Goal: Information Seeking & Learning: Learn about a topic

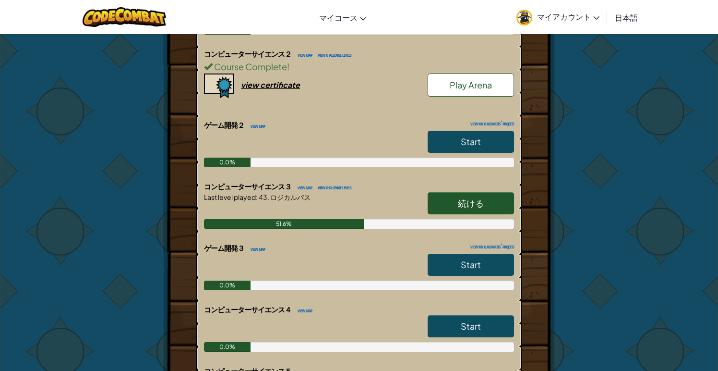
scroll to position [355, 0]
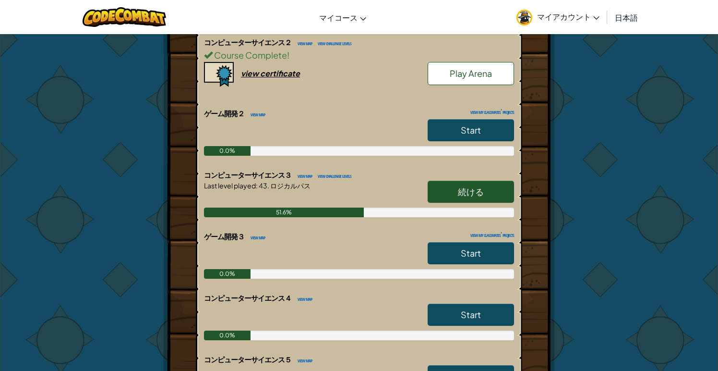
click at [467, 193] on span "続ける" at bounding box center [471, 191] width 26 height 11
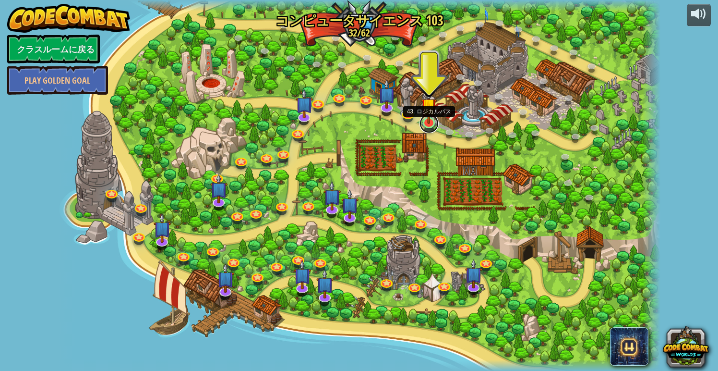
click at [431, 126] on link at bounding box center [429, 123] width 19 height 19
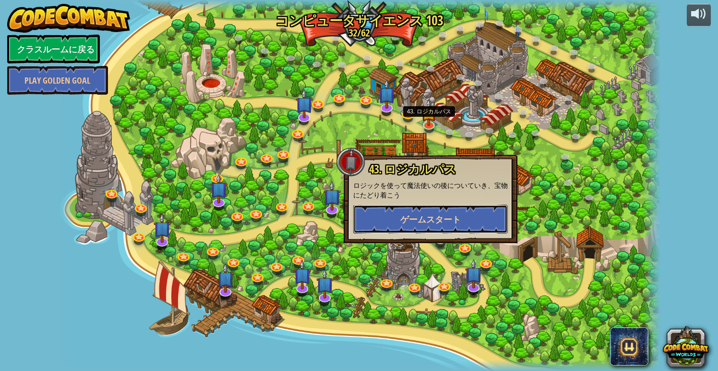
click at [416, 221] on span "ゲームスタート" at bounding box center [431, 219] width 61 height 12
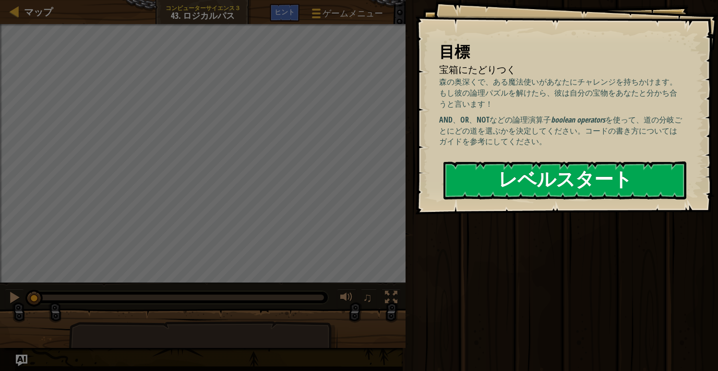
click at [525, 170] on button "レベルスタート" at bounding box center [565, 180] width 243 height 38
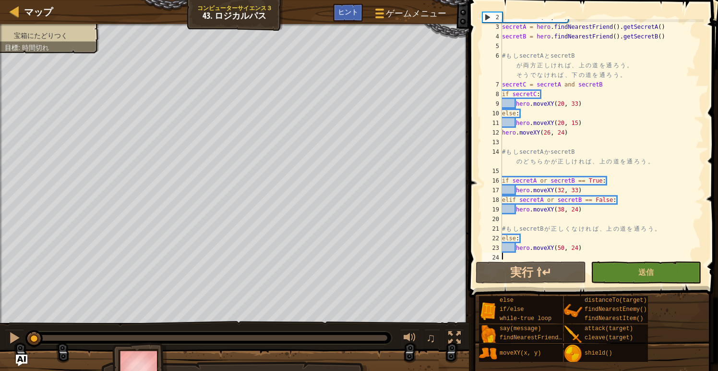
scroll to position [19, 0]
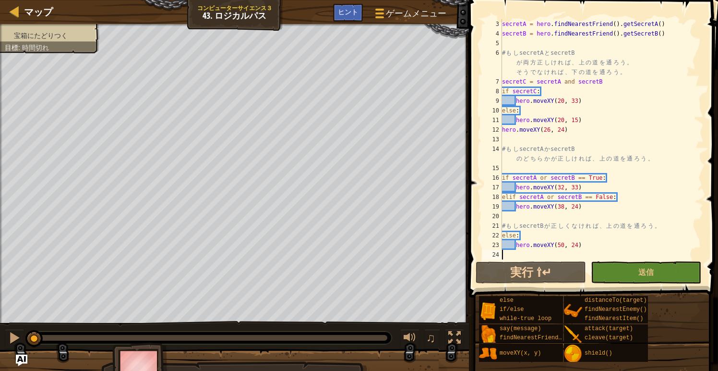
click at [560, 216] on div "secretA = hero . findNearestFriend ( ) . getSecretA ( ) secretB = hero . findNe…" at bounding box center [602, 148] width 204 height 259
type textarea "hero.moveXY(50, 24)"
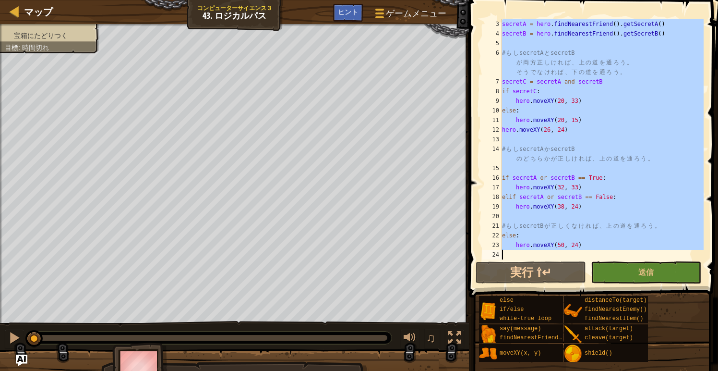
click at [615, 165] on div "secretA = hero . findNearestFriend ( ) . getSecretA ( ) secretB = hero . findNe…" at bounding box center [602, 148] width 204 height 259
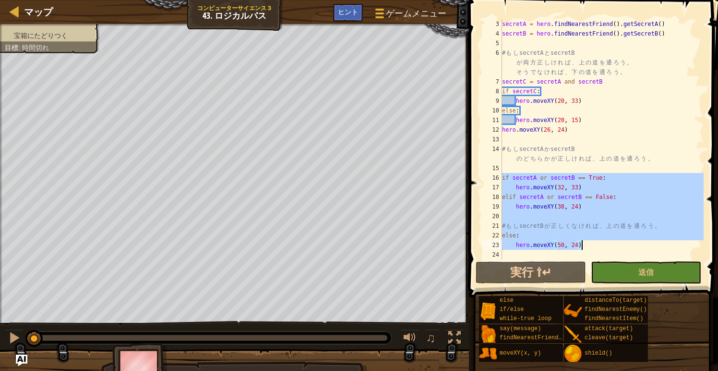
drag, startPoint x: 503, startPoint y: 176, endPoint x: 590, endPoint y: 243, distance: 109.2
click at [590, 243] on div "secretA = hero . findNearestFriend ( ) . getSecretA ( ) secretB = hero . findNe…" at bounding box center [602, 148] width 204 height 259
type textarea "else: hero.moveXY(50, 24)"
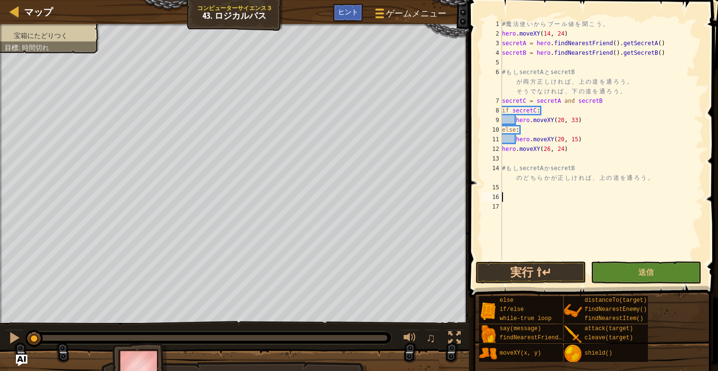
click at [510, 188] on div "# 魔 法 使 い か ら ブ ー ル 値 を 聞 こ う 。 hero . moveXY ( 14 , 24 ) secretA = hero . find…" at bounding box center [602, 148] width 204 height 259
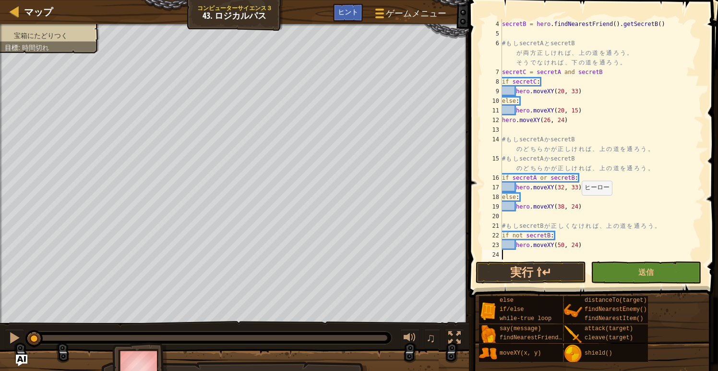
scroll to position [48, 0]
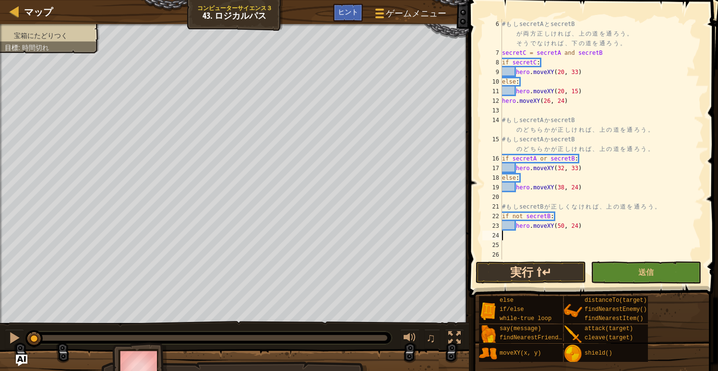
click at [535, 267] on button "実行 ⇧↵" at bounding box center [531, 272] width 110 height 22
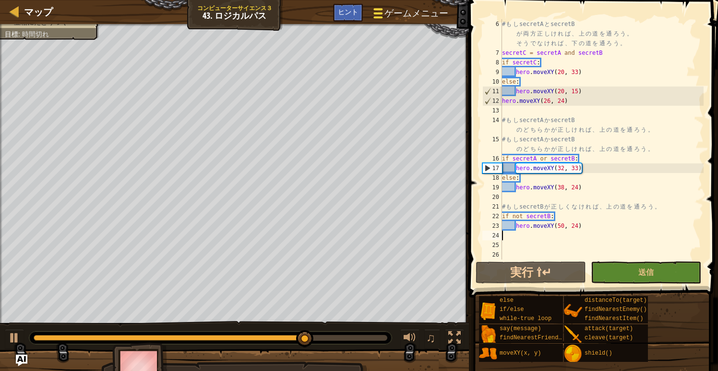
click at [419, 8] on span "ゲームメニュー" at bounding box center [416, 13] width 63 height 13
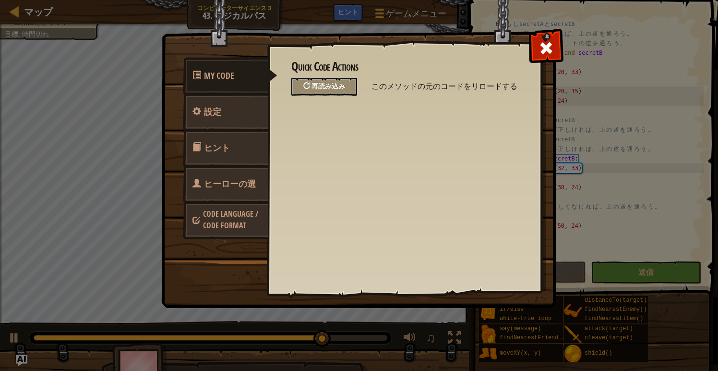
click at [329, 88] on span "再読み込み" at bounding box center [329, 85] width 34 height 9
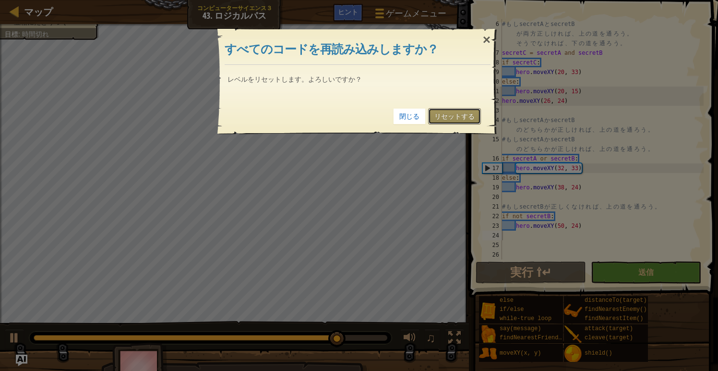
click at [464, 113] on link "リセットする" at bounding box center [454, 116] width 53 height 16
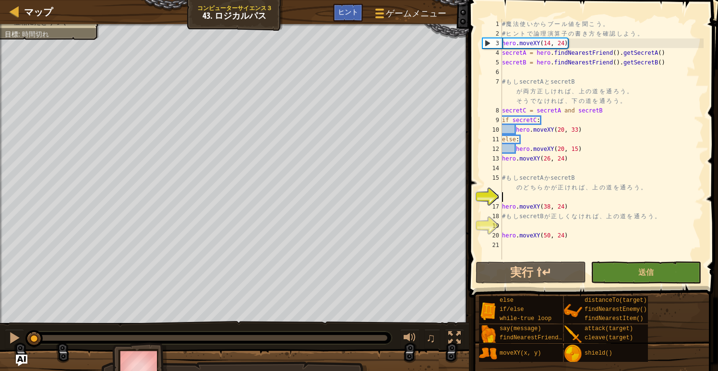
type textarea "hero.moveXY(50, 24)"
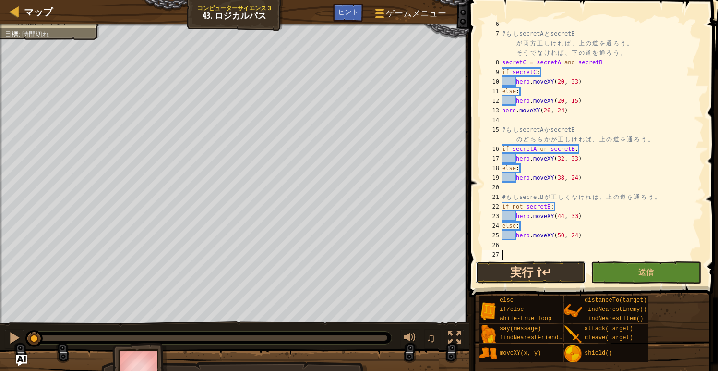
click at [517, 269] on button "実行 ⇧↵" at bounding box center [531, 272] width 110 height 22
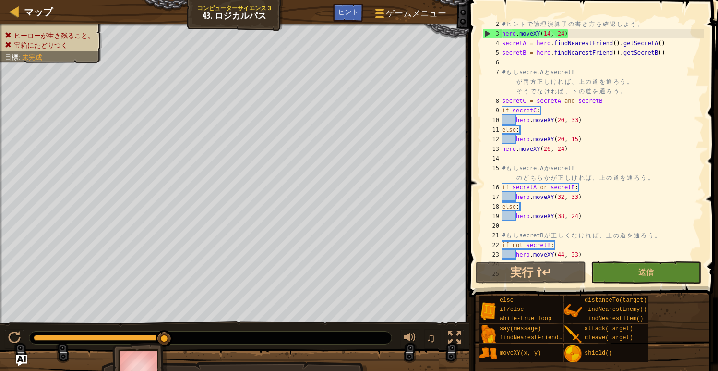
scroll to position [0, 0]
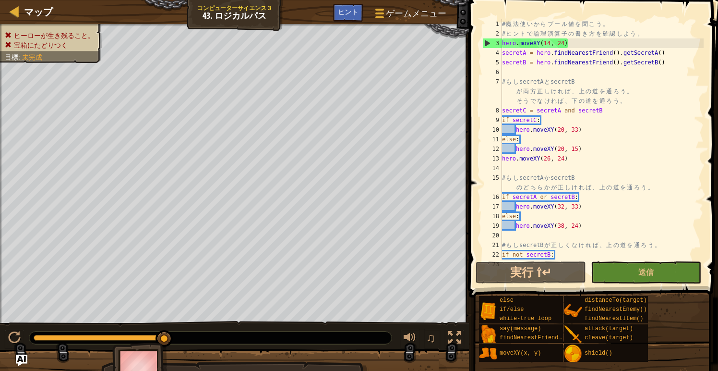
click at [619, 196] on div "# 魔 法 使 い か ら ブ ー ル 値 を 聞 こ う 。 # ヒ ン ト で 論 理 演 算 子 の 書 き 方 を 確 認 し よ う 。 hero …" at bounding box center [602, 148] width 204 height 259
type textarea "if secretA or secretB:"
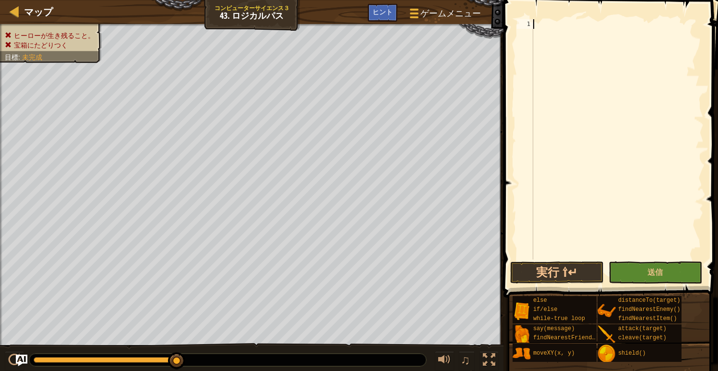
scroll to position [10, 0]
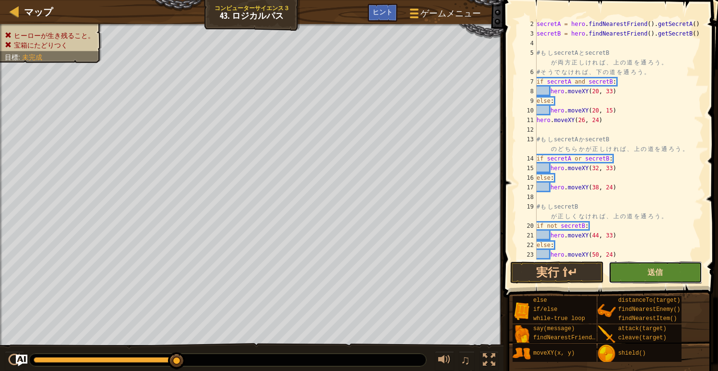
click at [650, 271] on span "送信" at bounding box center [655, 272] width 15 height 11
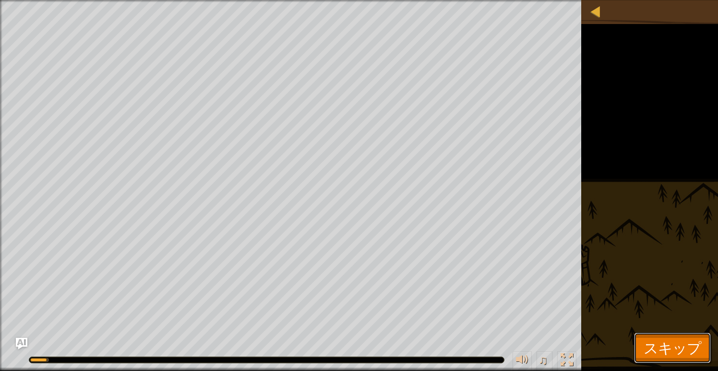
click at [668, 344] on span "スキップ" at bounding box center [673, 348] width 58 height 20
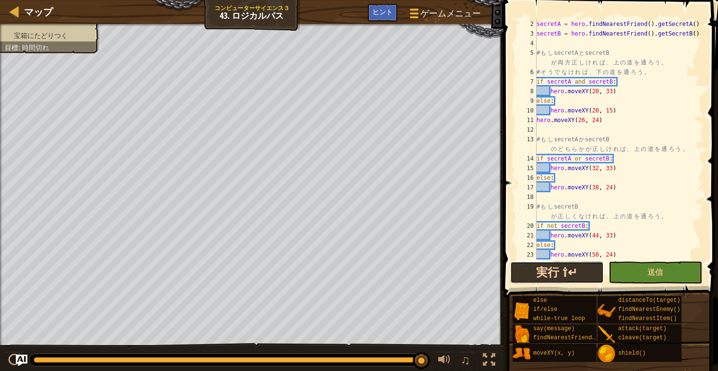
click at [545, 267] on button "実行 ⇧↵" at bounding box center [557, 272] width 94 height 22
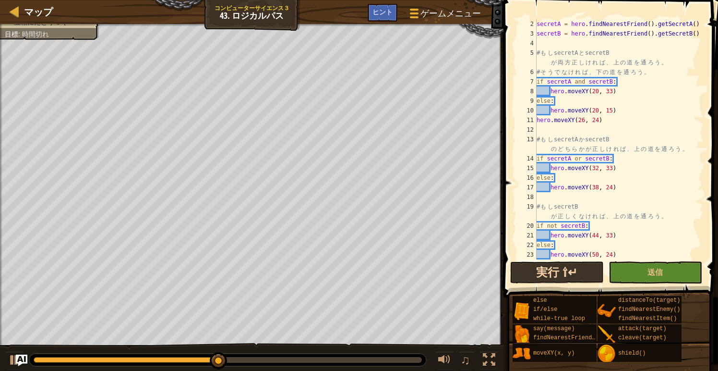
click at [545, 267] on button "実行 ⇧↵" at bounding box center [557, 272] width 94 height 22
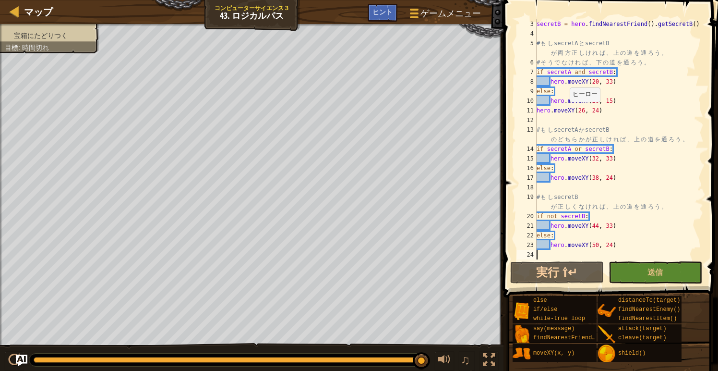
scroll to position [0, 0]
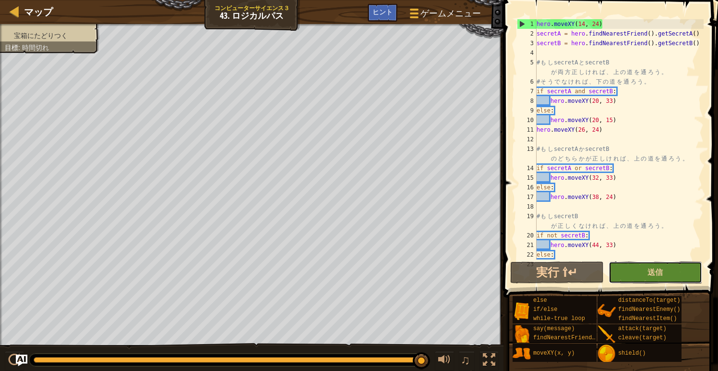
click at [628, 275] on button "送信" at bounding box center [656, 272] width 94 height 22
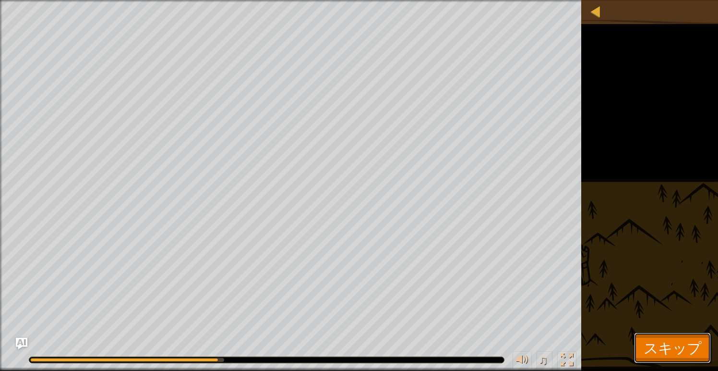
click at [662, 352] on span "スキップ" at bounding box center [673, 348] width 58 height 20
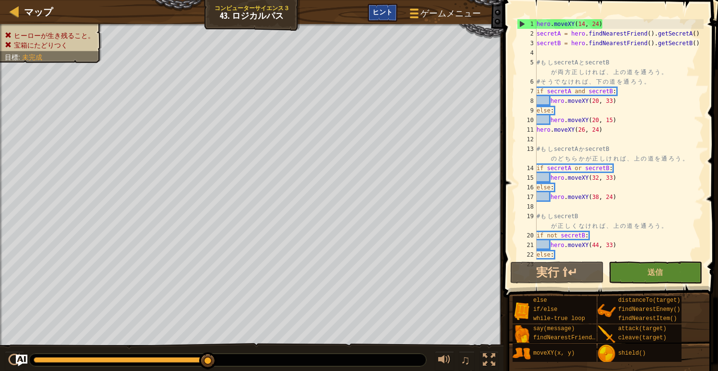
click at [380, 9] on span "ヒント" at bounding box center [383, 11] width 20 height 9
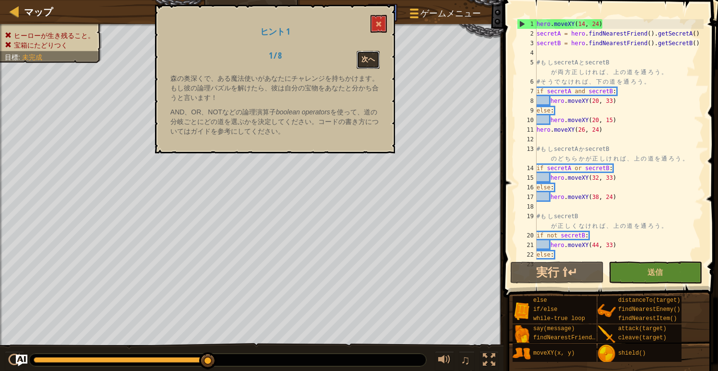
click at [367, 57] on button "次へ" at bounding box center [368, 60] width 23 height 18
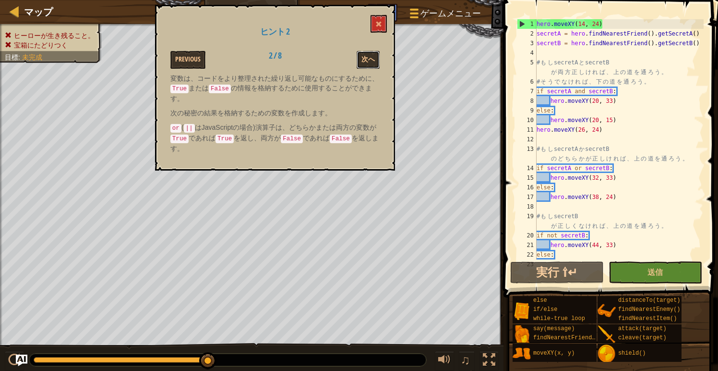
click at [367, 57] on button "次へ" at bounding box center [368, 60] width 23 height 18
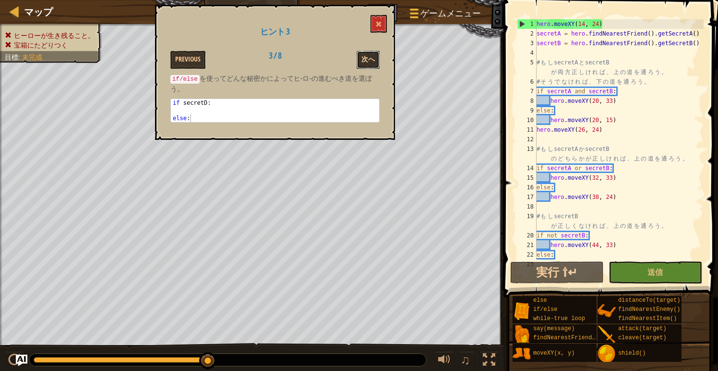
click at [371, 54] on button "次へ" at bounding box center [368, 60] width 23 height 18
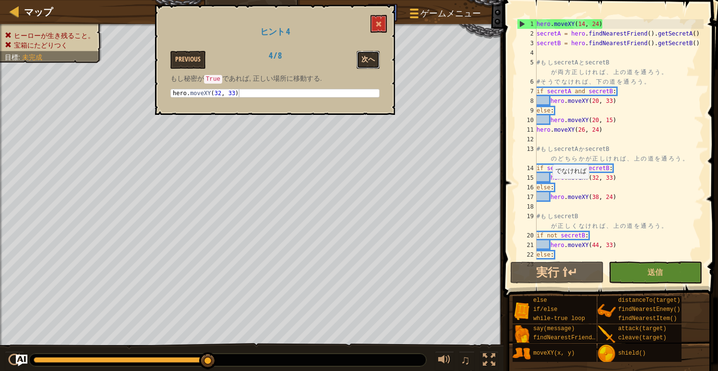
click at [369, 52] on button "次へ" at bounding box center [368, 60] width 23 height 18
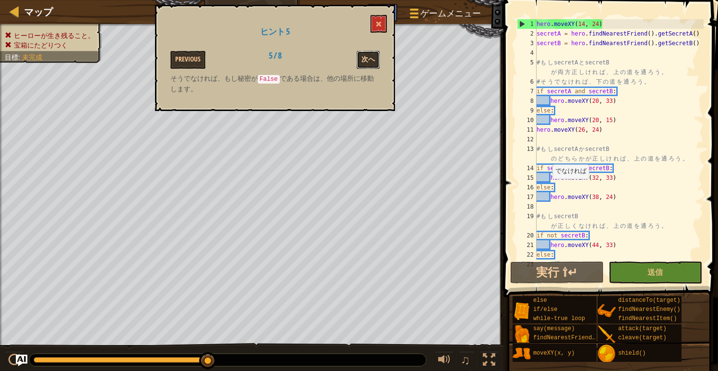
click at [367, 58] on button "次へ" at bounding box center [368, 60] width 23 height 18
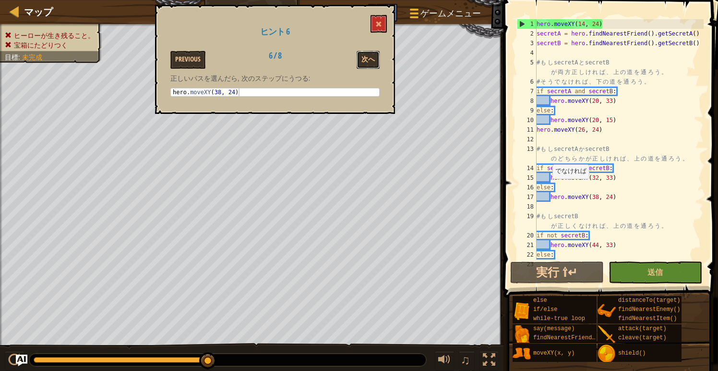
click at [367, 58] on button "次へ" at bounding box center [368, 60] width 23 height 18
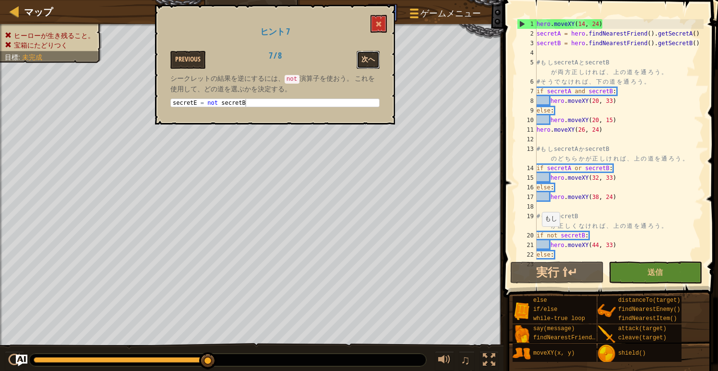
click at [374, 57] on button "次へ" at bounding box center [368, 60] width 23 height 18
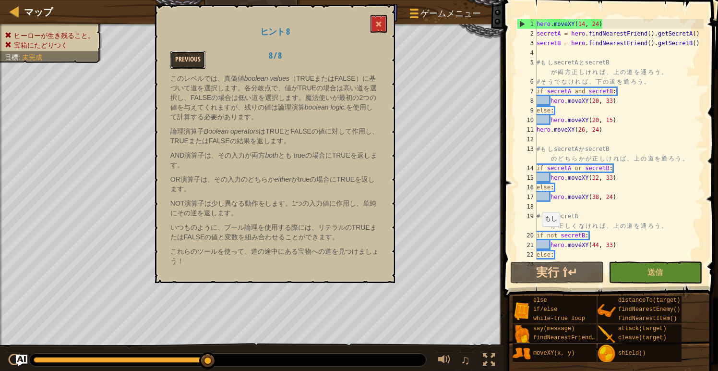
click at [186, 58] on button "Previous" at bounding box center [187, 60] width 35 height 18
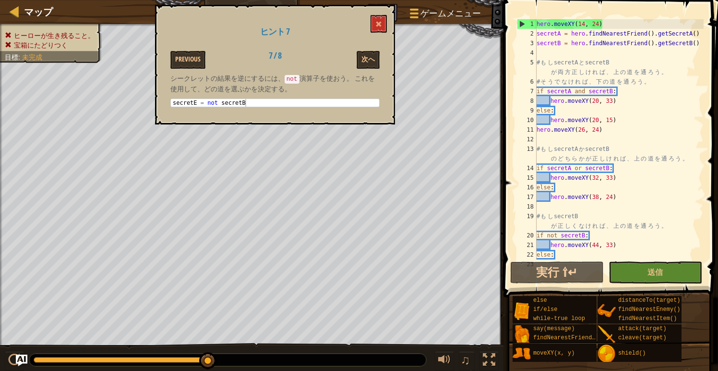
click at [675, 229] on div "hero . moveXY ( 14 , 24 ) secretA = hero . findNearestFriend ( ) . getSecretA (…" at bounding box center [619, 148] width 169 height 259
type textarea "# もし secretB が正しくなければ、上の道を通ろう。"
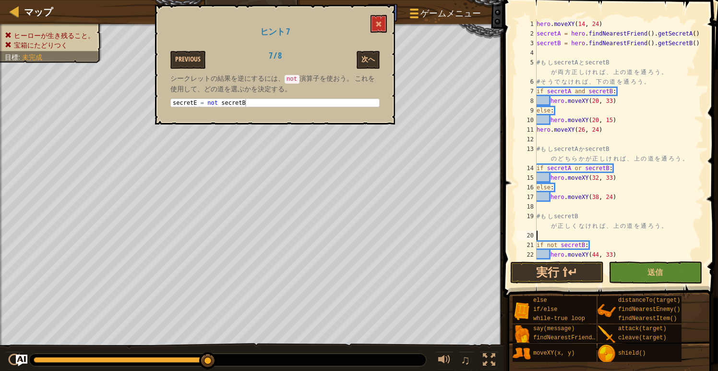
click at [675, 229] on div "hero . moveXY ( 14 , 24 ) secretA = hero . findNearestFriend ( ) . getSecretA (…" at bounding box center [619, 148] width 169 height 259
type textarea "# もし secretB が正しくなければ、上の道を通ろう"
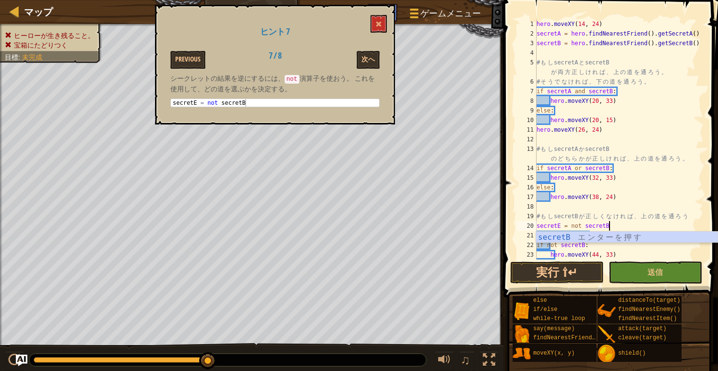
scroll to position [4, 5]
click at [538, 240] on div "hero . moveXY ( 14 , 24 ) secretA = hero . findNearestFriend ( ) . getSecretA (…" at bounding box center [619, 148] width 169 height 259
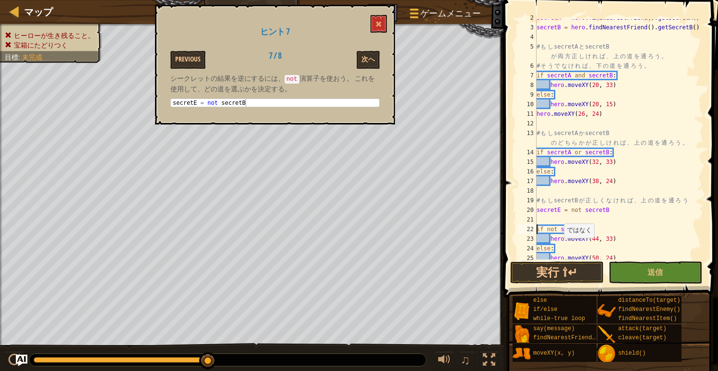
scroll to position [29, 0]
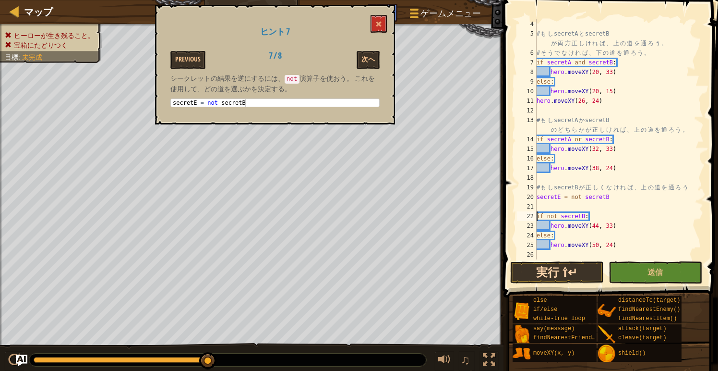
type textarea "if not secretB:"
click at [547, 272] on button "実行 ⇧↵" at bounding box center [557, 272] width 94 height 22
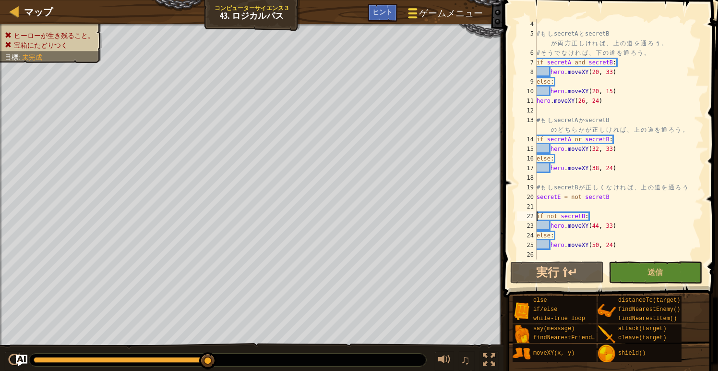
click at [431, 11] on span "ゲームメニュー" at bounding box center [451, 13] width 63 height 13
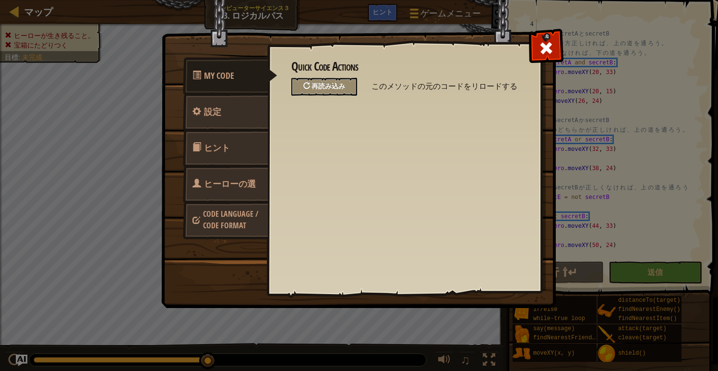
click at [334, 81] on div "再読み込み" at bounding box center [325, 87] width 66 height 18
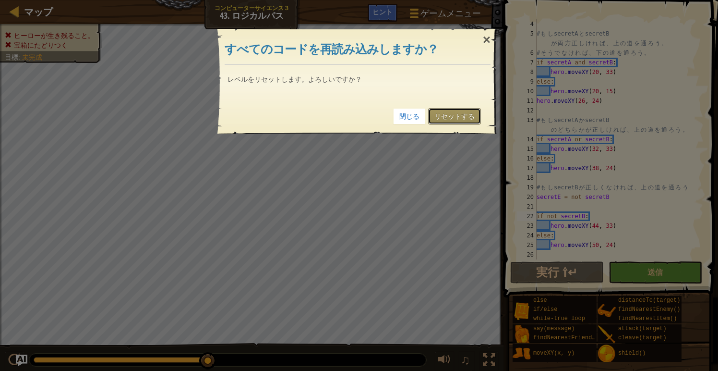
click at [446, 119] on link "リセットする" at bounding box center [454, 116] width 53 height 16
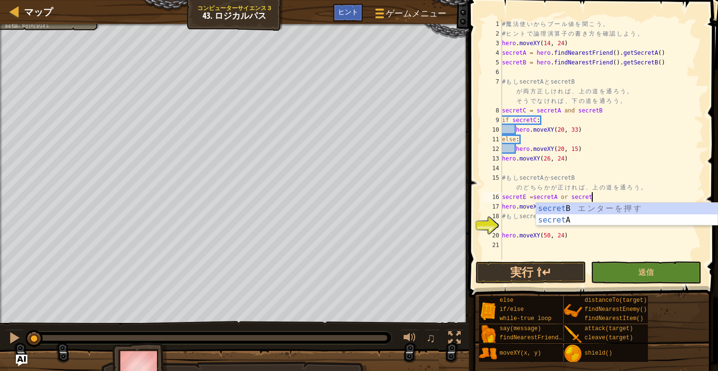
scroll to position [4, 7]
type textarea "secretE =secretA or secretB"
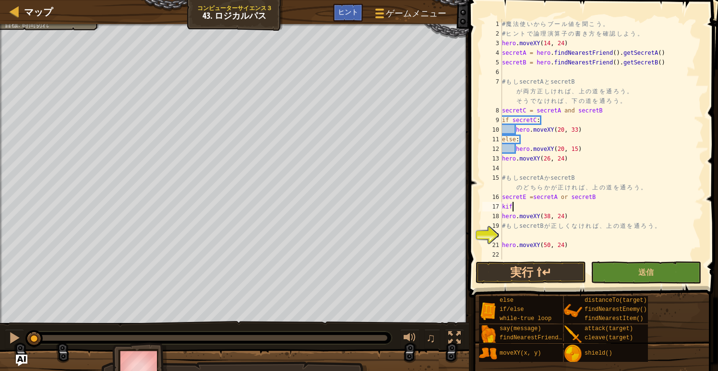
scroll to position [4, 0]
type textarea "k"
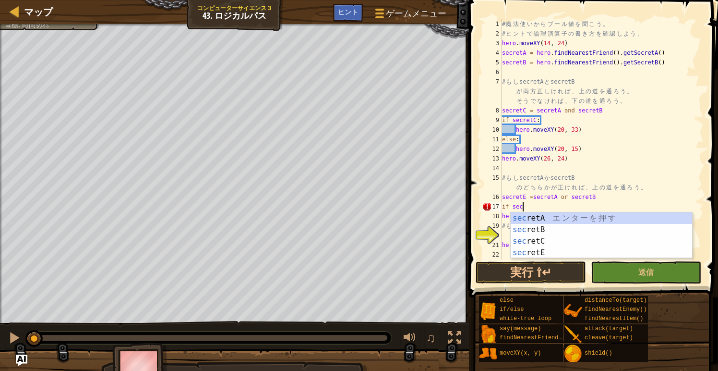
scroll to position [4, 1]
click at [568, 252] on div "sec retA エ ン タ ー を 押 す sec retB エ ン タ ー を 押 す sec retC エ ン タ ー を 押 す sec retE エ…" at bounding box center [602, 246] width 182 height 69
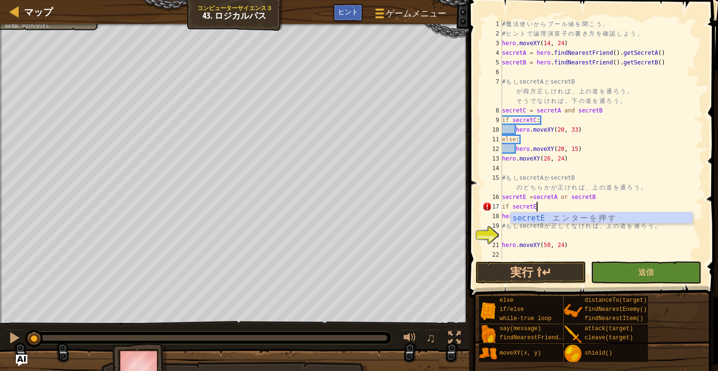
type textarea "if secretE:"
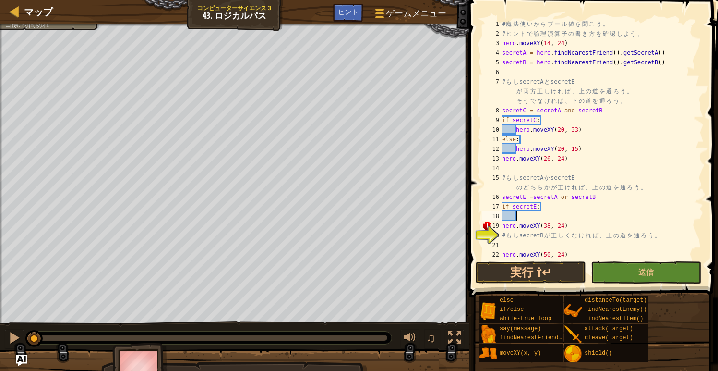
scroll to position [0, 0]
click at [503, 226] on div "# 魔 法 使 い か ら ブ ー ル 値 を 聞 こ う 。 # ヒ ン ト で 論 理 演 算 子 の 書 き 方 を 確 認 し よ う 。 hero …" at bounding box center [602, 148] width 204 height 259
type textarea "hero.moveXY(38, 24)"
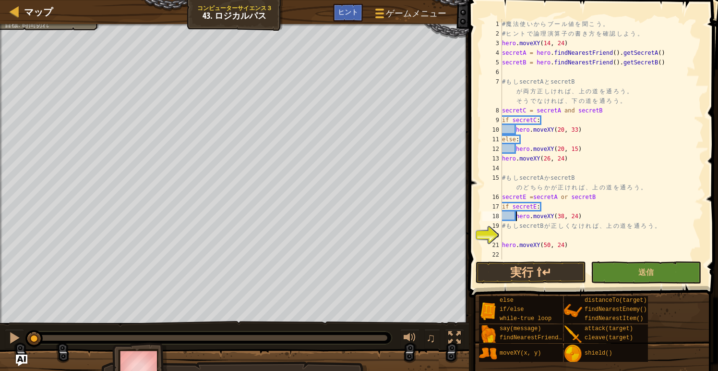
click at [589, 219] on div "# 魔 法 使 い か ら ブ ー ル 値 を 聞 こ う 。 # ヒ ン ト で 論 理 演 算 子 の 書 き 方 を 確 認 し よ う 。 hero …" at bounding box center [602, 148] width 204 height 259
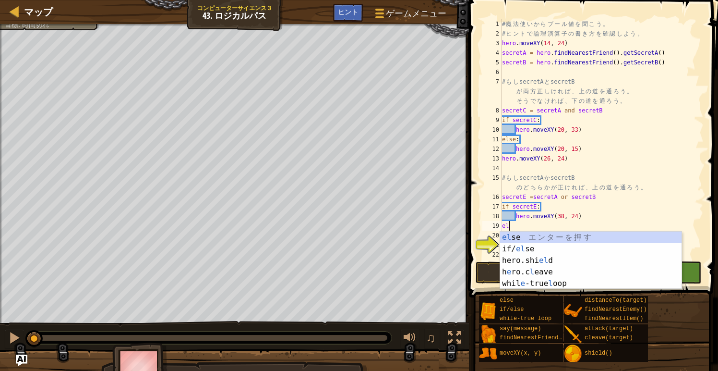
scroll to position [4, 0]
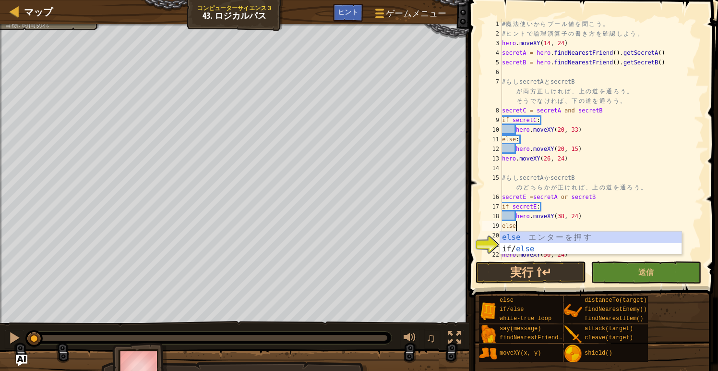
type textarea "else:"
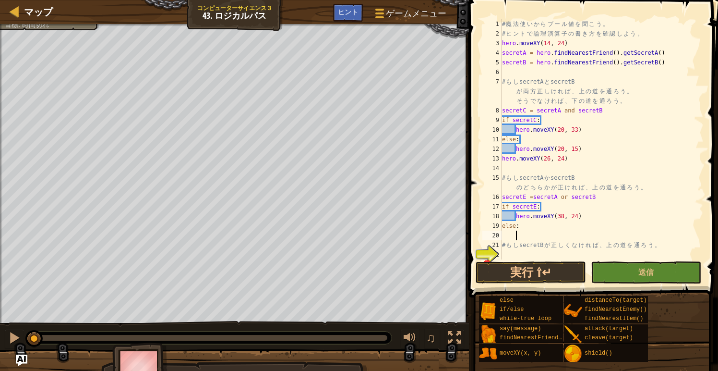
scroll to position [19, 0]
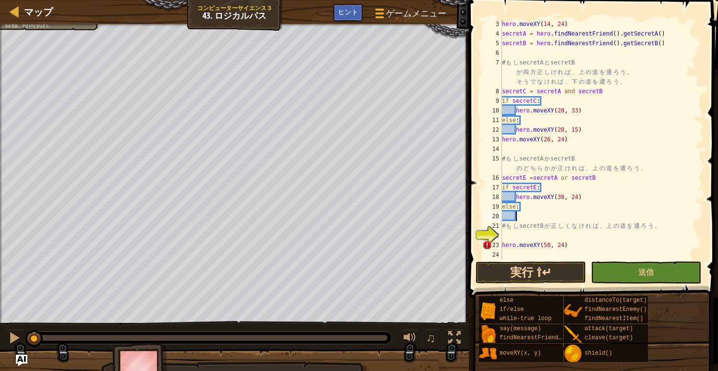
click at [545, 271] on button "実行 ⇧↵" at bounding box center [531, 272] width 110 height 22
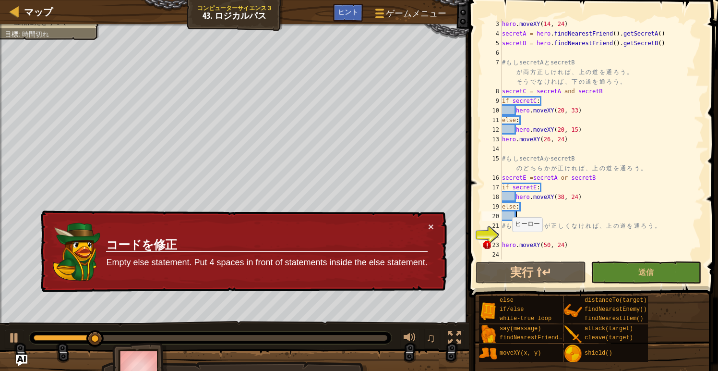
click at [508, 241] on div "hero . moveXY ( 14 , 24 ) secretA = hero . findNearestFriend ( ) . getSecretA (…" at bounding box center [602, 148] width 204 height 259
type textarea "hero.moveXY(50, 24)"
click at [508, 234] on div "hero . moveXY ( 14 , 24 ) secretA = hero . findNearestFriend ( ) . getSecretA (…" at bounding box center [602, 148] width 204 height 259
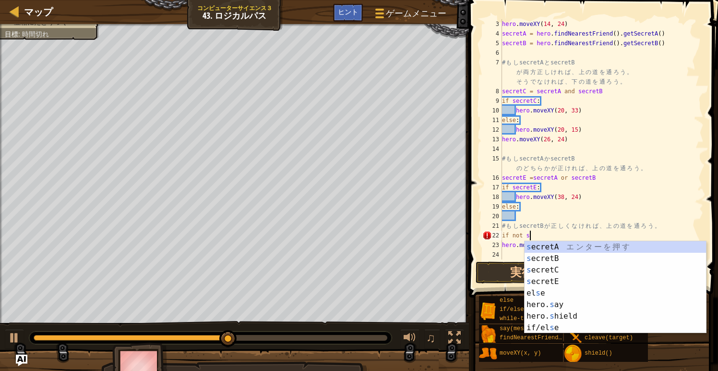
scroll to position [4, 2]
click at [535, 257] on div "se cretA エ ン タ ー を 押 す se cretB エ ン タ ー を 押 す se cretC エ ン タ ー を 押 す se cretE エ…" at bounding box center [616, 298] width 182 height 115
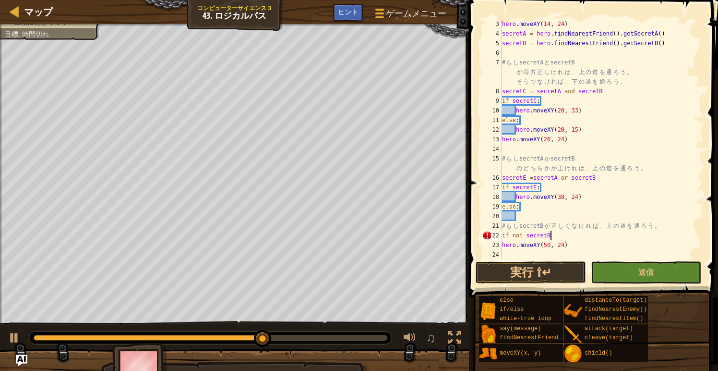
type textarea "if not secretB:"
type textarea "if not secretB"
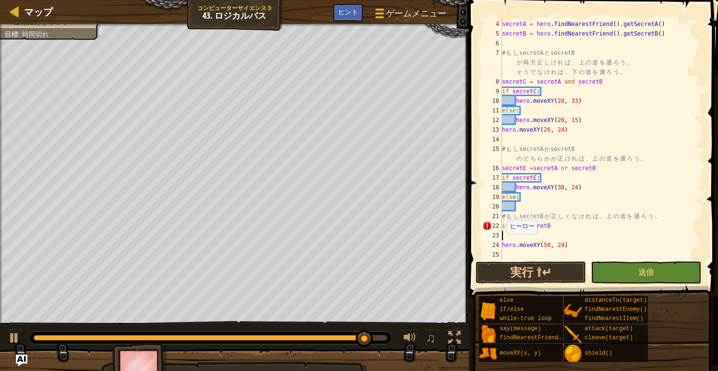
click at [503, 243] on div "secretA = hero . findNearestFriend ( ) . getSecretA ( ) secretB = hero . findNe…" at bounding box center [602, 148] width 204 height 259
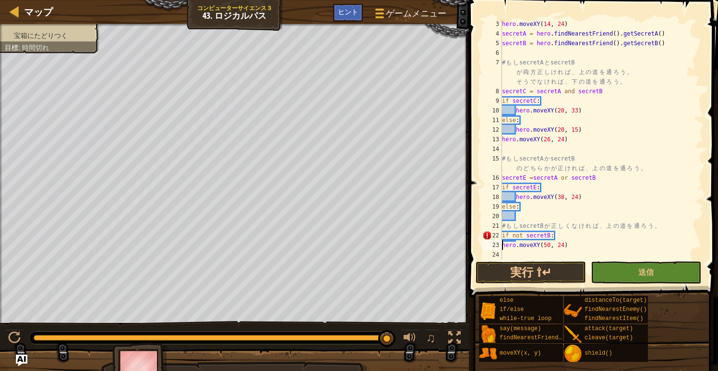
scroll to position [10, 0]
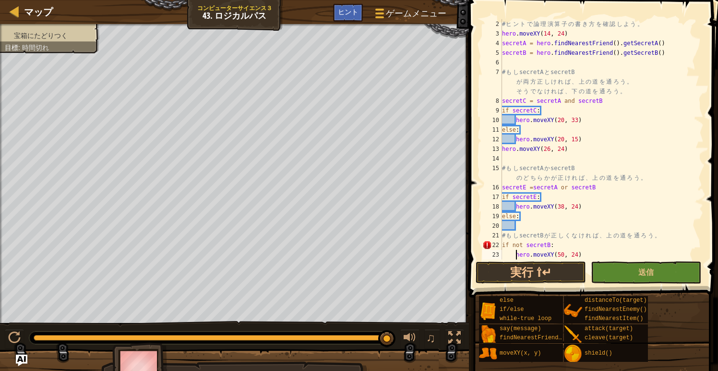
click at [644, 147] on div "# ヒ ン ト で 論 理 演 算 子 の 書 き 方 を 確 認 し よ う 。 hero . moveXY ( 14 , 24 ) secretA = h…" at bounding box center [602, 148] width 204 height 259
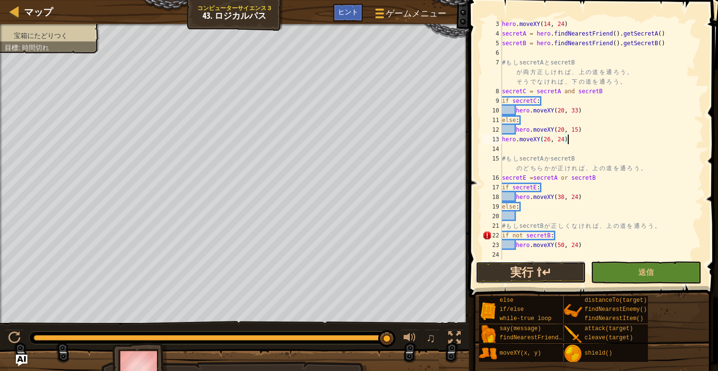
click at [539, 268] on button "実行 ⇧↵" at bounding box center [531, 272] width 110 height 22
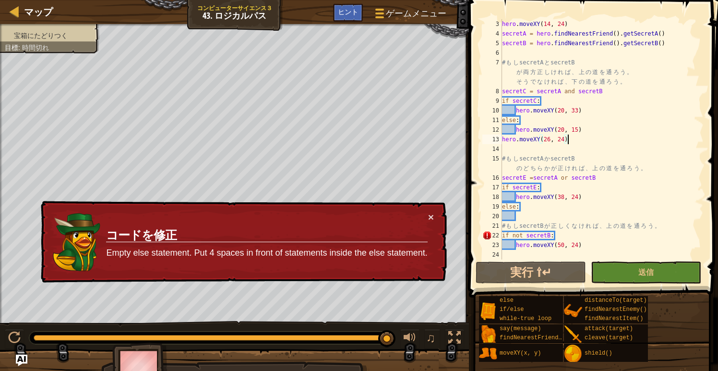
click at [594, 242] on div "hero . moveXY ( 14 , 24 ) secretA = hero . findNearestFriend ( ) . getSecretA (…" at bounding box center [602, 148] width 204 height 259
type textarea "hero.moveXY(50, 24)"
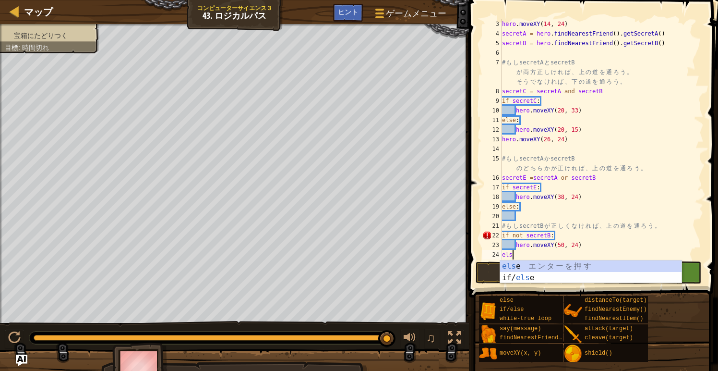
scroll to position [4, 0]
type textarea "else:"
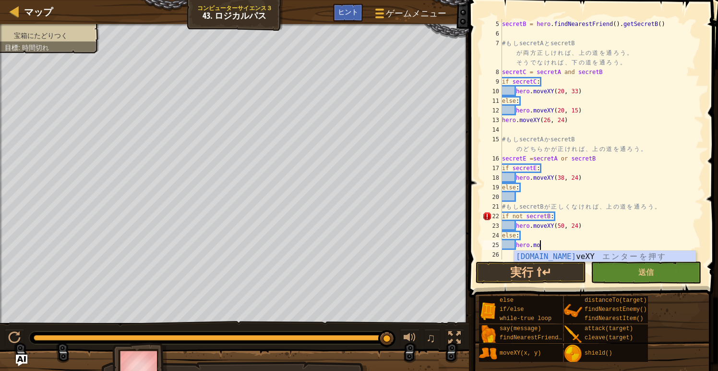
scroll to position [4, 2]
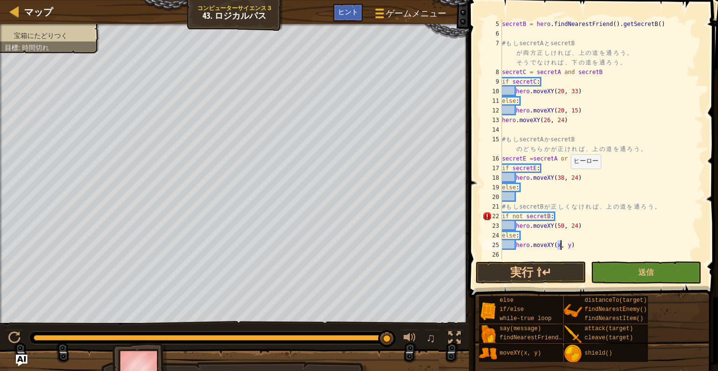
click at [566, 178] on div "secretB = hero . findNearestFriend ( ) . getSecretB ( ) # も し secretA と secretB…" at bounding box center [602, 148] width 204 height 259
click at [576, 178] on div "secretB = hero . findNearestFriend ( ) . getSecretB ( ) # も し secretA と secretB…" at bounding box center [602, 148] width 204 height 259
type textarea "hero.moveXY(32, 34)"
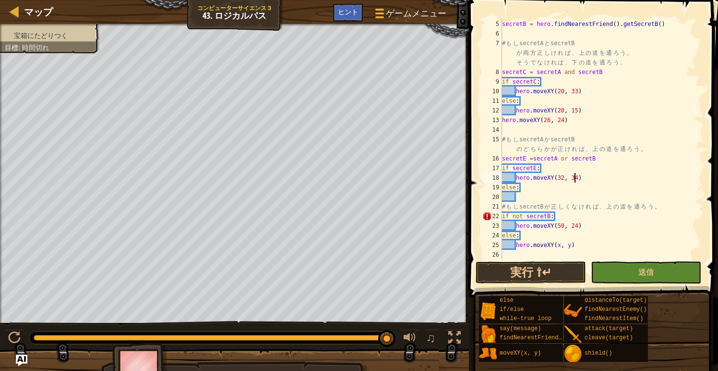
click at [526, 197] on div "secretB = hero . findNearestFriend ( ) . getSecretB ( ) # も し secretA と secretB…" at bounding box center [602, 148] width 204 height 259
type textarea "hero.moveXY(32, 15)"
click at [593, 196] on div "secretB = hero . findNearestFriend ( ) . getSecretB ( ) # も し secretA と secretB…" at bounding box center [602, 148] width 204 height 259
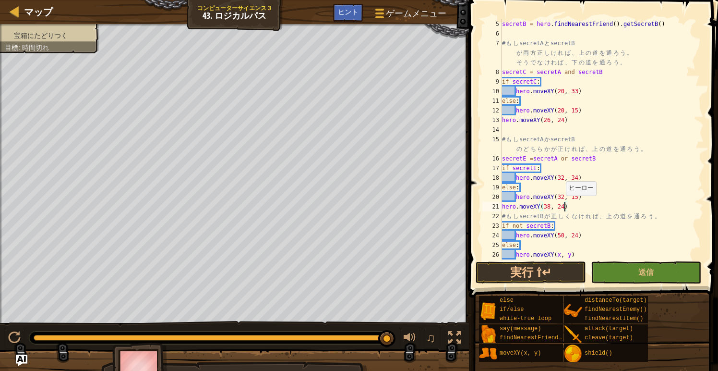
scroll to position [48, 0]
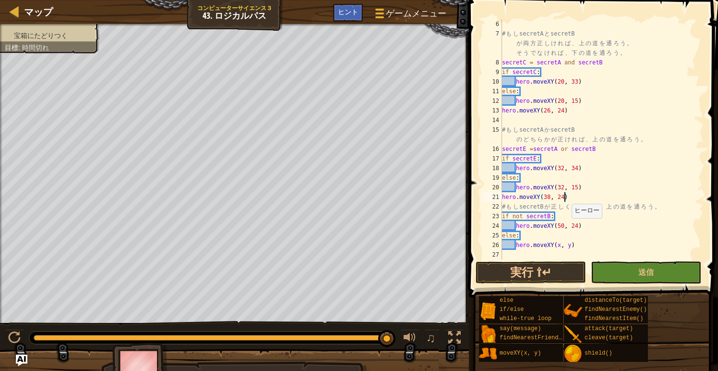
click at [567, 227] on div "# も し secretA と secretB が 両 [PERSON_NAME] し け れ ば 、 上 の 道 を 通 ろ う 。 そ う で な け れ…" at bounding box center [602, 148] width 204 height 259
click at [564, 227] on div "# も し secretA と secretB が 両 [PERSON_NAME] し け れ ば 、 上 の 道 を 通 ろ う 。 そ う で な け れ…" at bounding box center [602, 148] width 204 height 259
click at [578, 223] on div "# も し secretA と secretB が 両 [PERSON_NAME] し け れ ば 、 上 の 道 を 通 ろ う 。 そ う で な け れ…" at bounding box center [602, 148] width 204 height 259
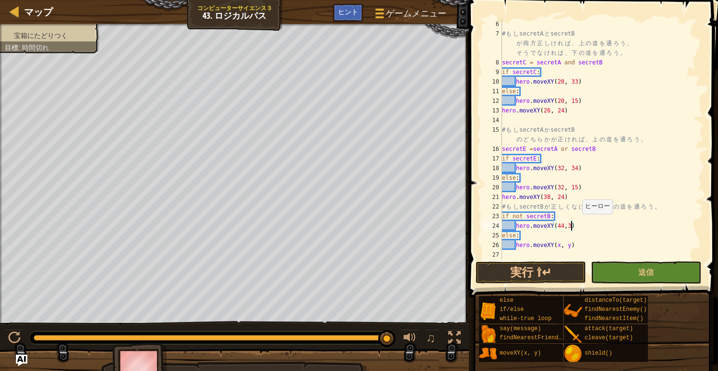
scroll to position [4, 6]
click at [564, 248] on div "# も し secretA と secretB が 両 [PERSON_NAME] し け れ ば 、 上 の 道 を 通 ろ う 。 そ う で な け れ…" at bounding box center [602, 148] width 204 height 259
click at [561, 246] on div "# も し secretA と secretB が 両 [PERSON_NAME] し け れ ば 、 上 の 道 を 通 ろ う 。 そ う で な け れ…" at bounding box center [602, 148] width 204 height 259
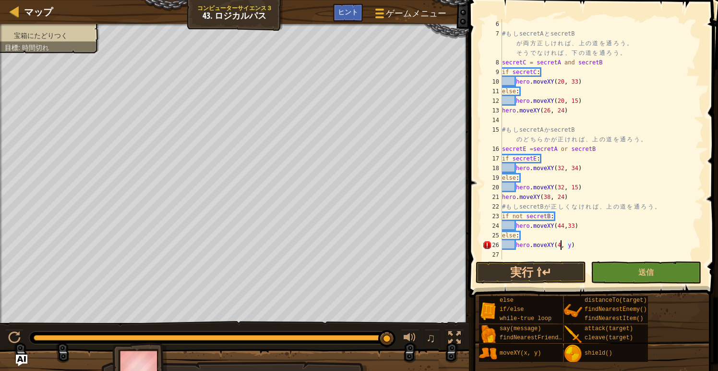
scroll to position [4, 5]
type textarea "hero.moveXY(44, 15)"
click at [592, 240] on div "# も し secretA と secretB が 両 [PERSON_NAME] し け れ ば 、 上 の 道 を 通 ろ う 。 そ う で な け れ…" at bounding box center [602, 148] width 204 height 259
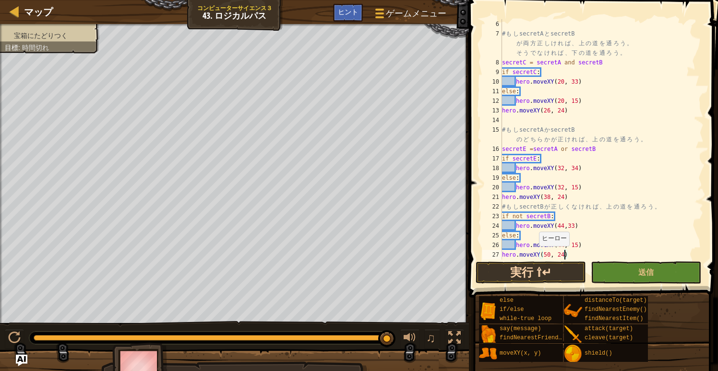
type textarea "hero.moveXY(50, 24)"
click at [530, 272] on button "実行 ⇧↵" at bounding box center [531, 272] width 110 height 22
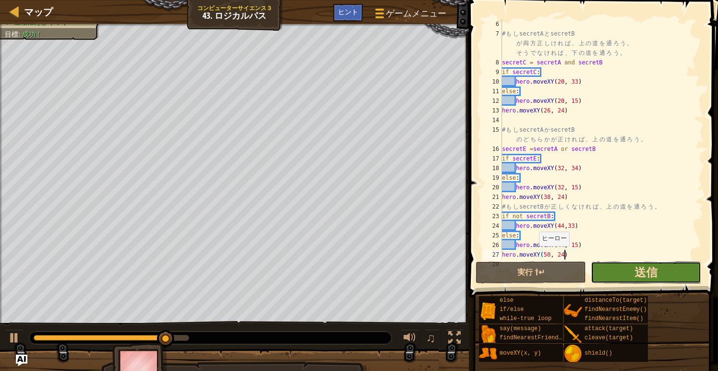
click at [642, 273] on span "送信" at bounding box center [646, 271] width 23 height 15
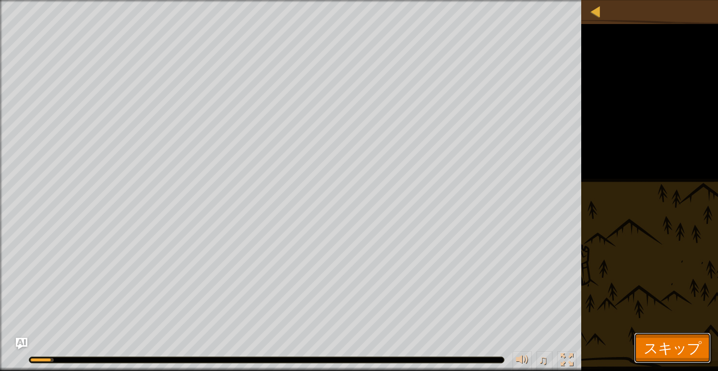
click at [681, 345] on span "スキップ" at bounding box center [673, 348] width 58 height 20
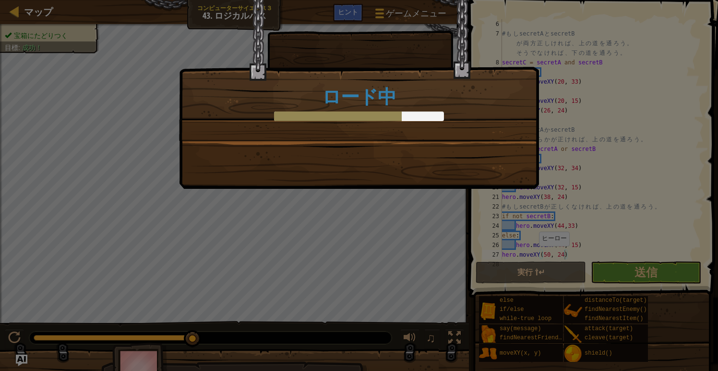
click at [255, 156] on div "ロード中" at bounding box center [359, 94] width 360 height 189
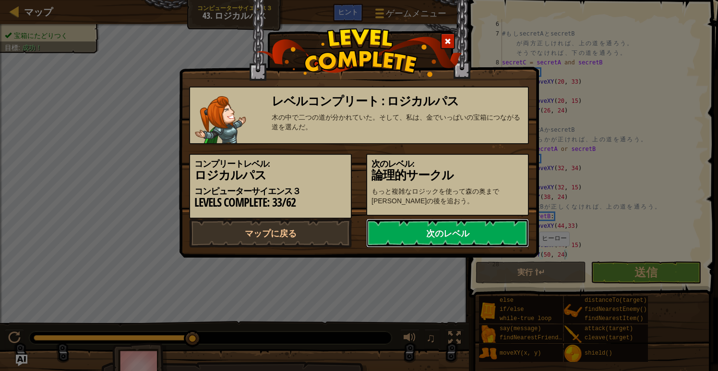
click at [401, 237] on link "次のレベル" at bounding box center [447, 233] width 163 height 29
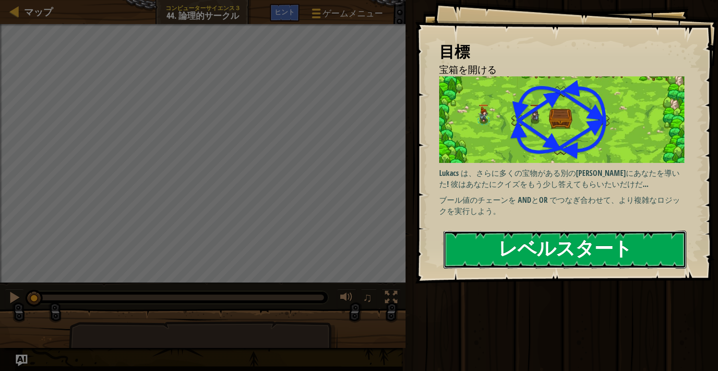
click at [541, 253] on button "レベルスタート" at bounding box center [565, 250] width 243 height 38
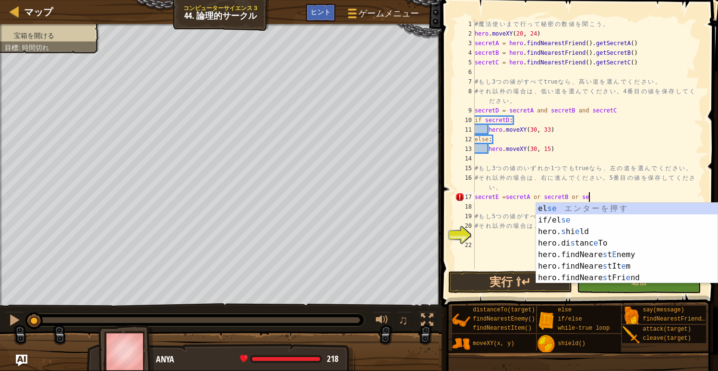
scroll to position [4, 9]
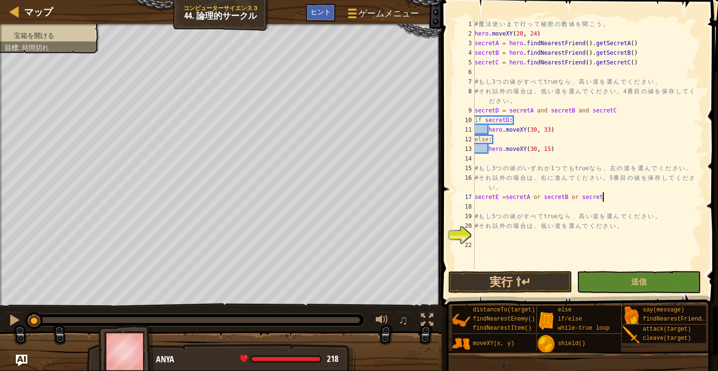
type textarea "secretE =secretA or secretB or secretC"
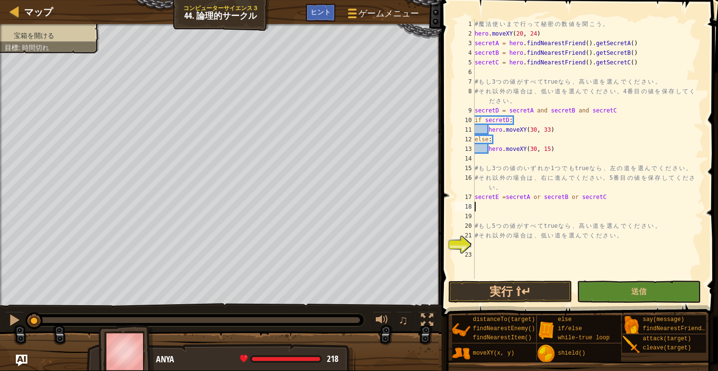
type textarea "i"
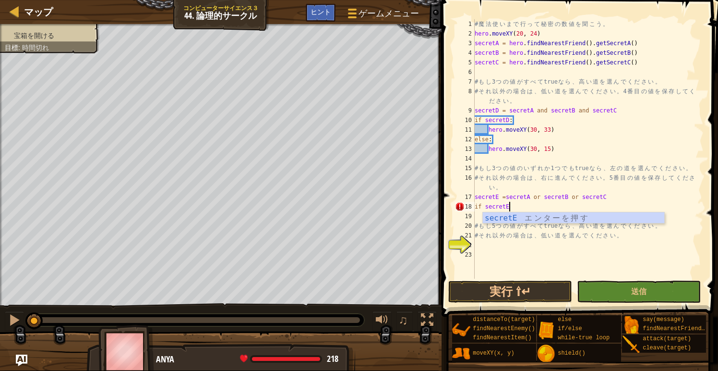
type textarea "if secretE:"
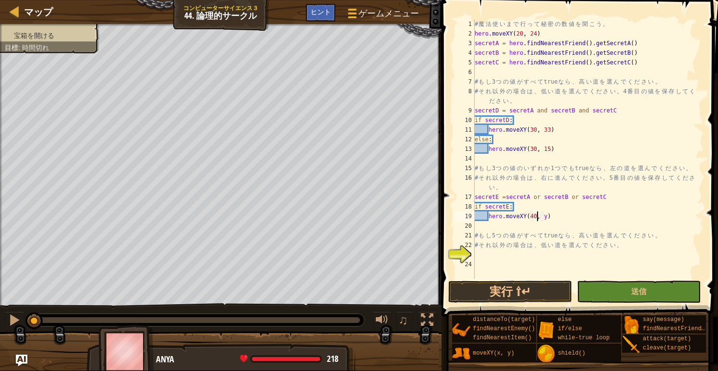
scroll to position [4, 5]
type textarea "hero.moveXY(40, 24)"
click at [474, 229] on div "20" at bounding box center [465, 226] width 20 height 10
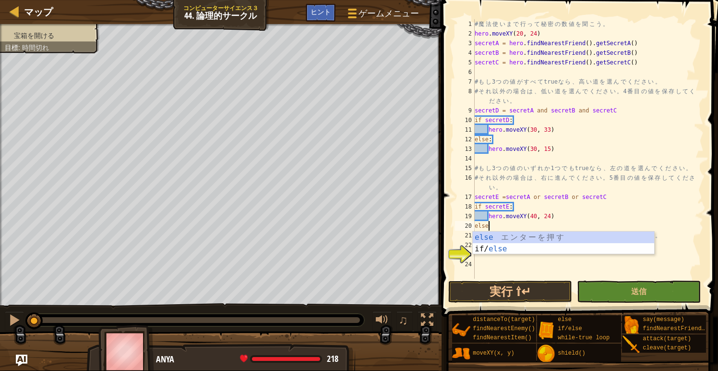
type textarea "else:"
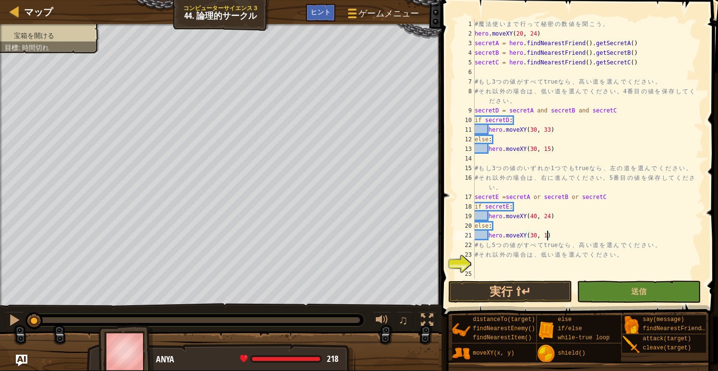
scroll to position [4, 6]
click at [502, 294] on button "実行 ⇧↵" at bounding box center [511, 291] width 124 height 22
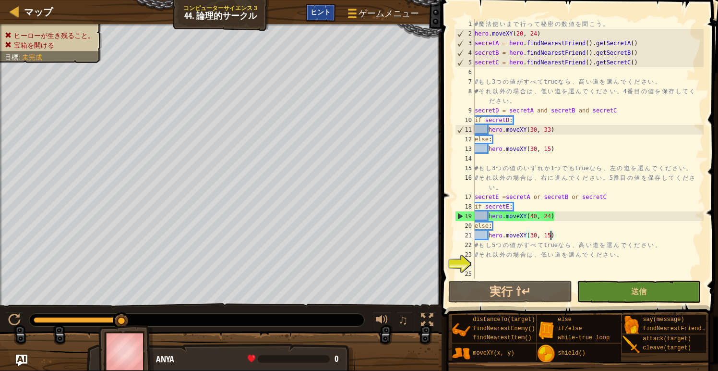
click at [323, 9] on span "ヒント" at bounding box center [321, 11] width 20 height 9
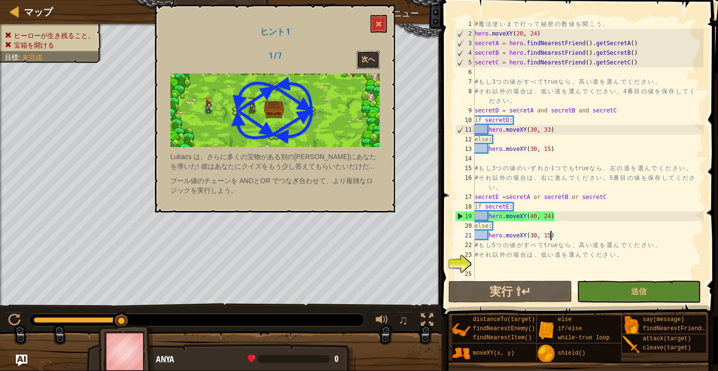
click at [366, 61] on button "次へ" at bounding box center [368, 60] width 23 height 18
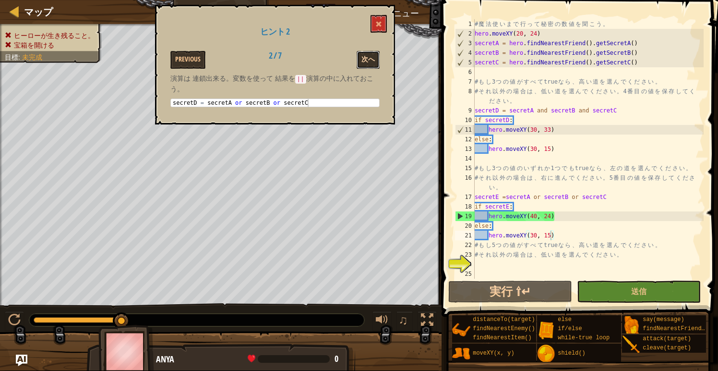
click at [371, 58] on button "次へ" at bounding box center [368, 60] width 23 height 18
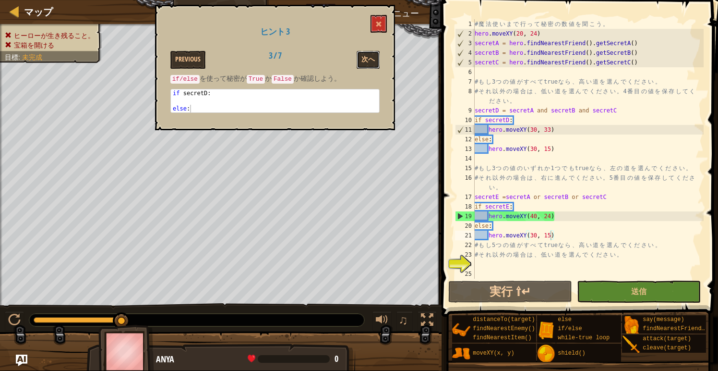
click at [371, 58] on button "次へ" at bounding box center [368, 60] width 23 height 18
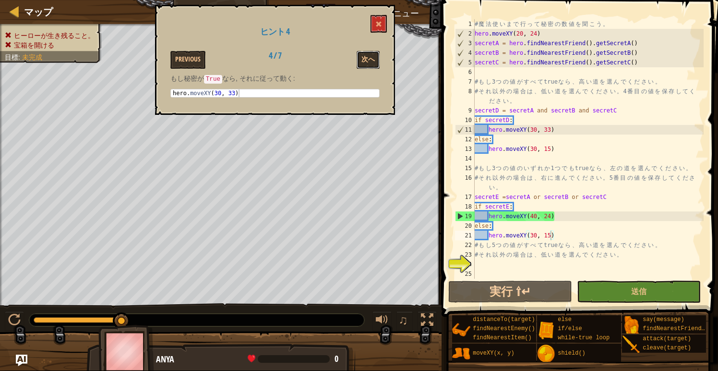
click at [371, 58] on button "次へ" at bounding box center [368, 60] width 23 height 18
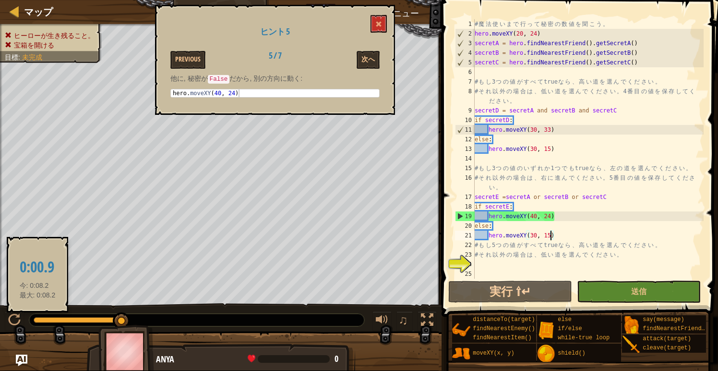
click at [44, 320] on div at bounding box center [78, 320] width 88 height 6
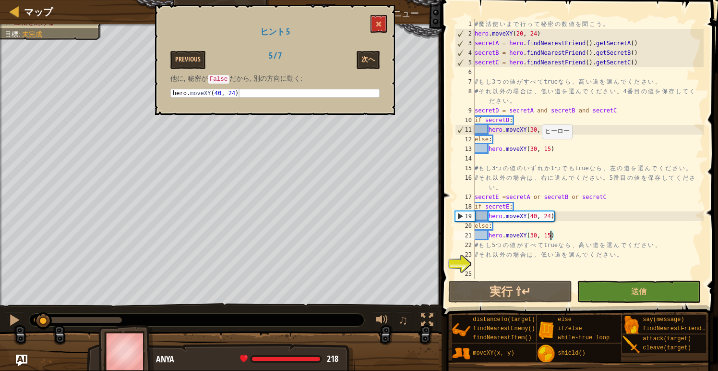
click at [537, 148] on div "# 魔 法 使 い ま で 行 っ て 秘 密 の 数 値 を 聞 こ う 。 hero . moveXY ( 20 , 24 ) secretA = her…" at bounding box center [588, 158] width 231 height 279
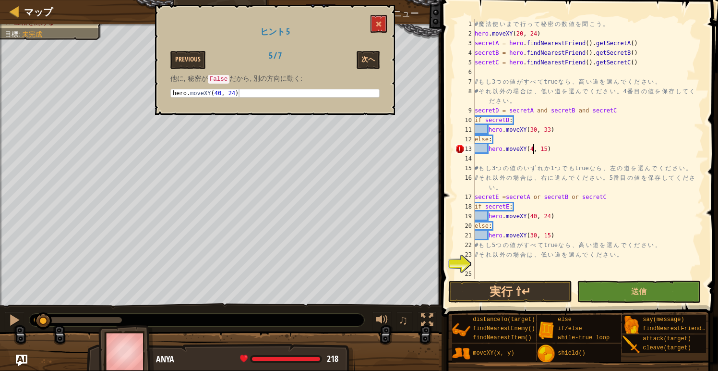
scroll to position [4, 5]
click at [551, 150] on div "# 魔 法 使 い ま で 行 っ て 秘 密 の 数 値 を 聞 こ う 。 hero . moveXY ( 20 , 24 ) secretA = her…" at bounding box center [588, 158] width 231 height 279
type textarea "hero.moveXY(40, 24)"
click at [367, 60] on button "次へ" at bounding box center [368, 60] width 23 height 18
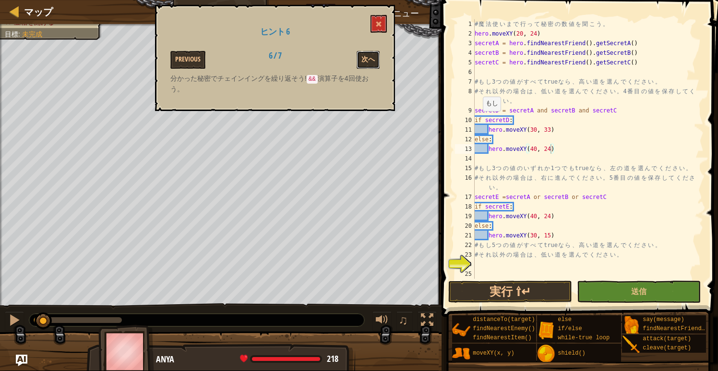
click at [367, 60] on button "次へ" at bounding box center [368, 60] width 23 height 18
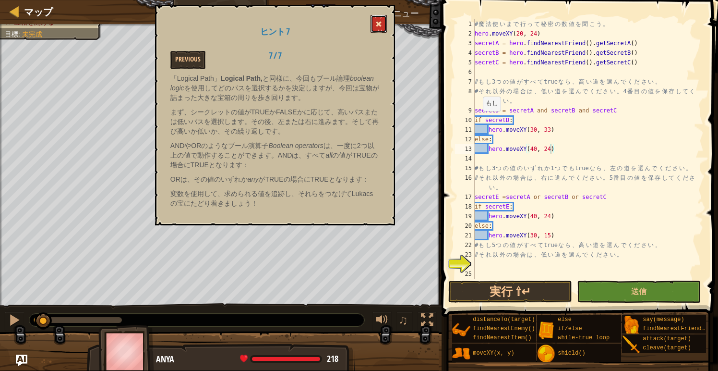
click at [377, 25] on span at bounding box center [379, 24] width 7 height 7
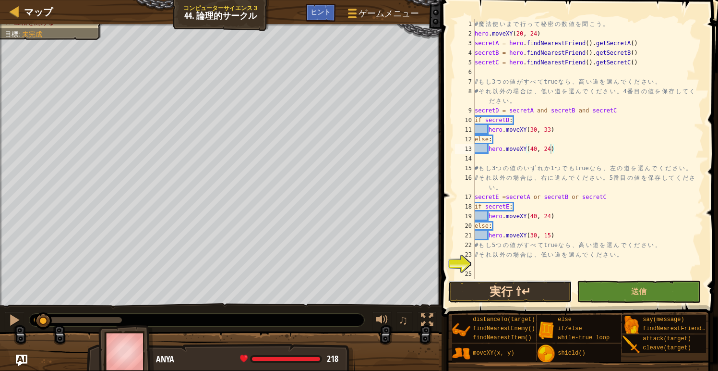
click at [490, 292] on button "実行 ⇧↵" at bounding box center [511, 291] width 124 height 22
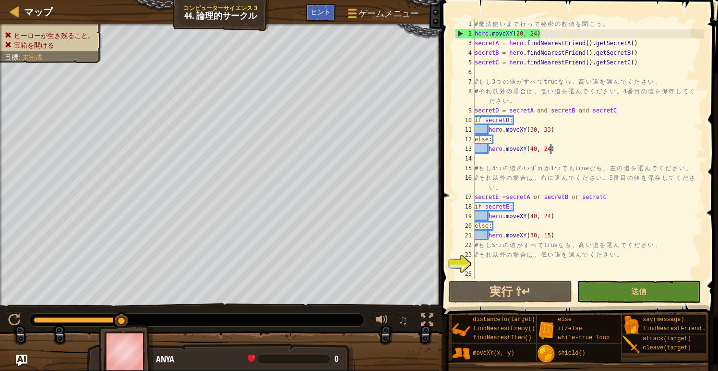
click at [489, 267] on div "# 魔 法 使 い ま で 行 っ て 秘 密 の 数 値 を 聞 こ う 。 hero . moveXY ( 20 , 24 ) secretA = her…" at bounding box center [588, 158] width 231 height 279
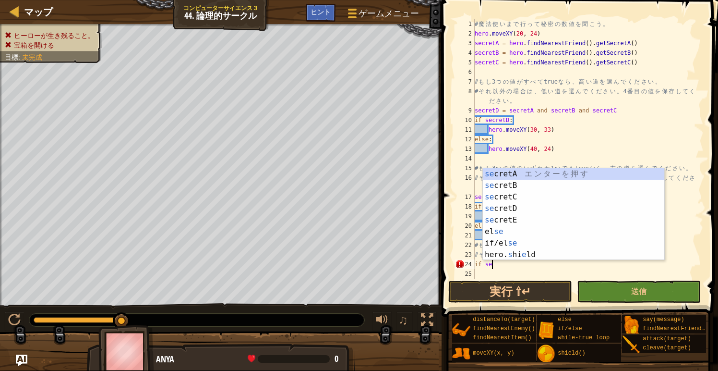
scroll to position [4, 1]
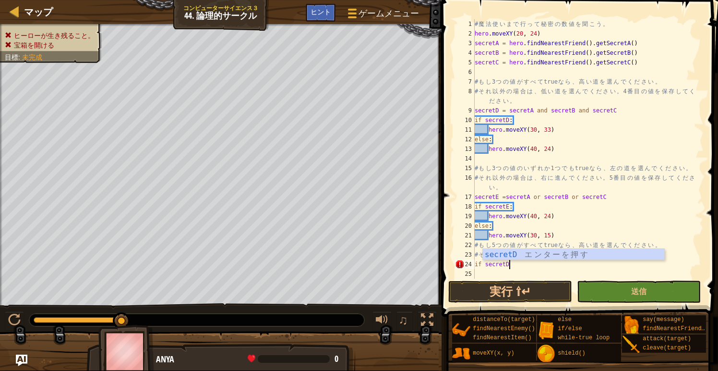
type textarea "if secretD:"
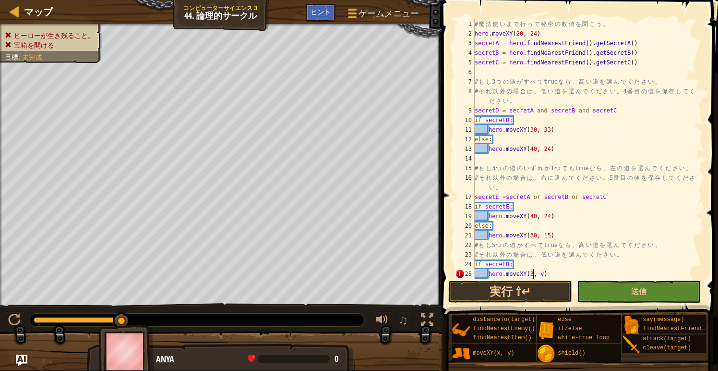
scroll to position [4, 5]
type textarea "hero.moveXY(30, 16)"
click at [562, 271] on div "# 魔 法 使 い ま で 行 っ て 秘 密 の 数 値 を 聞 こ う 。 hero . moveXY ( 20 , 24 ) secretA = her…" at bounding box center [588, 158] width 231 height 279
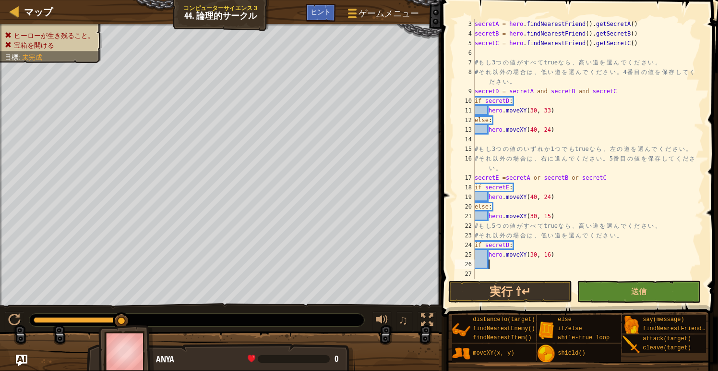
scroll to position [4, 0]
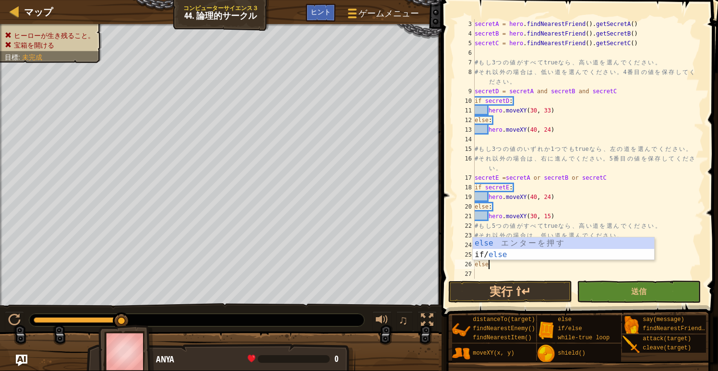
type textarea "else:"
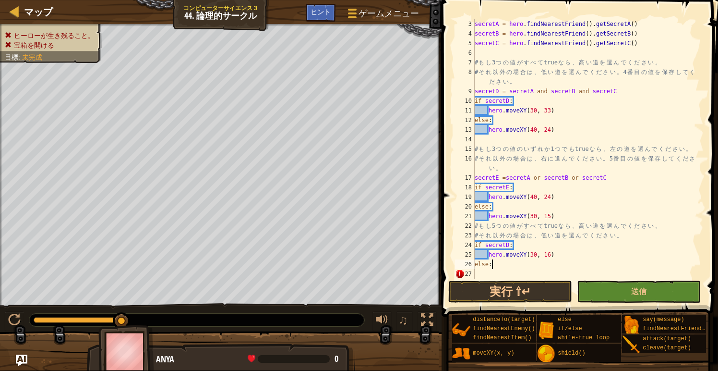
scroll to position [4, 0]
click at [19, 316] on div at bounding box center [14, 320] width 12 height 12
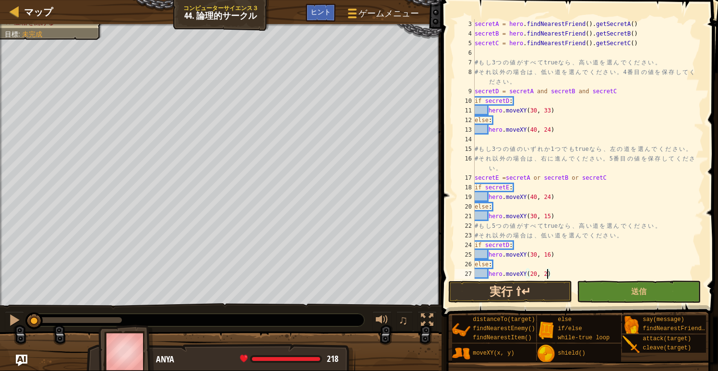
scroll to position [4, 6]
click at [533, 287] on button "実行 ⇧↵" at bounding box center [511, 291] width 124 height 22
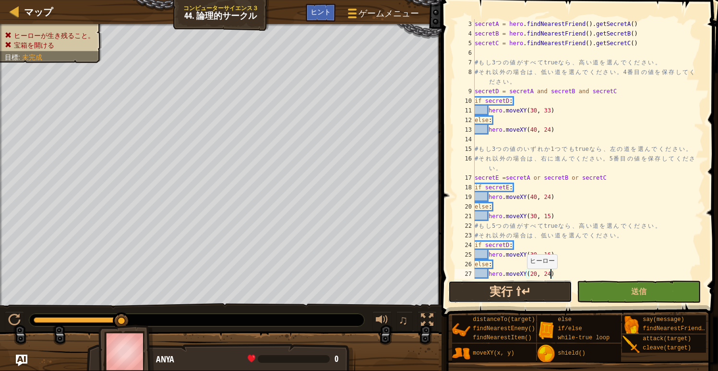
click at [510, 281] on button "実行 ⇧↵" at bounding box center [511, 291] width 124 height 22
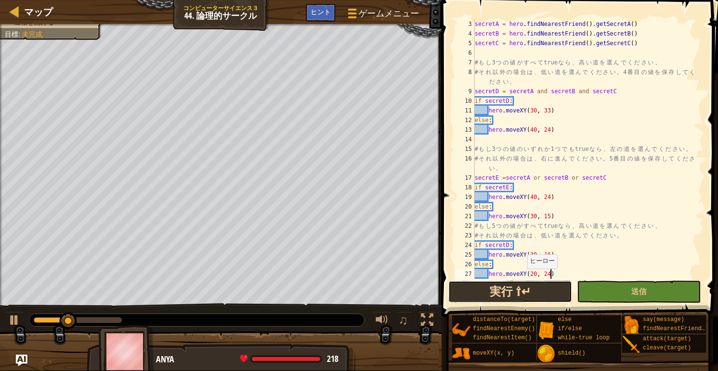
click at [503, 290] on button "実行 ⇧↵" at bounding box center [511, 291] width 124 height 22
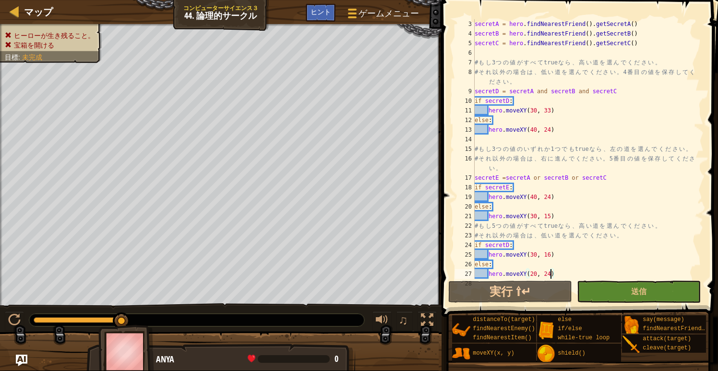
click at [36, 323] on div at bounding box center [196, 320] width 335 height 12
click at [40, 319] on div at bounding box center [78, 320] width 88 height 6
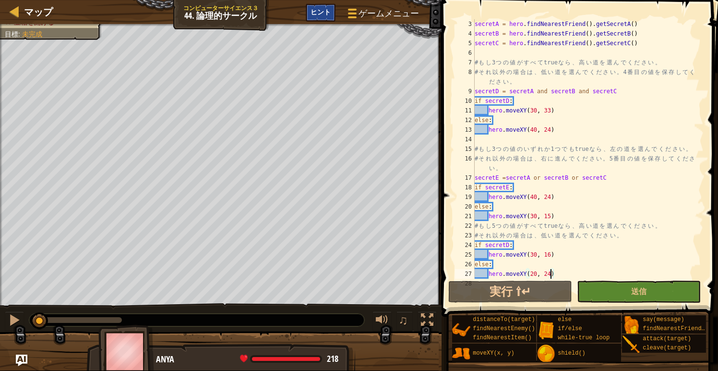
click at [320, 10] on span "ヒント" at bounding box center [321, 11] width 20 height 9
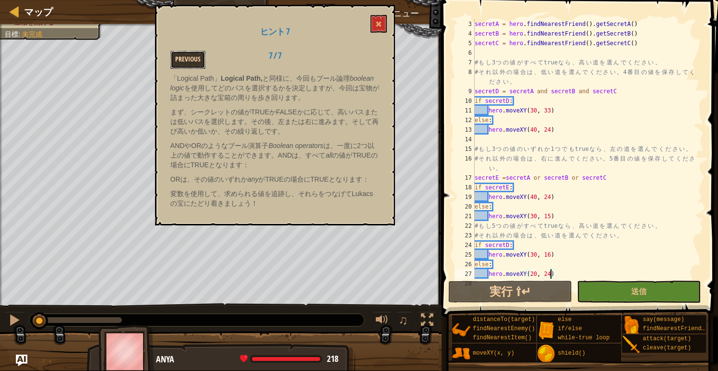
click at [185, 58] on button "Previous" at bounding box center [187, 60] width 35 height 18
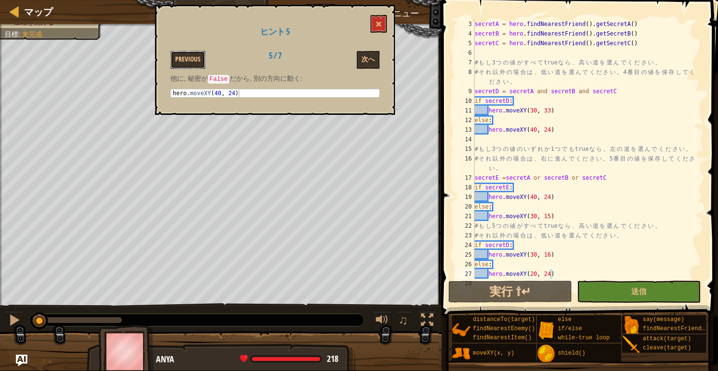
click at [185, 58] on button "Previous" at bounding box center [187, 60] width 35 height 18
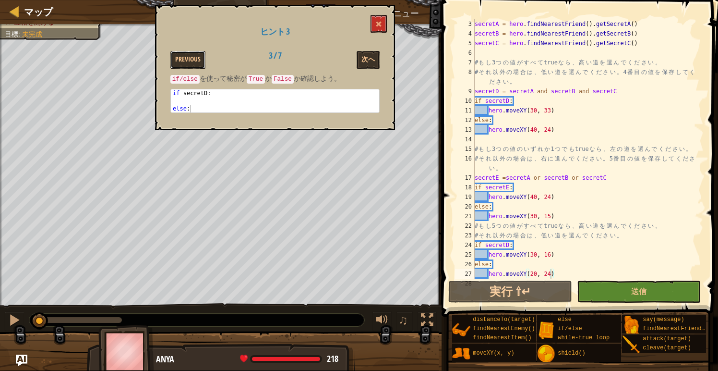
click at [185, 58] on button "Previous" at bounding box center [187, 60] width 35 height 18
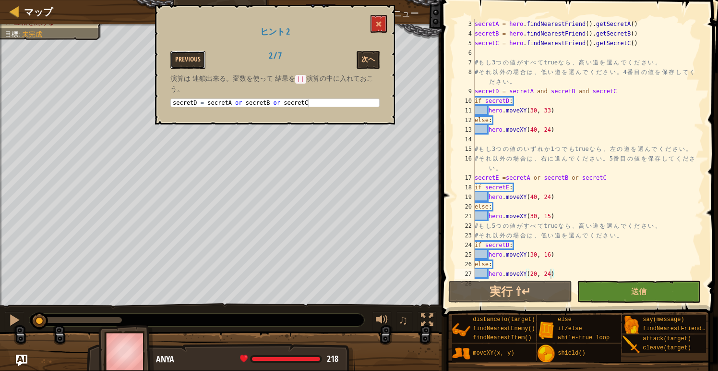
click at [185, 58] on button "Previous" at bounding box center [187, 60] width 35 height 18
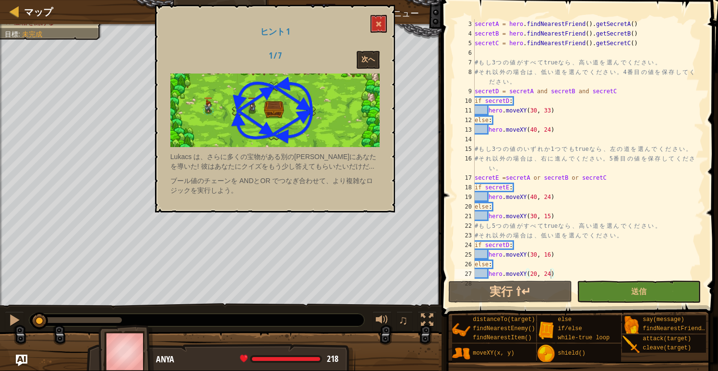
click at [185, 58] on div "1 / 7 次へ" at bounding box center [275, 60] width 224 height 18
click at [380, 24] on span at bounding box center [379, 24] width 7 height 7
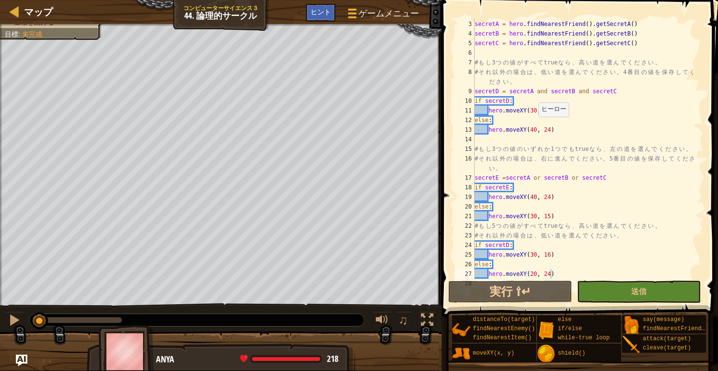
click at [536, 131] on div "secretA = hero . findNearestFriend ( ) . getSecretA ( ) secretB = hero . findNe…" at bounding box center [588, 158] width 231 height 279
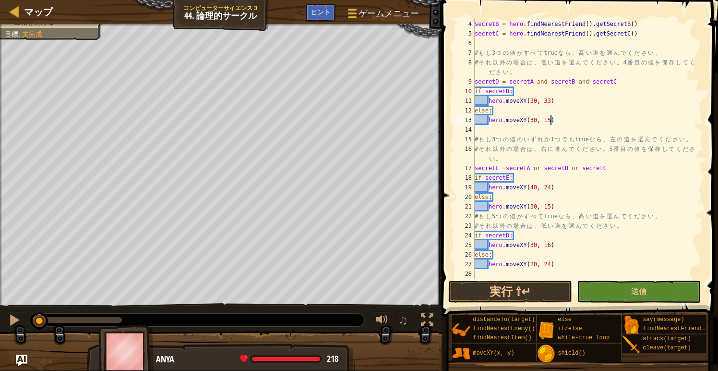
scroll to position [29, 0]
click at [533, 186] on div "secretB = hero . findNearestFriend ( ) . getSecretB ( ) secretC = hero . findNe…" at bounding box center [588, 158] width 231 height 279
click at [533, 207] on div "secretB = hero . findNearestFriend ( ) . getSecretB ( ) secretC = hero . findNe…" at bounding box center [588, 158] width 231 height 279
click at [551, 207] on div "secretB = hero . findNearestFriend ( ) . getSecretB ( ) secretC = hero . findNe…" at bounding box center [588, 158] width 231 height 279
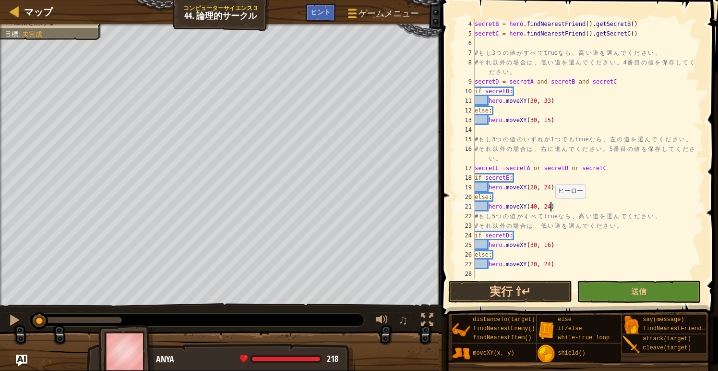
scroll to position [4, 6]
click at [539, 88] on div "secretB = hero . findNearestFriend ( ) . getSecretB ( ) secretC = hero . findNe…" at bounding box center [588, 158] width 231 height 279
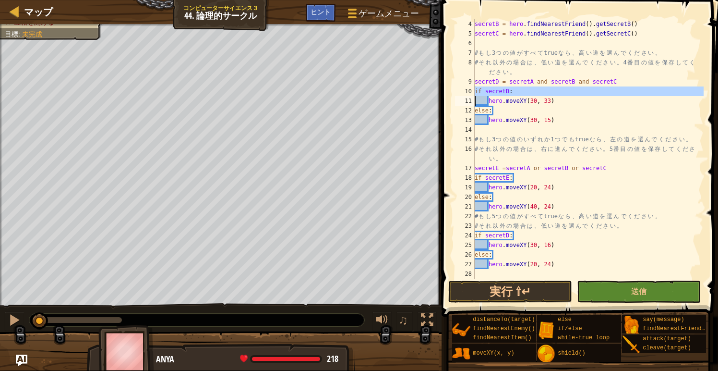
click at [594, 191] on div "secretB = hero . findNearestFriend ( ) . getSecretB ( ) secretC = hero . findNe…" at bounding box center [588, 158] width 231 height 279
click at [519, 165] on div "secretB = hero . findNearestFriend ( ) . getSecretB ( ) secretC = hero . findNe…" at bounding box center [588, 158] width 231 height 279
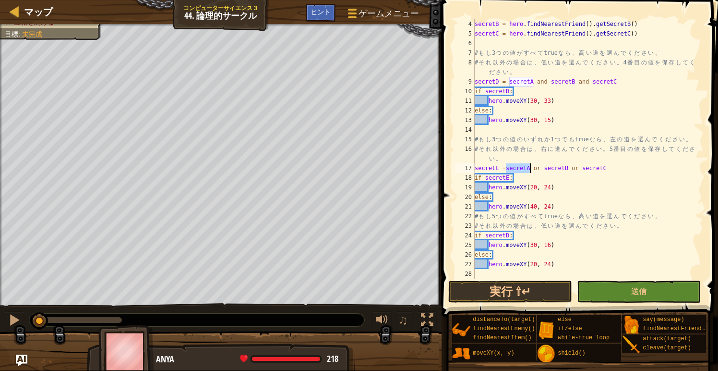
click at [588, 192] on div "secretB = hero . findNearestFriend ( ) . getSecretB ( ) secretC = hero . findNe…" at bounding box center [588, 158] width 231 height 279
click at [510, 235] on div "secretB = hero . findNearestFriend ( ) . getSecretB ( ) secretC = hero . findNe…" at bounding box center [588, 158] width 231 height 279
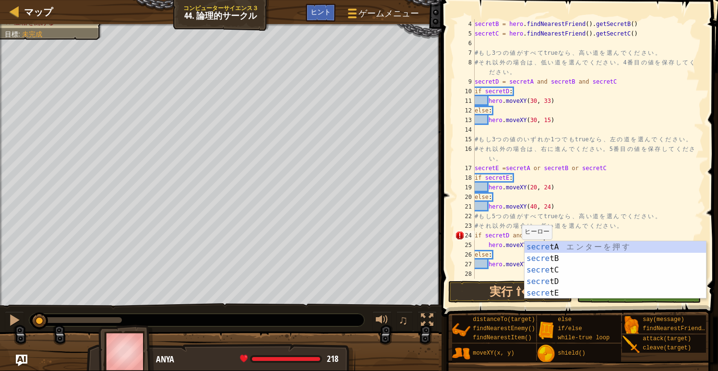
scroll to position [4, 5]
click at [540, 290] on div "secret A エ ン タ ー を 押 す secret B エ ン タ ー を 押 す secret C エ ン タ ー を 押 す secret D エ…" at bounding box center [616, 281] width 182 height 81
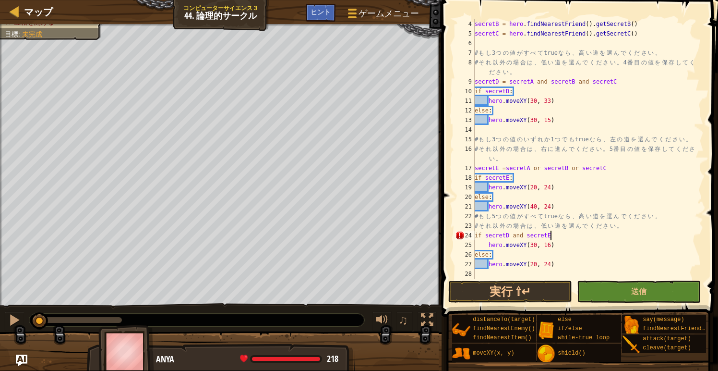
type textarea "if secretD and secretE:"
click at [550, 245] on div "secretB = hero . findNearestFriend ( ) . getSecretB ( ) secretC = hero . findNe…" at bounding box center [588, 158] width 231 height 279
click at [538, 265] on div "secretB = hero . findNearestFriend ( ) . getSecretB ( ) secretC = hero . findNe…" at bounding box center [588, 158] width 231 height 279
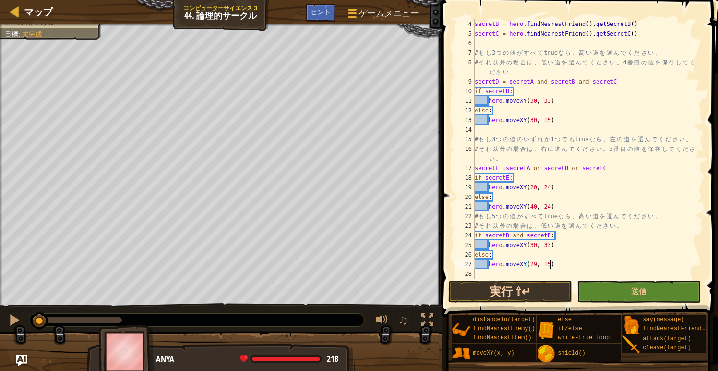
type textarea "hero.moveXY(29, 15)"
click at [530, 293] on button "実行 ⇧↵" at bounding box center [511, 291] width 124 height 22
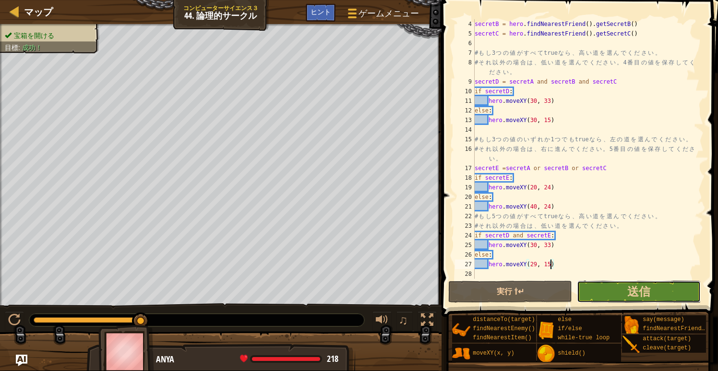
click at [600, 288] on button "送信" at bounding box center [639, 291] width 124 height 22
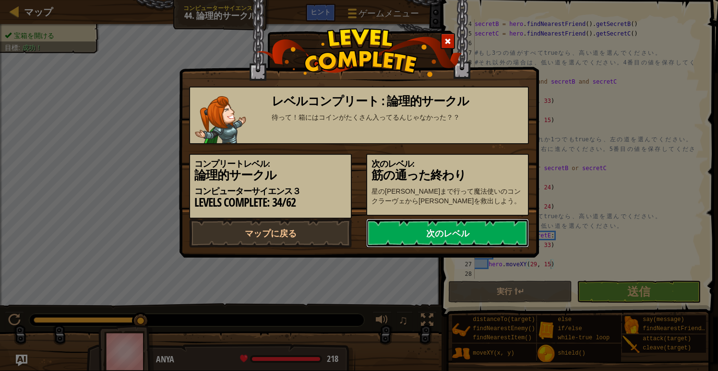
click at [476, 247] on link "次のレベル" at bounding box center [447, 233] width 163 height 29
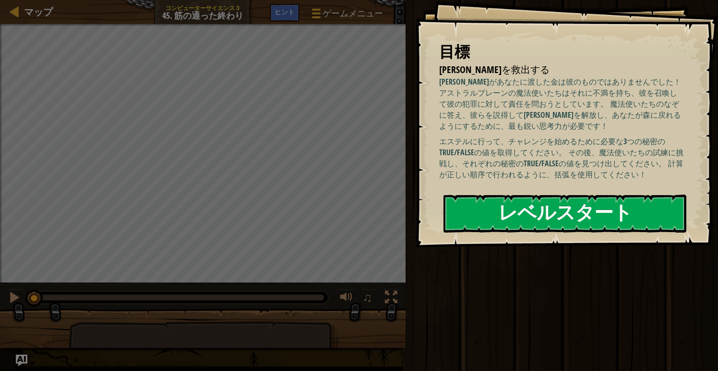
click at [572, 221] on button "レベルスタート" at bounding box center [565, 213] width 243 height 38
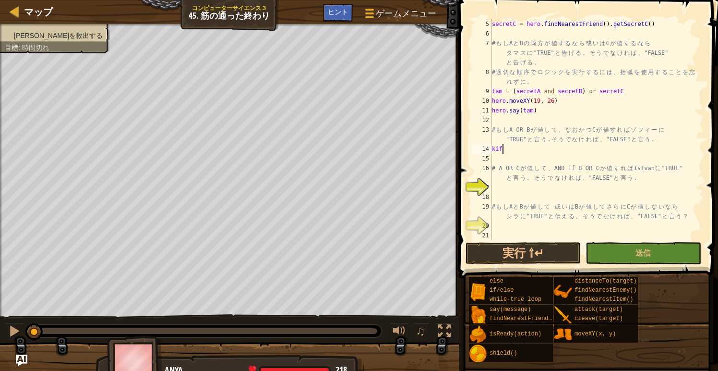
scroll to position [4, 0]
type textarea "k"
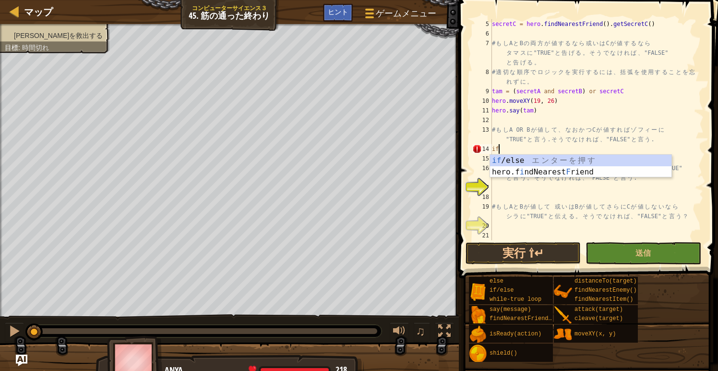
type textarea "i"
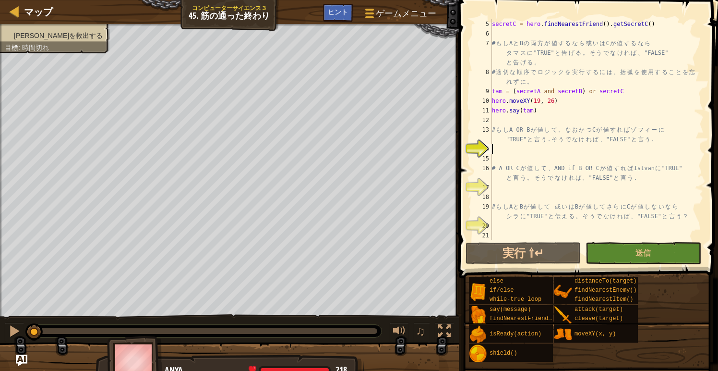
click at [585, 159] on div "secretC = hero . findNearestFriend ( ) . getSecretC ( ) # も し A と B の 両 方 が 値 す…" at bounding box center [597, 139] width 214 height 240
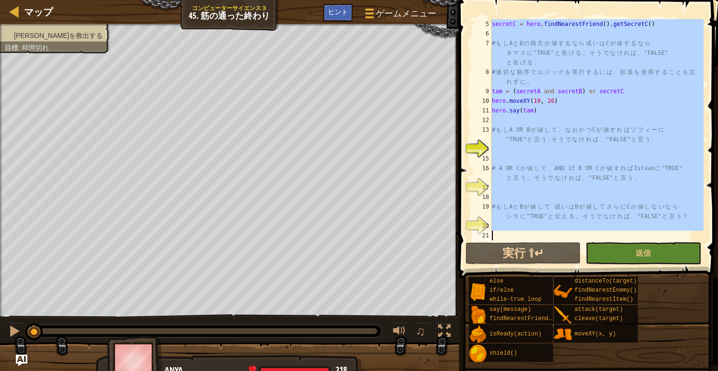
click at [517, 158] on div "secretC = hero . findNearestFriend ( ) . getSecretC ( ) # も し A と B の 両 方 が 値 す…" at bounding box center [597, 139] width 214 height 240
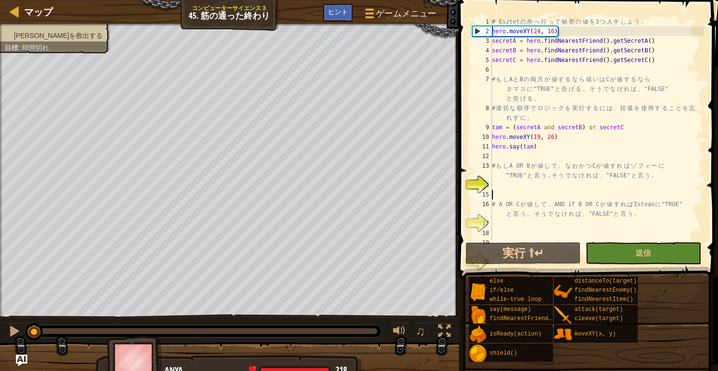
scroll to position [0, 0]
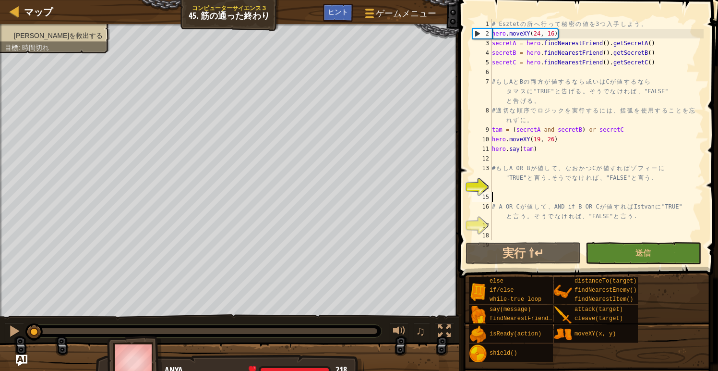
type textarea "s"
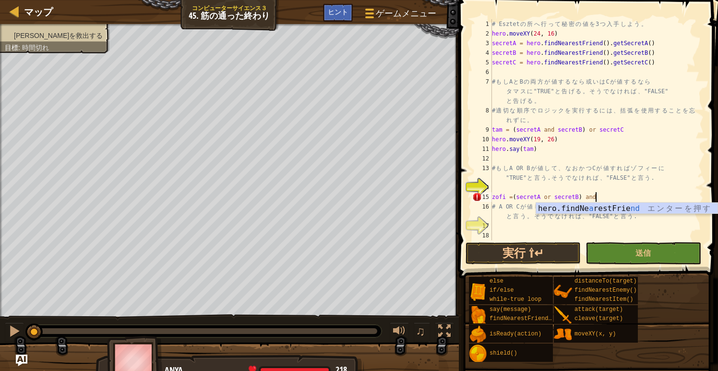
scroll to position [4, 8]
type textarea "zofi =(secretA or secretB) and secretC"
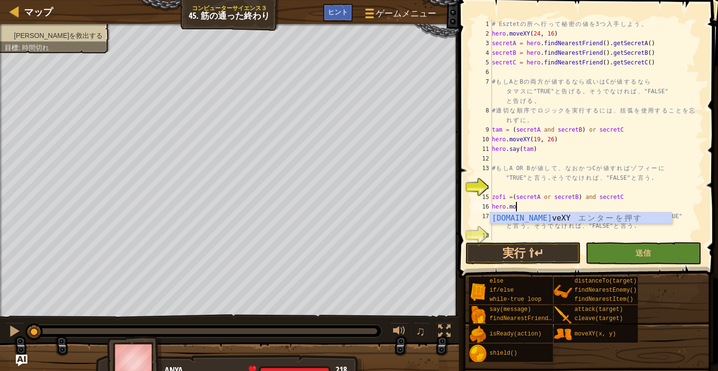
scroll to position [4, 1]
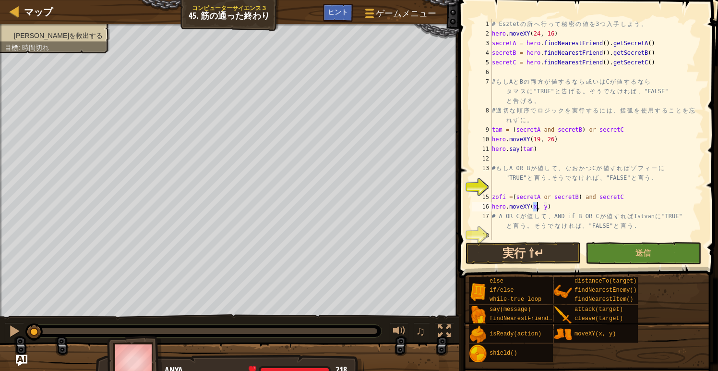
click at [507, 256] on button "実行 ⇧↵" at bounding box center [523, 253] width 115 height 22
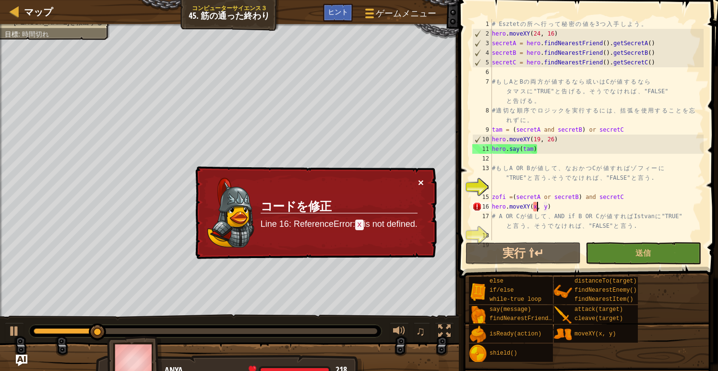
click at [419, 186] on button "×" at bounding box center [421, 182] width 6 height 10
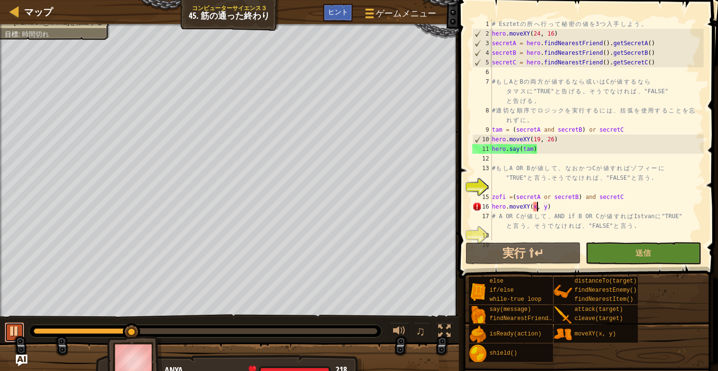
click at [12, 328] on div at bounding box center [14, 331] width 12 height 12
click at [33, 329] on div at bounding box center [205, 331] width 352 height 12
click at [39, 332] on div at bounding box center [83, 331] width 99 height 6
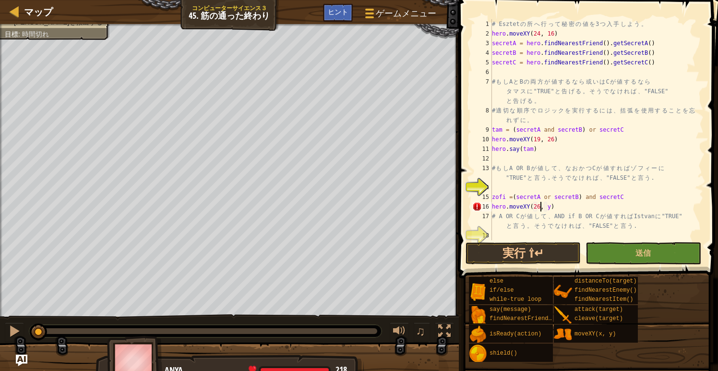
scroll to position [4, 4]
type textarea "hero.moveXY(26, 36)"
click at [565, 210] on div "# Esztet の 所 へ 行 っ て 秘 密 の 値 を 3 つ 入 手 し よ う 。 hero . moveXY ( 24 , 16 ) secret…" at bounding box center [597, 139] width 214 height 240
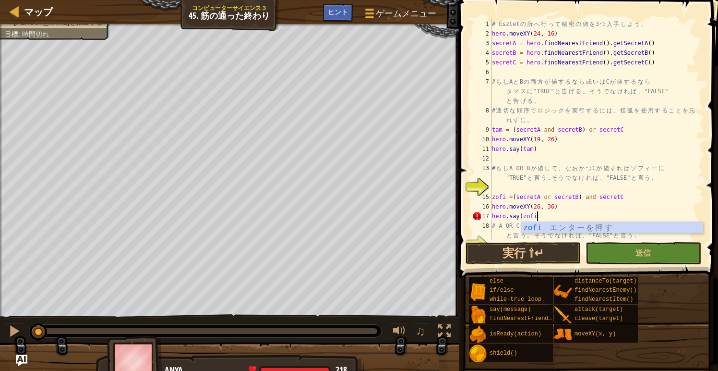
scroll to position [4, 3]
type textarea "hero.say(zofi)"
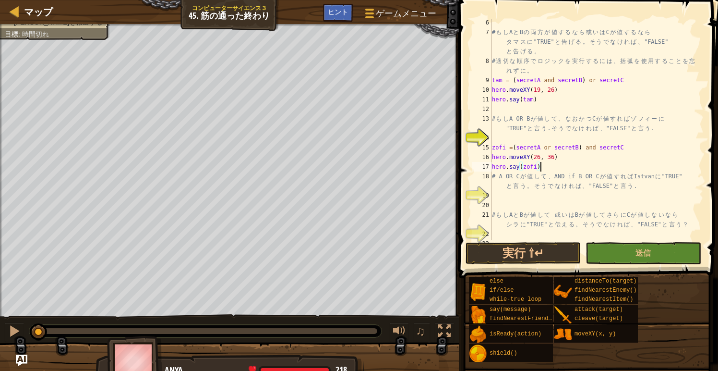
scroll to position [50, 0]
click at [495, 200] on div "# も し A と B の 両 方 が 値 す る な ら 或 い は C が 値 す る な ら タ マ ス に "TRUE" と 告 げ る 。 そ う …" at bounding box center [597, 137] width 214 height 240
click at [498, 196] on div "# も し A と B の 両 方 が 値 す る な ら 或 い は C が 値 す る な ら タ マ ス に "TRUE" と 告 げ る 。 そ う …" at bounding box center [597, 137] width 214 height 240
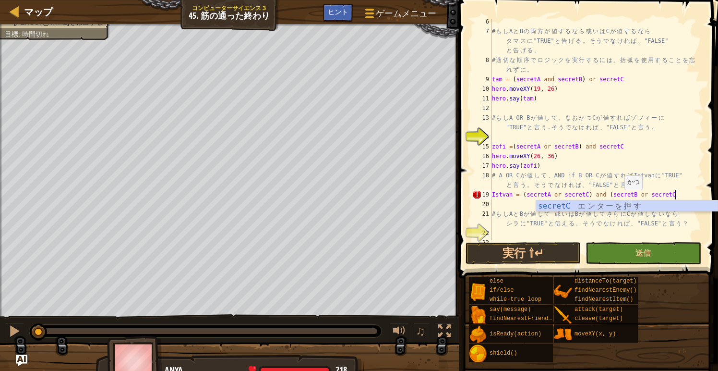
scroll to position [4, 15]
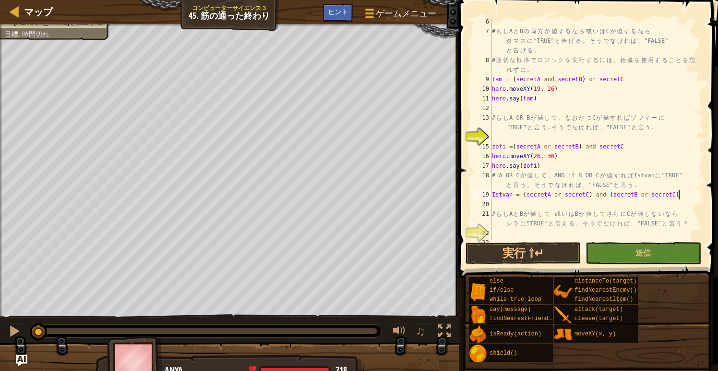
type textarea "Istvan = (secretA or secretC) and (secretB or secretC)"
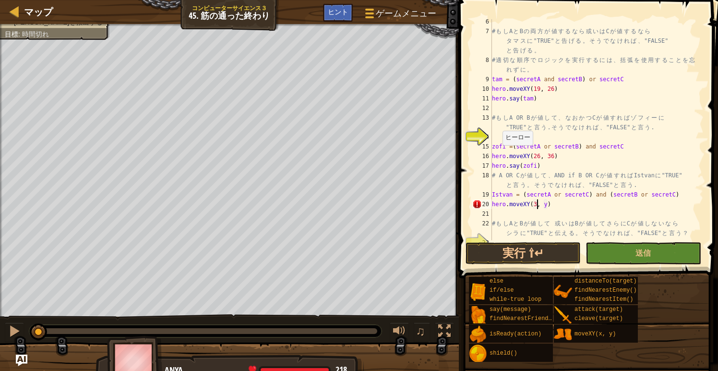
scroll to position [4, 4]
type textarea "hero.moveXY(37, 33)"
click at [571, 206] on div "# も し A と B の 両 方 が 値 す る な ら 或 い は C が 値 す る な ら タ マ ス に "TRUE" と 告 げ る 。 そ う …" at bounding box center [597, 137] width 214 height 240
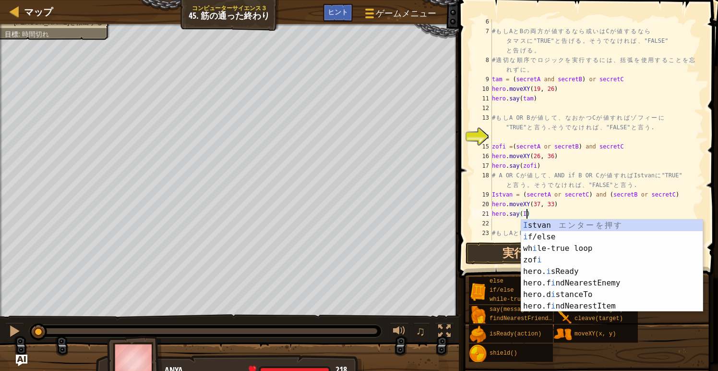
scroll to position [4, 3]
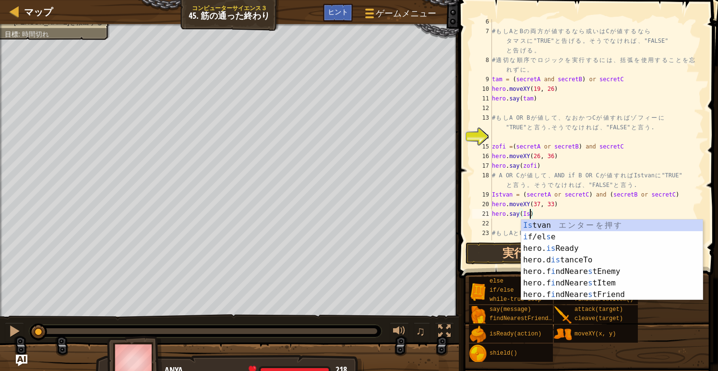
type textarea "hero.say(Istvan)"
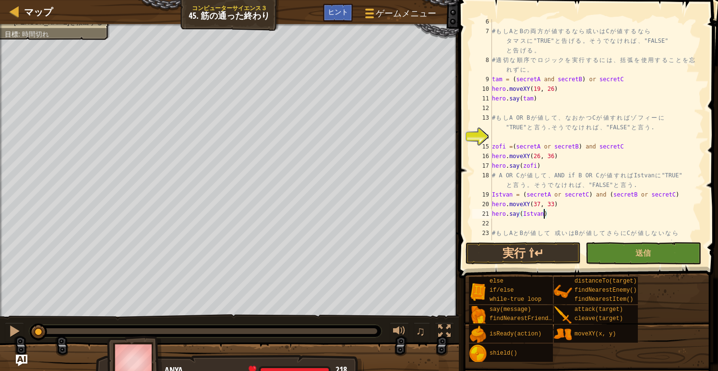
scroll to position [77, 0]
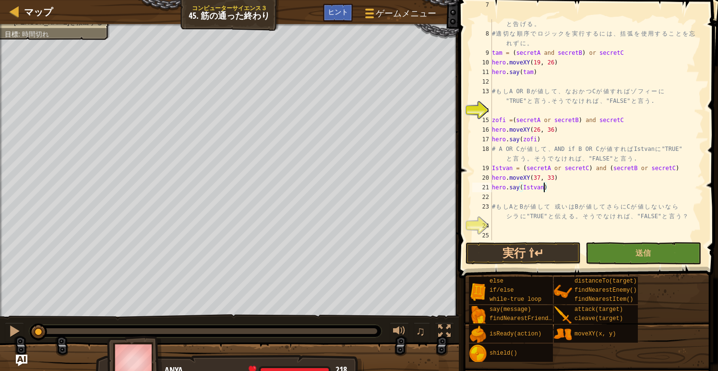
click at [508, 224] on div "# も し A と B の 両 方 が 値 す る な ら 或 い は C が 値 す る な ら タ マ ス に "TRUE" と 告 げ る 。 そ う …" at bounding box center [597, 129] width 214 height 259
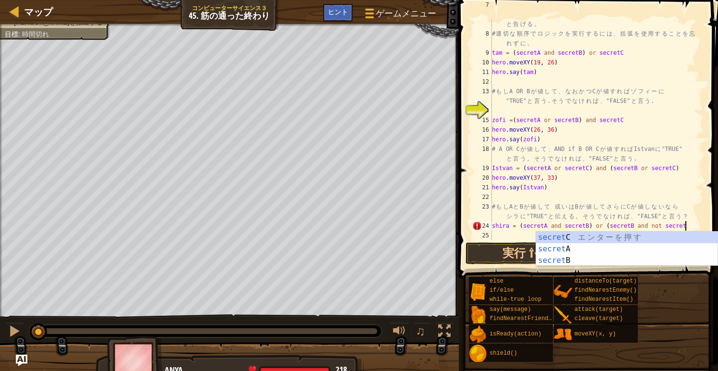
scroll to position [4, 16]
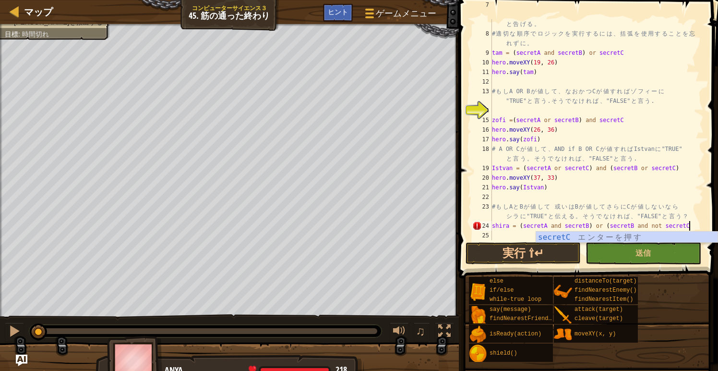
type textarea "shira = (secretA and secretB) or (secretB and not secretC)"
type textarea "hero.moveXY(40, 22)"
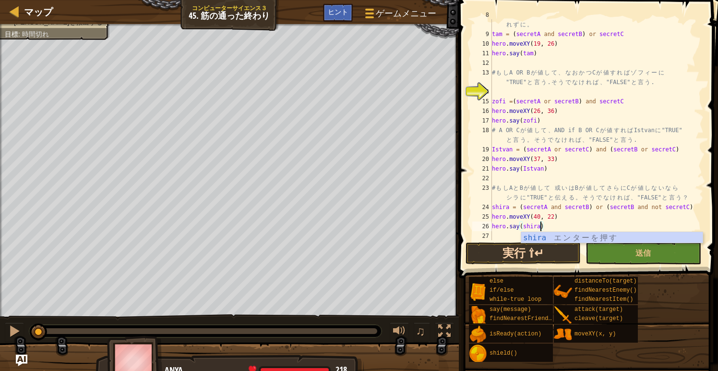
type textarea "hero.say(shira)"
click at [507, 249] on button "実行 ⇧↵" at bounding box center [523, 253] width 115 height 22
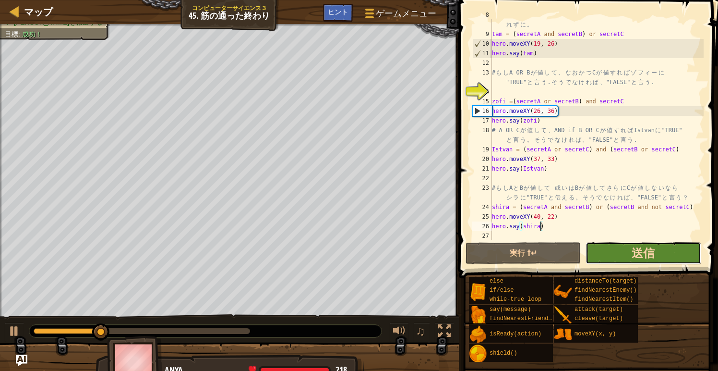
click at [641, 254] on span "送信" at bounding box center [643, 252] width 23 height 15
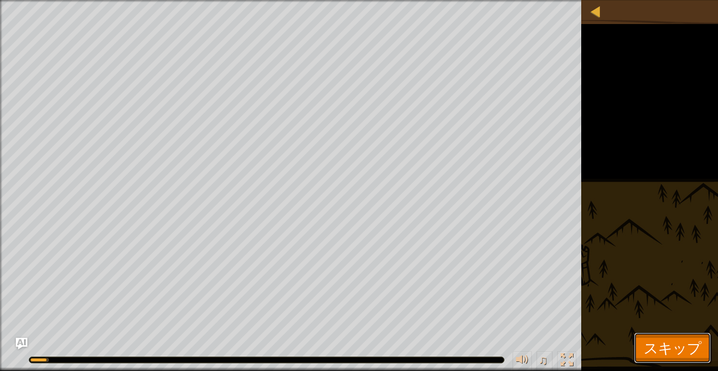
click at [657, 354] on span "スキップ" at bounding box center [673, 348] width 58 height 20
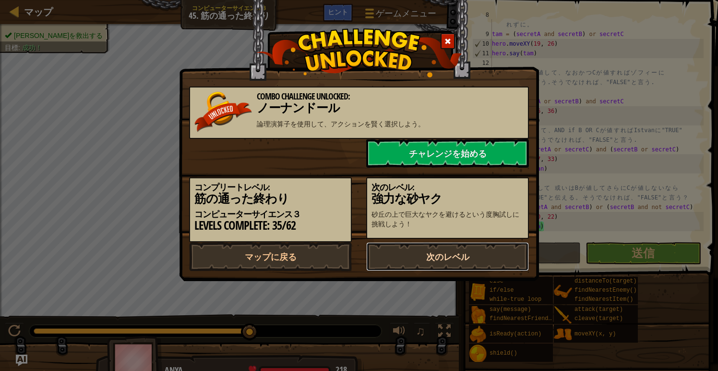
click at [475, 268] on link "次のレベル" at bounding box center [447, 256] width 163 height 29
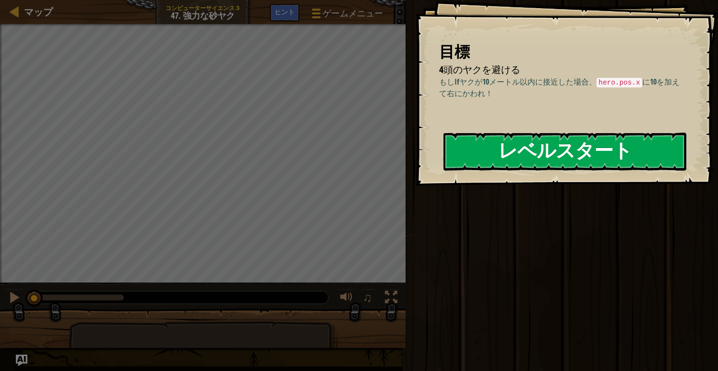
click at [563, 155] on button "レベルスタート" at bounding box center [565, 152] width 243 height 38
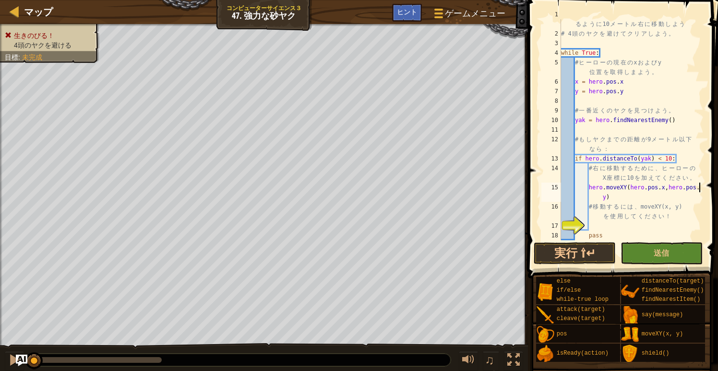
scroll to position [4, 12]
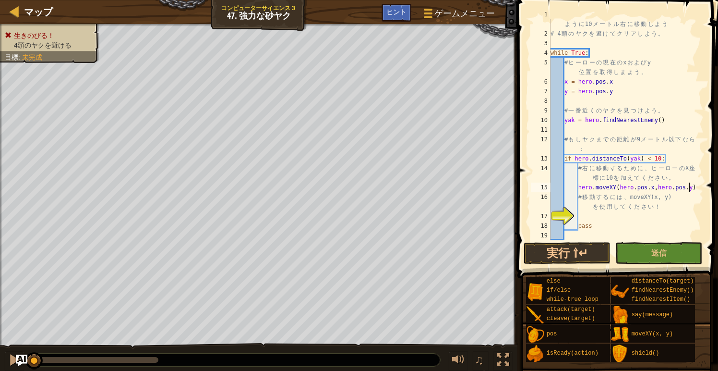
click at [691, 189] on div "# ヤ ク が 近 づ く の を 待 っ て 、 近 づ い た ら 避 け る よ う に 10 メ ー ト ル 右 に 移 動 し よ う # 4 頭 …" at bounding box center [626, 135] width 155 height 250
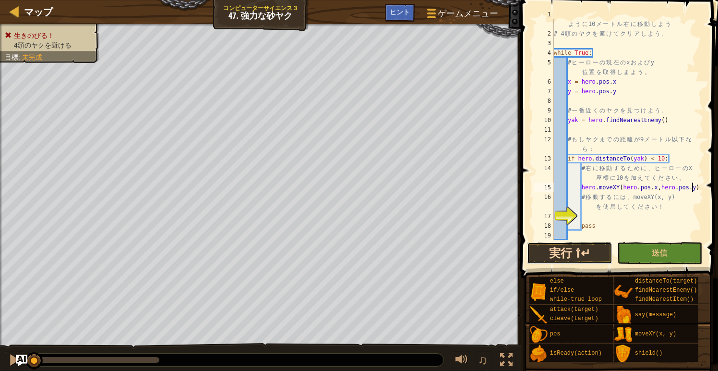
click at [580, 257] on button "実行 ⇧↵" at bounding box center [569, 253] width 85 height 22
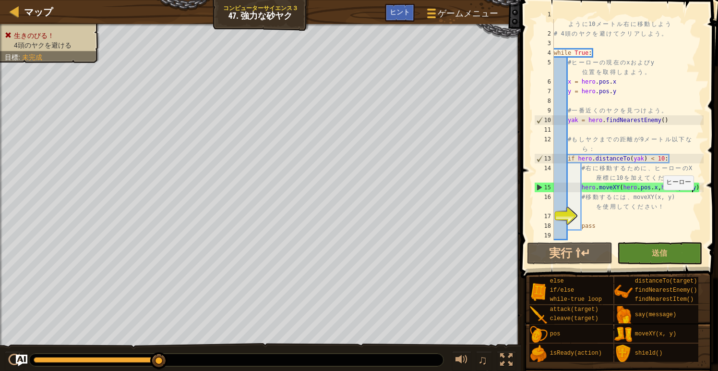
click at [659, 189] on div "# ヤ ク が 近 づ く の を 待 っ て 、 近 づ い た ら 避 け る よ う に 10 メ ー ト ル 右 に 移 動 し よ う # 4 頭 …" at bounding box center [628, 135] width 152 height 250
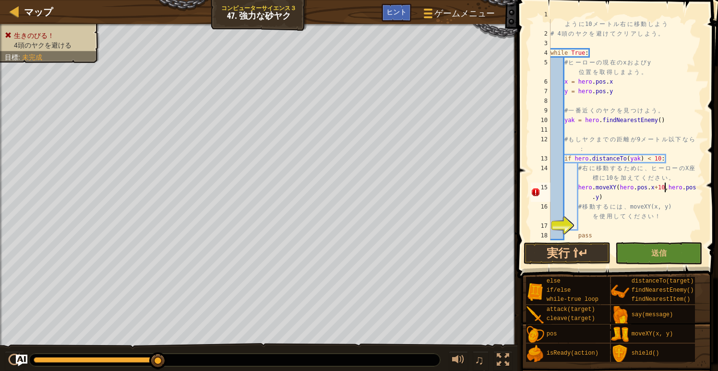
scroll to position [4, 10]
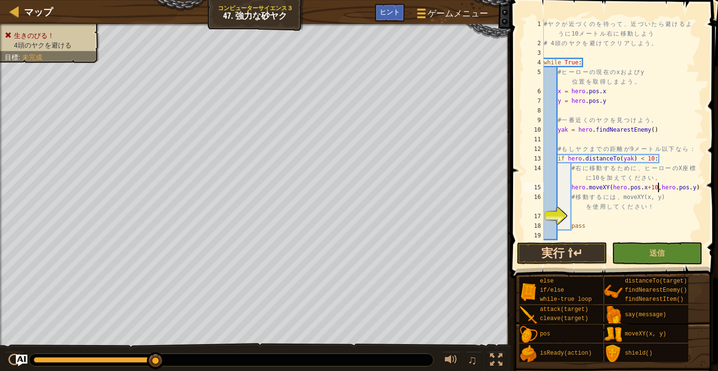
type textarea "hero.moveXY(hero.pos.x+10,hero.pos.y)"
click at [592, 251] on button "実行 ⇧↵" at bounding box center [562, 253] width 90 height 22
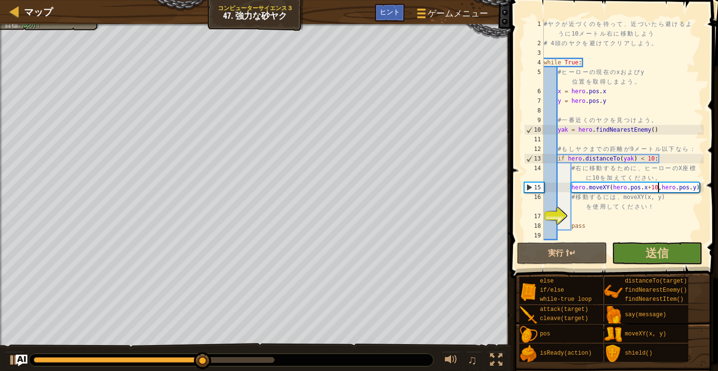
click at [674, 252] on button "送信" at bounding box center [657, 253] width 90 height 22
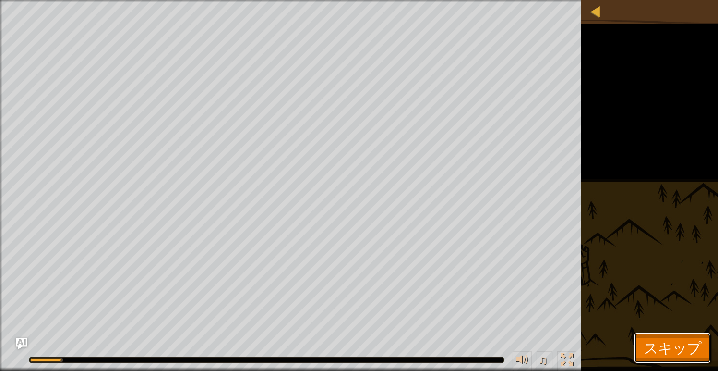
click at [657, 340] on span "スキップ" at bounding box center [673, 348] width 58 height 20
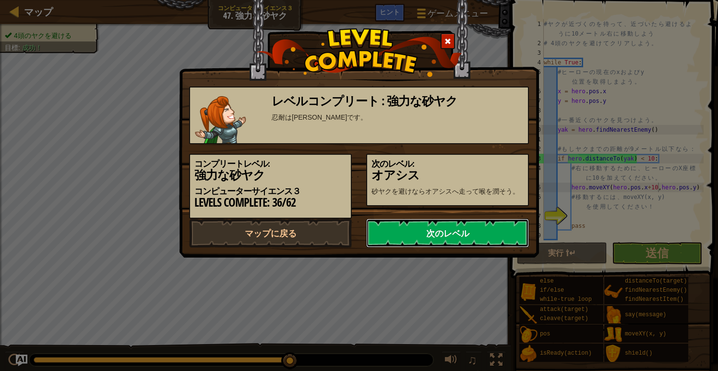
click at [472, 247] on link "次のレベル" at bounding box center [447, 233] width 163 height 29
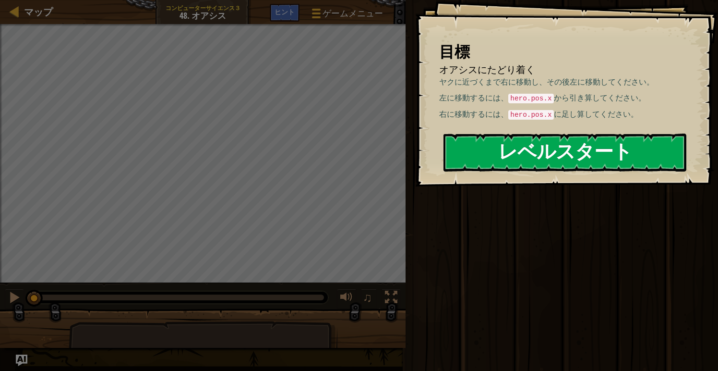
click at [586, 141] on button "レベルスタート" at bounding box center [565, 153] width 243 height 38
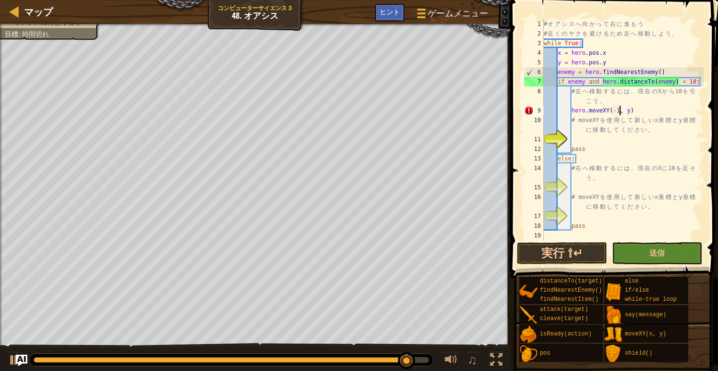
scroll to position [4, 7]
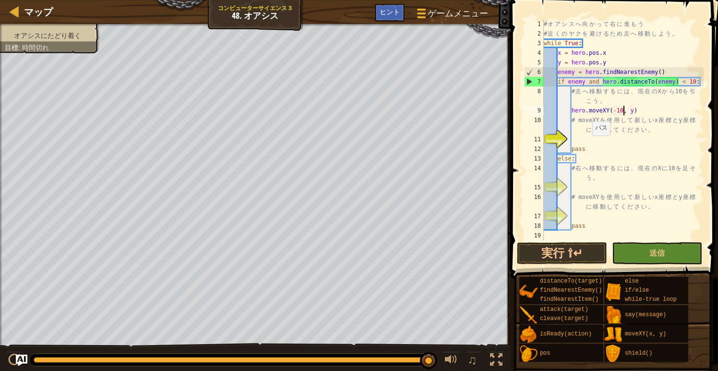
click at [588, 145] on div "# オ ア シ ス へ 向 か っ て 右 に 進 も う # 近 く の ヤ ク を 避 け る た め 左 へ 移 動 し よ う 。 while Tru…" at bounding box center [623, 139] width 162 height 240
click at [612, 111] on div "# オ ア シ ス へ 向 か っ て 右 に 進 も う # 近 く の ヤ ク を 避 け る た め 左 へ 移 動 し よ う 。 while Tru…" at bounding box center [623, 139] width 162 height 240
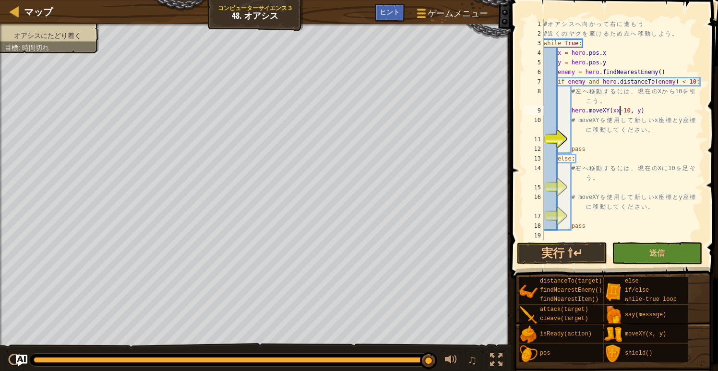
type textarea "hero.moveXY(x-10, y)"
click at [585, 189] on div "# オ ア シ ス へ 向 か っ て 右 に 進 も う # 近 く の ヤ ク を 避 け る た め 左 へ 移 動 し よ う 。 while Tru…" at bounding box center [623, 139] width 162 height 240
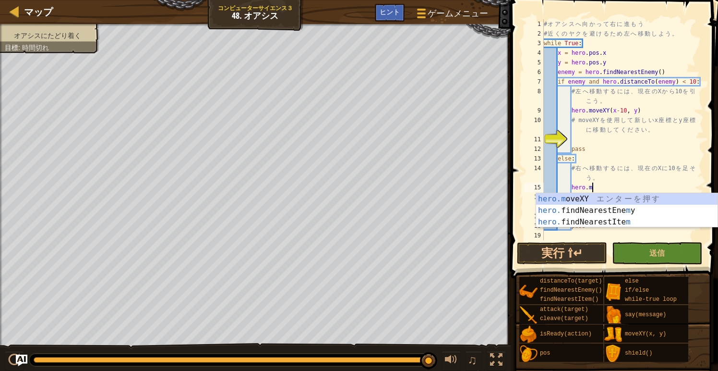
scroll to position [4, 3]
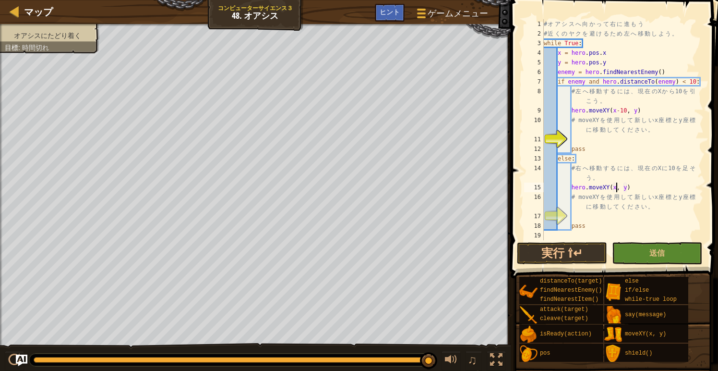
click at [572, 106] on div "# オ ア シ ス へ 向 か っ て 右 に 進 も う # 近 く の ヤ ク を 避 け る た め 左 へ 移 動 し よ う 。 while Tru…" at bounding box center [623, 139] width 162 height 240
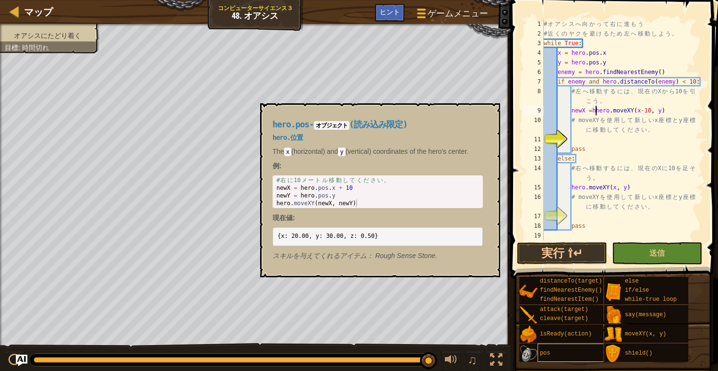
scroll to position [4, 4]
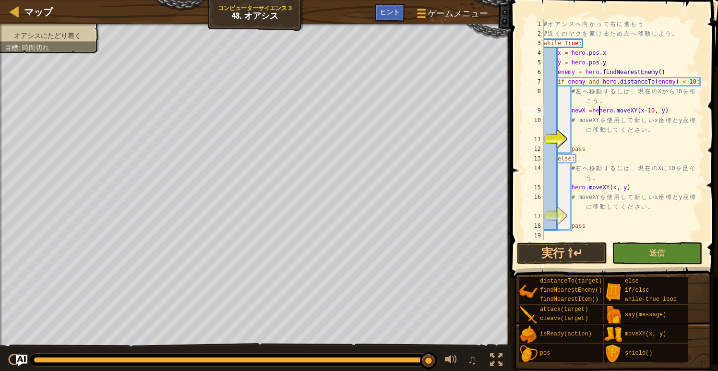
click at [615, 109] on div "# オ ア シ ス へ 向 か っ て 右 に 進 も う # 近 く の ヤ ク を 避 け る た め 左 へ 移 動 し よ う 。 while Tru…" at bounding box center [623, 139] width 162 height 240
click at [636, 109] on div "# オ ア シ ス へ 向 か っ て 右 に 進 も う # 近 く の ヤ ク を 避 け る た め 左 へ 移 動 し よ う 。 while Tru…" at bounding box center [623, 139] width 162 height 240
type textarea "newX =hero.pos.x-10"
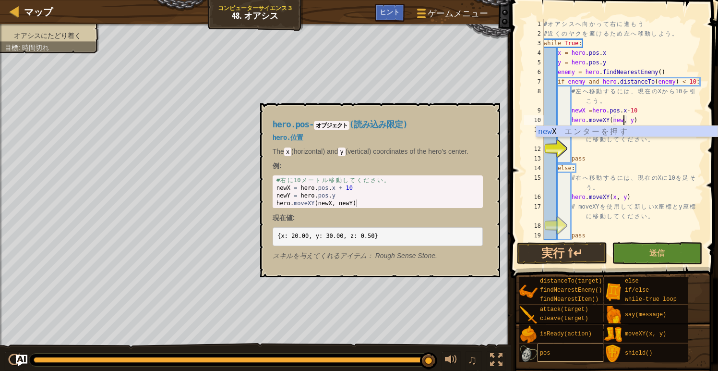
scroll to position [4, 7]
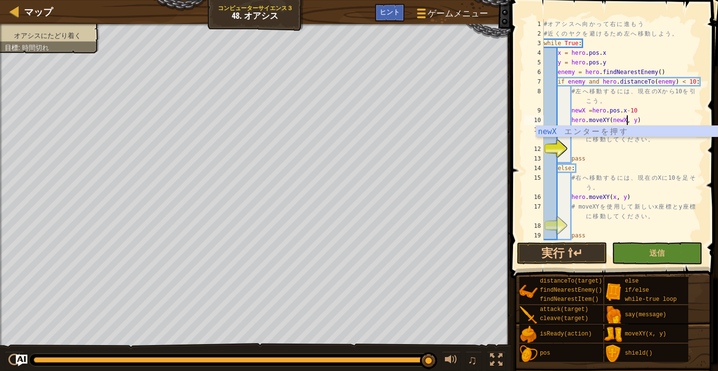
click at [624, 163] on div "# オ ア シ ス へ 向 か っ て 右 に 進 も う # 近 く の ヤ ク を 避 け る た め 左 へ 移 動 し よ う 。 while Tru…" at bounding box center [623, 139] width 162 height 240
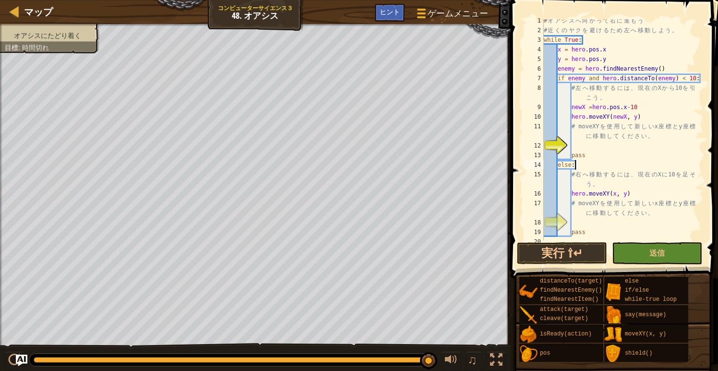
scroll to position [10, 0]
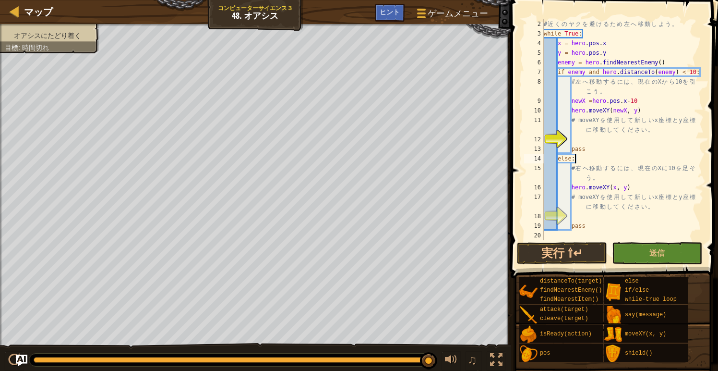
click at [609, 181] on div "# 近 く の ヤ ク を 避 け る た め 左 へ 移 動 し よ う 。 while True : x = hero . pos . x y = her…" at bounding box center [623, 139] width 162 height 240
type textarea "# 右へ移動するには、現在のXに10を足そう。"
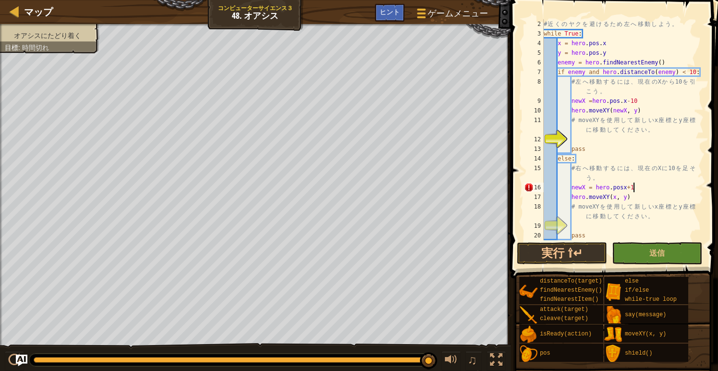
type textarea "newX = hero.posx+10"
click at [614, 206] on div "# 近 く の ヤ ク を 避 け る た め 左 へ 移 動 し よ う 。 while True : x = hero . pos . x y = her…" at bounding box center [623, 139] width 162 height 240
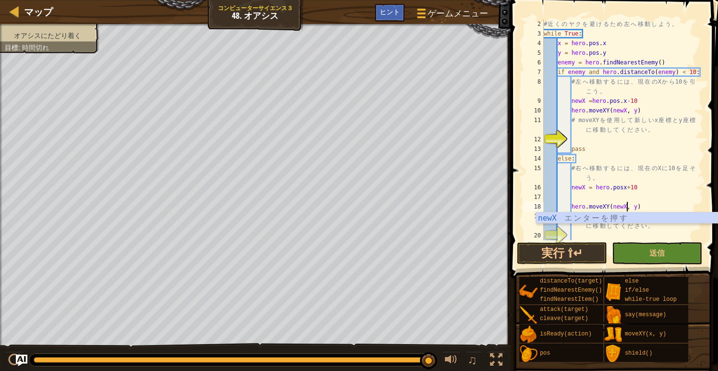
scroll to position [4, 7]
click at [585, 254] on button "実行 ⇧↵" at bounding box center [562, 253] width 90 height 22
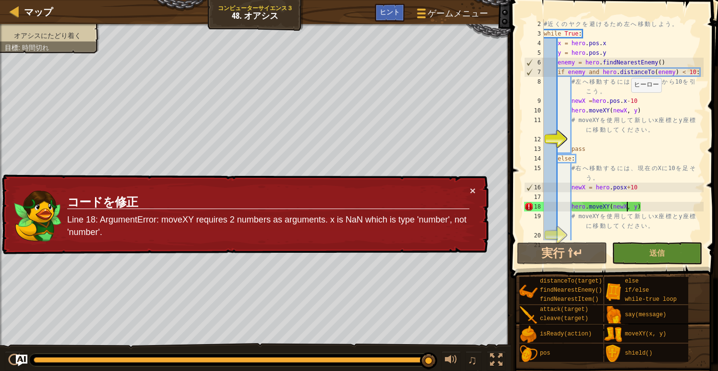
click at [627, 101] on div "# 近 く の ヤ ク を 避 け る た め 左 へ 移 動 し よ う 。 while True : x = hero . pos . x y = her…" at bounding box center [623, 139] width 162 height 240
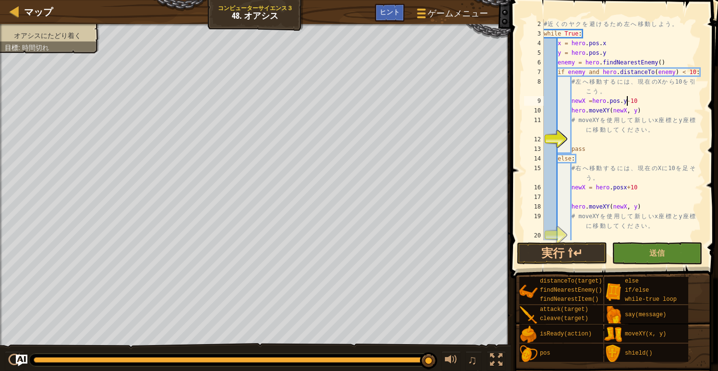
click at [627, 110] on div "# 近 く の ヤ ク を 避 け る た め 左 へ 移 動 し よ う 。 while True : x = hero . pos . x y = her…" at bounding box center [623, 139] width 162 height 240
click at [624, 110] on div "# 近 く の ヤ ク を 避 け る た め 左 へ 移 動 し よ う 。 while True : x = hero . pos . x y = her…" at bounding box center [623, 139] width 162 height 240
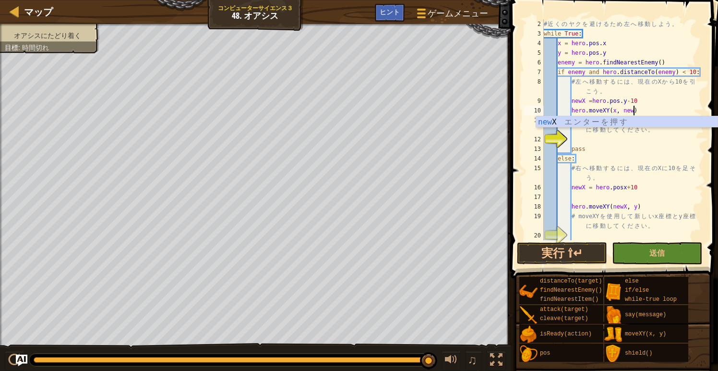
scroll to position [4, 8]
click at [586, 99] on div "# 近 く の ヤ ク を 避 け る た め 左 へ 移 動 し よ う 。 while True : x = hero . pos . x y = her…" at bounding box center [623, 139] width 162 height 240
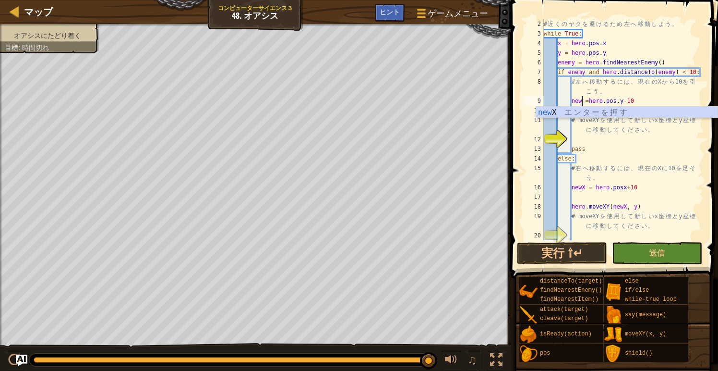
scroll to position [4, 3]
type textarea "newY =hero.pos.y-10"
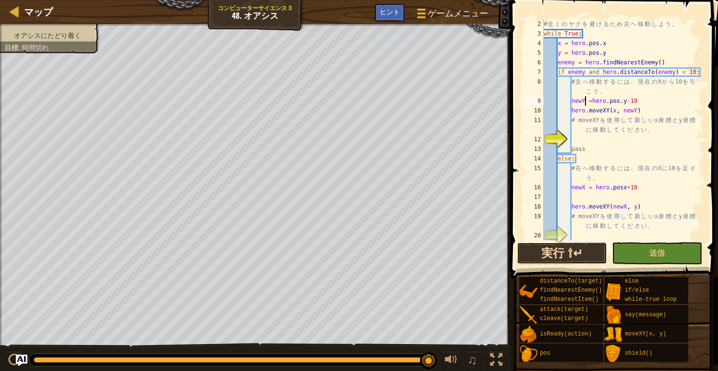
click at [586, 248] on button "実行 ⇧↵" at bounding box center [562, 253] width 90 height 22
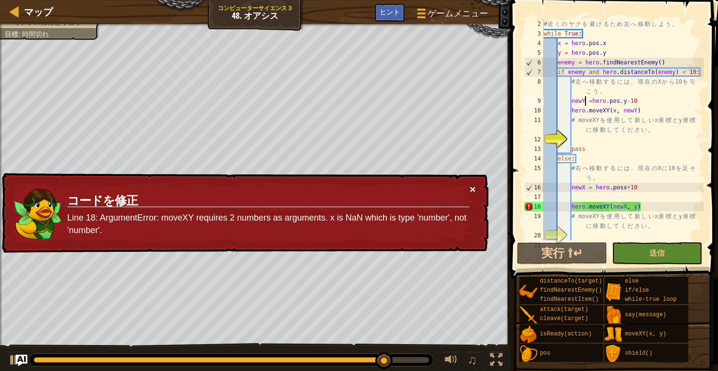
click at [473, 189] on button "×" at bounding box center [473, 189] width 6 height 10
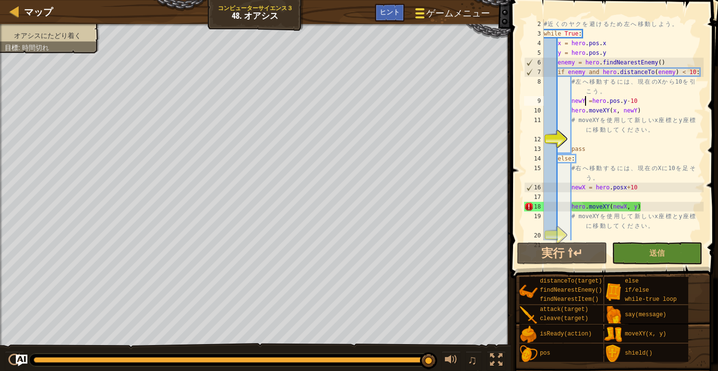
click at [449, 15] on span "ゲームメニュー" at bounding box center [457, 13] width 63 height 13
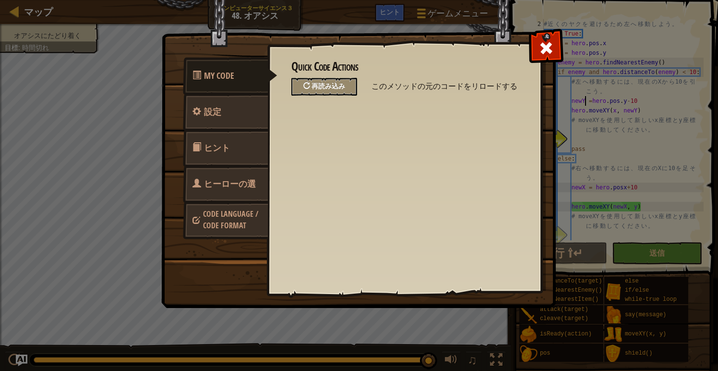
click at [352, 91] on div "再読み込み" at bounding box center [325, 87] width 66 height 18
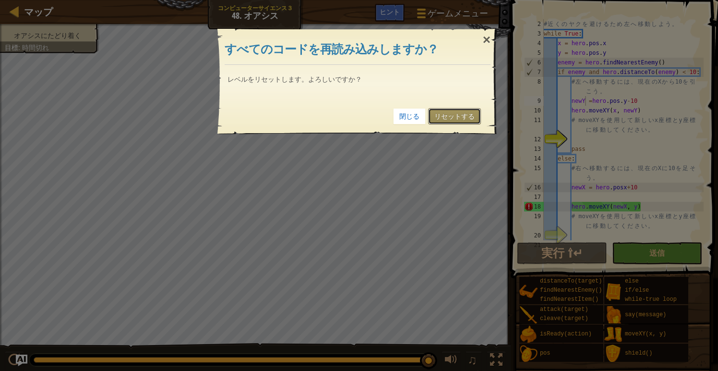
click at [459, 116] on link "リセットする" at bounding box center [454, 116] width 53 height 16
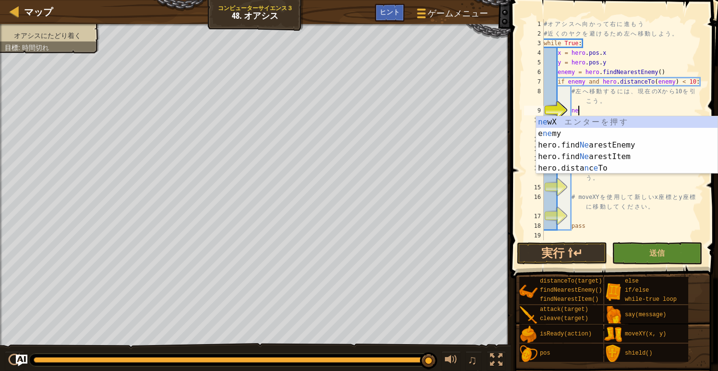
scroll to position [4, 2]
type textarea "n"
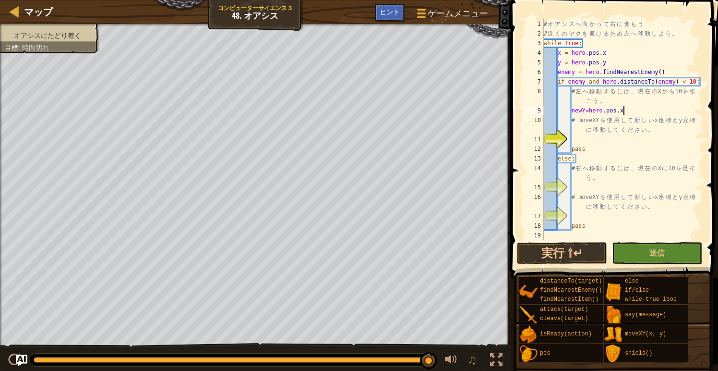
scroll to position [4, 6]
type textarea "newY=hero.pos.x-10"
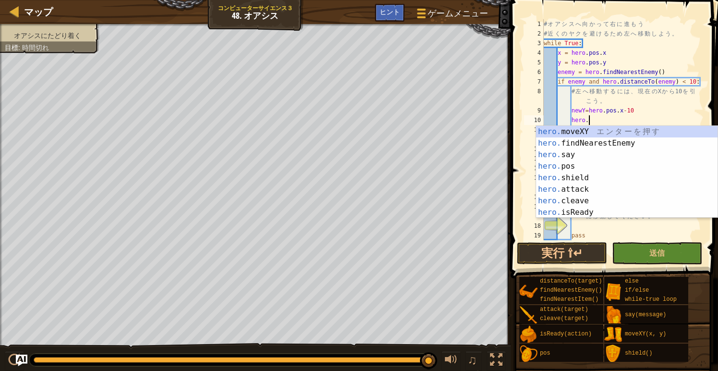
scroll to position [4, 3]
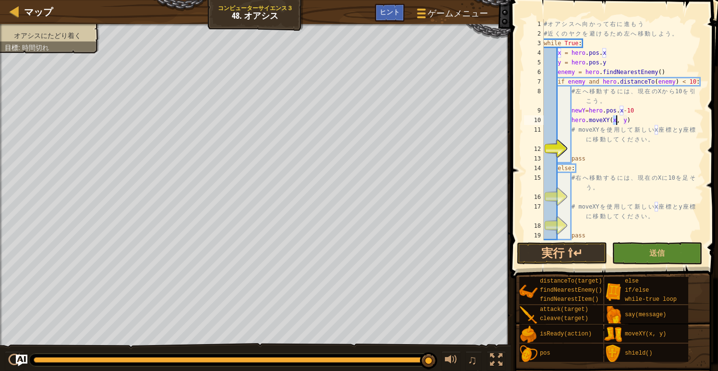
click at [628, 121] on div "# オ ア シ ス へ 向 か っ て 右 に 進 も う # 近 く の ヤ ク を 避 け る た め 左 へ 移 動 し よ う 。 while Tru…" at bounding box center [623, 139] width 162 height 240
click at [561, 257] on button "実行 ⇧↵" at bounding box center [562, 253] width 90 height 22
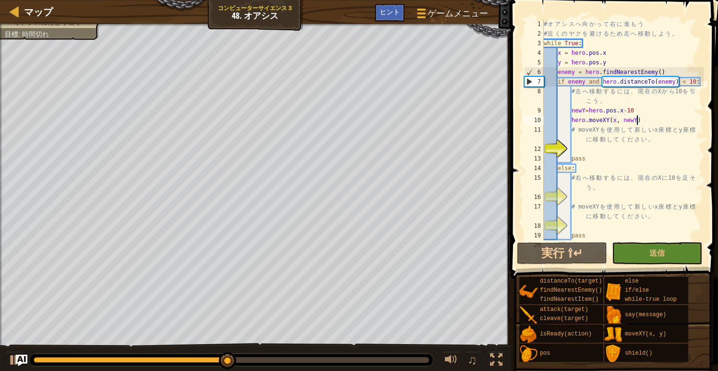
click at [584, 109] on div "# オ ア シ ス へ 向 か っ て 右 に 進 も う # 近 く の ヤ ク を 避 け る た め 左 へ 移 動 し よ う 。 while Tru…" at bounding box center [623, 139] width 162 height 240
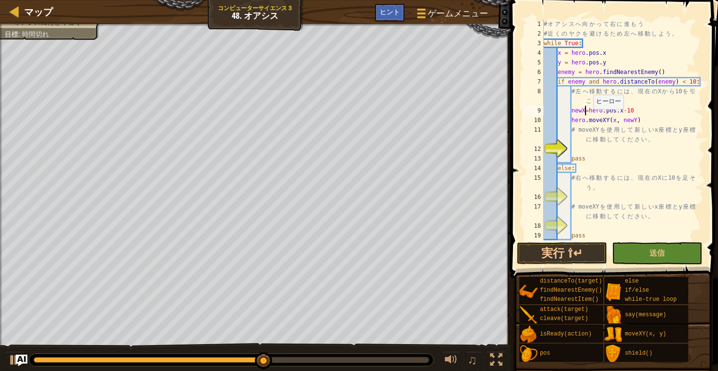
scroll to position [4, 3]
click at [637, 120] on div "# オ ア シ ス へ 向 か っ て 右 に 進 も う # 近 く の ヤ ク を 避 け る た め 左 へ 移 動 し よ う 。 while Tru…" at bounding box center [623, 139] width 162 height 240
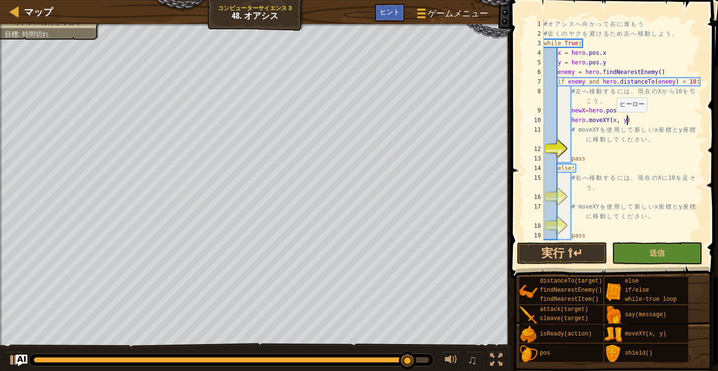
click at [613, 122] on div "# オ ア シ ス へ 向 か っ て 右 に 進 も う # 近 く の ヤ ク を 避 け る た め 左 へ 移 動 し よ う 。 while Tru…" at bounding box center [623, 139] width 162 height 240
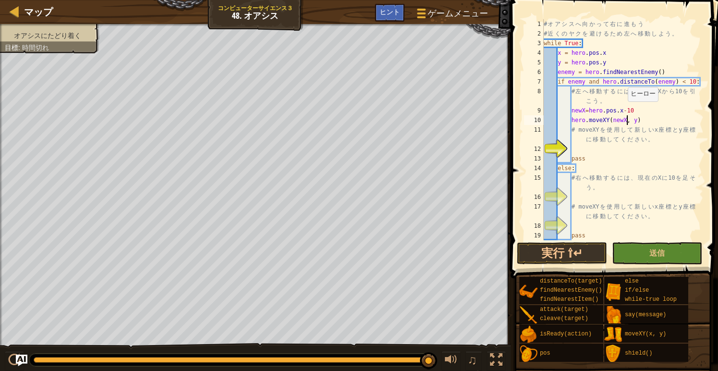
click at [623, 111] on div "# オ ア シ ス へ 向 か っ て 右 に 進 も う # 近 く の ヤ ク を 避 け る た め 左 へ 移 動 し よ う 。 while Tru…" at bounding box center [623, 139] width 162 height 240
click at [563, 247] on button "実行 ⇧↵" at bounding box center [562, 253] width 90 height 22
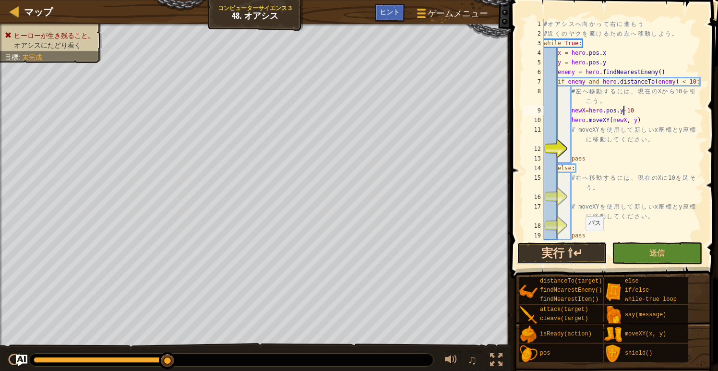
click at [570, 252] on button "実行 ⇧↵" at bounding box center [562, 253] width 90 height 22
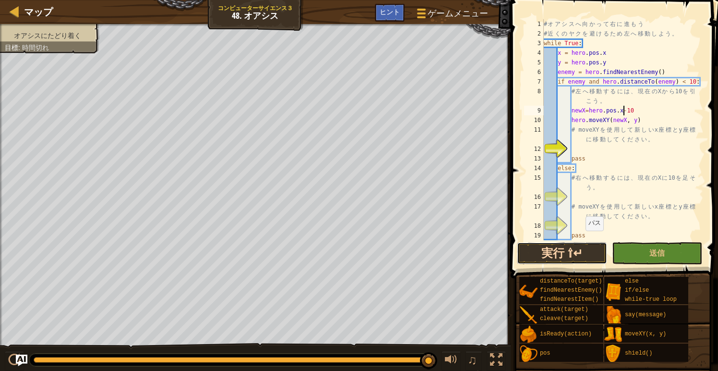
click at [569, 250] on button "実行 ⇧↵" at bounding box center [562, 253] width 90 height 22
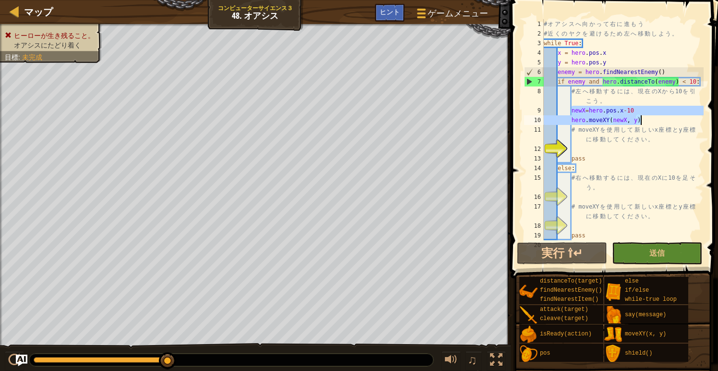
drag, startPoint x: 572, startPoint y: 111, endPoint x: 646, endPoint y: 121, distance: 74.6
click at [646, 121] on div "# オ ア シ ス へ 向 か っ て 右 に 進 も う # 近 く の ヤ ク を 避 け る た め 左 へ 移 動 し よ う 。 while Tru…" at bounding box center [623, 139] width 162 height 240
type textarea "newX=hero.pos.x-10 hero.moveXY(newX, y)"
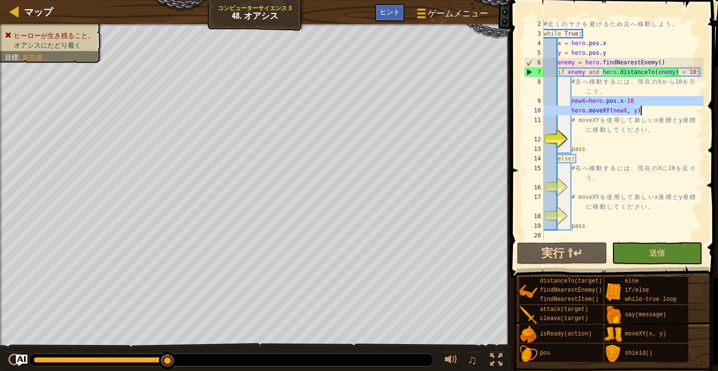
scroll to position [10, 0]
click at [579, 188] on div "# 近 く の ヤ ク を 避 け る た め 左 へ 移 動 し よ う 。 while True : x = hero . pos . x y = her…" at bounding box center [623, 139] width 162 height 240
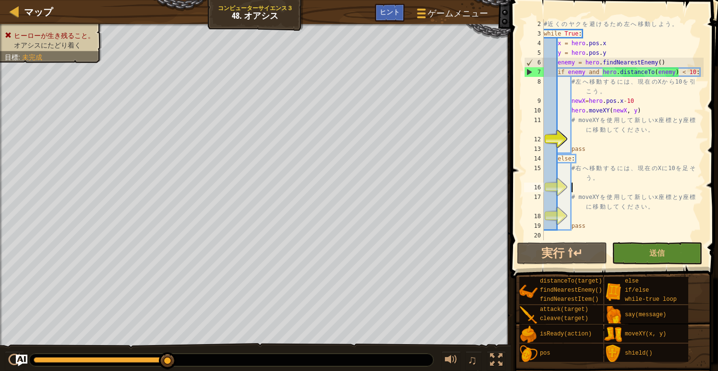
paste textarea "hero.moveXY(newX, y)"
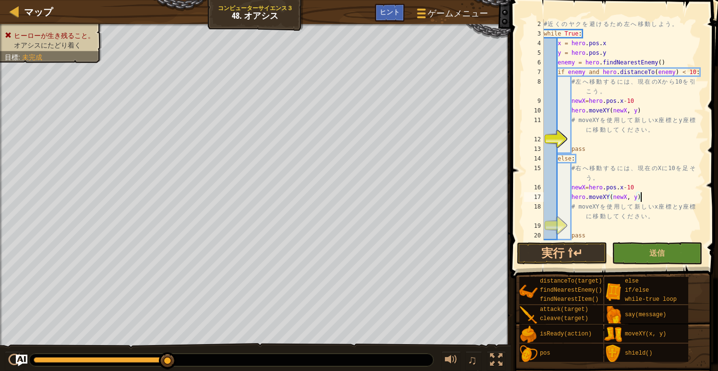
click at [629, 186] on div "# 近 く の ヤ ク を 避 け る た め 左 へ 移 動 し よ う 。 while True : x = hero . pos . x y = her…" at bounding box center [623, 139] width 162 height 240
type textarea "newX=hero.pos.x+10"
click at [578, 254] on button "実行 ⇧↵" at bounding box center [562, 253] width 90 height 22
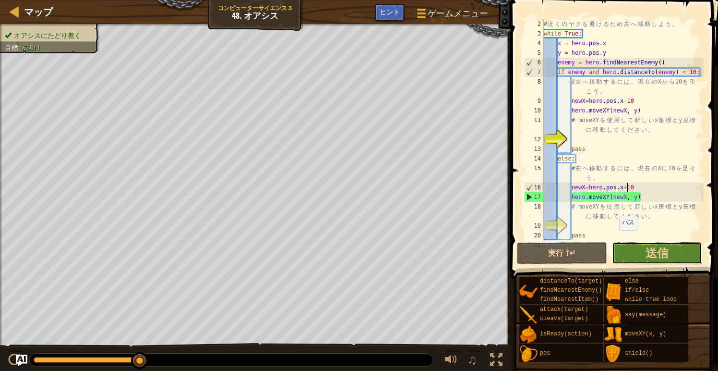
click at [635, 259] on button "送信" at bounding box center [657, 253] width 90 height 22
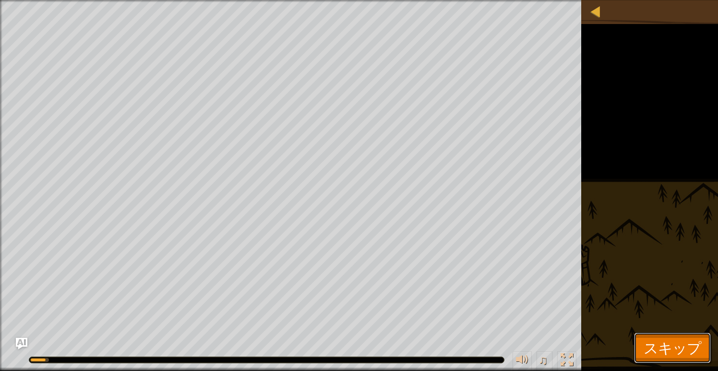
click at [658, 339] on button "スキップ" at bounding box center [672, 347] width 77 height 31
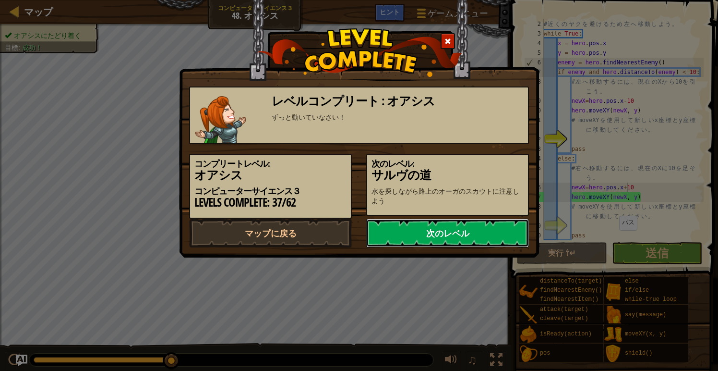
click at [467, 237] on link "次のレベル" at bounding box center [447, 233] width 163 height 29
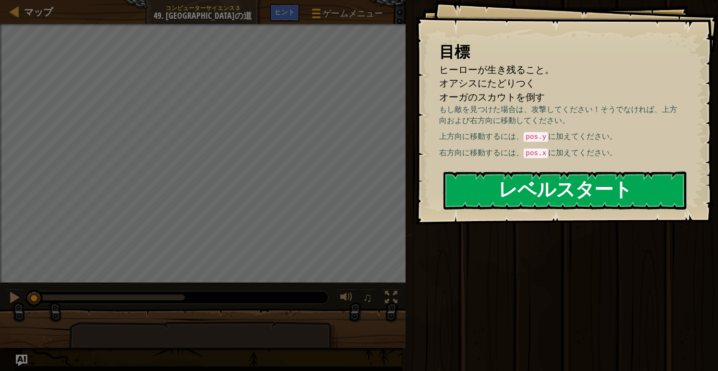
click at [530, 190] on button "レベルスタート" at bounding box center [565, 190] width 243 height 38
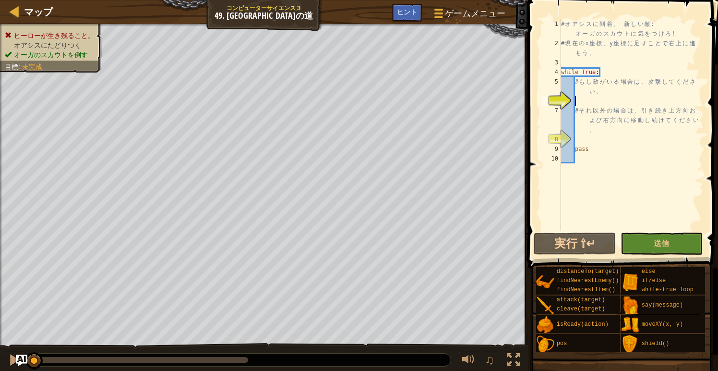
click at [580, 99] on div "# オ ア シ ス に 到 着 。 新 し い 敵 : オ ー ガ の ス カ ウ ト に 気 を つ け ろ ! # 現 在 の x 座 標 、 y 座 標…" at bounding box center [631, 139] width 145 height 240
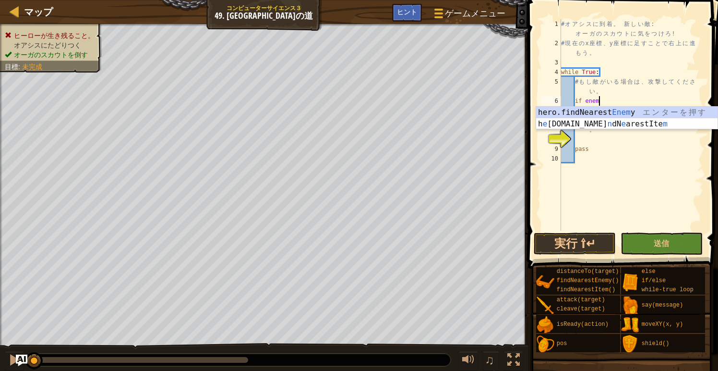
scroll to position [4, 3]
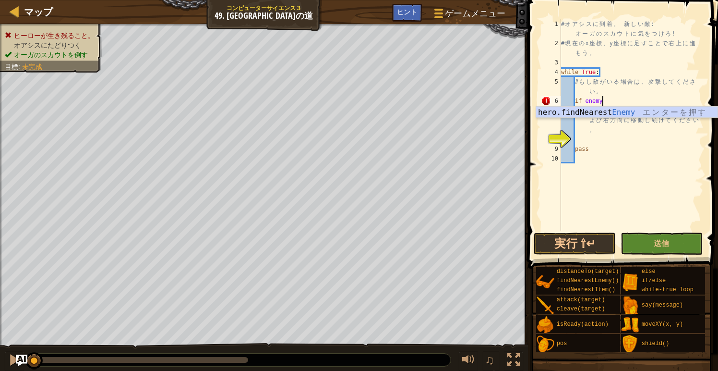
type textarea "if enemy:"
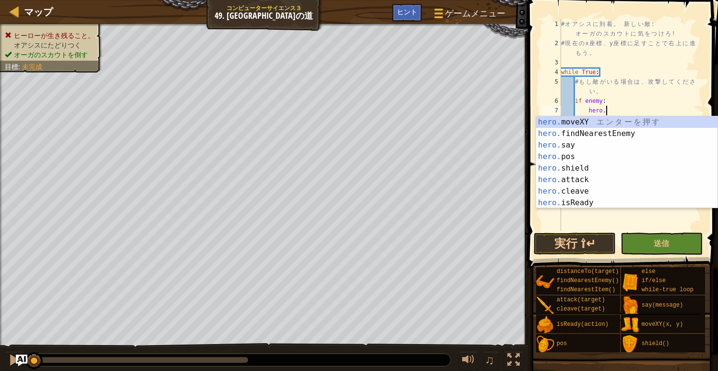
scroll to position [4, 3]
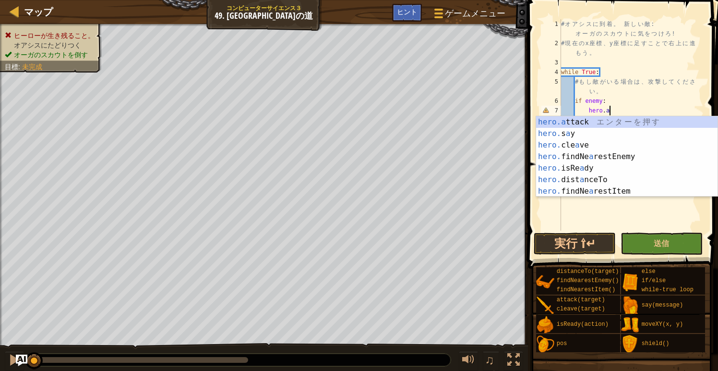
type textarea "hero.attack(enemy)"
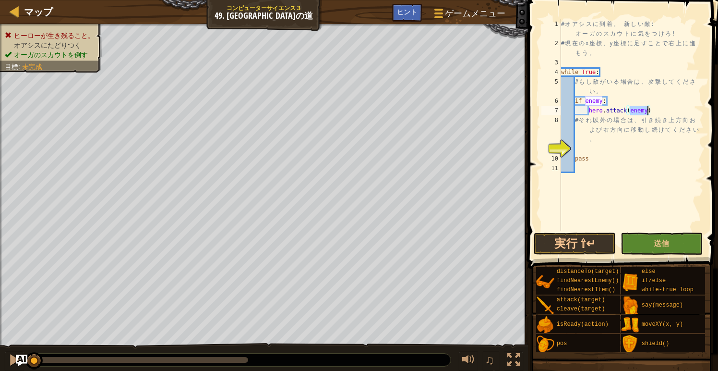
click at [660, 111] on div "# オ ア シ ス に 到 着 。 新 し い 敵 : オ ー ガ の ス カ ウ ト に 気 を つ け ろ ! # 現 在 の x 座 標 、 y 座 標…" at bounding box center [631, 139] width 145 height 240
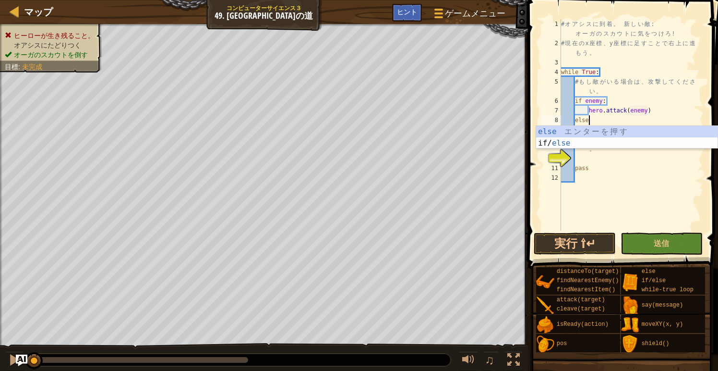
type textarea "else:"
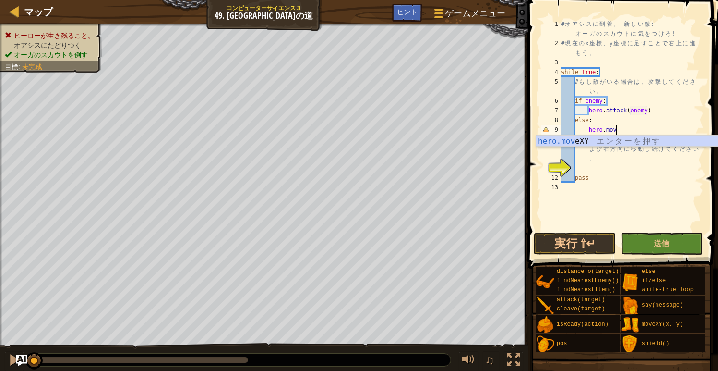
scroll to position [4, 4]
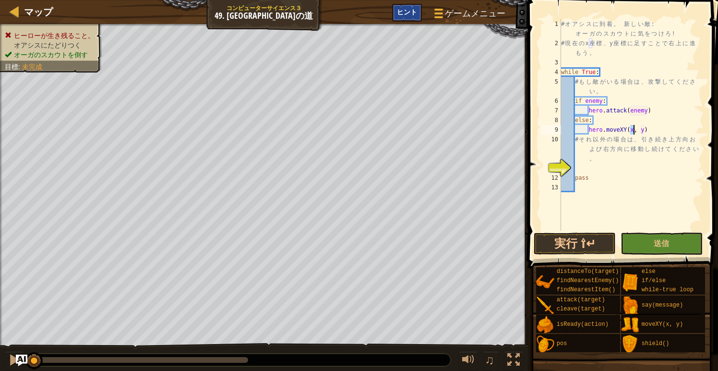
click at [409, 12] on span "ヒント" at bounding box center [407, 11] width 20 height 9
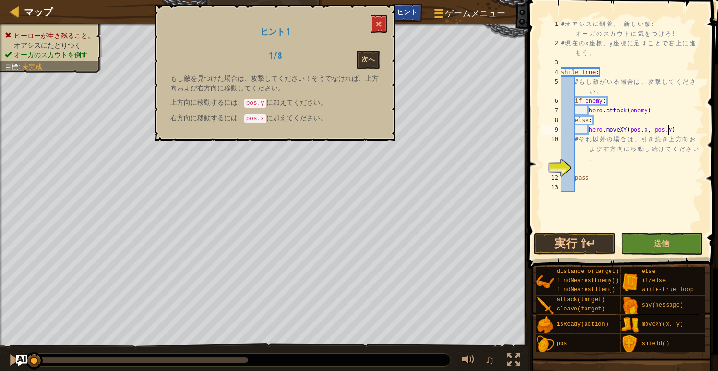
scroll to position [4, 9]
click at [576, 246] on button "実行 ⇧↵" at bounding box center [575, 243] width 82 height 22
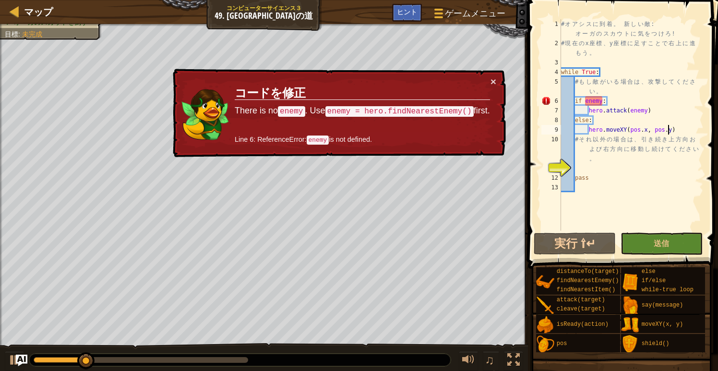
click at [615, 92] on div "# オ ア シ ス に 到 着 。 新 し い 敵 : オ ー ガ の ス カ ウ ト に 気 を つ け ろ ! # 現 在 の x 座 標 、 y 座 標…" at bounding box center [631, 139] width 145 height 240
type textarea "# もし敵がいる場合は、攻撃してください。"
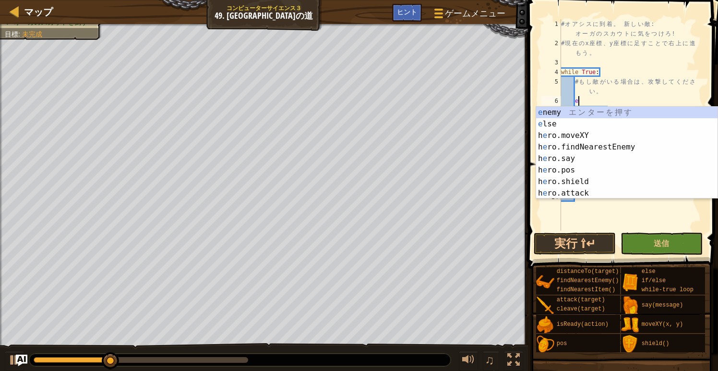
type textarea "ene"
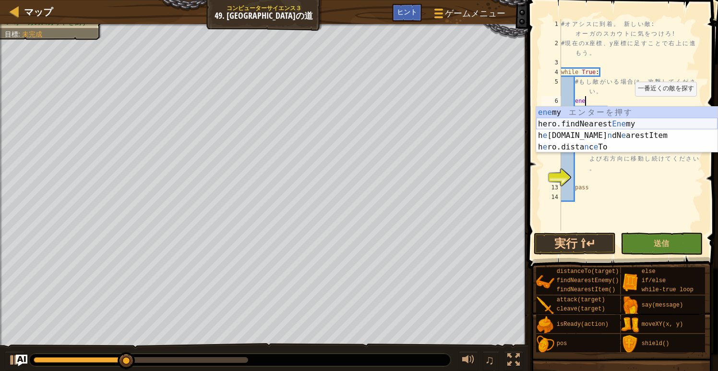
click at [619, 120] on div "ene my エ ン タ ー を 押 す hero.findNearest Ene my エ ン タ ー を 押 す h e [DOMAIN_NAME] n …" at bounding box center [627, 141] width 182 height 69
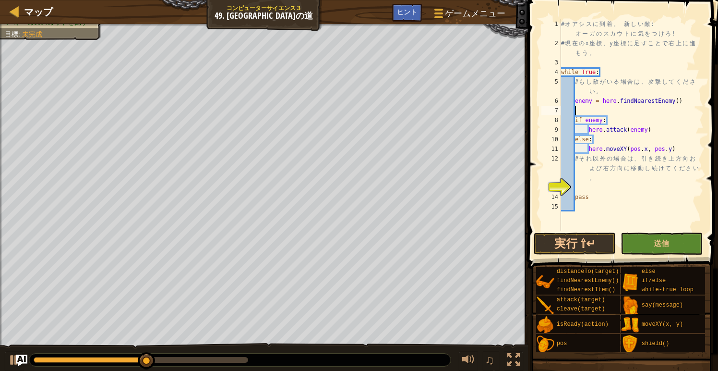
scroll to position [4, 0]
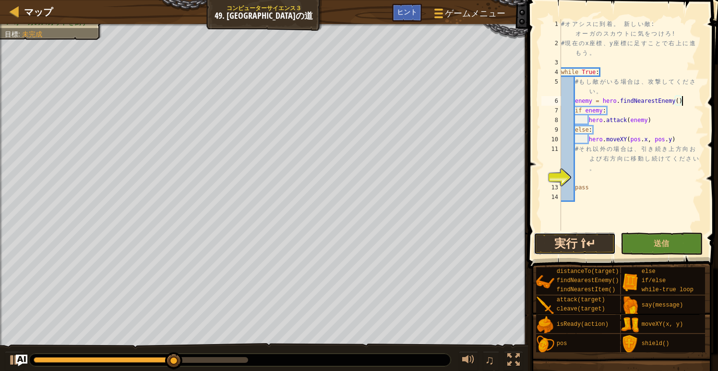
click at [558, 242] on button "実行 ⇧↵" at bounding box center [575, 243] width 82 height 22
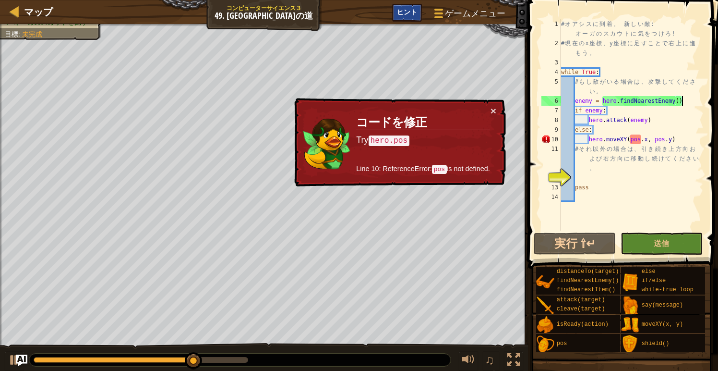
click at [412, 12] on span "ヒント" at bounding box center [407, 11] width 20 height 9
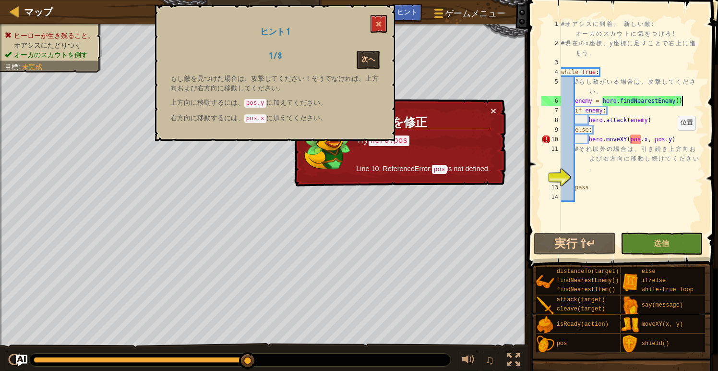
click at [673, 139] on div "# オ ア シ ス に 到 着 。 新 し い 敵 : オ ー ガ の ス カ ウ ト に 気 を つ け ろ ! # 現 在 の x 座 標 、 y 座 標…" at bounding box center [631, 139] width 145 height 240
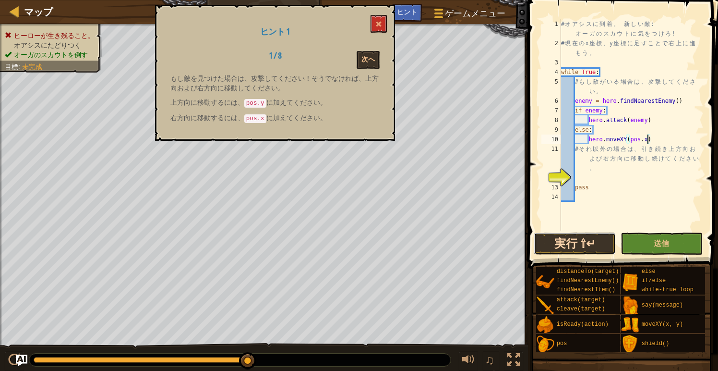
click at [589, 242] on button "実行 ⇧↵" at bounding box center [575, 243] width 82 height 22
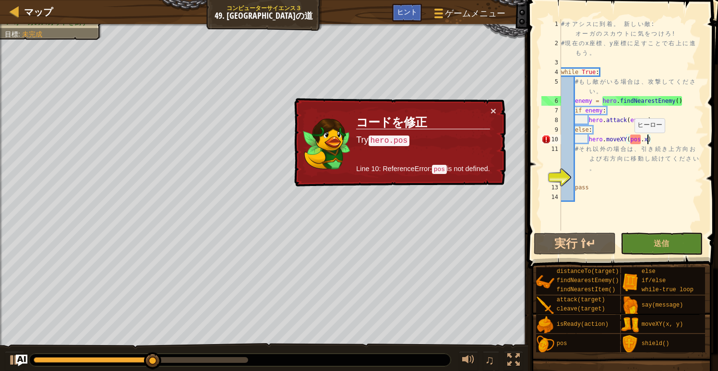
click at [630, 142] on div "# オ ア シ ス に 到 着 。 新 し い 敵 : オ ー ガ の ス カ ウ ト に 気 を つ け ろ ! # 現 在 の x 座 標 、 y 座 標…" at bounding box center [631, 139] width 145 height 240
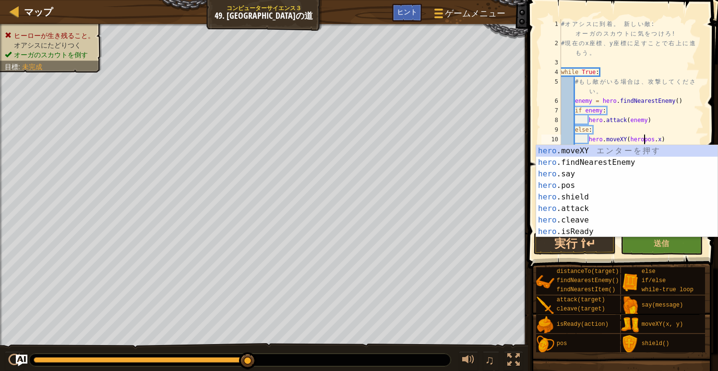
scroll to position [4, 7]
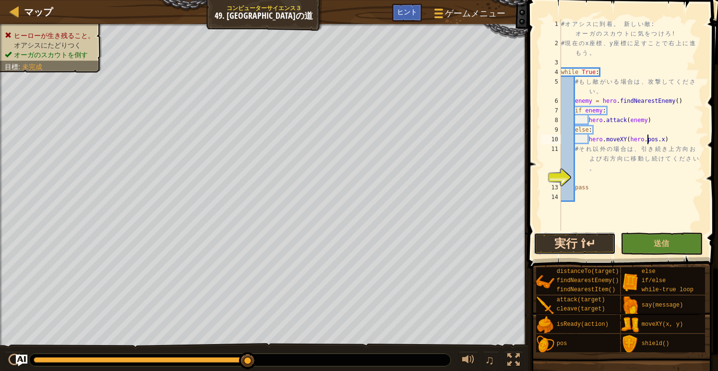
click at [596, 246] on button "実行 ⇧↵" at bounding box center [575, 243] width 82 height 22
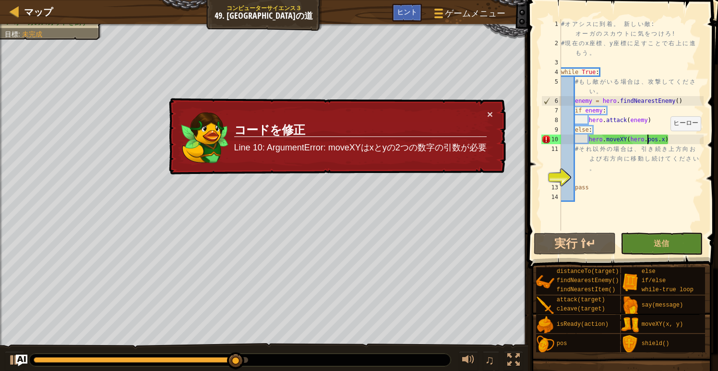
click at [666, 140] on div "# オ ア シ ス に 到 着 。 新 し い 敵 : オ ー ガ の ス カ ウ ト に 気 を つ け ろ ! # 現 在 の x 座 標 、 y 座 標…" at bounding box center [631, 139] width 145 height 240
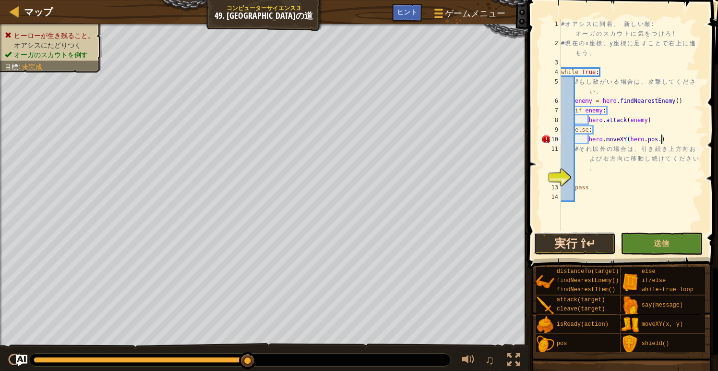
click at [582, 246] on button "実行 ⇧↵" at bounding box center [575, 243] width 82 height 22
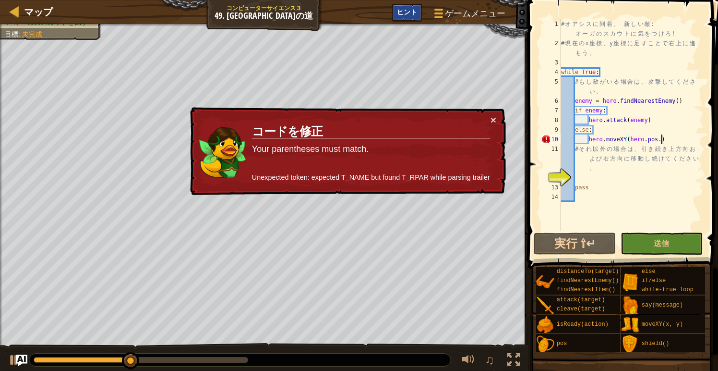
click at [413, 15] on span "ヒント" at bounding box center [407, 11] width 20 height 9
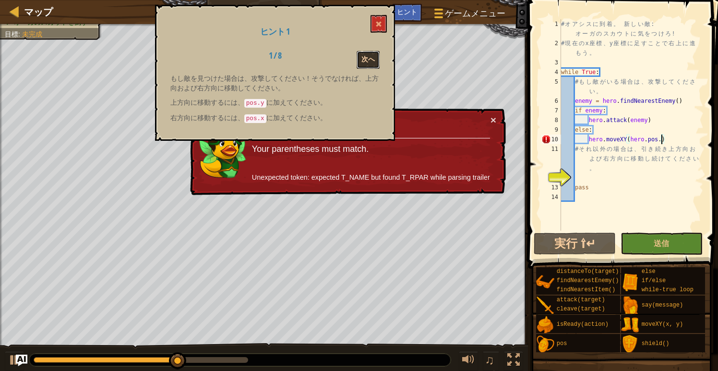
click at [371, 52] on button "次へ" at bounding box center [368, 60] width 23 height 18
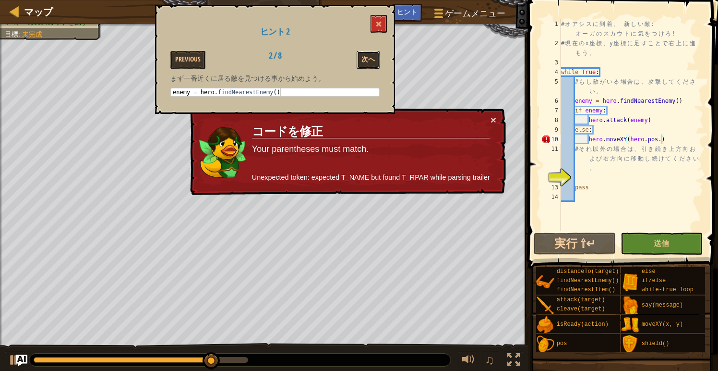
click at [371, 52] on button "次へ" at bounding box center [368, 60] width 23 height 18
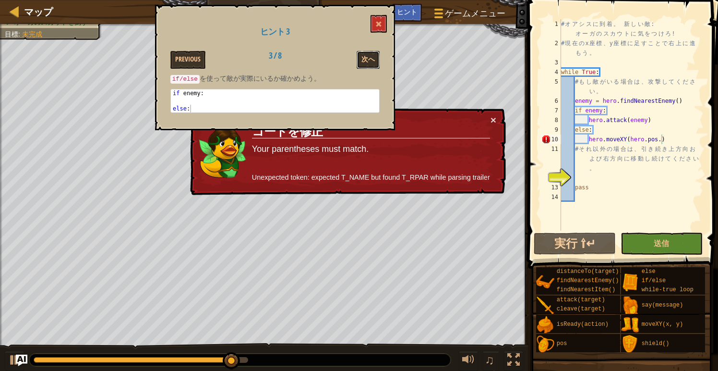
click at [371, 52] on button "次へ" at bounding box center [368, 60] width 23 height 18
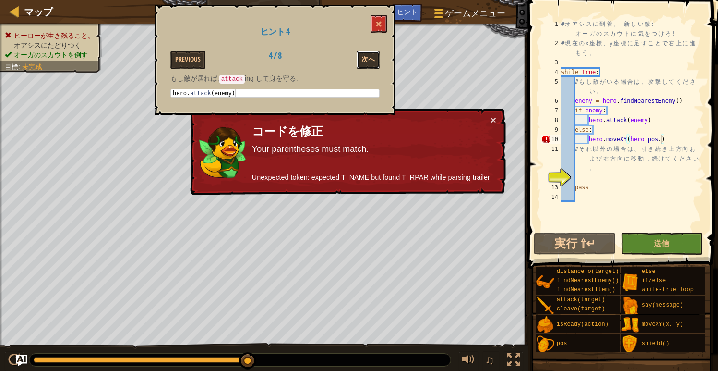
click at [371, 52] on button "次へ" at bounding box center [368, 60] width 23 height 18
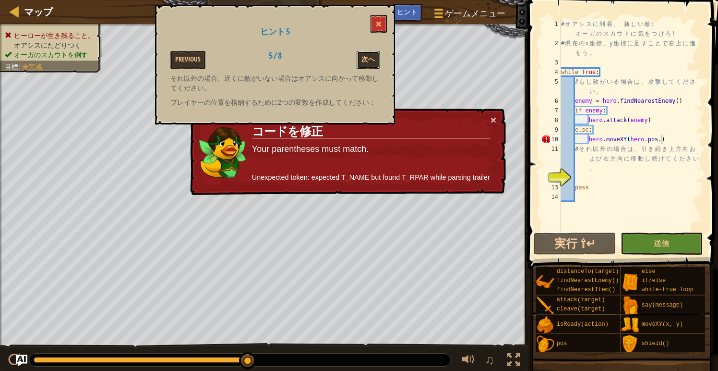
click at [371, 52] on button "次へ" at bounding box center [368, 60] width 23 height 18
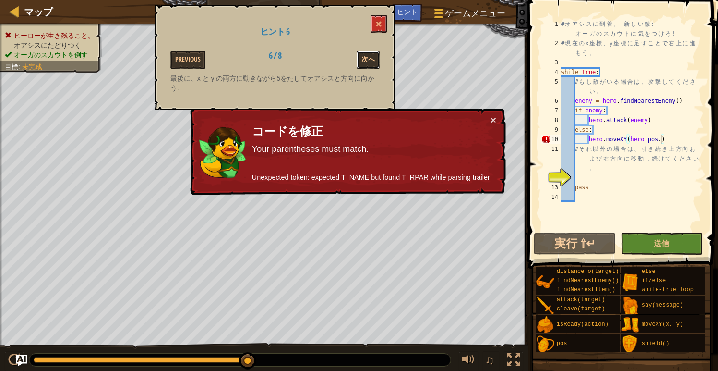
click at [371, 52] on button "次へ" at bounding box center [368, 60] width 23 height 18
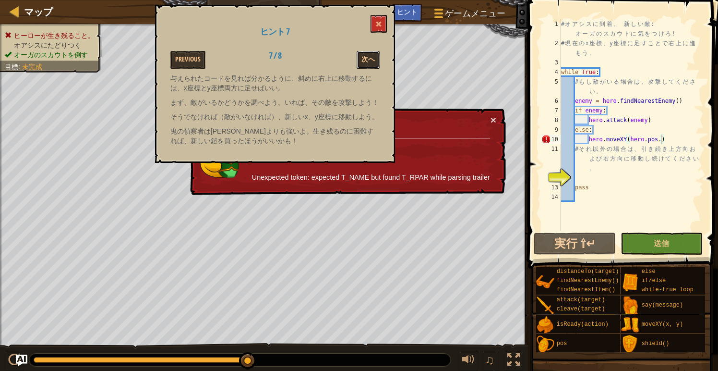
click at [371, 52] on button "次へ" at bounding box center [368, 60] width 23 height 18
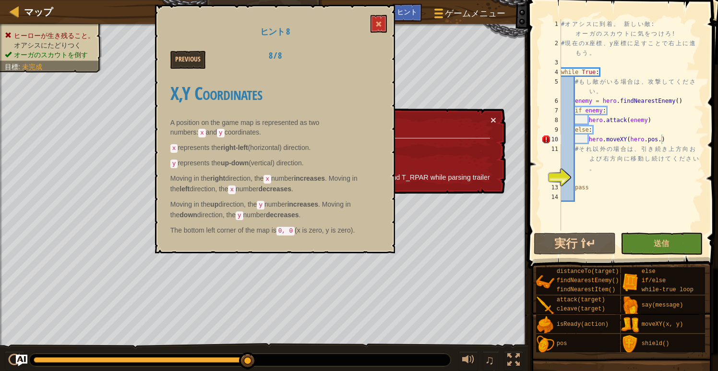
click at [371, 52] on div "Previous 8 / 8" at bounding box center [275, 60] width 224 height 18
click at [193, 59] on button "Previous" at bounding box center [187, 60] width 35 height 18
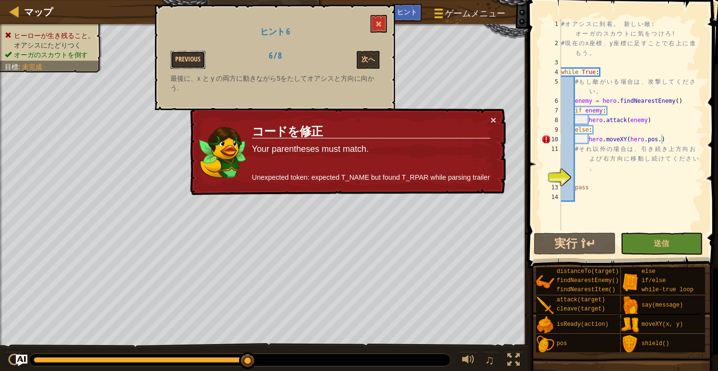
click at [193, 59] on button "Previous" at bounding box center [187, 60] width 35 height 18
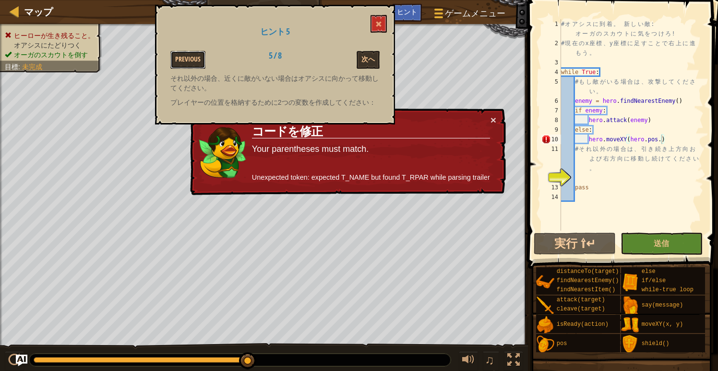
click at [193, 59] on button "Previous" at bounding box center [187, 60] width 35 height 18
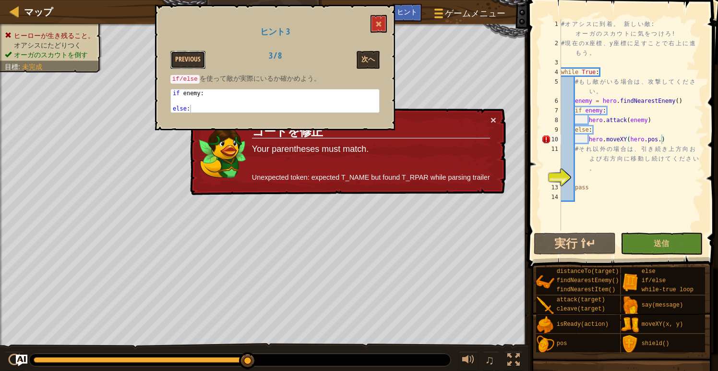
click at [193, 59] on button "Previous" at bounding box center [187, 60] width 35 height 18
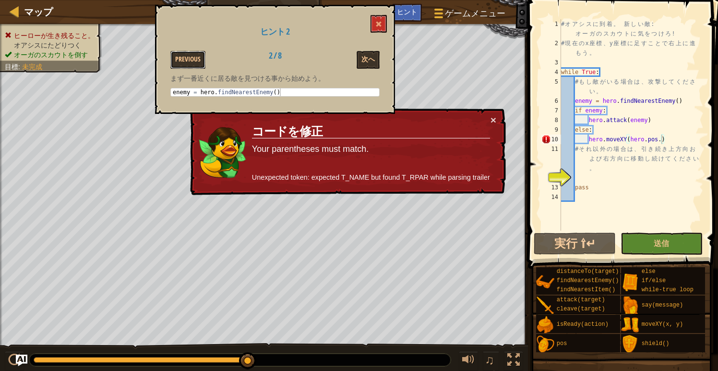
click at [193, 59] on button "Previous" at bounding box center [187, 60] width 35 height 18
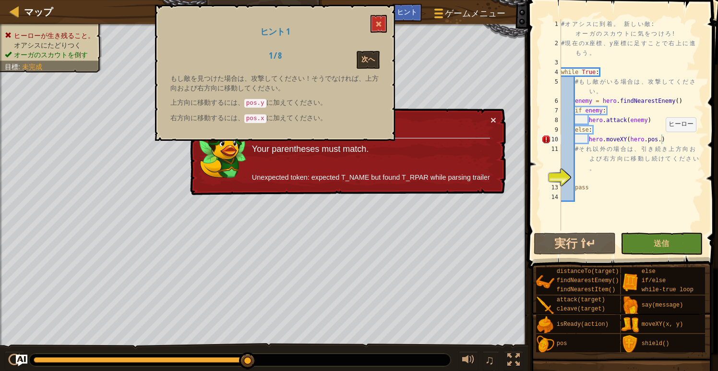
click at [661, 141] on div "# オ ア シ ス に 到 着 。 新 し い 敵 : オ ー ガ の ス カ ウ ト に 気 を つ け ろ ! # 現 在 の x 座 標 、 y 座 標…" at bounding box center [631, 139] width 145 height 240
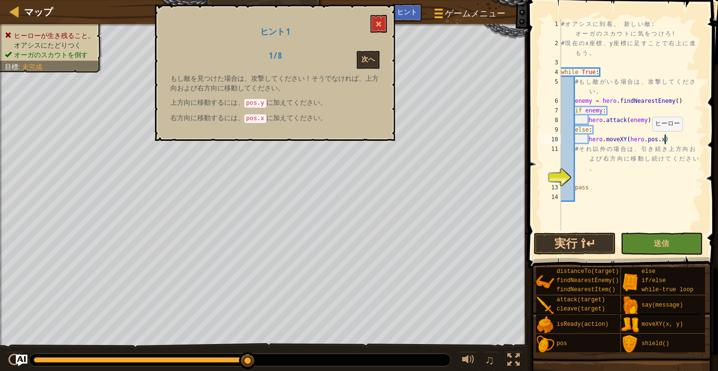
click at [648, 141] on div "# オ ア シ ス に 到 着 。 新 し い 敵 : オ ー ガ の ス カ ウ ト に 気 を つ け ろ ! # 現 在 の x 座 標 、 y 座 標…" at bounding box center [631, 139] width 145 height 240
click at [599, 244] on button "実行 ⇧↵" at bounding box center [575, 243] width 82 height 22
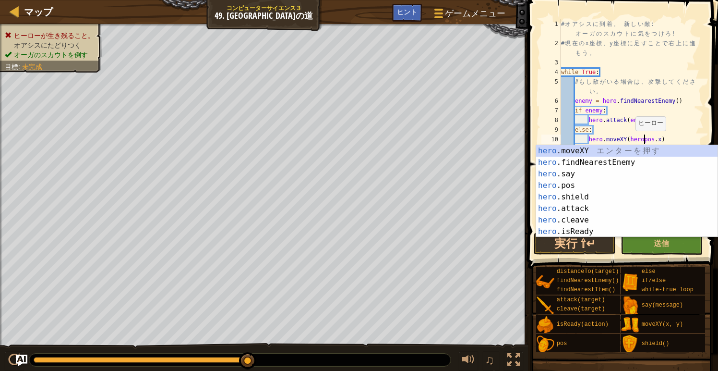
scroll to position [4, 7]
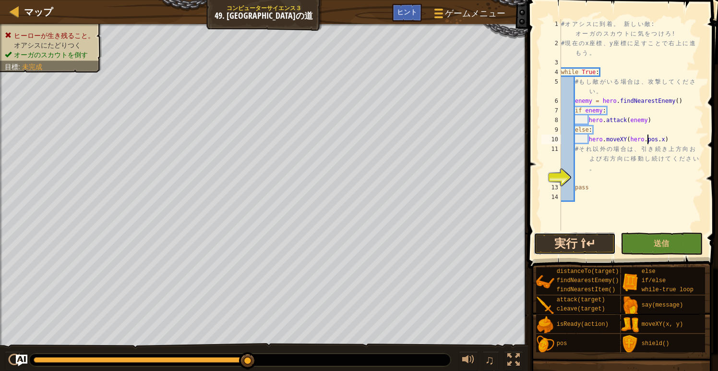
click at [578, 243] on button "実行 ⇧↵" at bounding box center [575, 243] width 82 height 22
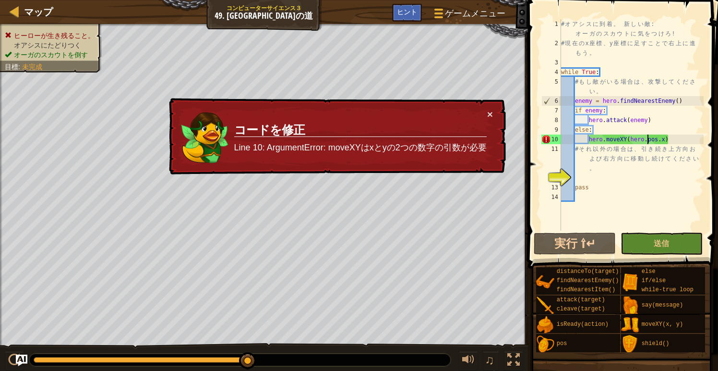
click at [668, 140] on div "# オ ア シ ス に 到 着 。 新 し い 敵 : オ ー ガ の ス カ ウ ト に 気 を つ け ろ ! # 現 在 の x 座 標 、 y 座 標…" at bounding box center [631, 139] width 145 height 240
click at [667, 142] on div "# オ ア シ ス に 到 着 。 新 し い 敵 : オ ー ガ の ス カ ウ ト に 気 を つ け ろ ! # 現 在 の x 座 標 、 y 座 標…" at bounding box center [631, 139] width 145 height 240
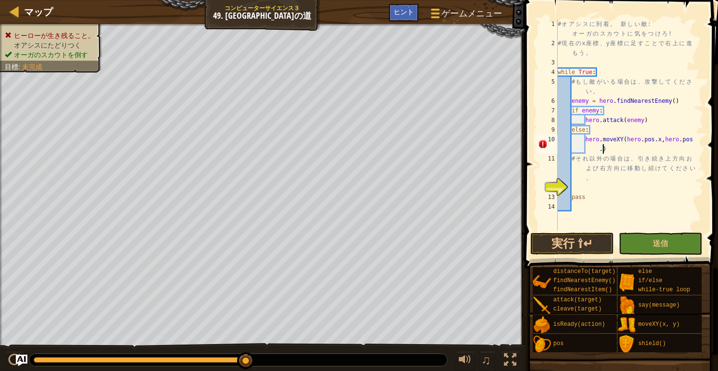
scroll to position [4, 12]
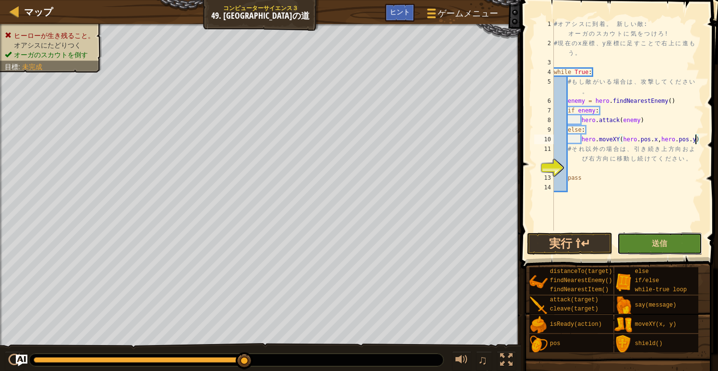
click at [671, 245] on button "送信" at bounding box center [660, 243] width 85 height 22
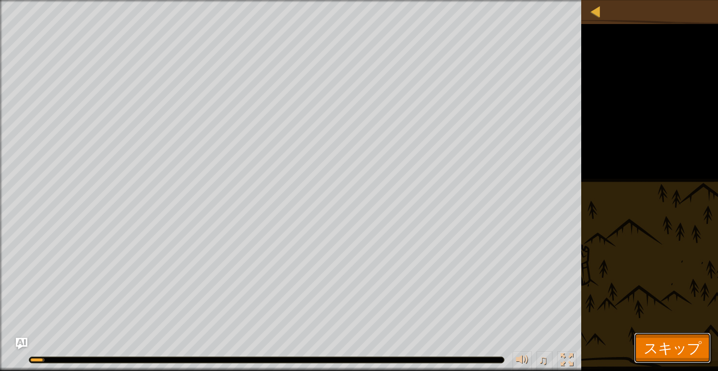
click at [658, 343] on span "スキップ" at bounding box center [673, 348] width 58 height 20
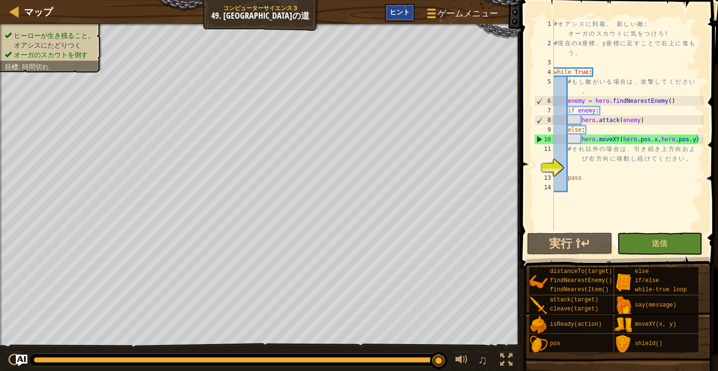
click at [400, 15] on span "ヒント" at bounding box center [400, 11] width 20 height 9
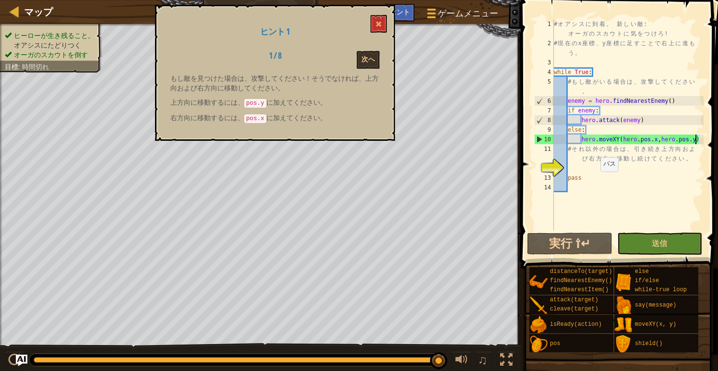
click at [596, 181] on div "# オ ア シ ス に 到 着 。 新 し い 敵 : オ ー ガ の ス カ ウ ト に 気 を つ け ろ ! # 現 在 の x 座 標 、 y 座 標…" at bounding box center [628, 139] width 152 height 240
click at [657, 138] on div "# オ ア シ ス に 到 着 。 新 し い 敵 : オ ー ガ の ス カ ウ ト に 気 を つ け ろ ! # 現 在 の x 座 標 、 y 座 標…" at bounding box center [628, 139] width 152 height 240
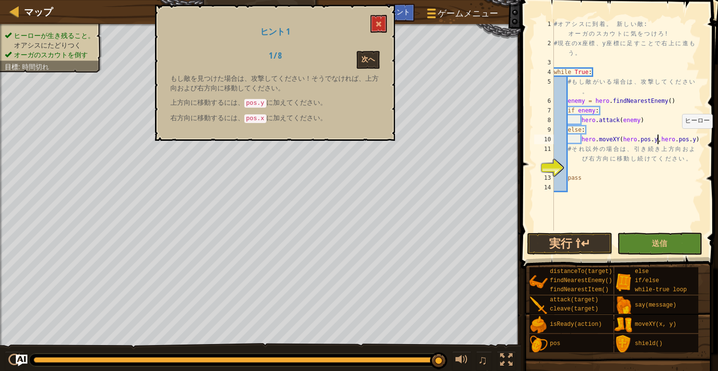
click at [696, 137] on div "# オ ア シ ス に 到 着 。 新 し い 敵 : オ ー ガ の ス カ ウ ト に 気 を つ け ろ ! # 現 在 の x 座 標 、 y 座 標…" at bounding box center [628, 139] width 152 height 240
click at [590, 242] on button "実行 ⇧↵" at bounding box center [569, 243] width 85 height 22
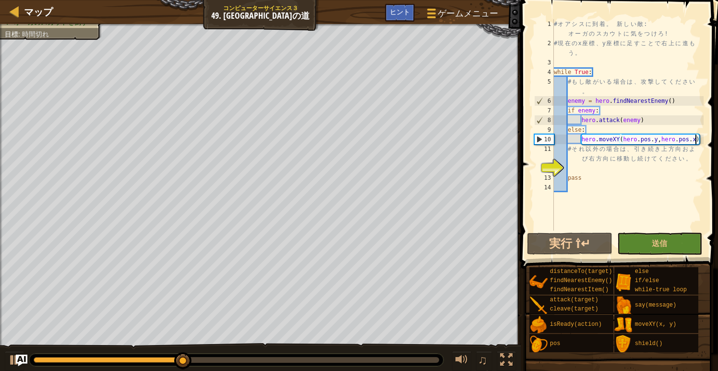
click at [698, 139] on div "# オ ア シ ス に 到 着 。 新 し い 敵 : オ ー ガ の ス カ ウ ト に 気 を つ け ろ ! # 現 在 の x 座 標 、 y 座 標…" at bounding box center [628, 139] width 152 height 240
click at [665, 142] on div "# オ ア シ ス に 到 着 。 新 し い 敵 : オ ー ガ の ス カ ウ ト に 気 を つ け ろ ! # 現 在 の x 座 標 、 y 座 標…" at bounding box center [628, 139] width 152 height 240
drag, startPoint x: 660, startPoint y: 140, endPoint x: 700, endPoint y: 142, distance: 39.9
click at [700, 142] on div "# オ ア シ ス に 到 着 。 新 し い 敵 : オ ー ガ の ス カ ウ ト に 気 を つ け ろ ! # 現 在 の x 座 標 、 y 座 標…" at bounding box center [628, 139] width 152 height 240
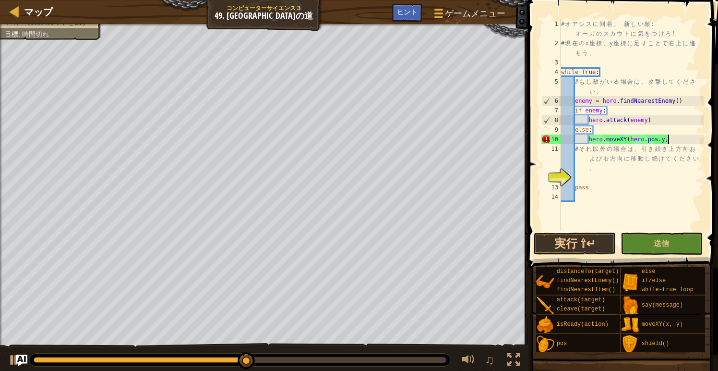
scroll to position [4, 8]
type textarea "hero.moveXY(hero.pos.y)"
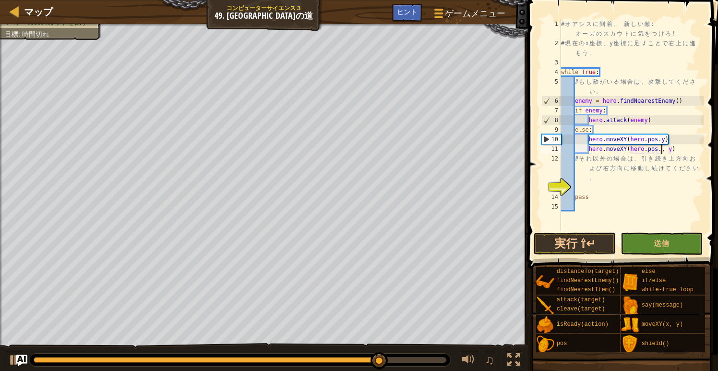
type textarea "hero.moveXY(hero.pos.x, y)"
type textarea "hero.moveXY(hero.pos.x)"
click at [585, 244] on button "実行 ⇧↵" at bounding box center [575, 243] width 82 height 22
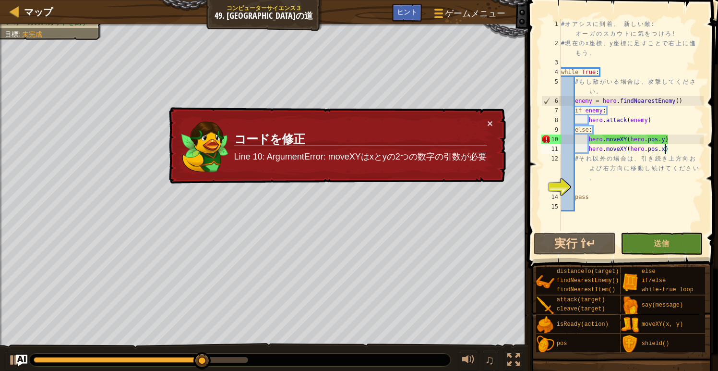
click at [617, 206] on div "# オ ア シ ス に 到 着 。 新 し い 敵 : オ ー ガ の ス カ ウ ト に 気 を つ け ろ ! # 現 在 の x 座 標 、 y 座 標…" at bounding box center [631, 139] width 145 height 240
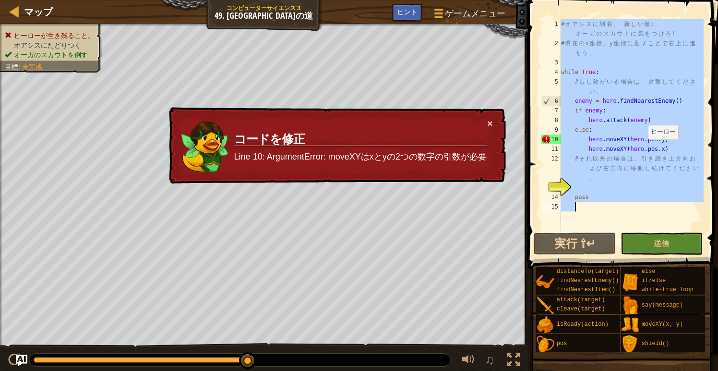
click at [644, 149] on div "# オ ア シ ス に 到 着 。 新 し い 敵 : オ ー ガ の ス カ ウ ト に 気 を つ け ろ ! # 現 在 の x 座 標 、 y 座 標…" at bounding box center [631, 139] width 145 height 240
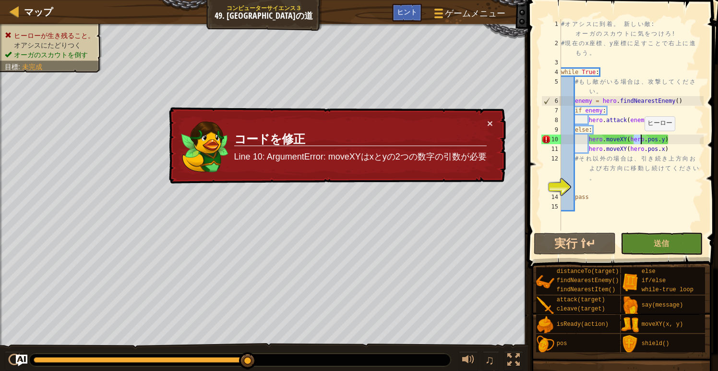
drag, startPoint x: 632, startPoint y: 140, endPoint x: 654, endPoint y: 142, distance: 21.3
click at [653, 142] on div "# オ ア シ ス に 到 着 。 新 し い 敵 : オ ー ガ の ス カ ウ ト に 気 を つ け ろ ! # 現 在 の x 座 標 、 y 座 標…" at bounding box center [631, 139] width 145 height 240
click at [666, 148] on div "# オ ア シ ス に 到 着 。 新 し い 敵 : オ ー ガ の ス カ ウ ト に 気 を つ け ろ ! # 現 在 の x 座 標 、 y 座 標…" at bounding box center [631, 139] width 145 height 240
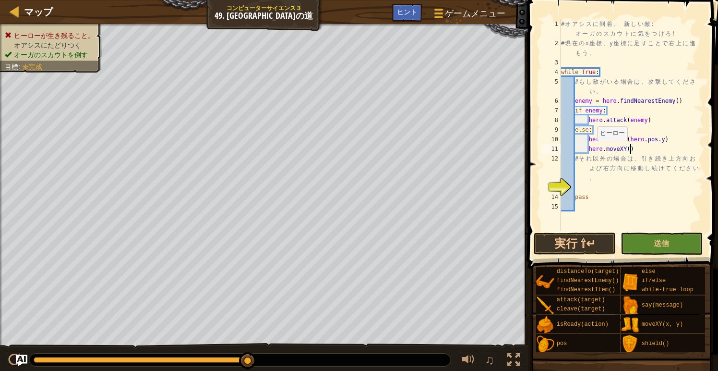
click at [593, 150] on div "# オ ア シ ス に 到 着 。 新 し い 敵 : オ ー ガ の ス カ ウ ト に 気 を つ け ろ ! # 現 在 の x 座 標 、 y 座 標…" at bounding box center [631, 139] width 145 height 240
click at [615, 147] on div "# オ ア シ ス に 到 着 。 新 し い 敵 : オ ー ガ の ス カ ウ ト に 気 を つ け ろ ! # 現 在 の x 座 標 、 y 座 標…" at bounding box center [631, 139] width 145 height 240
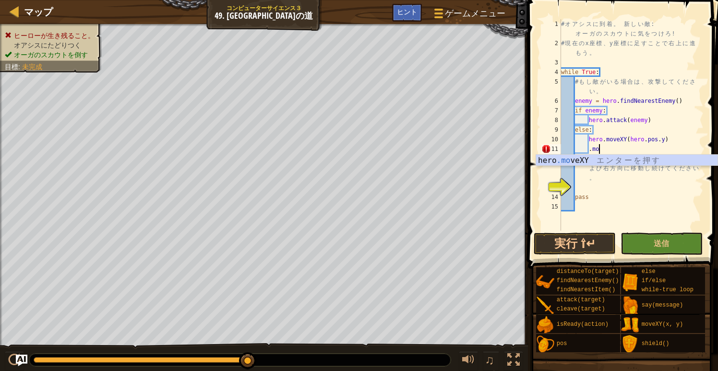
type textarea "."
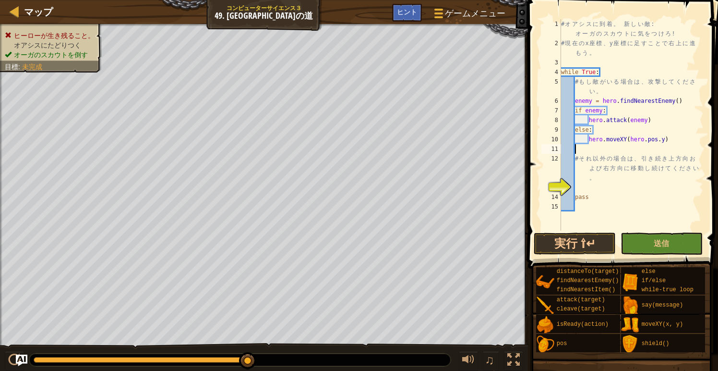
click at [609, 128] on div "# オ ア シ ス に 到 着 。 新 し い 敵 : オ ー ガ の ス カ ウ ト に 気 を つ け ろ ! # 現 在 の x 座 標 、 y 座 標…" at bounding box center [631, 139] width 145 height 240
type textarea "else:"
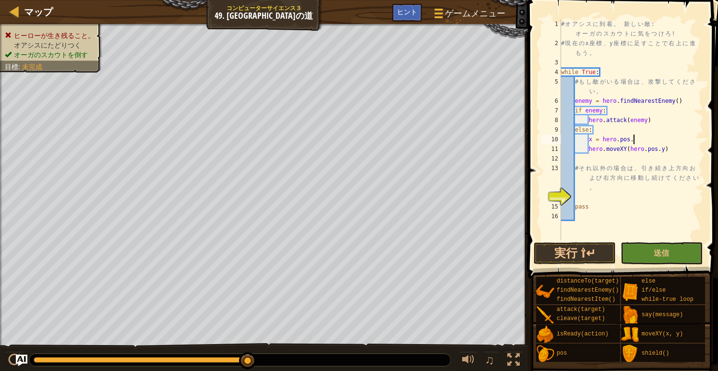
scroll to position [4, 6]
type textarea "x = hero.pos.x"
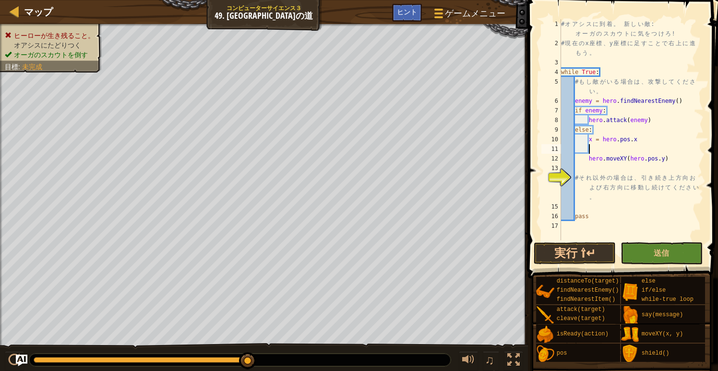
type textarea "x"
click at [641, 160] on div "# オ ア シ ス に 到 着 。 新 し い 敵 : オ ー ガ の ス カ ウ ト に 気 を つ け ろ ! # 現 在 の x 座 標 、 y 座 標…" at bounding box center [631, 144] width 145 height 250
type textarea "hero.moveXY(y+10, x+10)"
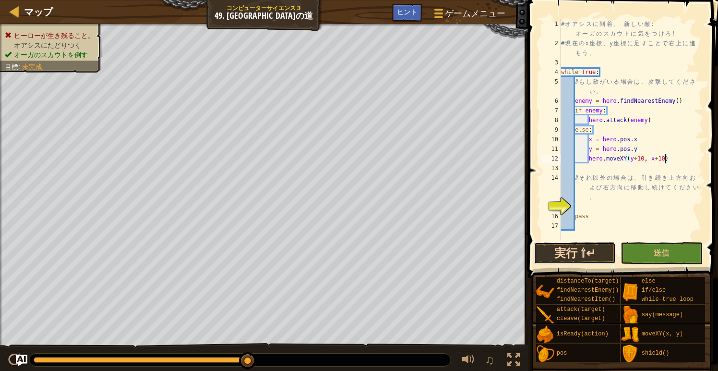
click at [582, 251] on button "実行 ⇧↵" at bounding box center [575, 253] width 82 height 22
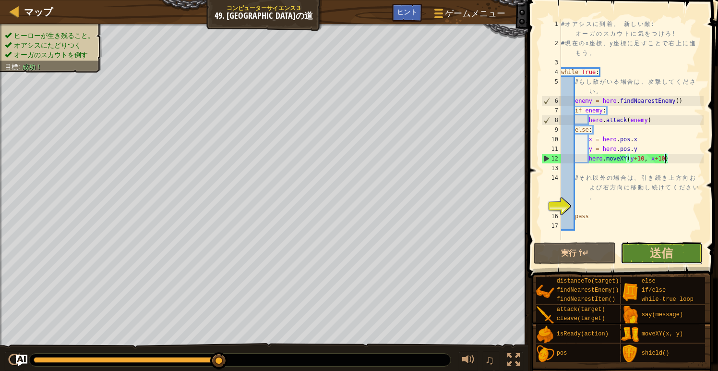
click at [675, 246] on button "送信" at bounding box center [662, 253] width 82 height 22
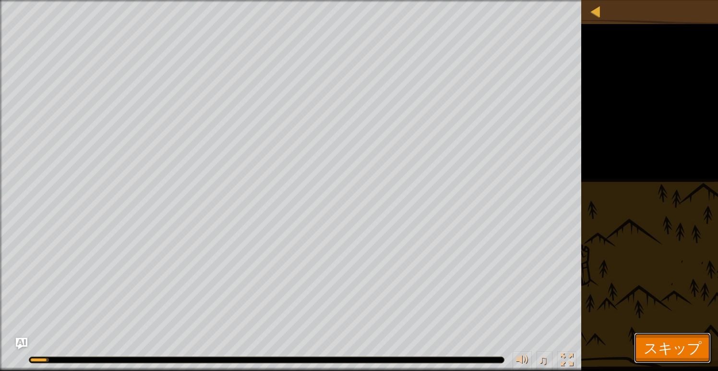
click at [677, 341] on span "スキップ" at bounding box center [673, 348] width 58 height 20
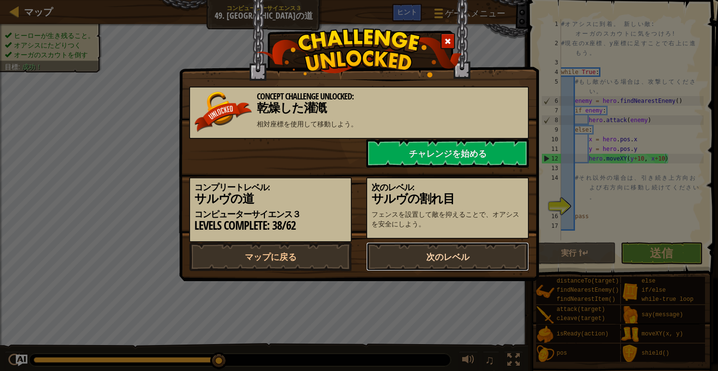
click at [503, 271] on link "次のレベル" at bounding box center [447, 256] width 163 height 29
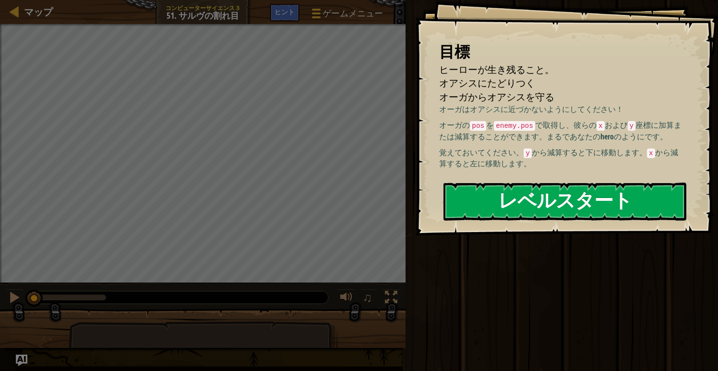
click at [559, 219] on button "レベルスタート" at bounding box center [565, 201] width 243 height 38
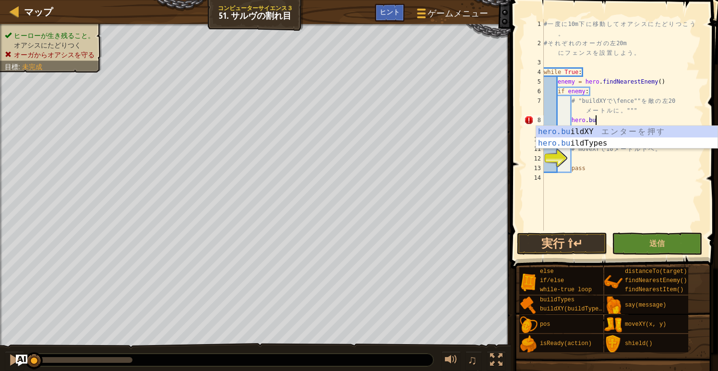
scroll to position [4, 4]
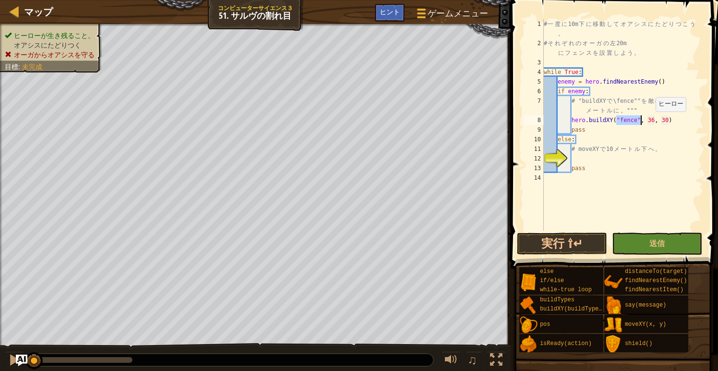
click at [652, 121] on div "# 一 度 に 10m 下 に 移 動 し て オ ア シ ス に た ど り つ こ う 。 # そ れ ぞ れ の オ ー ガ の 左 20m に フ ェ…" at bounding box center [623, 139] width 162 height 240
click at [655, 122] on div "# 一 度 に 10m 下 に 移 動 し て オ ア シ ス に た ど り つ こ う 。 # そ れ ぞ れ の オ ー ガ の 左 20m に フ ェ…" at bounding box center [623, 139] width 162 height 240
type textarea "hero.buildXY("fence", 21, 52)"
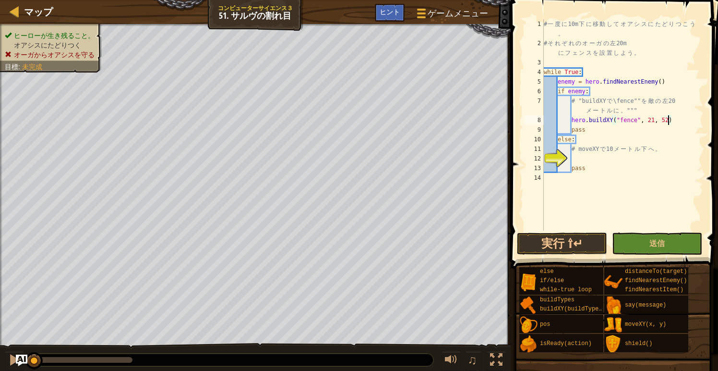
click at [584, 161] on div "# 一 度 に 10m 下 に 移 動 し て オ ア シ ス に た ど り つ こ う 。 # そ れ ぞ れ の オ ー ガ の 左 20m に フ ェ…" at bounding box center [623, 139] width 162 height 240
click at [557, 236] on button "実行 ⇧↵" at bounding box center [562, 243] width 90 height 22
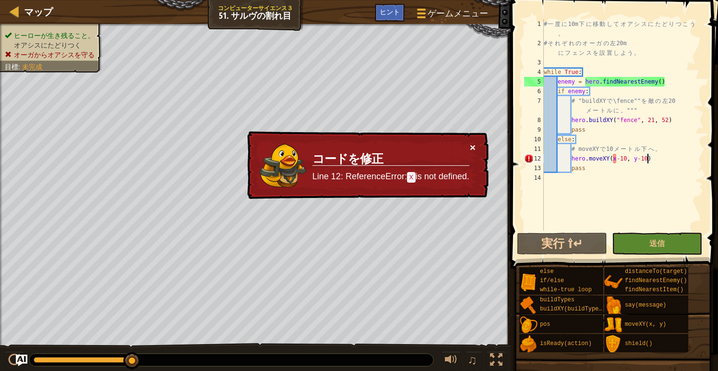
click at [474, 149] on button "×" at bounding box center [473, 147] width 6 height 10
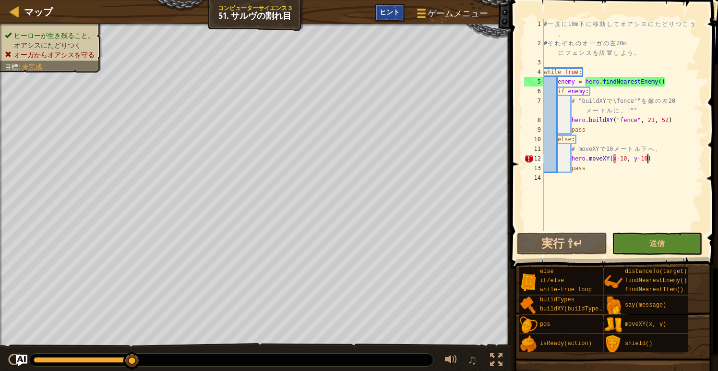
click at [385, 13] on span "ヒント" at bounding box center [390, 11] width 20 height 9
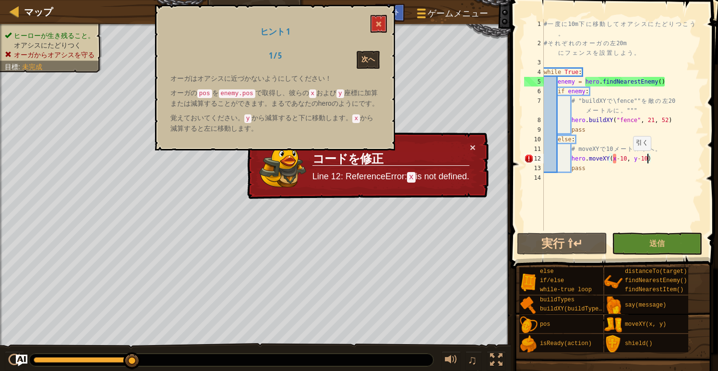
click at [629, 159] on div "# 一 度 に 10m 下 に 移 動 し て オ ア シ ス に た ど り つ こ う 。 # そ れ ぞ れ の オ ー ガ の 左 20m に フ ェ…" at bounding box center [623, 139] width 162 height 240
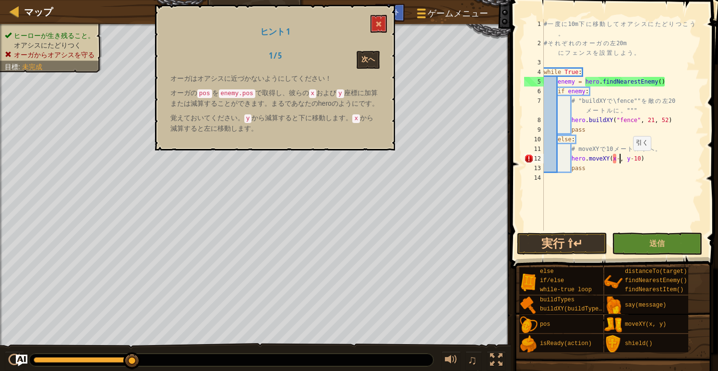
scroll to position [4, 8]
click at [562, 246] on button "実行 ⇧↵" at bounding box center [562, 243] width 90 height 22
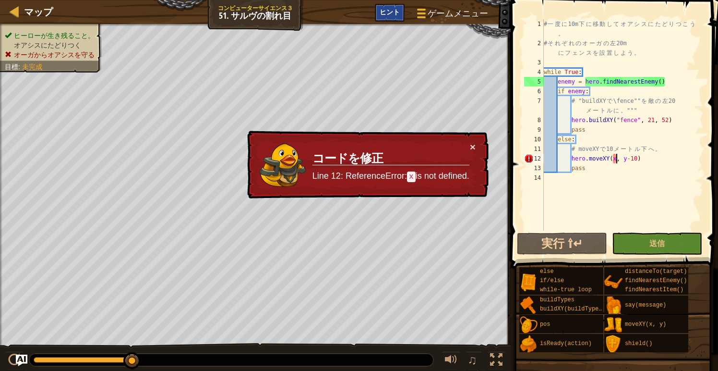
click at [392, 9] on span "ヒント" at bounding box center [390, 11] width 20 height 9
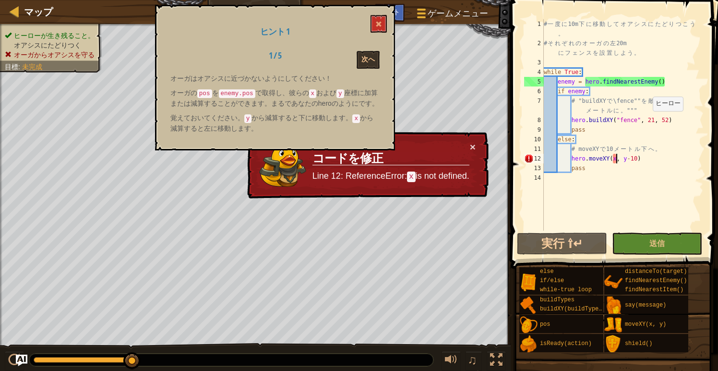
click at [649, 121] on div "# 一 度 に 10m 下 に 移 動 し て オ ア シ ス に た ど り つ こ う 。 # そ れ ぞ れ の オ ー ガ の 左 20m に フ ェ…" at bounding box center [623, 139] width 162 height 240
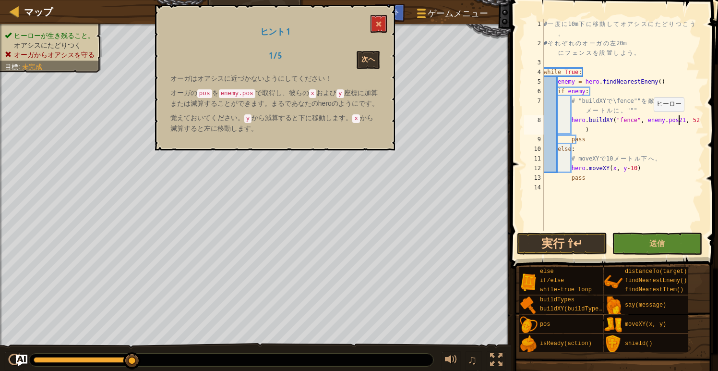
scroll to position [4, 12]
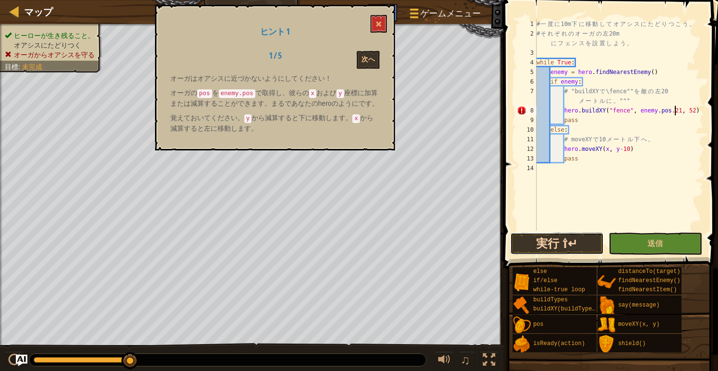
click at [580, 243] on button "実行 ⇧↵" at bounding box center [557, 243] width 94 height 22
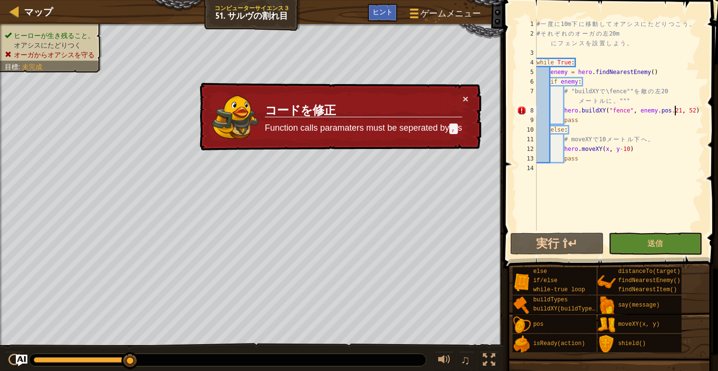
click at [691, 113] on div "# 一 度 に 10m 下 に 移 動 し て オ ア シ ス に た ど り つ こ う 。 # そ れ ぞ れ の オ ー ガ の 左 20m に フ ェ…" at bounding box center [619, 134] width 169 height 231
click at [698, 112] on div "# 一 度 に 10m 下 に 移 動 し て オ ア シ ス に た ど り つ こ う 。 # そ れ ぞ れ の オ ー ガ の 左 20m に フ ェ…" at bounding box center [619, 134] width 169 height 231
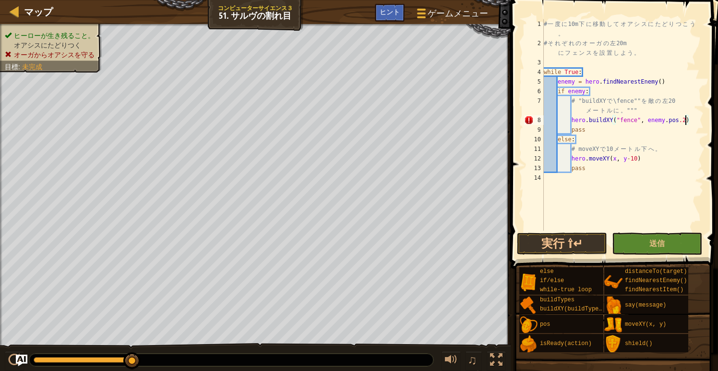
scroll to position [4, 12]
type textarea "hero.buildXY("fence", enemy.pos.20)"
click at [454, 15] on span "ゲームメニュー" at bounding box center [457, 13] width 63 height 13
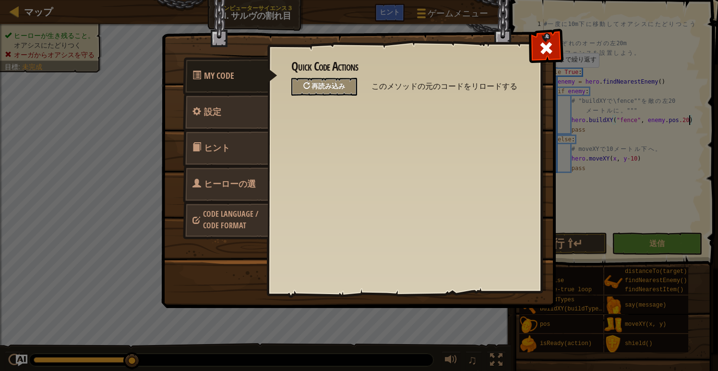
click at [350, 91] on div "再読み込み" at bounding box center [325, 87] width 66 height 18
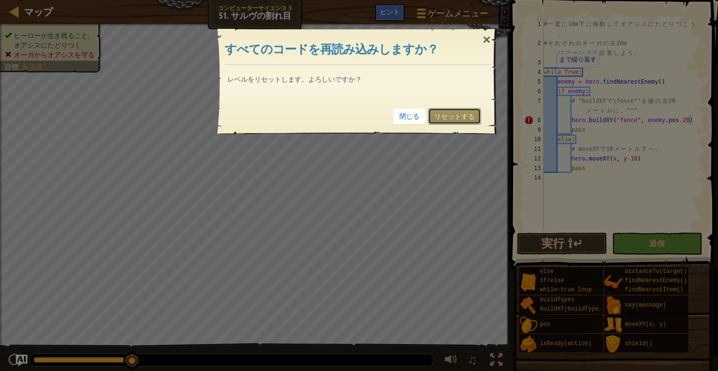
click at [462, 119] on link "リセットする" at bounding box center [454, 116] width 53 height 16
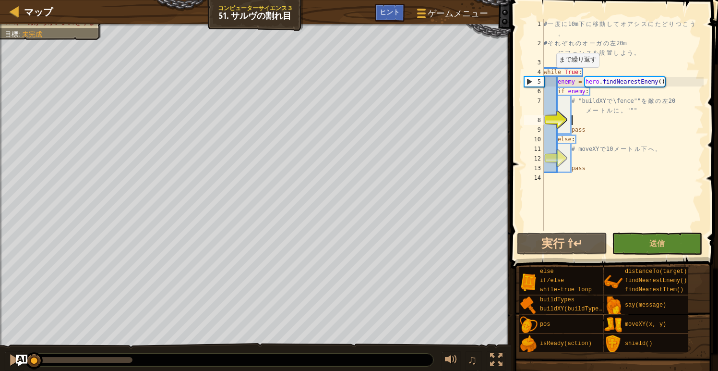
scroll to position [4, 2]
click at [620, 165] on div "# 一 度 に 10m 下 に 移 動 し て オ ア シ ス に た ど り つ こ う 。 # そ れ ぞ れ の オ ー ガ の 左 20m に フ ェ…" at bounding box center [623, 139] width 162 height 240
type textarea "pass"
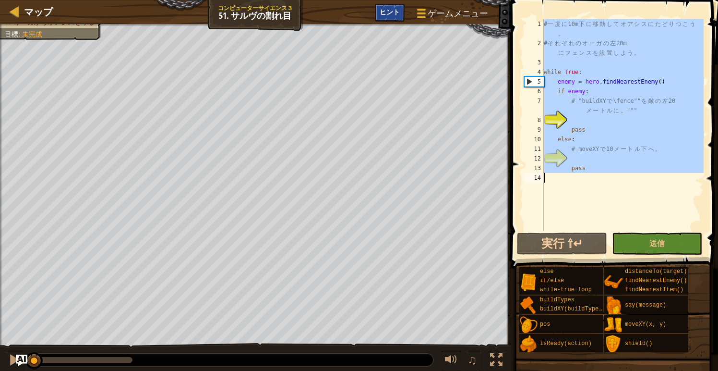
click at [391, 14] on span "ヒント" at bounding box center [390, 11] width 20 height 9
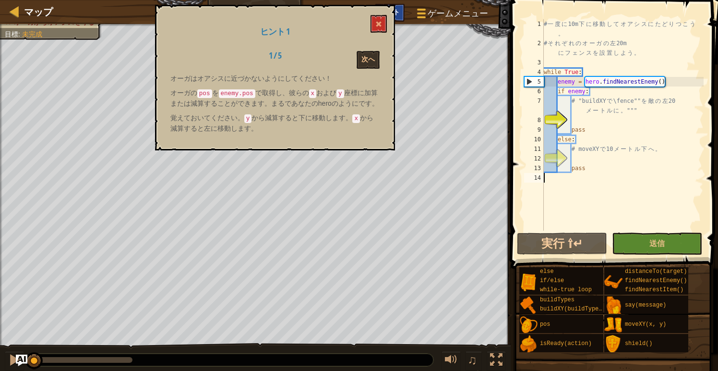
scroll to position [4, 0]
click at [628, 118] on div "# 一 度 に 10m 下 に 移 動 し て オ ア シ ス に た ど り つ こ う 。 # そ れ ぞ れ の オ ー ガ の 左 20m に フ ェ…" at bounding box center [623, 139] width 162 height 240
type textarea "pass"
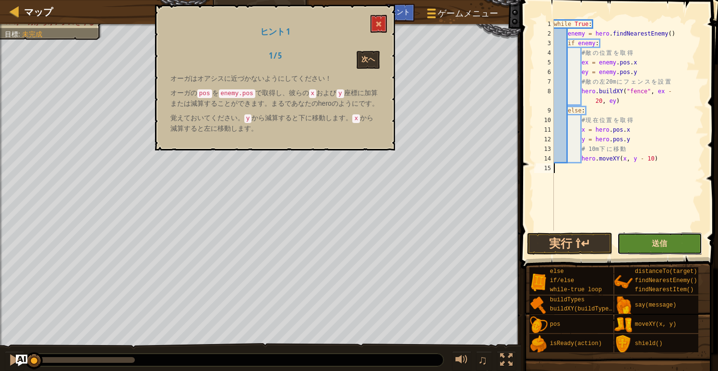
click at [664, 246] on span "送信" at bounding box center [659, 243] width 15 height 11
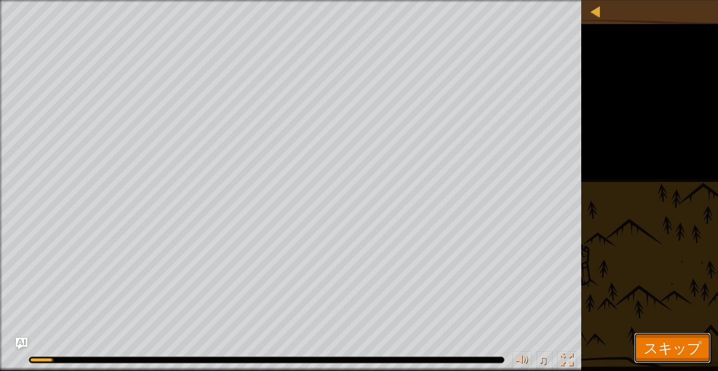
click at [667, 347] on span "スキップ" at bounding box center [673, 348] width 58 height 20
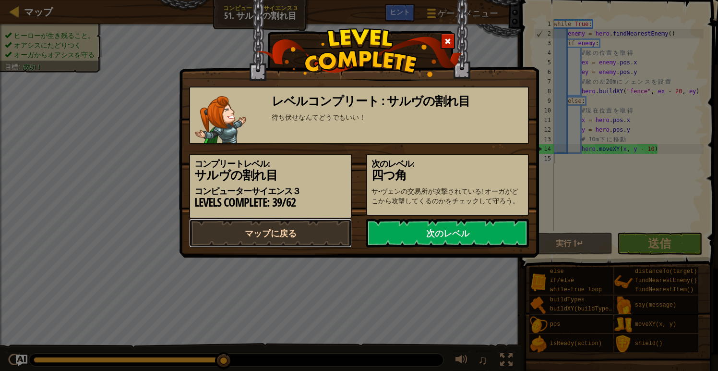
click at [314, 247] on link "マップに戻る" at bounding box center [270, 233] width 163 height 29
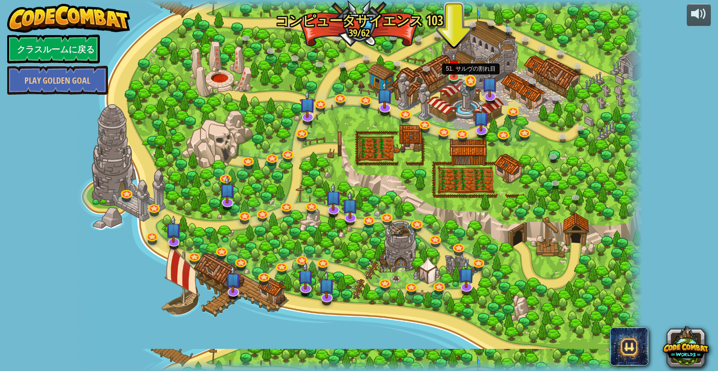
click at [466, 77] on link at bounding box center [471, 81] width 19 height 19
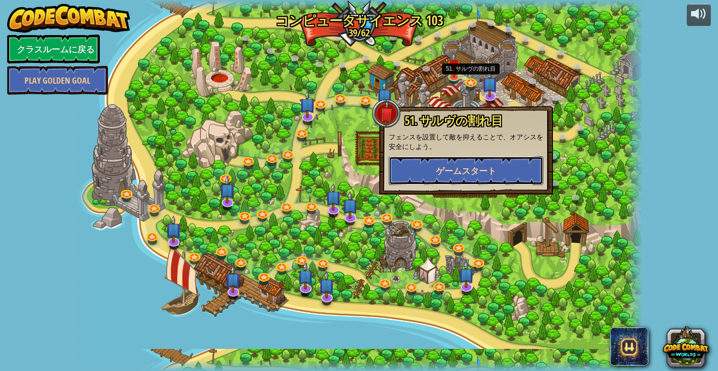
click at [453, 175] on span "ゲームスタート" at bounding box center [466, 171] width 61 height 12
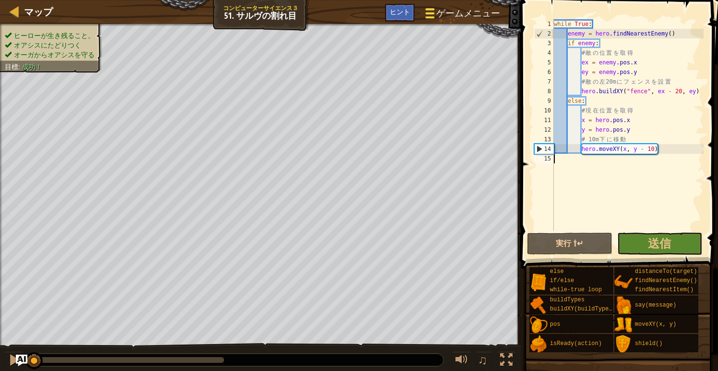
click at [471, 9] on span "ゲームメニュー" at bounding box center [468, 13] width 63 height 13
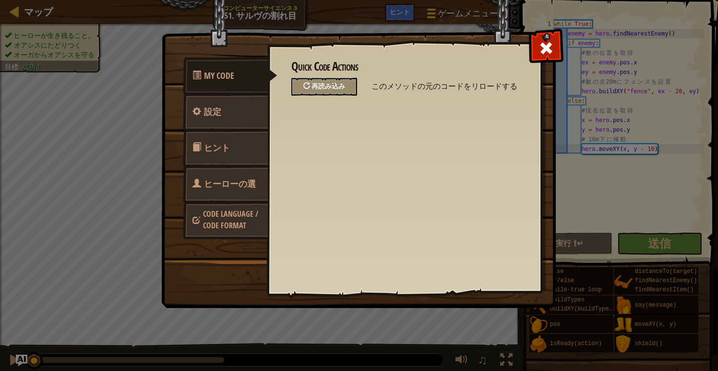
click at [340, 90] on span "再読み込み" at bounding box center [329, 85] width 34 height 9
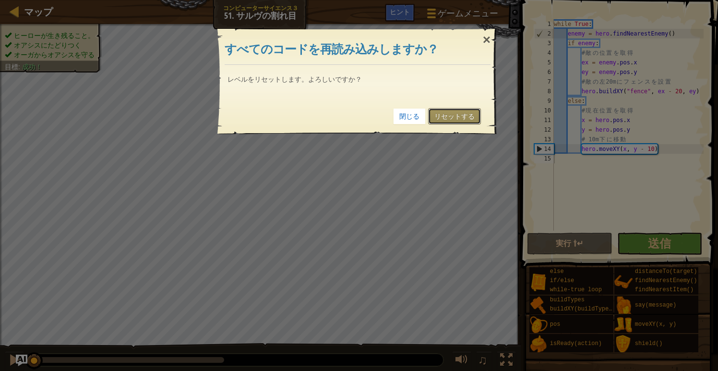
click at [459, 122] on link "リセットする" at bounding box center [454, 116] width 53 height 16
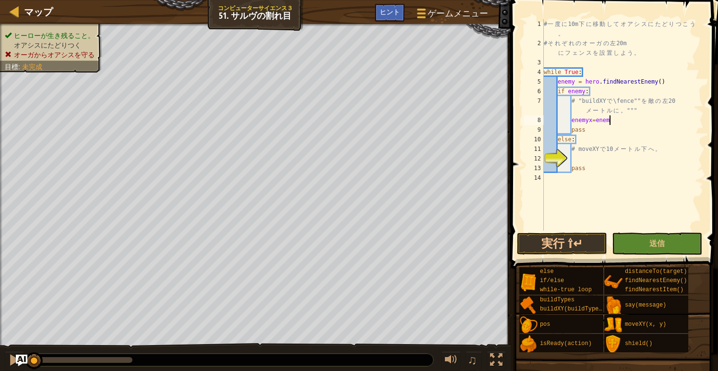
scroll to position [4, 5]
type textarea "enemyx=enemy.pos.x"
type textarea "enemyy=enemy.pos.y"
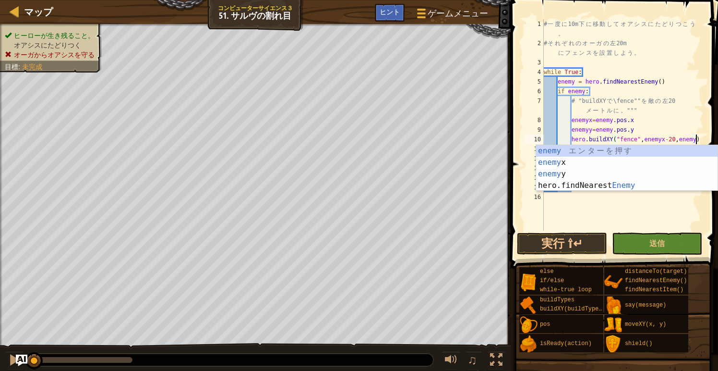
scroll to position [4, 12]
type textarea "hero.buildXY("fence",enemyx-20,enemyy)"
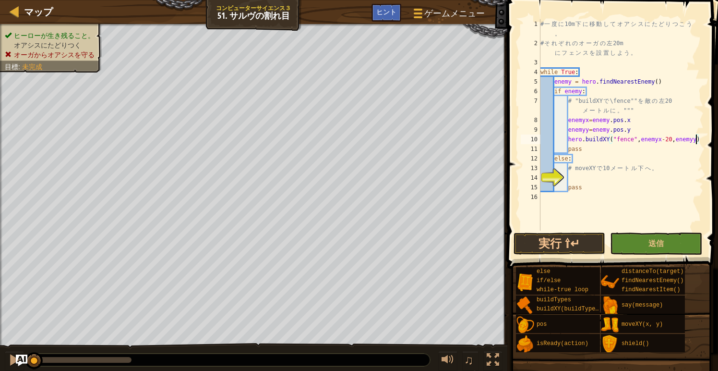
click at [573, 179] on div "# 一 度 に 10m 下 に 移 動 し て オ ア シ ス に た ど り つ こ う 。 # そ れ ぞ れ の オ ー ガ の 左 20m に フ ェ…" at bounding box center [621, 139] width 165 height 240
click at [571, 242] on button "実行 ⇧↵" at bounding box center [560, 243] width 92 height 22
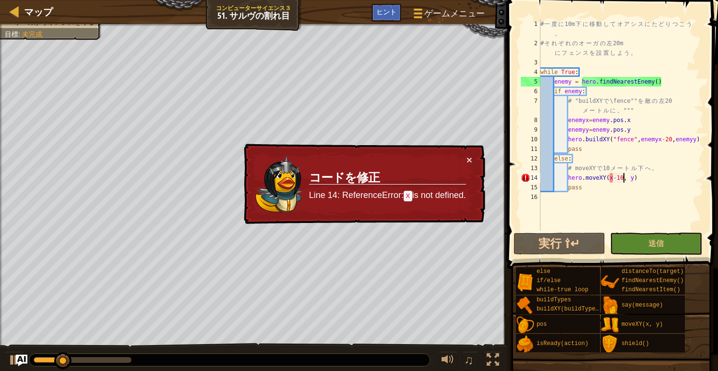
click at [663, 169] on div "# 一 度 に 10m 下 に 移 動 し て オ ア シ ス に た ど り つ こ う 。 # そ れ ぞ れ の オ ー ガ の 左 20m に フ ェ…" at bounding box center [621, 139] width 165 height 240
click at [612, 181] on div "# 一 度 に 10m 下 に 移 動 し て オ ア シ ス に た ど り つ こ う 。 # そ れ ぞ れ の オ ー ガ の 左 20m に フ ェ…" at bounding box center [621, 139] width 165 height 240
click at [610, 179] on div "# 一 度 に 10m 下 に 移 動 し て オ ア シ ス に た ど り つ こ う 。 # そ れ ぞ れ の オ ー ガ の 左 20m に フ ェ…" at bounding box center [621, 139] width 165 height 240
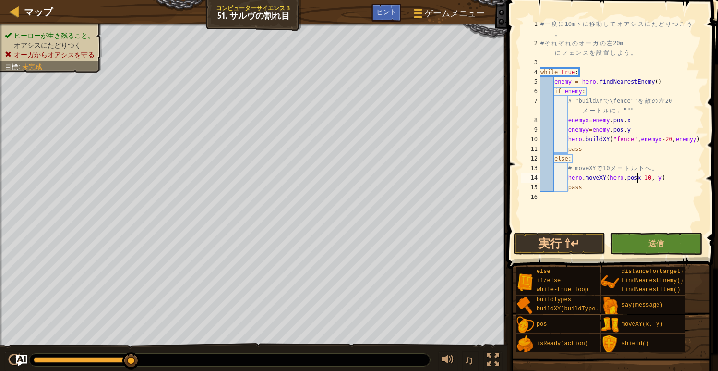
scroll to position [4, 8]
click at [661, 174] on div "# 一 度 に 10m 下 に 移 動 し て オ ア シ ス に た ど り つ こ う 。 # そ れ ぞ れ の オ ー ガ の 左 20m に フ ェ…" at bounding box center [621, 139] width 165 height 240
click at [591, 243] on button "実行 ⇧↵" at bounding box center [560, 243] width 92 height 22
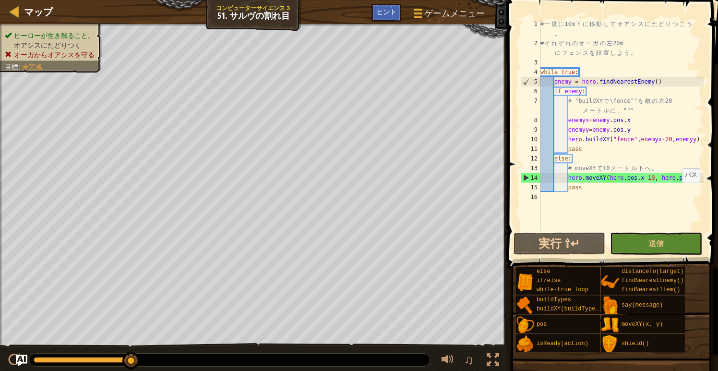
click at [688, 192] on div "# 一 度 に 10m 下 に 移 動 し て オ ア シ ス に た ど り つ こ う 。 # そ れ ぞ れ の オ ー ガ の 左 20m に フ ェ…" at bounding box center [621, 139] width 165 height 240
type textarea "pass"
click at [648, 211] on div "# 一 度 に 10m 下 に 移 動 し て オ ア シ ス に た ど り つ こ う 。 # そ れ ぞ れ の オ ー ガ の 左 20m に フ ェ…" at bounding box center [621, 139] width 165 height 240
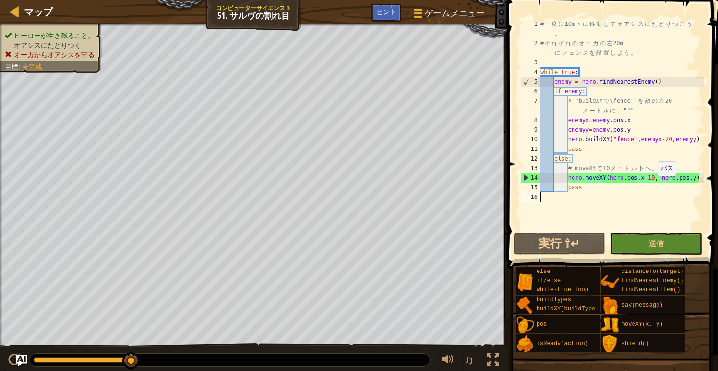
click at [654, 185] on div "# 一 度 に 10m 下 に 移 動 し て オ ア シ ス に た ど り つ こ う 。 # そ れ ぞ れ の オ ー ガ の 左 20m に フ ェ…" at bounding box center [621, 139] width 165 height 240
click at [654, 177] on div "# 一 度 に 10m 下 に 移 動 し て オ ア シ ス に た ど り つ こ う 。 # そ れ ぞ れ の オ ー ガ の 左 20m に フ ェ…" at bounding box center [621, 139] width 165 height 240
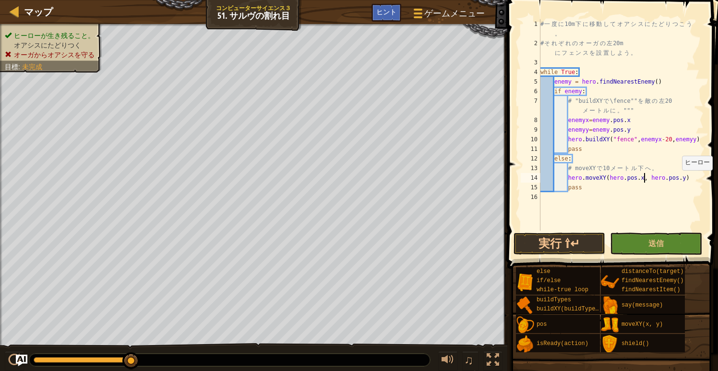
click at [685, 177] on div "# 一 度 に 10m 下 に 移 動 し て オ ア シ ス に た ど り つ こ う 。 # そ れ ぞ れ の オ ー ガ の 左 20m に フ ェ…" at bounding box center [621, 139] width 165 height 240
type textarea "hero.moveXY(hero.pos.x, hero.pos.y-10)"
click at [592, 238] on button "実行 ⇧↵" at bounding box center [560, 243] width 92 height 22
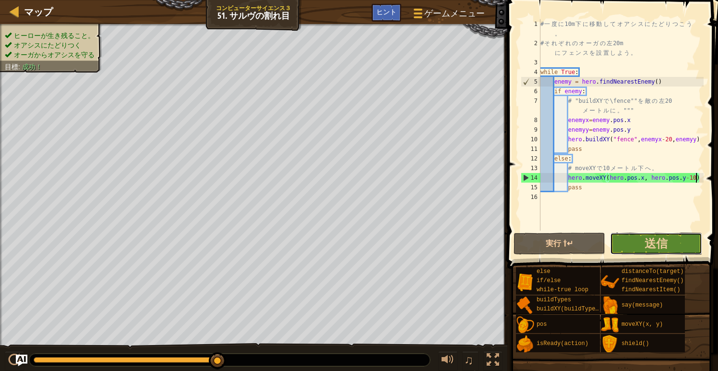
click at [640, 244] on button "送信" at bounding box center [656, 243] width 92 height 22
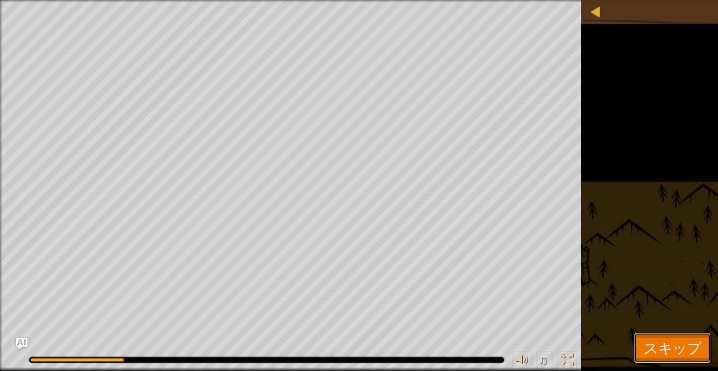
click at [656, 340] on span "スキップ" at bounding box center [673, 348] width 58 height 20
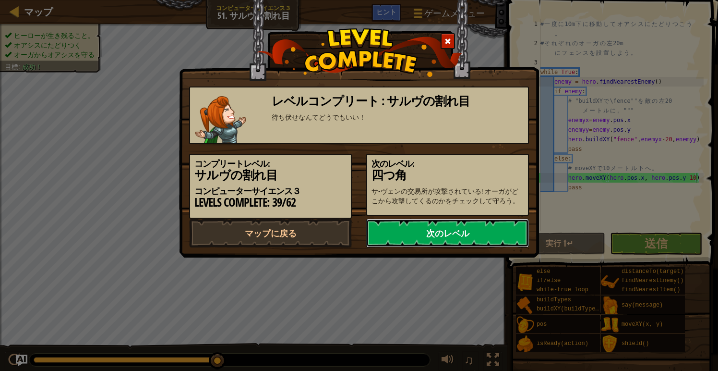
click at [481, 240] on link "次のレベル" at bounding box center [447, 233] width 163 height 29
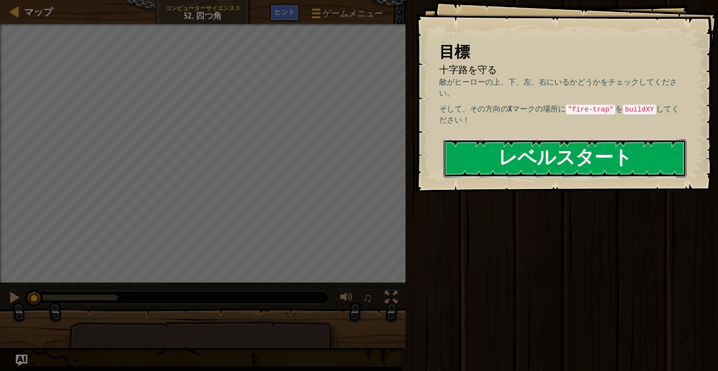
click at [597, 154] on button "レベルスタート" at bounding box center [565, 158] width 243 height 38
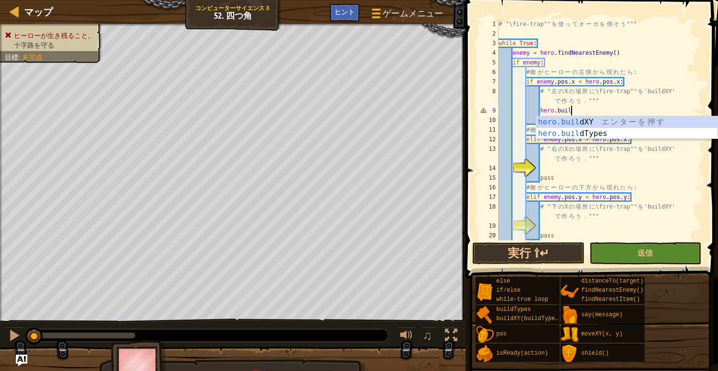
scroll to position [4, 6]
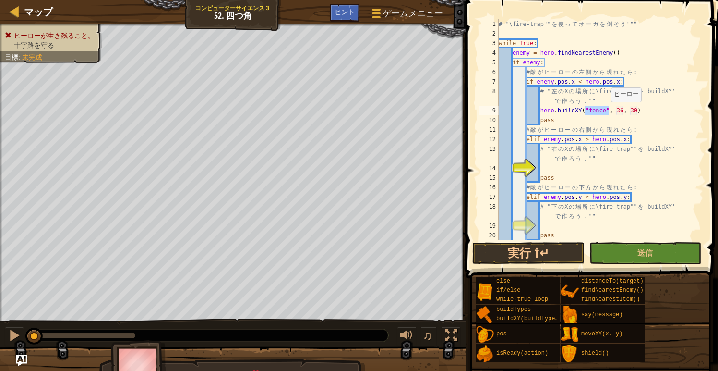
click at [607, 111] on div "# "\fire-trap"" を 使 っ て オ ー ガ を 倒 そ う """ while True : enemy = hero . findNeare…" at bounding box center [600, 139] width 207 height 240
click at [638, 111] on div "# "\fire-trap"" を 使 っ て オ ー ガ を 倒 そ う """ while True : enemy = hero . findNeare…" at bounding box center [600, 139] width 207 height 240
click at [639, 111] on div "# "\fire-trap"" を 使 っ て オ ー ガ を 倒 そ う """ while True : enemy = hero . findNeare…" at bounding box center [600, 139] width 207 height 240
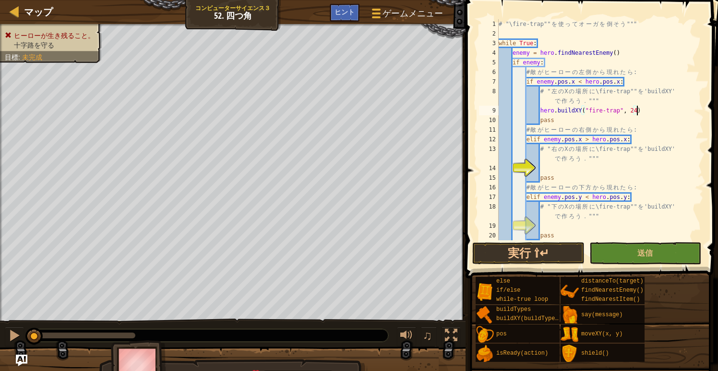
scroll to position [4, 11]
type textarea "hero.buildXY("fire-trap", 24,34)"
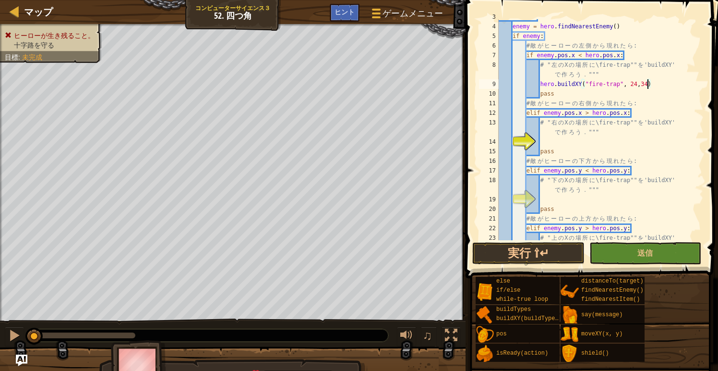
scroll to position [26, 0]
click at [551, 145] on div "while True : enemy = hero . findNearestEnemy ( ) if enemy : # 敵 が ヒ ー ロ ー の 左 側…" at bounding box center [600, 137] width 207 height 250
drag, startPoint x: 542, startPoint y: 83, endPoint x: 655, endPoint y: 84, distance: 112.9
click at [655, 84] on div "while True : enemy = hero . findNearestEnemy ( ) if enemy : # 敵 が ヒ ー ロ ー の 左 側…" at bounding box center [600, 137] width 207 height 250
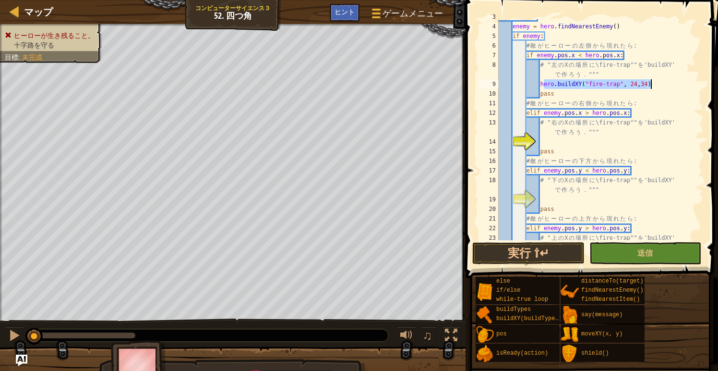
type textarea "hero.buildXY("fire-trap", 24,34)"
click at [555, 142] on div "while True : enemy = hero . findNearestEnemy ( ) if enemy : # 敵 が ヒ ー ロ ー の 左 側…" at bounding box center [600, 137] width 207 height 250
paste textarea "ero.buildXY("fire-trap", 24,34)"
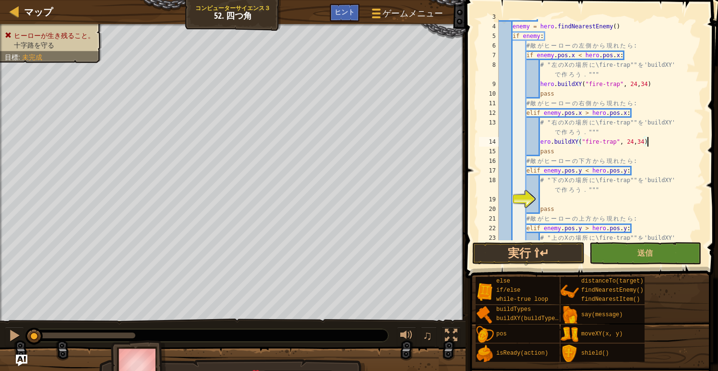
click at [632, 143] on div "while True : enemy = hero . findNearestEnemy ( ) if enemy : # 敵 が ヒ ー ロ ー の 左 側…" at bounding box center [600, 137] width 207 height 250
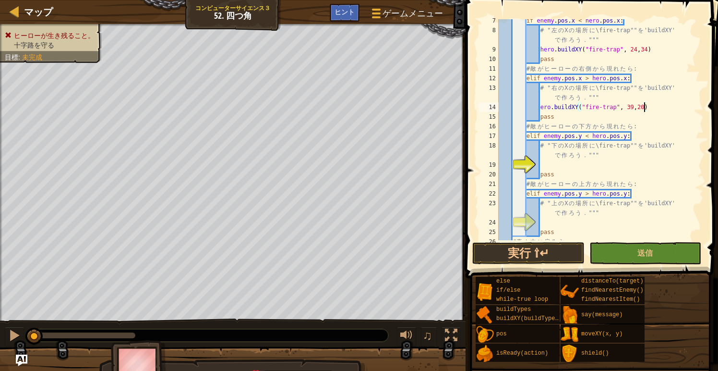
scroll to position [73, 0]
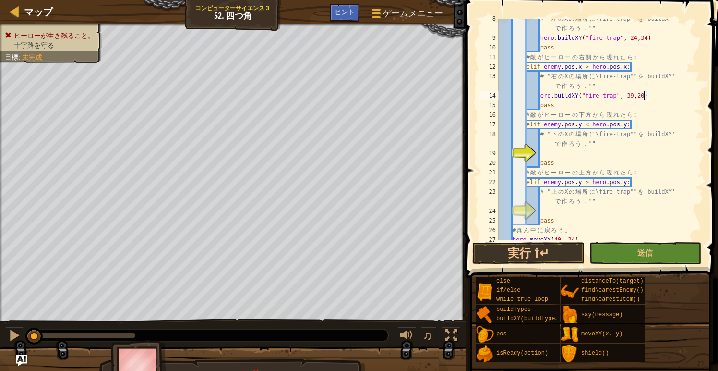
click at [634, 96] on div "# " 左 の X の 場 所 に \fire-trap"" を 'buildXY' で 作 ろ う ． """ hero . buildXY ( "fire…" at bounding box center [600, 139] width 207 height 250
click at [549, 161] on div "# " 左 の X の 場 所 に \fire-trap"" を 'buildXY' で 作 ろ う ． """ hero . buildXY ( "fire…" at bounding box center [600, 139] width 207 height 250
type textarea "pass"
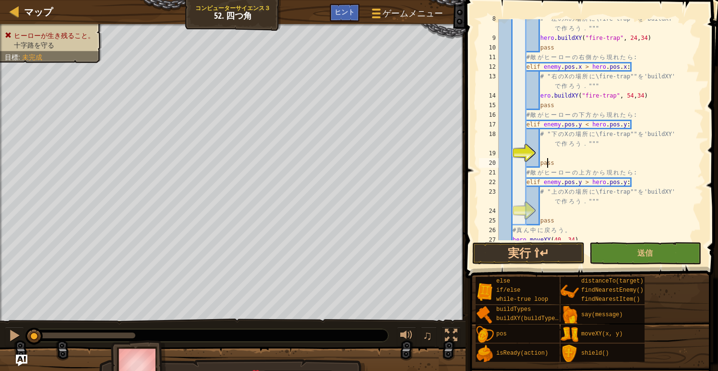
click at [545, 155] on div "# " 左 の X の 場 所 に \fire-trap"" を 'buildXY' で 作 ろ う ． """ hero . buildXY ( "fire…" at bounding box center [600, 139] width 207 height 250
paste textarea "ero.buildXY("fire-trap", 24,34)"
click at [632, 155] on div "# " 左 の X の 場 所 に \fire-trap"" を 'buildXY' で 作 ろ う ． """ hero . buildXY ( "fire…" at bounding box center [600, 139] width 207 height 250
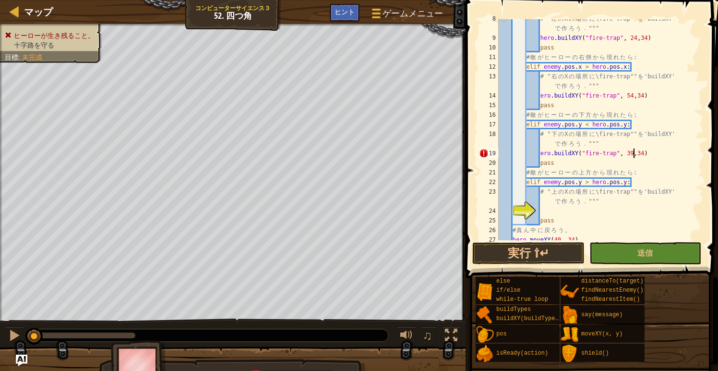
scroll to position [4, 11]
type textarea "ero.buildXY("fire-trap", 39,18)"
click at [542, 212] on div "# " 左 の X の 場 所 に \fire-trap"" を 'buildXY' で 作 ろ う ． """ hero . buildXY ( "fire…" at bounding box center [600, 139] width 207 height 250
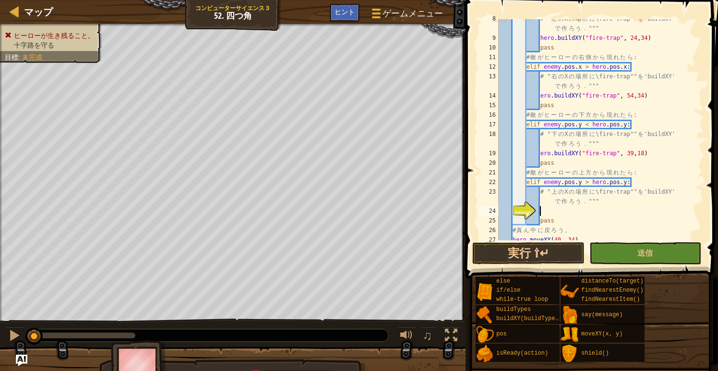
paste textarea "ero.buildXY("fire-trap", 24,34)"
click at [634, 213] on div "# " 左 の X の 場 所 に \fire-trap"" を 'buildXY' で 作 ろ う ． """ hero . buildXY ( "fire…" at bounding box center [600, 139] width 207 height 250
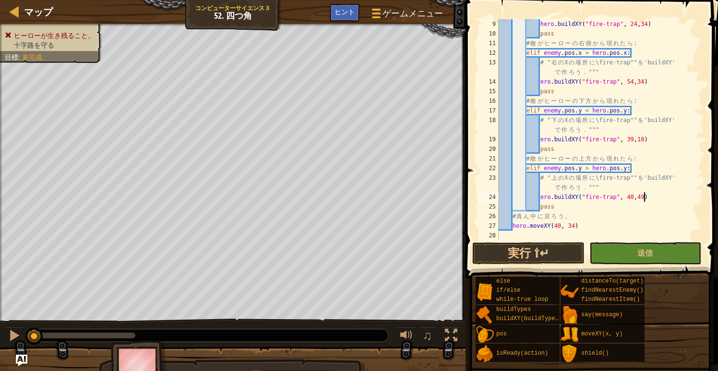
scroll to position [86, 0]
click at [552, 247] on button "実行 ⇧↵" at bounding box center [529, 253] width 112 height 22
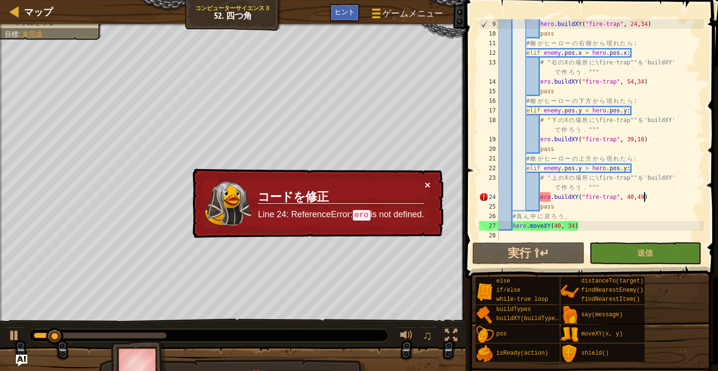
click at [428, 183] on button "×" at bounding box center [428, 185] width 6 height 10
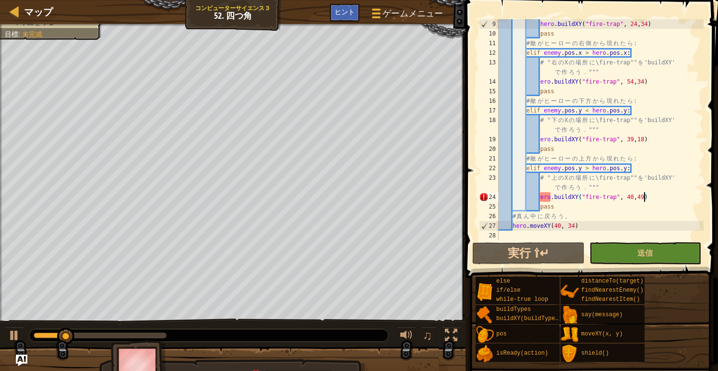
click at [544, 197] on div "hero . buildXY ( "fire-trap" , 24 , 34 ) pass # 敵 が ヒ ー ロ ー の 右 側 か ら 現 れ た ら :…" at bounding box center [600, 139] width 207 height 240
click at [540, 197] on div "hero . buildXY ( "fire-trap" , 24 , 34 ) pass # 敵 が ヒ ー ロ ー の 右 側 か ら 現 れ た ら :…" at bounding box center [600, 139] width 207 height 240
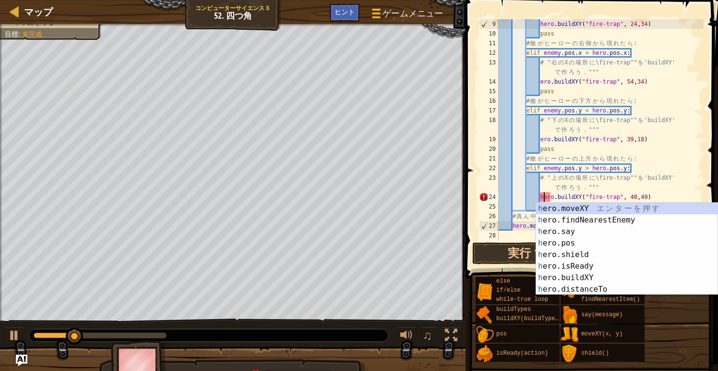
scroll to position [4, 4]
click at [660, 168] on div "hero . buildXY ( "fire-trap" , 24 , 34 ) pass # 敵 が ヒ ー ロ ー の 右 側 か ら 現 れ た ら :…" at bounding box center [600, 139] width 207 height 240
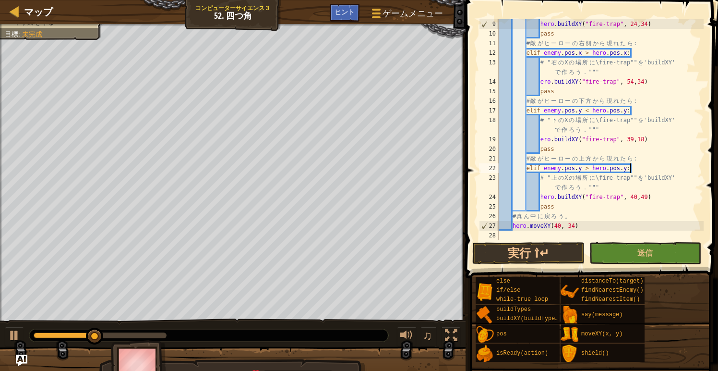
click at [541, 138] on div "hero . buildXY ( "fire-trap" , 24 , 34 ) pass # 敵 が ヒ ー ロ ー の 右 側 か ら 現 れ た ら :…" at bounding box center [600, 139] width 207 height 240
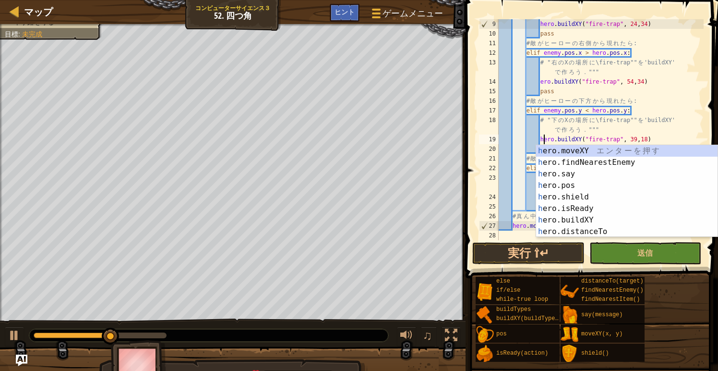
click at [541, 80] on div "hero . buildXY ( "fire-trap" , 24 , 34 ) pass # 敵 が ヒ ー ロ ー の 右 側 か ら 現 れ た ら :…" at bounding box center [600, 139] width 207 height 240
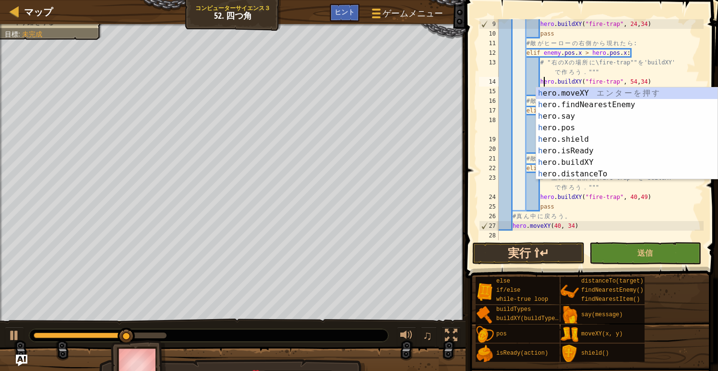
type textarea "hero.buildXY("fire-trap", 54,34)"
click at [529, 254] on button "実行 ⇧↵" at bounding box center [529, 253] width 112 height 22
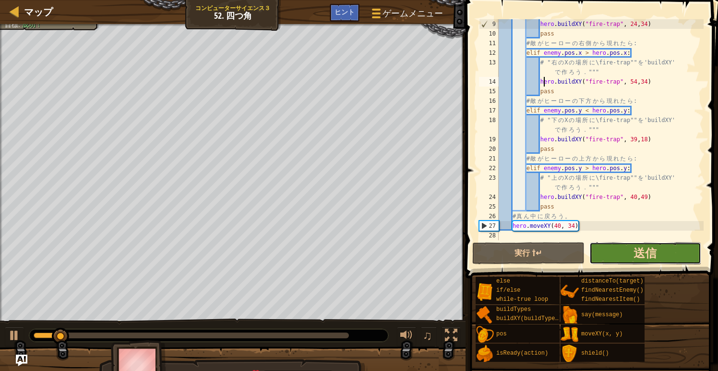
click at [644, 258] on span "送信" at bounding box center [645, 252] width 23 height 15
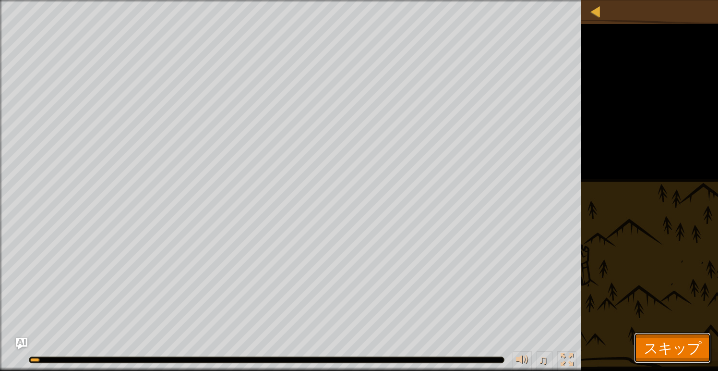
click at [661, 340] on span "スキップ" at bounding box center [673, 348] width 58 height 20
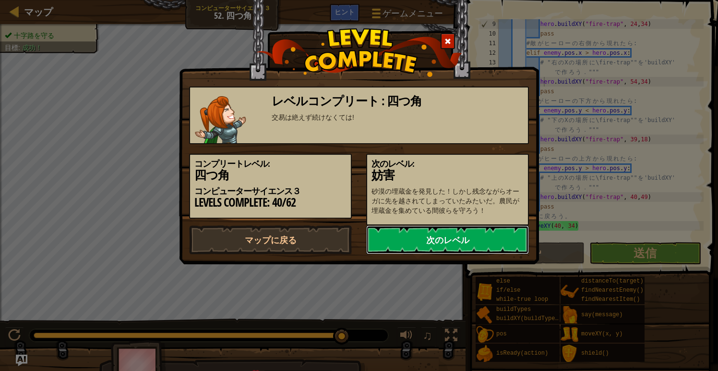
click at [471, 243] on link "次のレベル" at bounding box center [447, 239] width 163 height 29
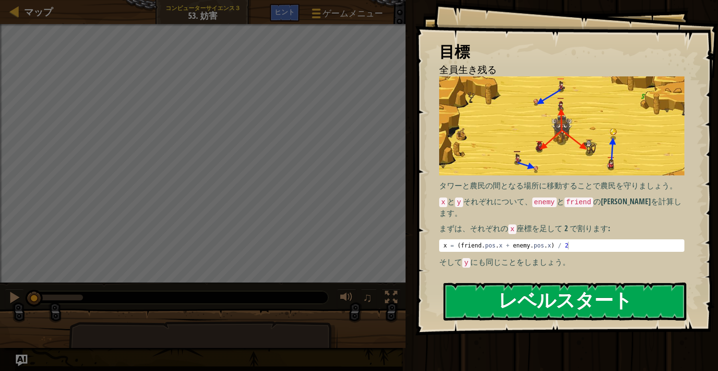
click at [534, 295] on button "レベルスタート" at bounding box center [565, 301] width 243 height 38
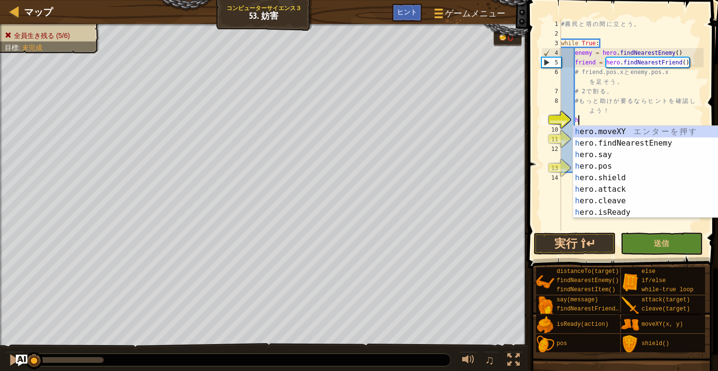
scroll to position [4, 1]
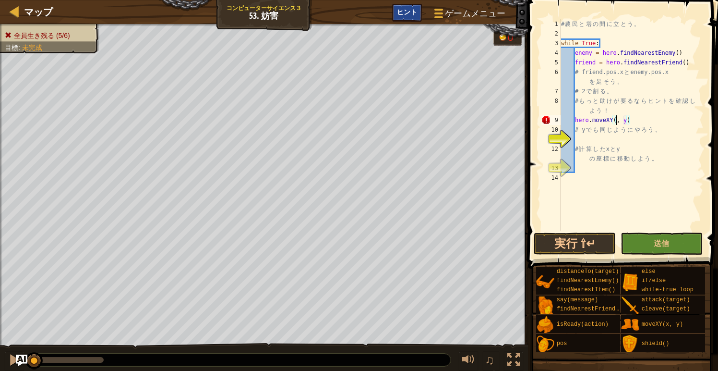
click at [414, 16] on span "ヒント" at bounding box center [407, 11] width 20 height 9
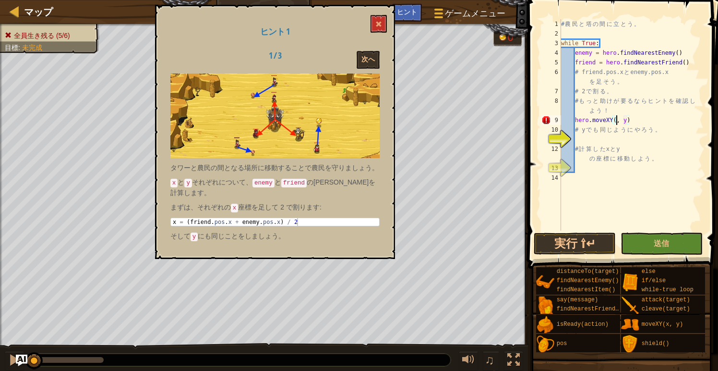
click at [617, 110] on div "# 農 民 と 塔 の 間 に 立 と う 。 while True : enemy = hero . findNearestEnemy ( ) friend…" at bounding box center [631, 134] width 145 height 231
type textarea "# もっと助けが要るならヒントを確認しよう！"
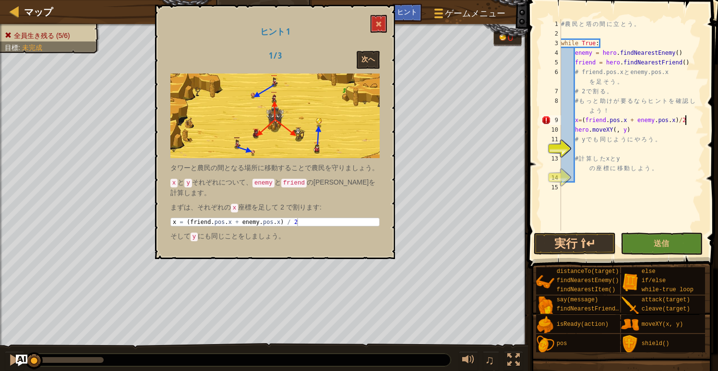
scroll to position [4, 10]
drag, startPoint x: 576, startPoint y: 119, endPoint x: 693, endPoint y: 122, distance: 116.7
click at [693, 122] on div "# 農 民 と 塔 の 間 に 立 と う 。 while True : enemy = hero . findNearestEnemy ( ) friend…" at bounding box center [631, 134] width 145 height 231
click at [616, 130] on div "# 農 民 と 塔 の 間 に 立 と う 。 while True : enemy = hero . findNearestEnemy ( ) friend…" at bounding box center [631, 134] width 145 height 231
type textarea "hero.moveXY(, y)"
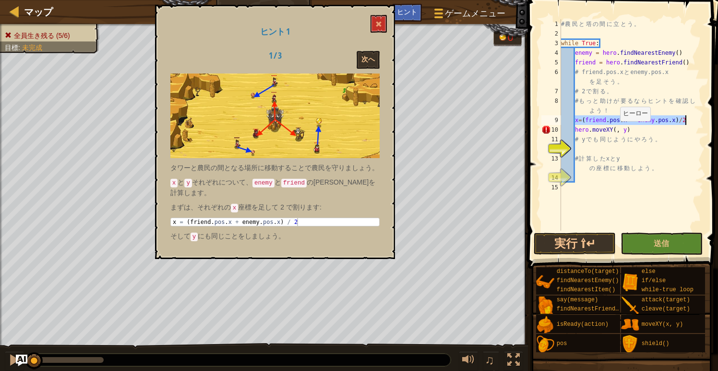
scroll to position [4, 5]
click at [606, 150] on div "# 農 民 と 塔 の 間 に 立 と う 。 while True : enemy = hero . findNearestEnemy ( ) friend…" at bounding box center [631, 134] width 145 height 231
paste textarea "x=(friend.pos.x + enemy.pos.x)/2"
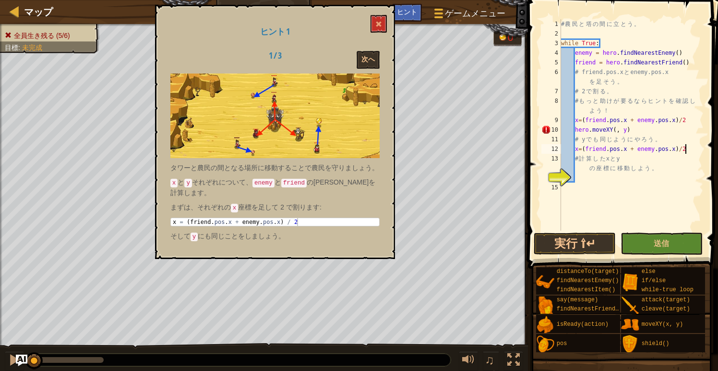
click at [578, 147] on div "# 農 民 と 塔 の 間 に 立 と う 。 while True : enemy = hero . findNearestEnemy ( ) friend…" at bounding box center [631, 134] width 145 height 231
click at [627, 147] on div "# 農 民 と 塔 の 間 に 立 と う 。 while True : enemy = hero . findNearestEnemy ( ) friend…" at bounding box center [631, 134] width 145 height 231
click at [675, 148] on div "# 農 民 と 塔 の 間 に 立 と う 。 while True : enemy = hero . findNearestEnemy ( ) friend…" at bounding box center [631, 134] width 145 height 231
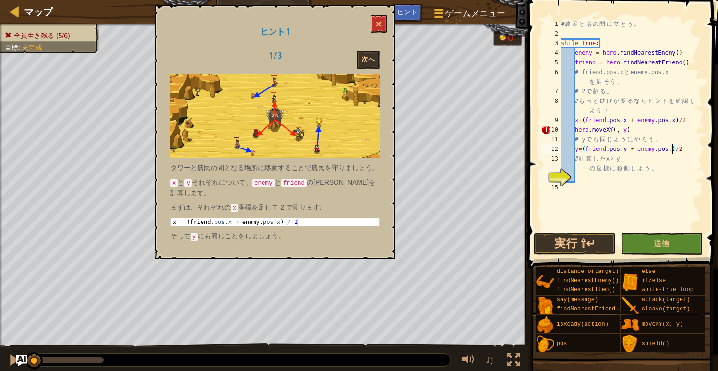
scroll to position [4, 10]
drag, startPoint x: 576, startPoint y: 129, endPoint x: 634, endPoint y: 132, distance: 58.2
click at [634, 132] on div "# 農 民 と 塔 の 間 に 立 と う 。 while True : enemy = hero . findNearestEnemy ( ) friend…" at bounding box center [631, 134] width 145 height 231
type textarea "hero.moveXY(, y)"
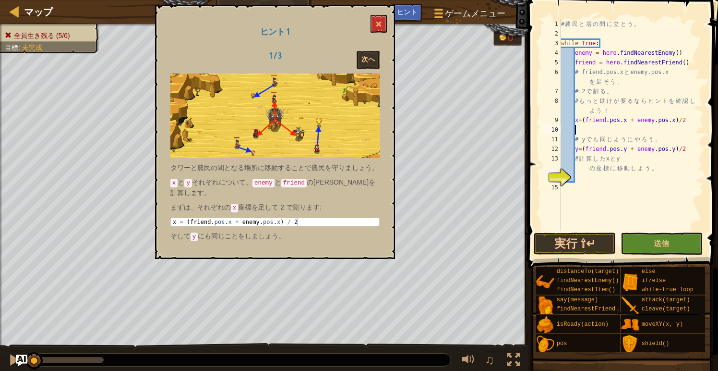
click at [584, 174] on div "# 農 民 と 塔 の 間 に 立 と う 。 while True : enemy = hero . findNearestEnemy ( ) friend…" at bounding box center [631, 134] width 145 height 231
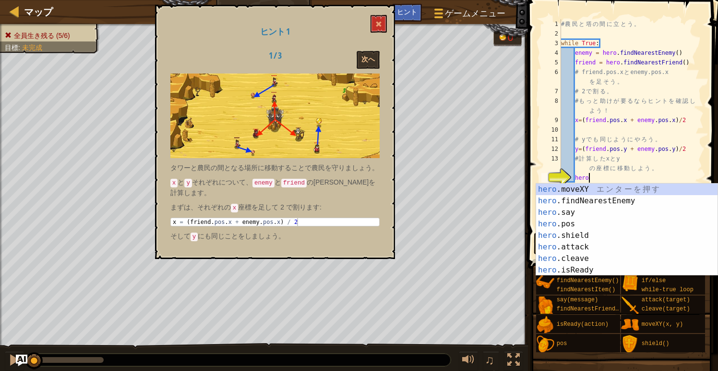
scroll to position [4, 2]
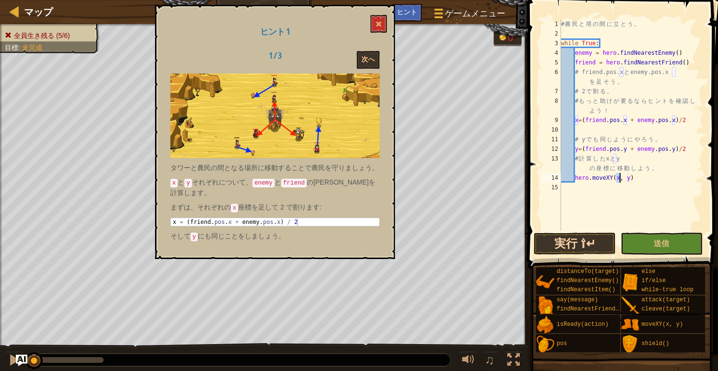
type textarea "hero.moveXY(x, y)"
click at [564, 244] on button "実行 ⇧↵" at bounding box center [575, 243] width 82 height 22
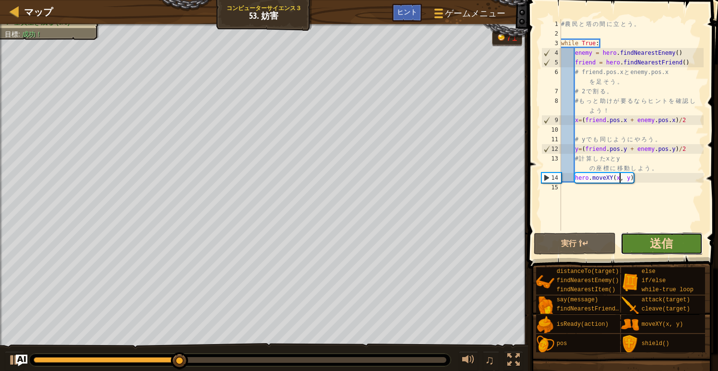
click at [658, 247] on span "送信" at bounding box center [661, 242] width 23 height 15
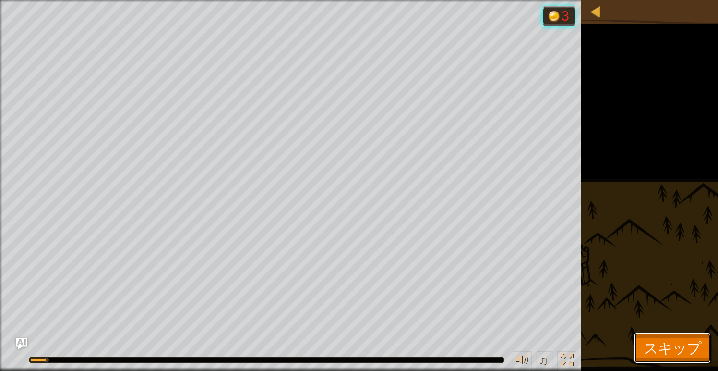
click at [658, 350] on span "スキップ" at bounding box center [673, 348] width 58 height 20
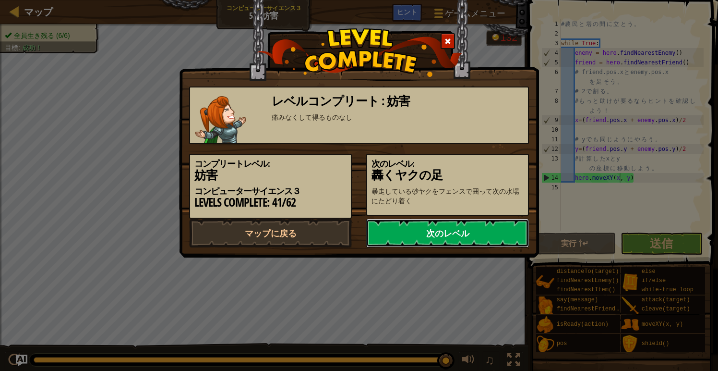
click at [489, 246] on link "次のレベル" at bounding box center [447, 233] width 163 height 29
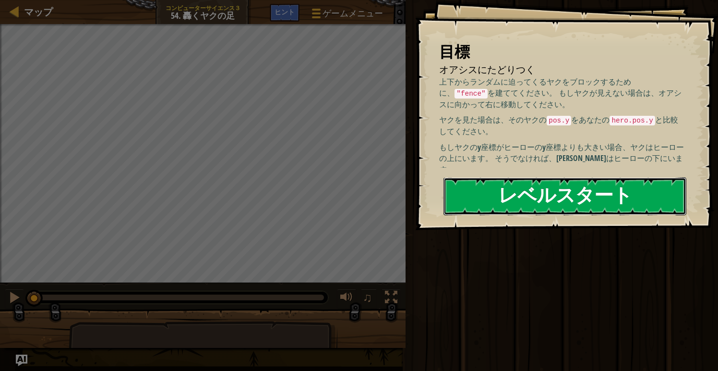
click at [552, 201] on button "レベルスタート" at bounding box center [565, 196] width 243 height 38
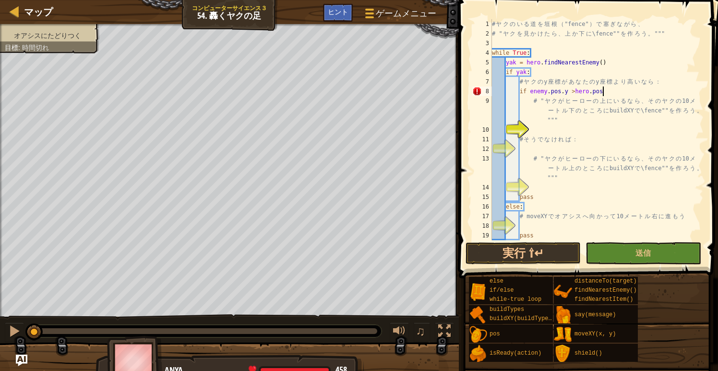
scroll to position [4, 9]
type textarea "if enemy.pos.y >hero.pos.y:"
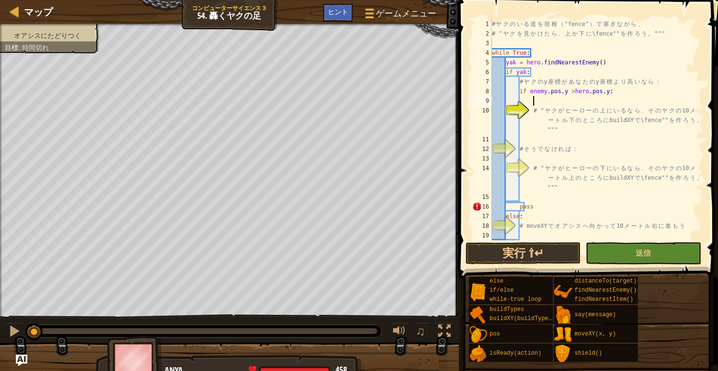
scroll to position [4, 3]
click at [533, 136] on div "# ヤ ク の い る 道 を 垣 根 （ "fence" ） で 塞 ぎ な が ら 、 # " ヤ ク を 見 か け た ら 、 上 か 下 に \fe…" at bounding box center [597, 139] width 214 height 240
click at [531, 138] on div "# ヤ ク の い る 道 を 垣 根 （ "fence" ） で 塞 ぎ な が ら 、 # " ヤ ク を 見 か け た ら 、 上 か 下 に \fe…" at bounding box center [597, 139] width 214 height 240
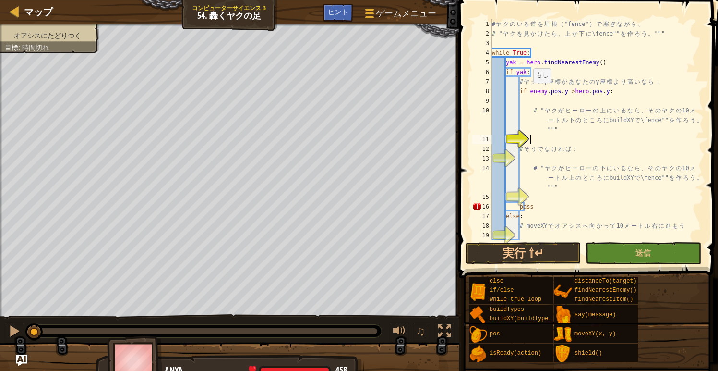
click at [529, 92] on div "# ヤ ク の い る 道 を 垣 根 （ "fence" ） で 塞 ぎ な が ら 、 # " ヤ ク を 見 か け た ら 、 上 か 下 に \fe…" at bounding box center [597, 139] width 214 height 240
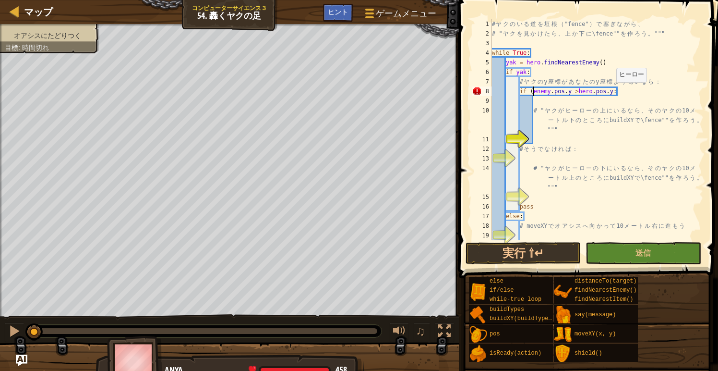
click at [612, 92] on div "# ヤ ク の い る 道 を 垣 根 （ "fence" ） で 塞 ぎ な が ら 、 # " ヤ ク を 見 か け た ら 、 上 か 下 に \fe…" at bounding box center [597, 139] width 214 height 240
type textarea "if (enemy.pos.y >hero.pos.y):"
click at [534, 138] on div "# ヤ ク の い る 道 を 垣 根 （ "fence" ） で 塞 ぎ な が ら 、 # " ヤ ク を 見 か け た ら 、 上 か 下 に \fe…" at bounding box center [597, 139] width 214 height 240
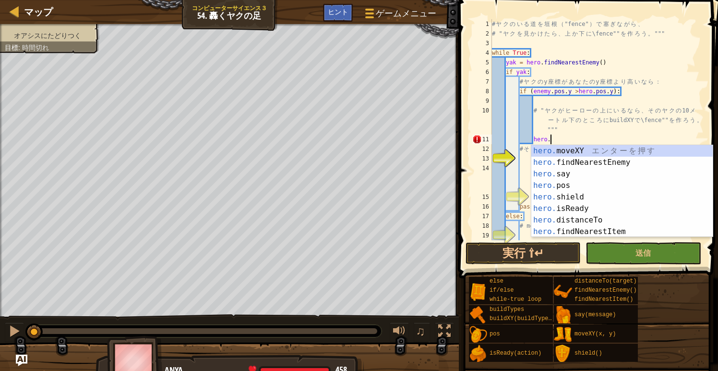
scroll to position [4, 5]
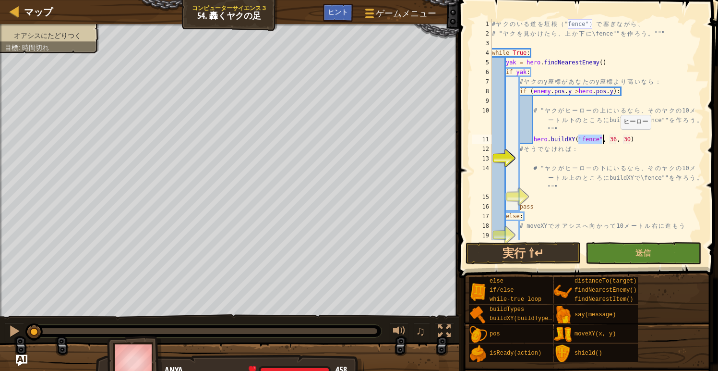
click at [616, 139] on div "# ヤ ク の い る 道 を 垣 根 （ "fence" ） で 塞 ぎ な が ら 、 # " ヤ ク を 見 か け た ら 、 上 か 下 に \fe…" at bounding box center [597, 139] width 214 height 240
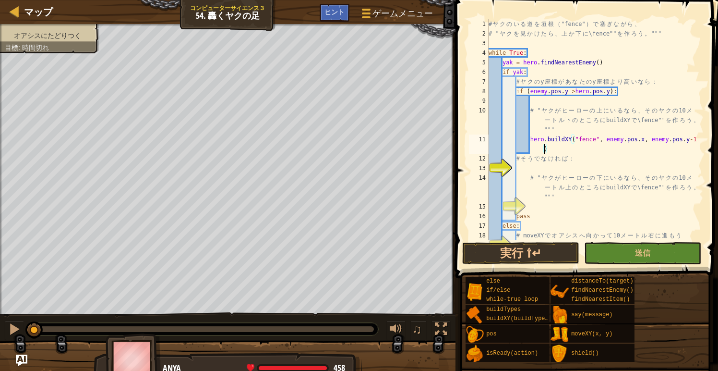
type textarea "hero.buildXY("fence", enemy.pos.x, enemy.pos.y-10)"
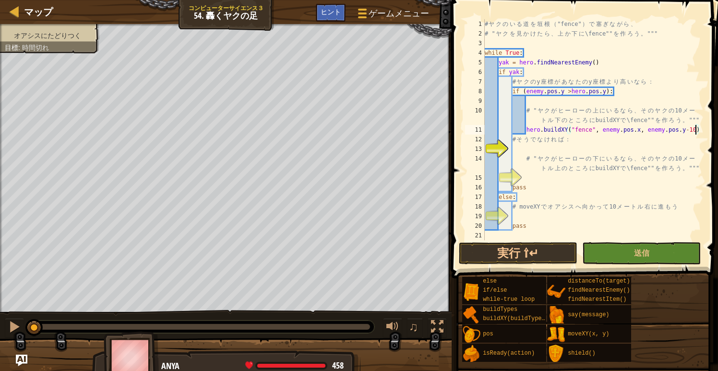
click at [518, 145] on div "# ヤ ク の い る 道 を 垣 根 （ "fence" ） で 塞 ぎ な が ら 、 # " ヤ ク を 見 か け た ら 、 上 か 下 に \fe…" at bounding box center [593, 139] width 221 height 240
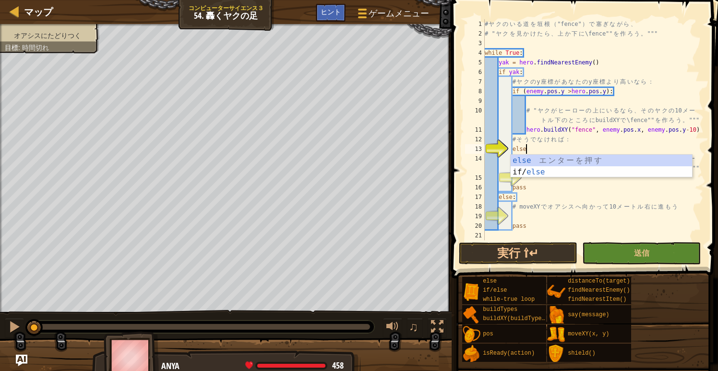
type textarea "else:"
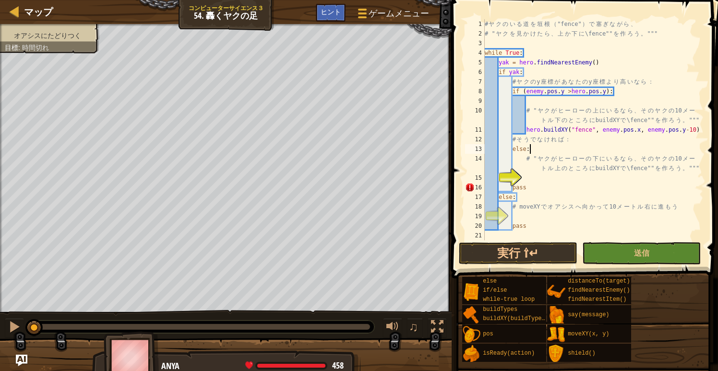
click at [523, 176] on div "# ヤ ク の い る 道 を 垣 根 （ "fence" ） で 塞 ぎ な が ら 、 # " ヤ ク を 見 か け た ら 、 上 か 下 に \fe…" at bounding box center [593, 139] width 221 height 240
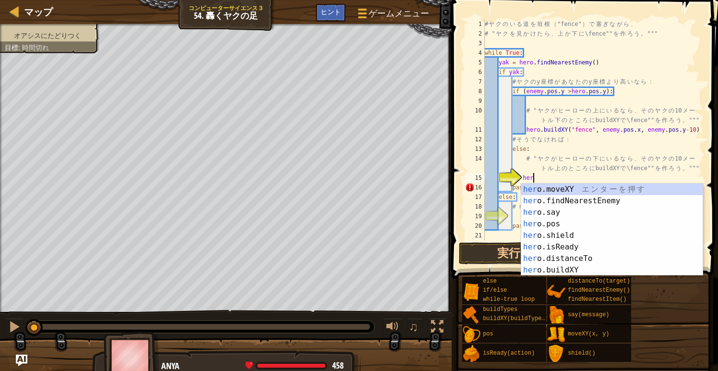
scroll to position [4, 4]
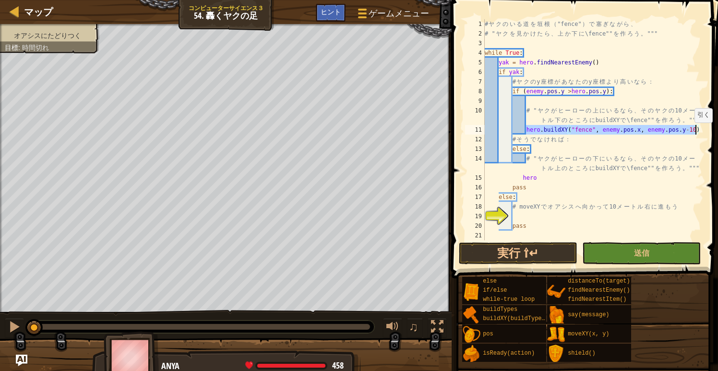
drag, startPoint x: 527, startPoint y: 132, endPoint x: 697, endPoint y: 132, distance: 169.5
click at [697, 132] on div "# ヤ ク の い る 道 を 垣 根 （ "fence" ） で 塞 ぎ な が ら 、 # " ヤ ク を 見 か け た ら 、 上 か 下 に \fe…" at bounding box center [593, 139] width 221 height 240
click at [544, 149] on div "# ヤ ク の い る 道 を 垣 根 （ "fence" ） で 塞 ぎ な が ら 、 # " ヤ ク を 見 か け た ら 、 上 か 下 に \fe…" at bounding box center [593, 139] width 221 height 240
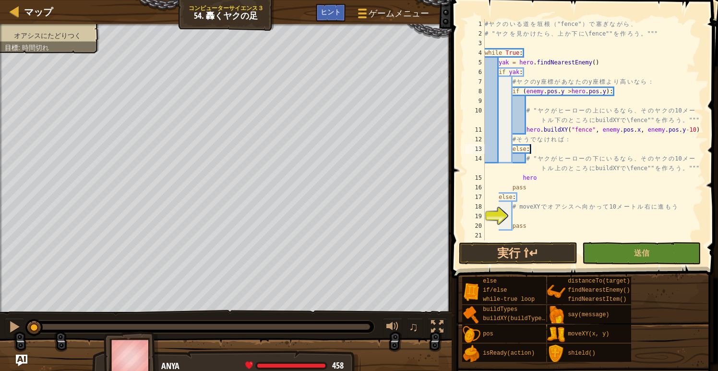
scroll to position [4, 3]
click at [528, 159] on div "# ヤ ク の い る 道 を 垣 根 （ "fence" ） で 塞 ぎ な が ら 、 # " ヤ ク を 見 か け た ら 、 上 か 下 に \fe…" at bounding box center [593, 139] width 221 height 240
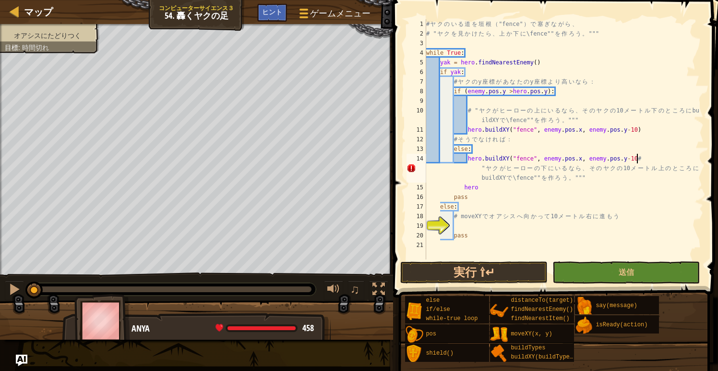
click at [582, 159] on div "# ヤ ク の い る 道 を 垣 根 （ "fence" ） で 塞 ぎ な が ら 、 # " ヤ ク を 見 か け た ら 、 上 か 下 に \fe…" at bounding box center [564, 148] width 279 height 259
click at [630, 159] on div "# ヤ ク の い る 道 を 垣 根 （ "fence" ） で 塞 ぎ な が ら 、 # " ヤ ク を 見 か け た ら 、 上 か 下 に \fe…" at bounding box center [564, 148] width 279 height 259
click at [635, 159] on div "# ヤ ク の い る 道 を 垣 根 （ "fence" ） で 塞 ぎ な が ら 、 # " ヤ ク を 見 か け た ら 、 上 か 下 に \fe…" at bounding box center [564, 148] width 279 height 259
click at [637, 158] on div "# ヤ ク の い る 道 を 垣 根 （ "fence" ） で 塞 ぎ な が ら 、 # " ヤ ク を 見 か け た ら 、 上 か 下 に \fe…" at bounding box center [564, 148] width 279 height 259
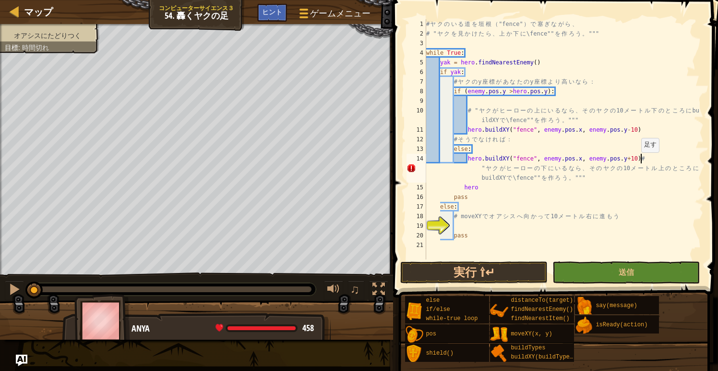
scroll to position [4, 17]
click at [484, 193] on div "# ヤ ク の い る 道 を 垣 根 （ "fence" ） で 塞 ぎ な が ら 、 # " ヤ ク を 見 か け た ら 、 上 か 下 に \fe…" at bounding box center [564, 148] width 279 height 259
click at [486, 189] on div "# ヤ ク の い る 道 を 垣 根 （ "fence" ） で 塞 ぎ な が ら 、 # " ヤ ク を 見 か け た ら 、 上 か 下 に \fe…" at bounding box center [564, 148] width 279 height 259
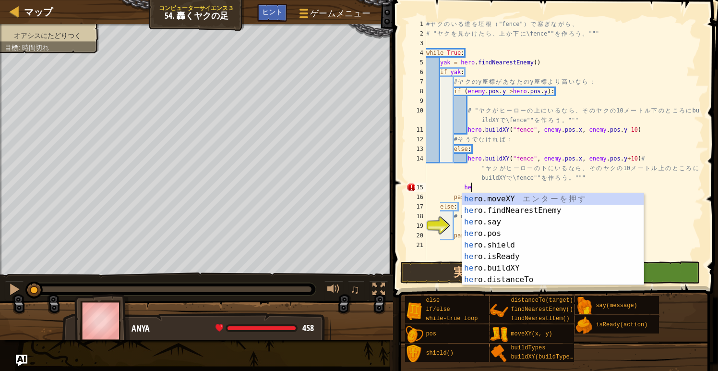
type textarea "h"
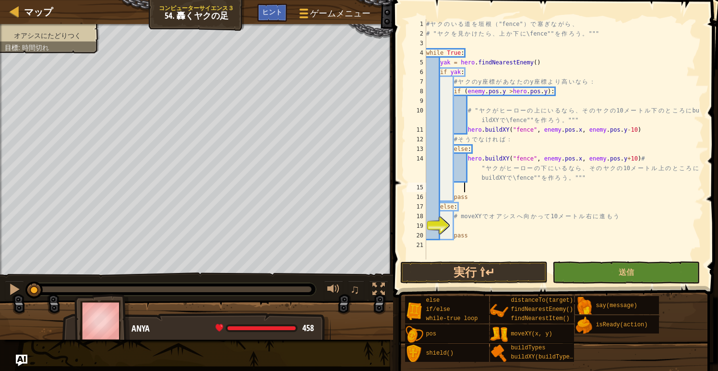
click at [469, 228] on div "# ヤ ク の い る 道 を 垣 根 （ "fence" ） で 塞 ぎ な が ら 、 # " ヤ ク を 見 か け た ら 、 上 か 下 に \fe…" at bounding box center [564, 148] width 279 height 259
click at [548, 228] on div "# ヤ ク の い る 道 を 垣 根 （ "fence" ） で 塞 ぎ な が ら 、 # " ヤ ク を 見 か け た ら 、 上 か 下 に \fe…" at bounding box center [564, 148] width 279 height 259
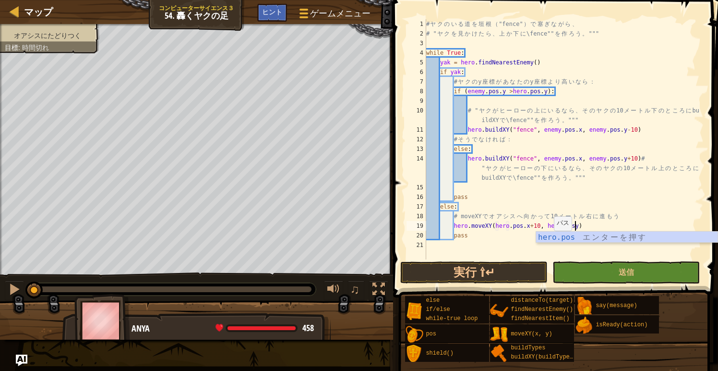
scroll to position [4, 12]
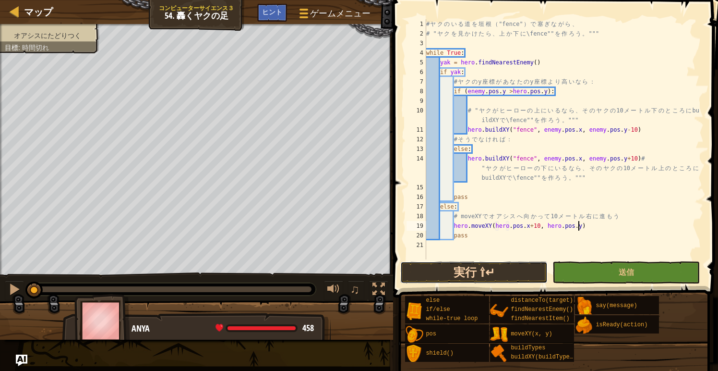
click at [491, 269] on button "実行 ⇧↵" at bounding box center [474, 272] width 147 height 22
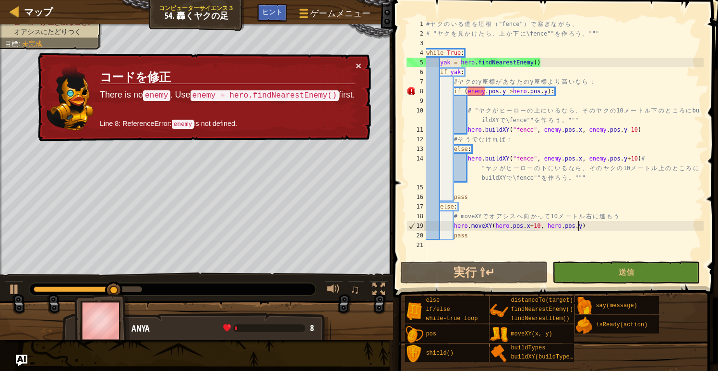
click at [449, 62] on div "# ヤ ク の い る 道 を 垣 根 （ "fence" ） で 塞 ぎ な が ら 、 # " ヤ ク を 見 か け た ら 、 上 か 下 に \fe…" at bounding box center [564, 148] width 279 height 259
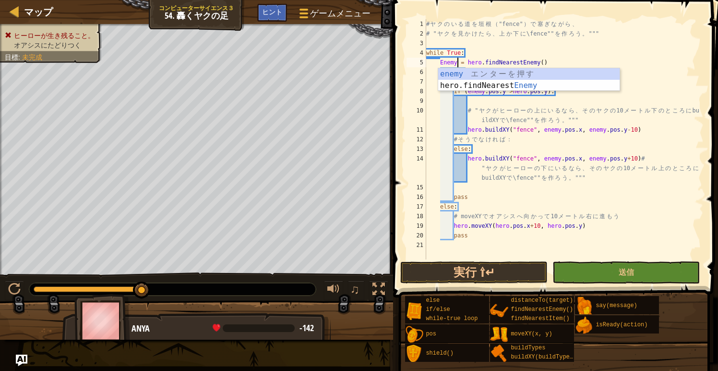
scroll to position [4, 2]
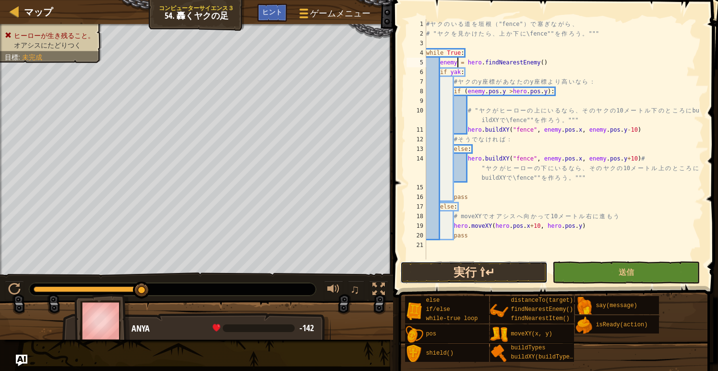
click at [444, 279] on button "実行 ⇧↵" at bounding box center [474, 272] width 147 height 22
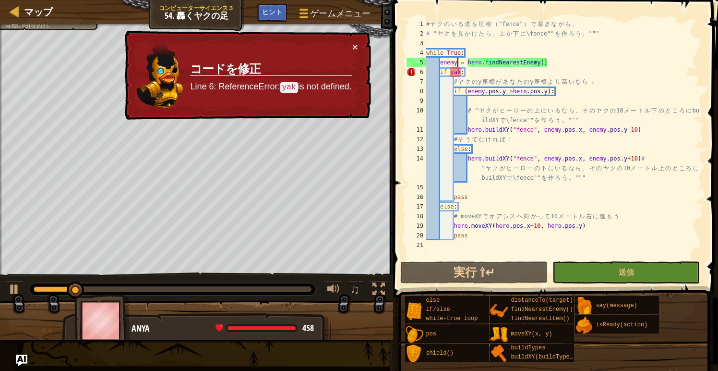
click at [459, 75] on div "# ヤ ク の い る 道 を 垣 根 （ "fence" ） で 塞 ぎ な が ら 、 # " ヤ ク を 見 か け た ら 、 上 か 下 に \fe…" at bounding box center [564, 148] width 279 height 259
click at [463, 74] on div "# ヤ ク の い る 道 を 垣 根 （ "fence" ） で 塞 ぎ な が ら 、 # " ヤ ク を 見 か け た ら 、 上 か 下 に \fe…" at bounding box center [564, 148] width 279 height 259
click at [459, 73] on div "# ヤ ク の い る 道 を 垣 根 （ "fence" ） で 塞 ぎ な が ら 、 # " ヤ ク を 見 か け た ら 、 上 か 下 に \fe…" at bounding box center [564, 148] width 279 height 259
click at [462, 73] on div "# ヤ ク の い る 道 を 垣 根 （ "fence" ） で 塞 ぎ な が ら 、 # " ヤ ク を 見 か け た ら 、 上 か 下 に \fe…" at bounding box center [564, 148] width 279 height 259
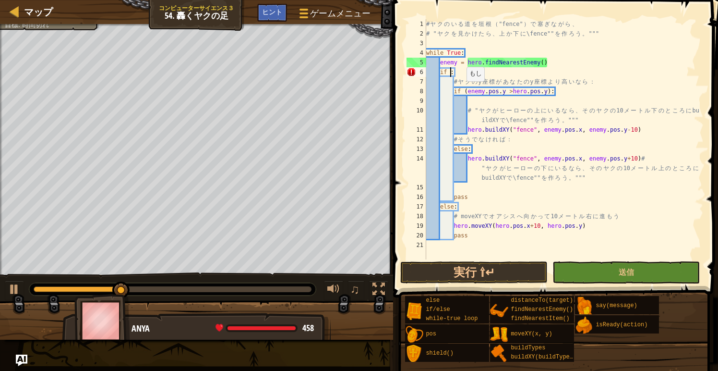
scroll to position [4, 2]
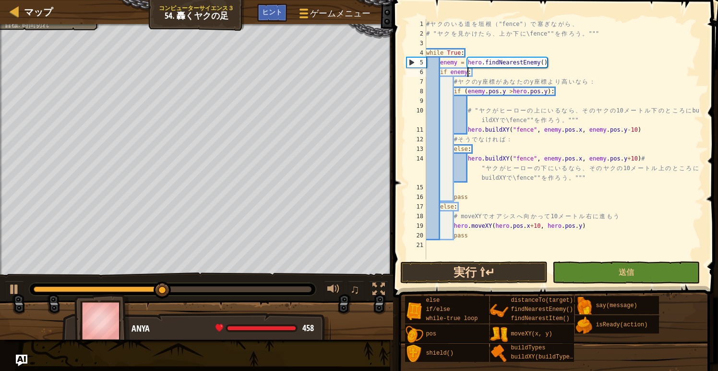
type textarea "if enemy:"
click at [461, 275] on button "実行 ⇧↵" at bounding box center [474, 272] width 147 height 22
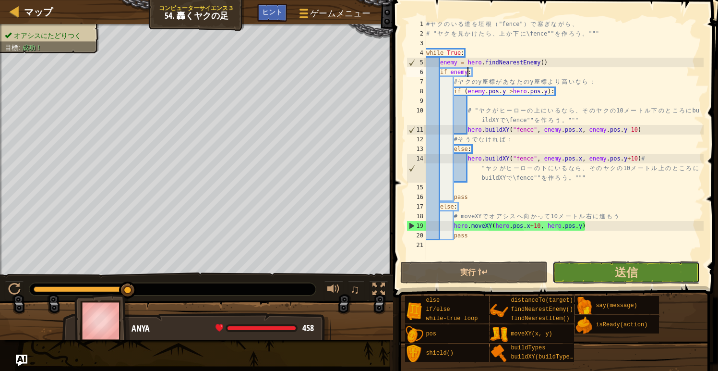
click at [608, 271] on button "送信" at bounding box center [626, 272] width 147 height 22
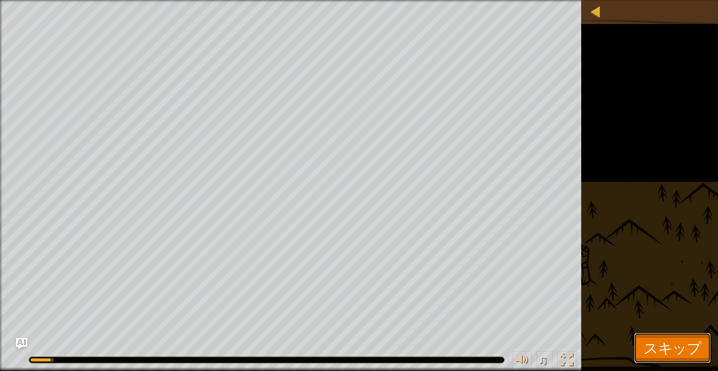
click at [663, 353] on span "スキップ" at bounding box center [673, 348] width 58 height 20
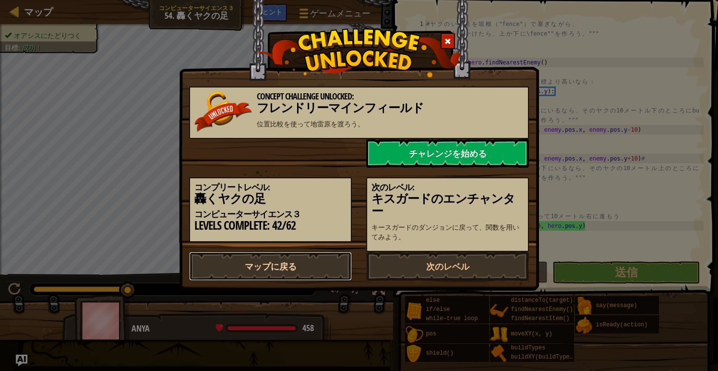
click at [287, 277] on link "マップに戻る" at bounding box center [270, 266] width 163 height 29
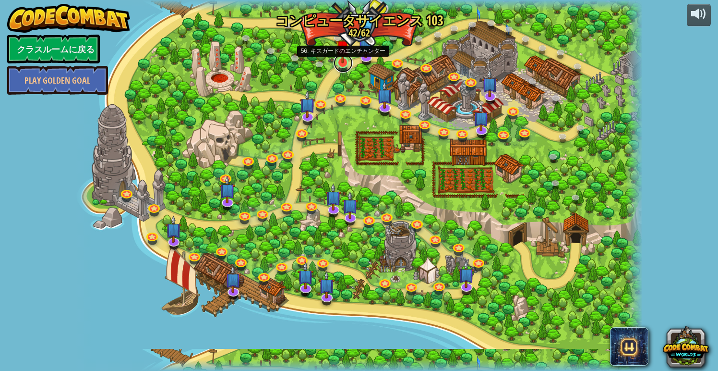
click at [344, 63] on link at bounding box center [343, 62] width 19 height 19
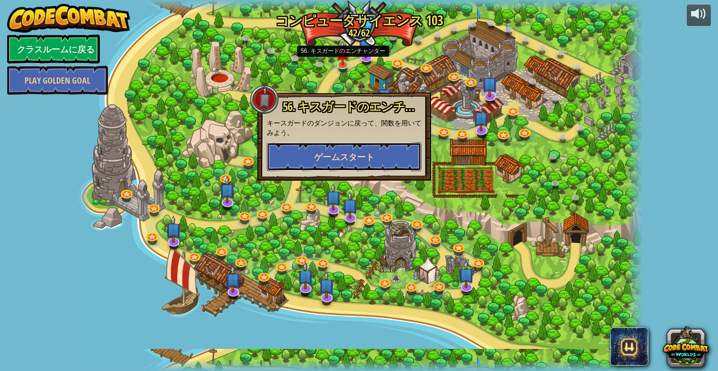
click at [341, 159] on span "ゲームスタート" at bounding box center [344, 157] width 61 height 12
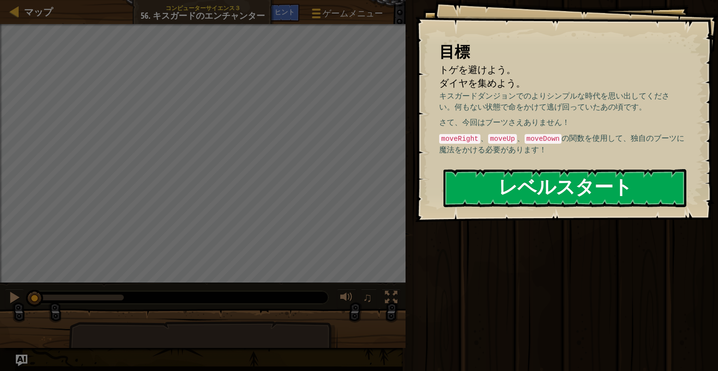
click at [496, 182] on button "レベルスタート" at bounding box center [565, 188] width 243 height 38
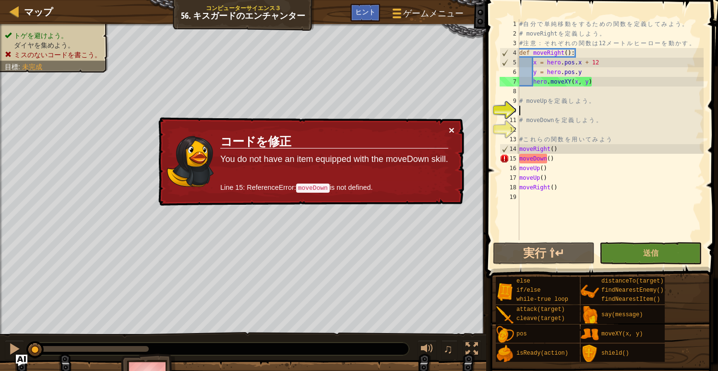
click at [451, 133] on button "×" at bounding box center [452, 130] width 6 height 10
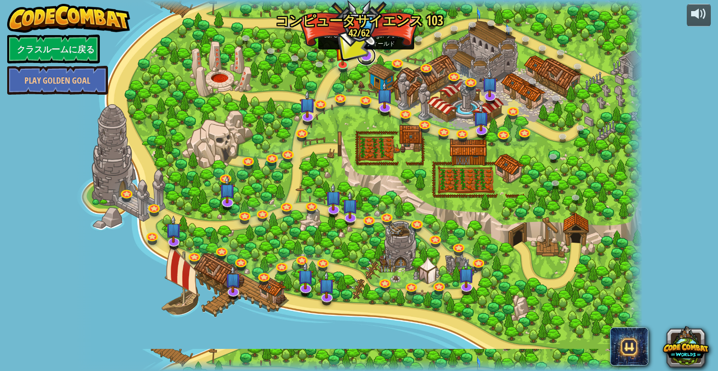
click at [367, 58] on link at bounding box center [366, 55] width 19 height 19
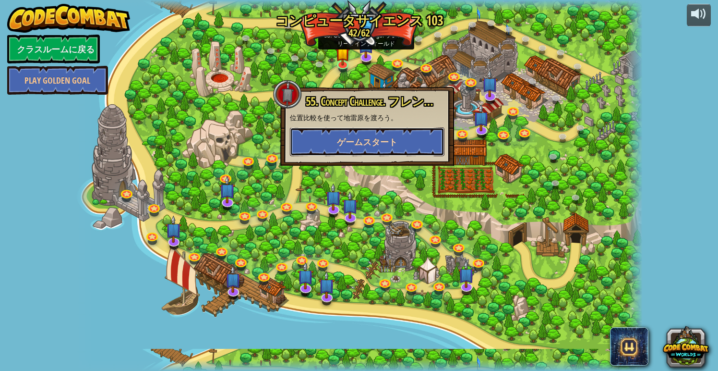
click at [352, 145] on span "ゲームスタート" at bounding box center [367, 142] width 61 height 12
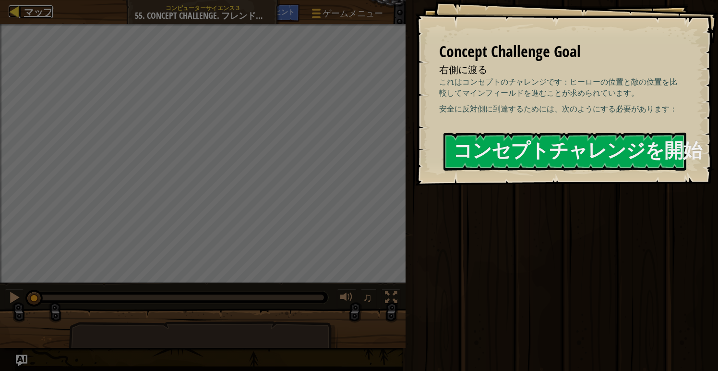
click at [15, 16] on div at bounding box center [15, 11] width 12 height 12
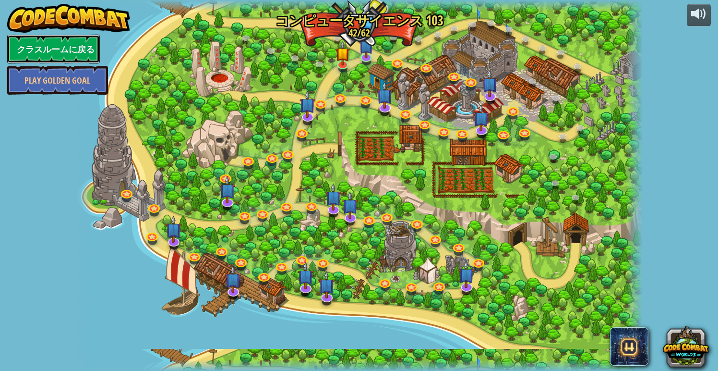
click at [75, 49] on link "クラスルームに戻る" at bounding box center [53, 49] width 93 height 29
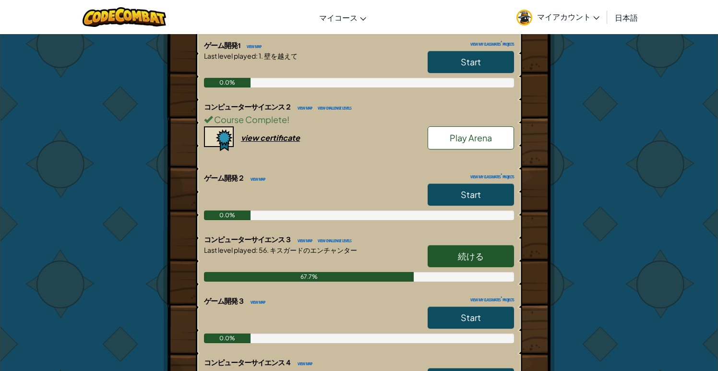
scroll to position [307, 0]
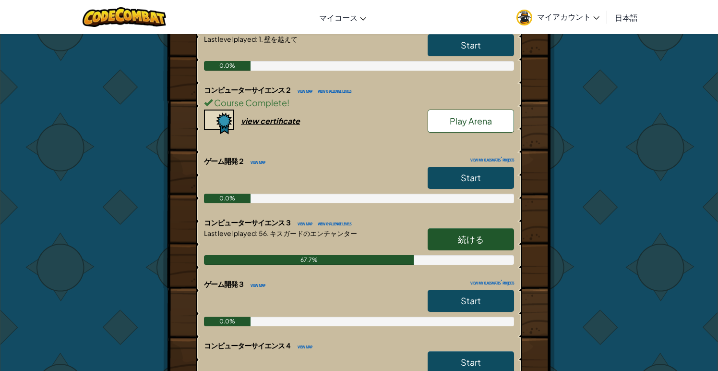
click at [459, 238] on span "続ける" at bounding box center [471, 238] width 26 height 11
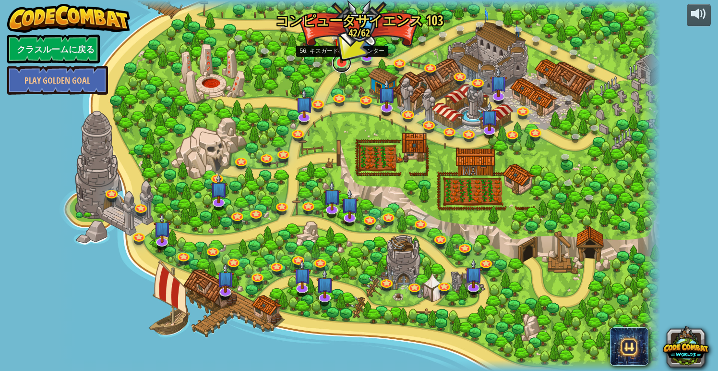
click at [342, 64] on link at bounding box center [341, 62] width 19 height 19
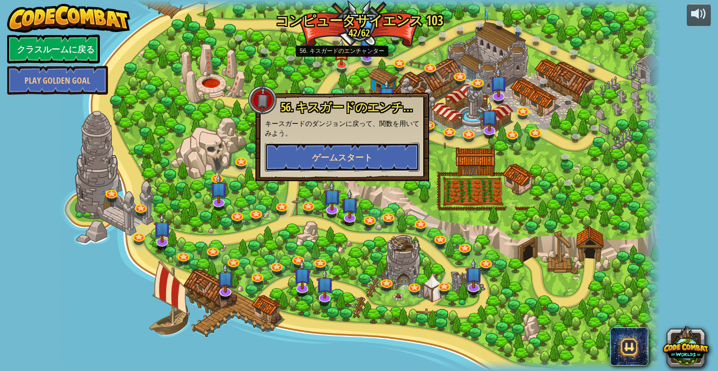
click at [336, 151] on button "ゲームスタート" at bounding box center [342, 157] width 155 height 29
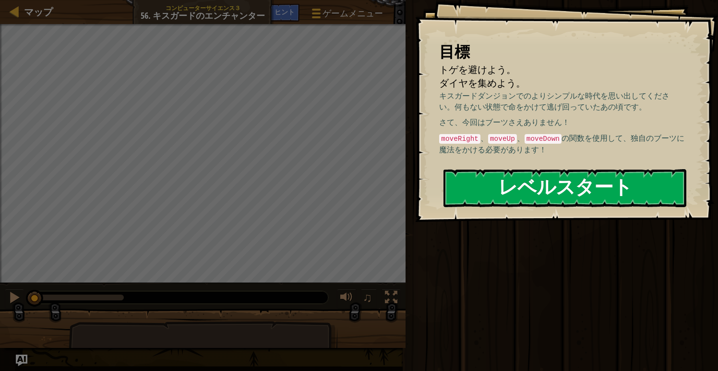
click at [506, 199] on button "レベルスタート" at bounding box center [565, 188] width 243 height 38
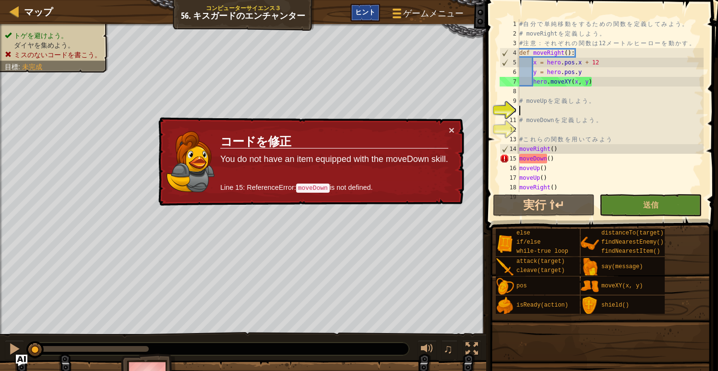
click at [352, 8] on div "ヒント" at bounding box center [366, 13] width 30 height 18
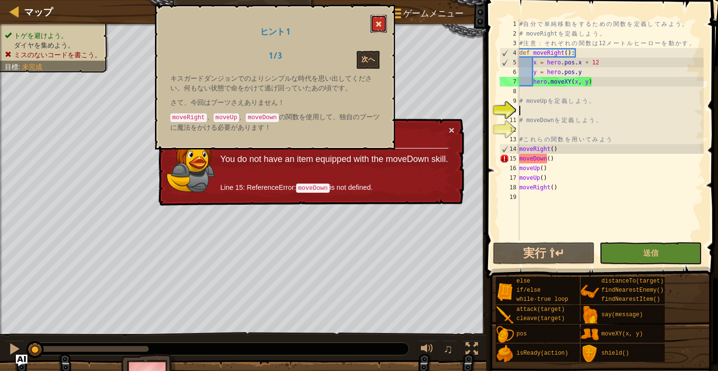
click at [377, 27] on span at bounding box center [379, 24] width 7 height 7
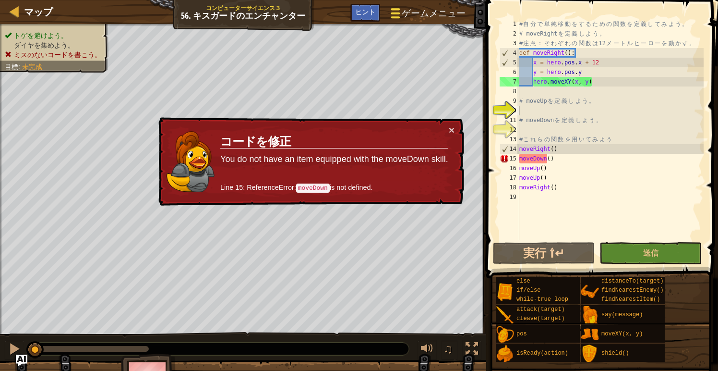
click at [397, 16] on div at bounding box center [395, 13] width 13 height 14
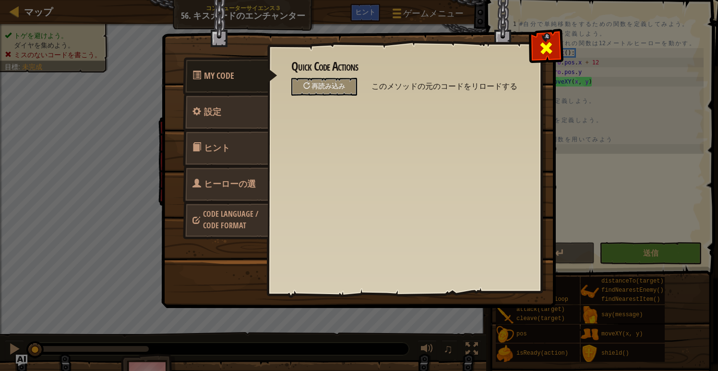
click at [553, 48] on span at bounding box center [546, 47] width 15 height 15
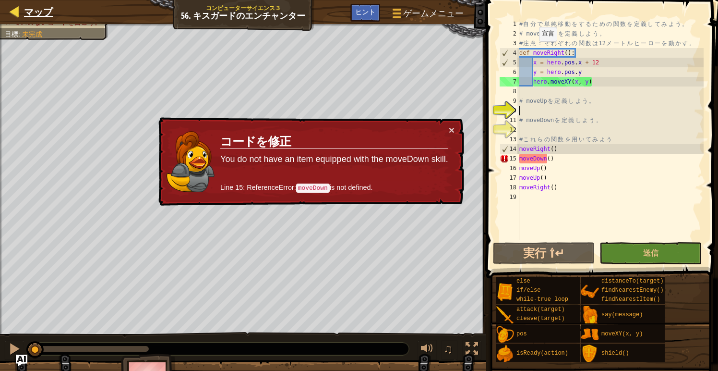
click at [17, 13] on div at bounding box center [15, 11] width 12 height 12
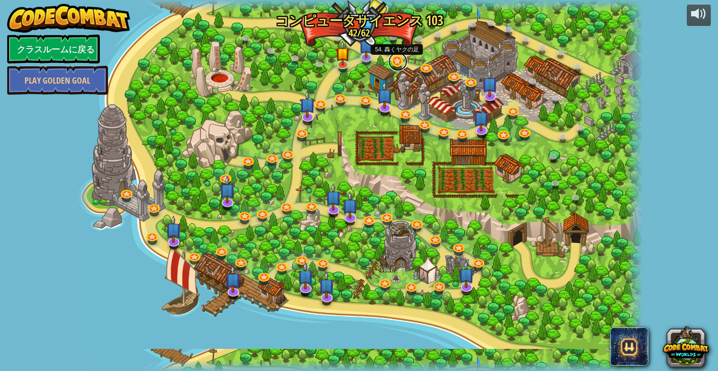
click at [398, 64] on link at bounding box center [398, 61] width 19 height 19
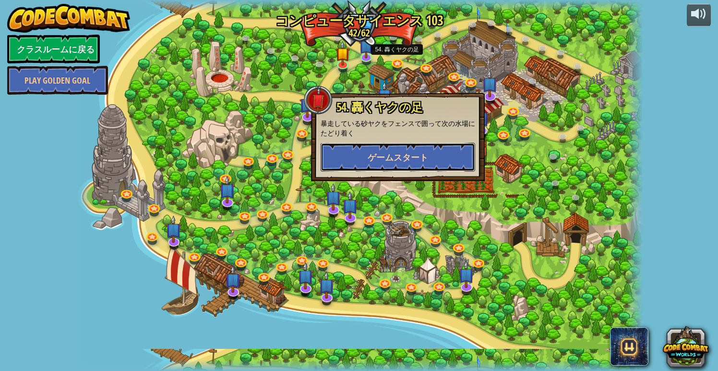
click at [376, 143] on button "ゲームスタート" at bounding box center [398, 157] width 155 height 29
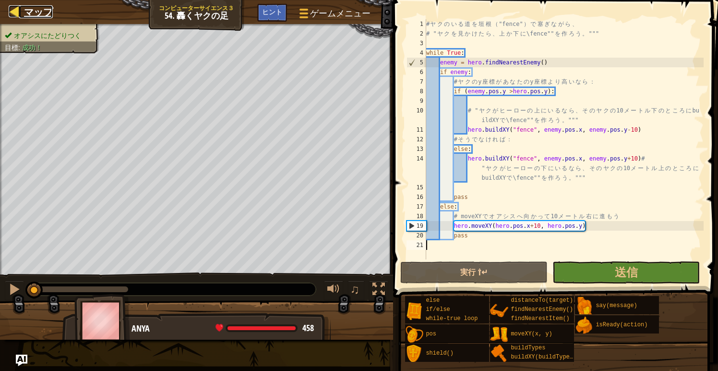
click at [26, 13] on span "マップ" at bounding box center [38, 11] width 29 height 13
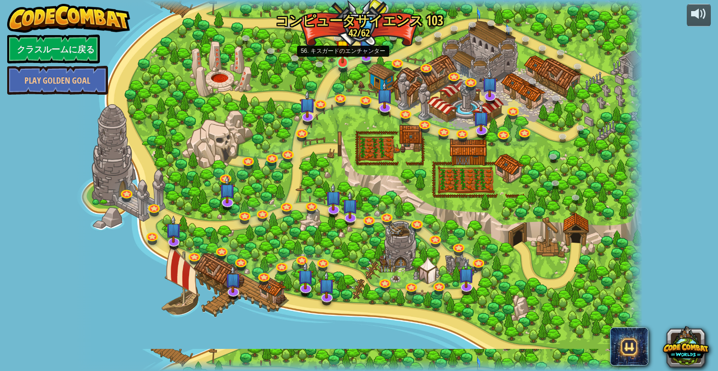
click at [343, 62] on img at bounding box center [343, 47] width 14 height 33
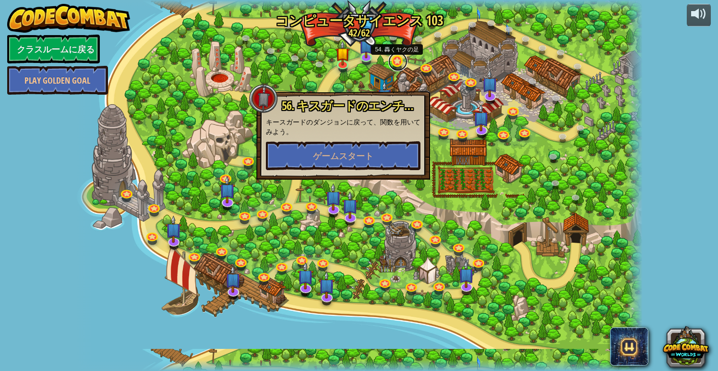
click at [395, 65] on link at bounding box center [398, 61] width 19 height 19
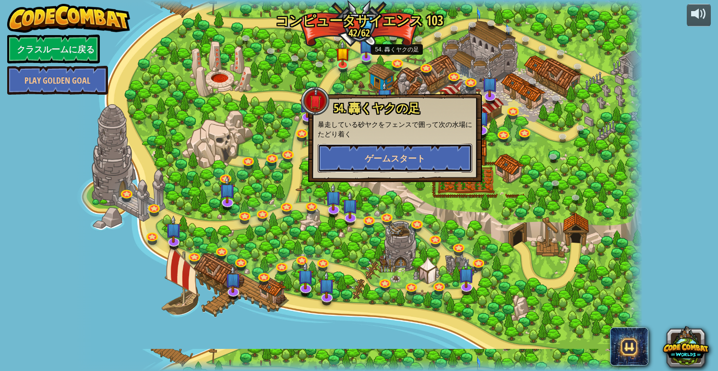
click at [369, 154] on span "ゲームスタート" at bounding box center [395, 158] width 61 height 12
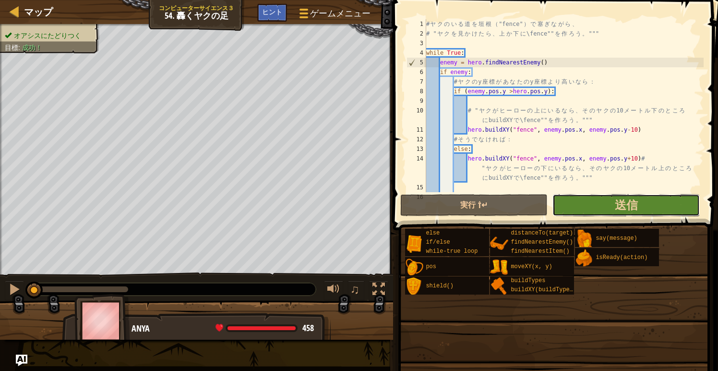
click at [611, 203] on button "送信" at bounding box center [626, 205] width 147 height 22
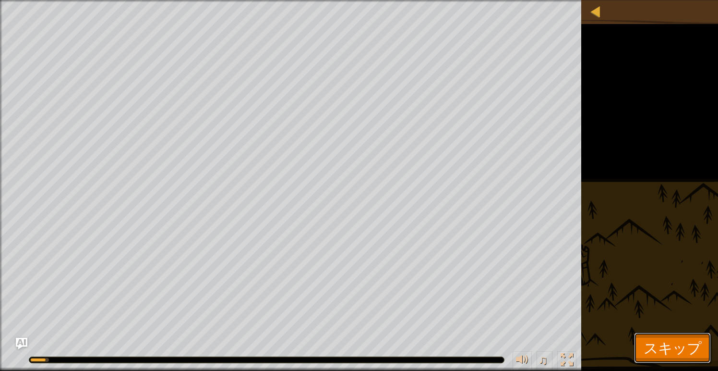
click at [668, 345] on span "スキップ" at bounding box center [673, 348] width 58 height 20
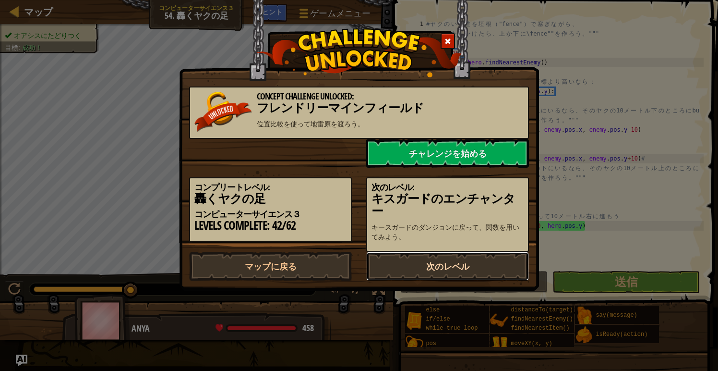
click at [454, 274] on link "次のレベル" at bounding box center [447, 266] width 163 height 29
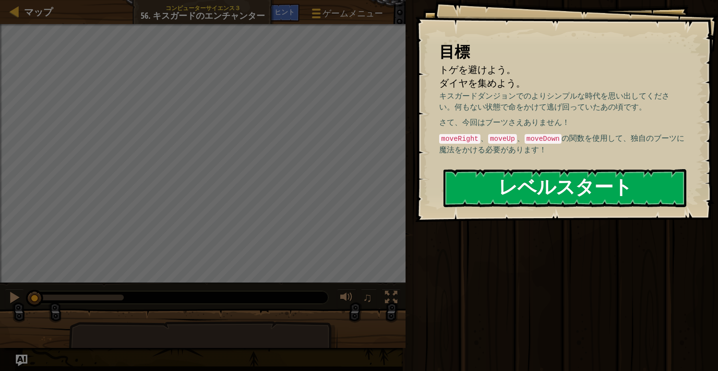
click at [539, 192] on button "レベルスタート" at bounding box center [565, 188] width 243 height 38
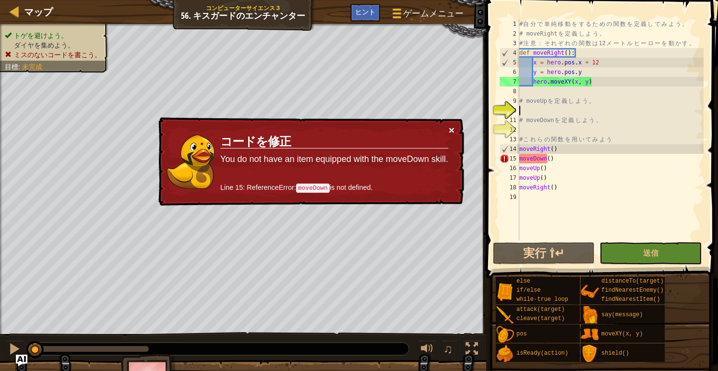
click at [452, 132] on button "×" at bounding box center [452, 130] width 6 height 10
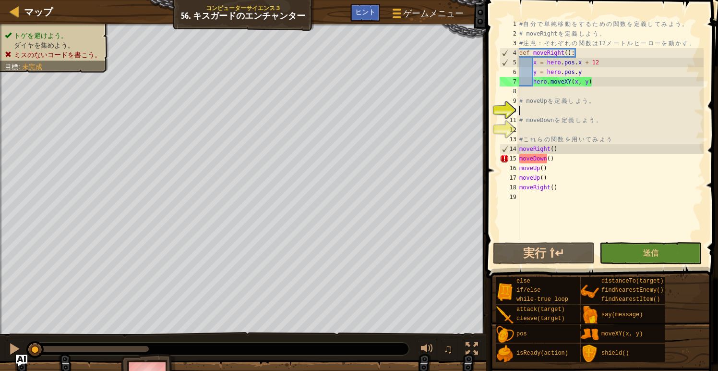
click at [532, 109] on div "# 自 分 で 単 純 移 動 を す る た め の 関 数 を 定 義 し て み よ う 。 # moveRight を 定 義 し よ う 。 # 注…" at bounding box center [611, 139] width 186 height 240
click at [535, 114] on div "# 自 分 で 単 純 移 動 を す る た め の 関 数 を 定 義 し て み よ う 。 # moveRight を 定 義 し よ う 。 # 注…" at bounding box center [611, 139] width 186 height 240
click at [543, 255] on button "実行 ⇧↵" at bounding box center [544, 253] width 102 height 22
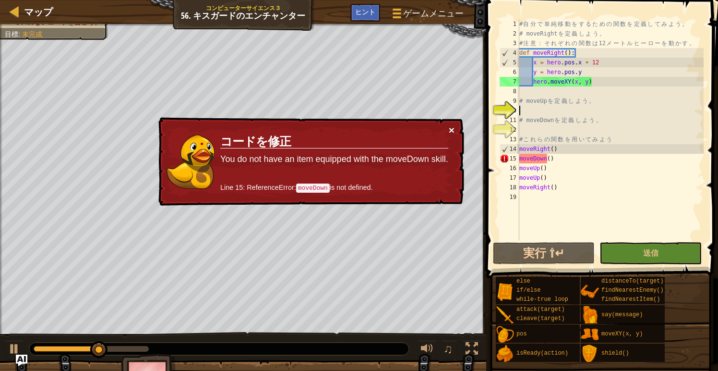
click at [453, 130] on button "×" at bounding box center [452, 130] width 6 height 10
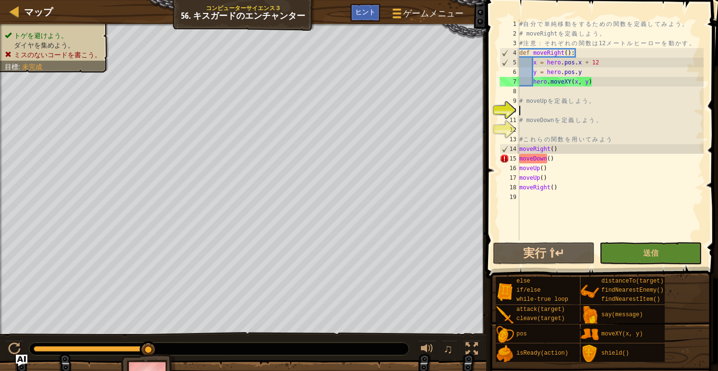
click at [533, 111] on div "# 自 分 で 単 純 移 動 を す る た め の 関 数 を 定 義 し て み よ う 。 # moveRight を 定 義 し よ う 。 # 注…" at bounding box center [611, 139] width 186 height 240
click at [368, 15] on span "ヒント" at bounding box center [365, 11] width 20 height 9
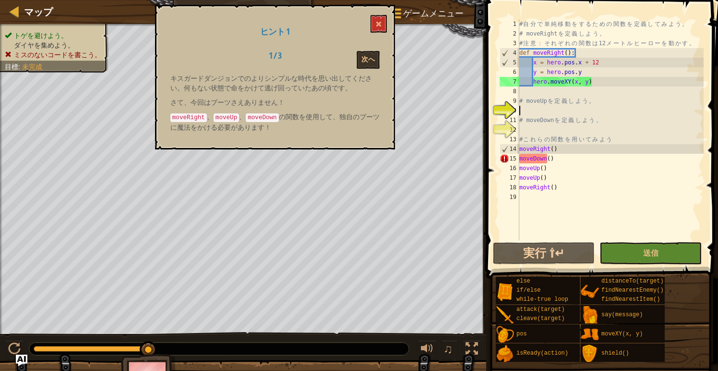
click at [530, 109] on div "# 自 分 で 単 純 移 動 を す る た め の 関 数 を 定 義 し て み よ う 。 # moveRight を 定 義 し よ う 。 # 注…" at bounding box center [611, 139] width 186 height 240
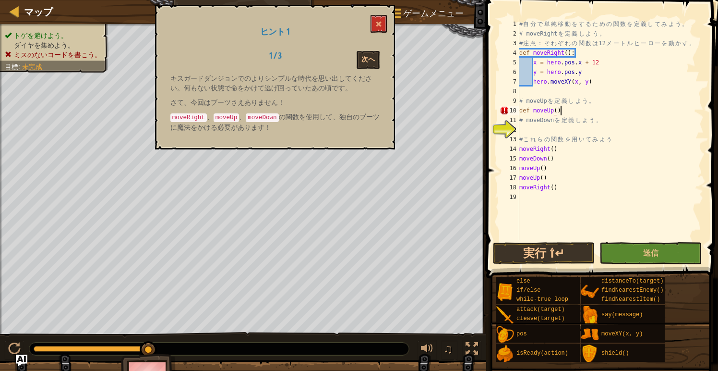
scroll to position [4, 3]
type textarea "def moveUp():"
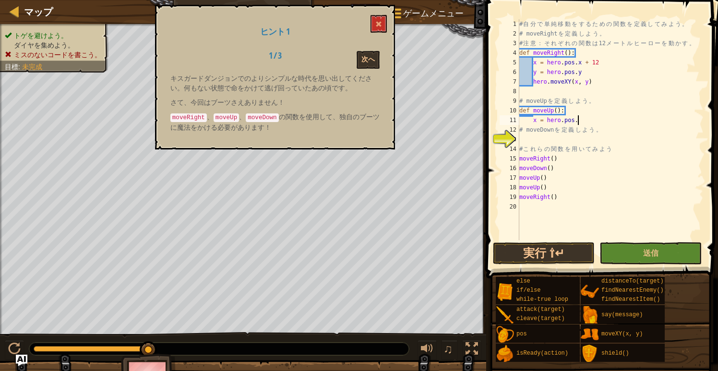
scroll to position [4, 4]
type textarea "x = hero.pos.x"
click at [379, 22] on span at bounding box center [379, 24] width 7 height 7
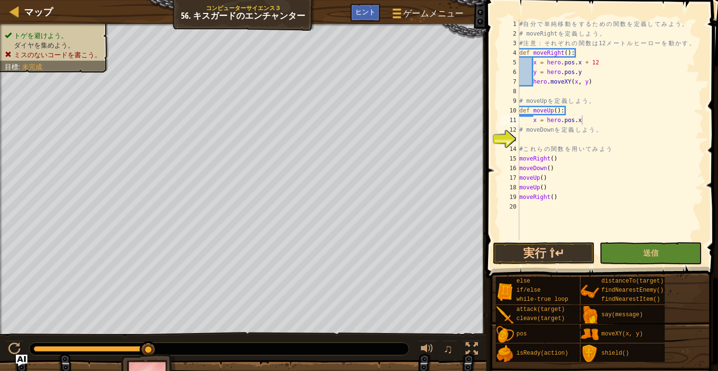
click at [586, 122] on div "# 自 分 で 単 純 移 動 を す る た め の 関 数 を 定 義 し て み よ う 。 # moveRight を 定 義 し よ う 。 # 注…" at bounding box center [611, 139] width 186 height 240
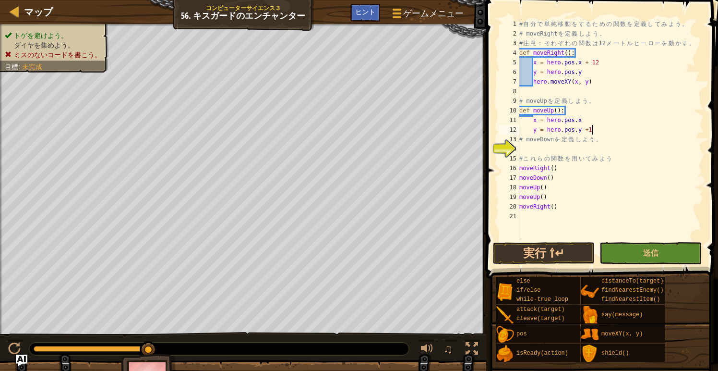
type textarea "y = hero.pos.y +12"
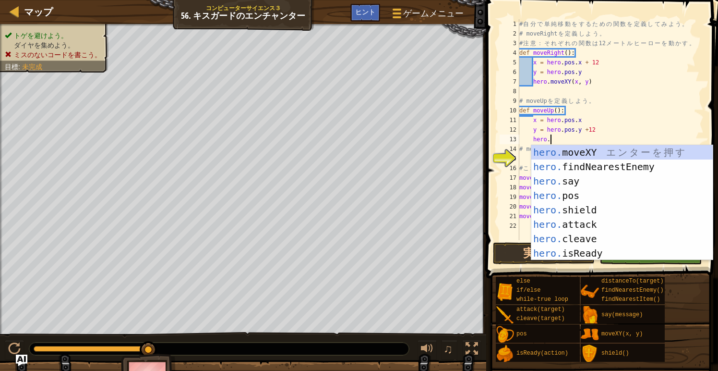
scroll to position [4, 2]
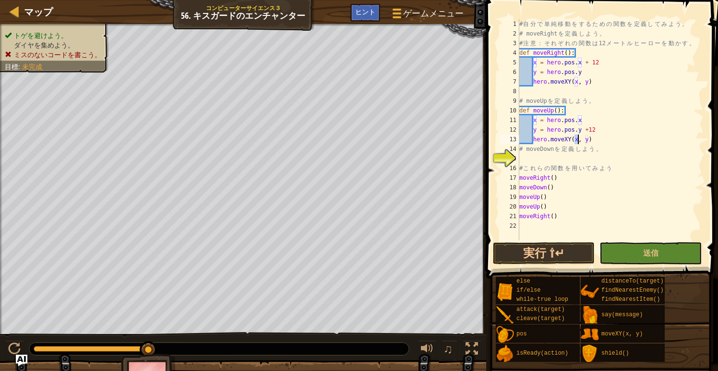
click at [622, 145] on div "# 自 分 で 単 純 移 動 を す る た め の 関 数 を 定 義 し て み よ う 。 # moveRight を 定 義 し よ う 。 # 注…" at bounding box center [611, 139] width 186 height 240
type textarea "# moveDownを定義しよう。"
click at [530, 158] on div "# 自 分 で 単 純 移 動 を す る た め の 関 数 を 定 義 し て み よ う 。 # moveRight を 定 義 し よ う 。 # 注…" at bounding box center [611, 139] width 186 height 240
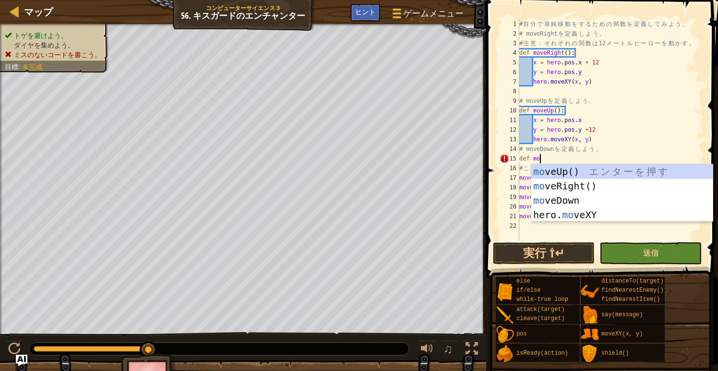
scroll to position [4, 1]
click at [537, 199] on div "mo veUp() エ ン タ ー を 押 す mo veRight() エ ン タ ー を 押 す mo veDown エ ン タ ー を 押 す hero…" at bounding box center [623, 207] width 182 height 86
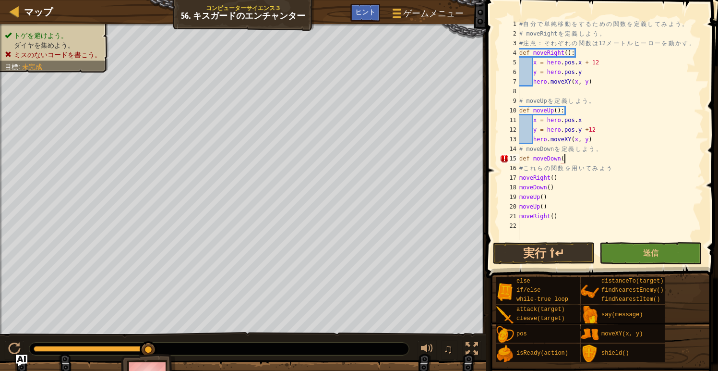
scroll to position [4, 3]
type textarea "def moveDown():"
type textarea "x =hero.pos.x"
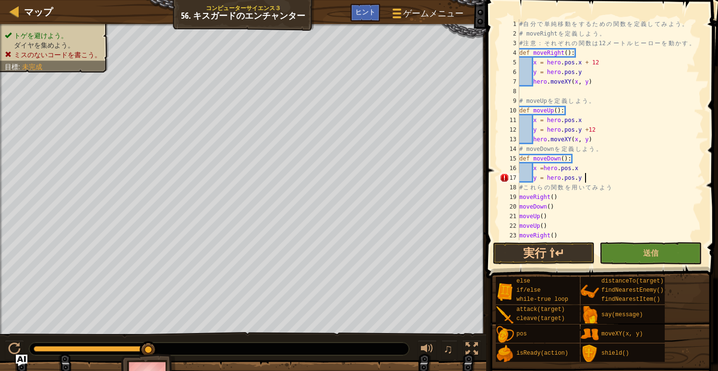
scroll to position [4, 5]
type textarea "y = hero.pos.y -12"
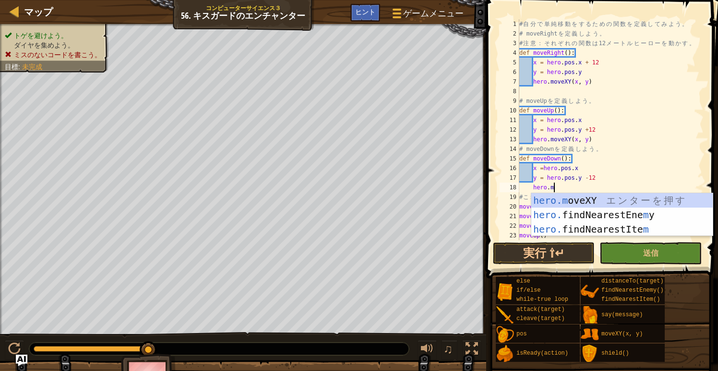
scroll to position [4, 2]
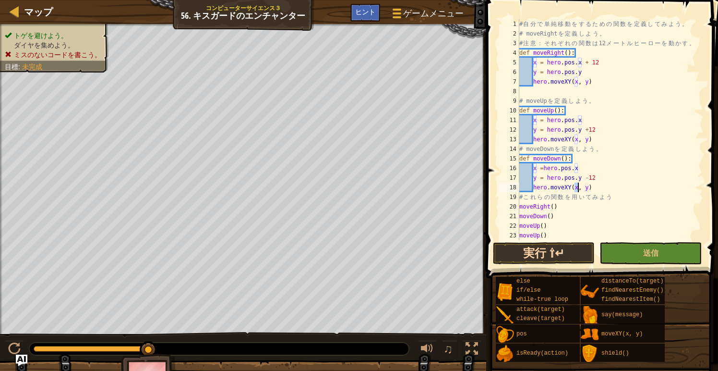
type textarea "hero.moveXY(x, y)"
click at [537, 262] on button "実行 ⇧↵" at bounding box center [544, 253] width 102 height 22
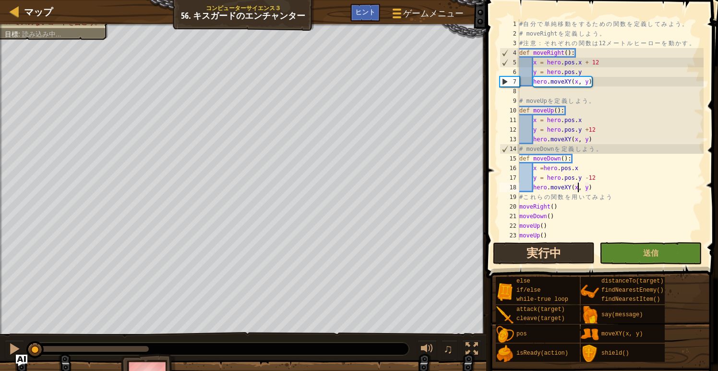
click at [537, 262] on button "実行中" at bounding box center [544, 253] width 102 height 22
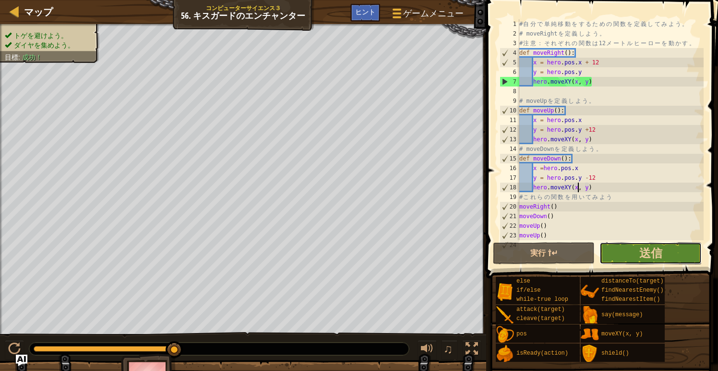
click at [635, 252] on button "送信" at bounding box center [651, 253] width 102 height 22
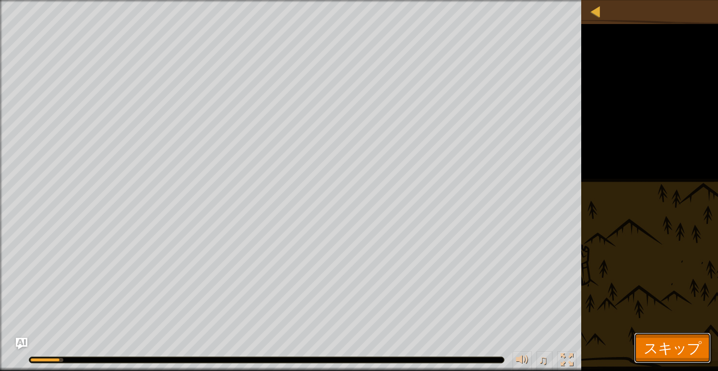
click at [658, 341] on span "スキップ" at bounding box center [673, 348] width 58 height 20
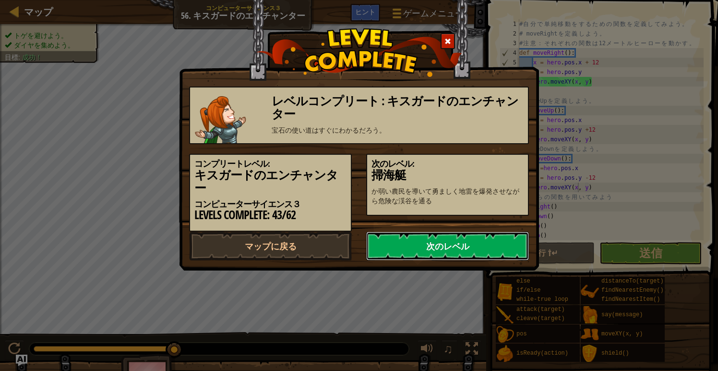
click at [511, 236] on link "次のレベル" at bounding box center [447, 245] width 163 height 29
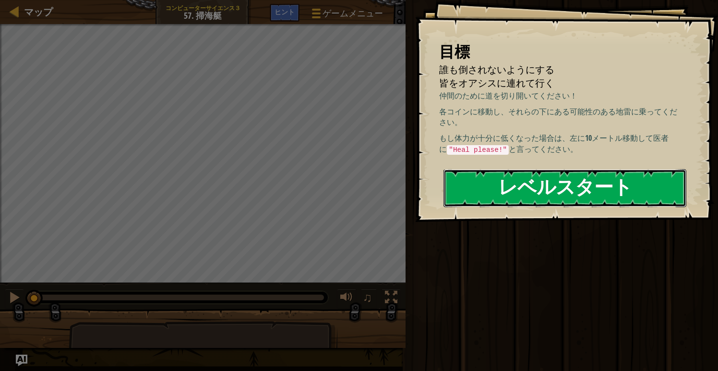
click at [494, 184] on button "レベルスタート" at bounding box center [565, 188] width 243 height 38
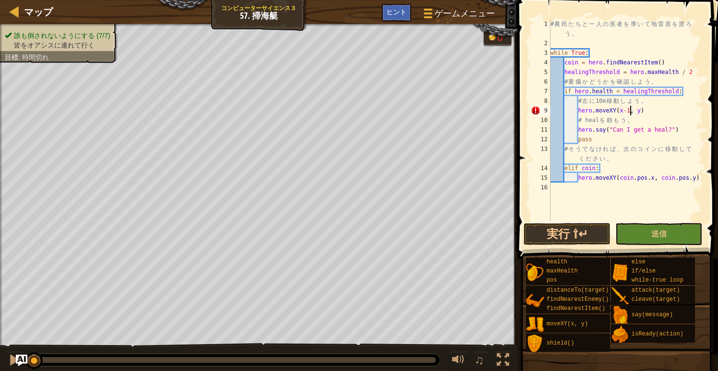
scroll to position [4, 7]
click at [577, 231] on button "実行 ⇧↵" at bounding box center [567, 234] width 87 height 22
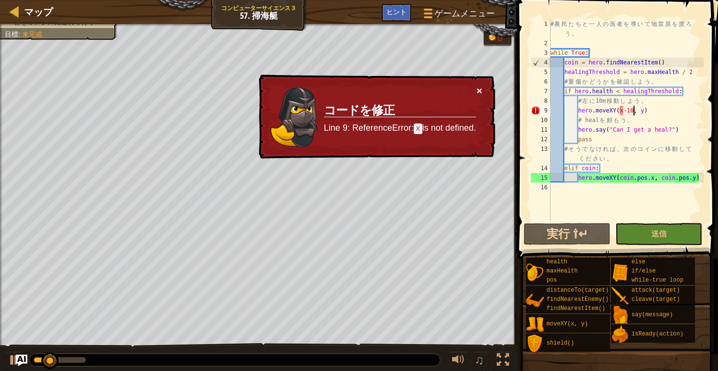
click at [477, 91] on button "×" at bounding box center [480, 90] width 6 height 10
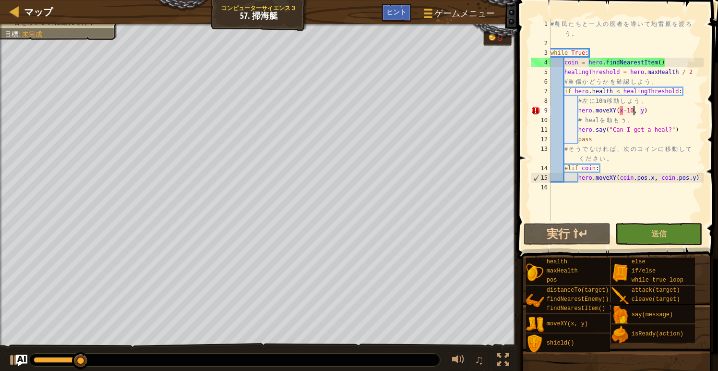
click at [622, 110] on div "# 農 民 た ち と 一 人 の 医 者 を 導 い て 地 雷 原 を 渡 ろ う 。 while True : coin = hero . findNe…" at bounding box center [626, 134] width 155 height 231
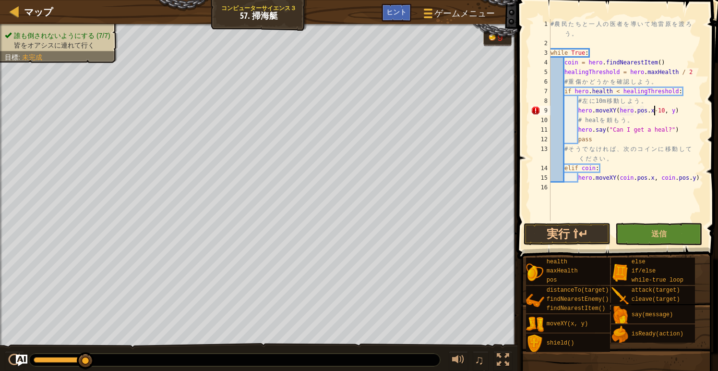
scroll to position [4, 9]
click at [670, 111] on div "# 農 民 た ち と 一 人 の 医 者 を 導 い て 地 雷 原 を 渡 ろ う 。 while True : coin = hero . findNe…" at bounding box center [626, 134] width 155 height 231
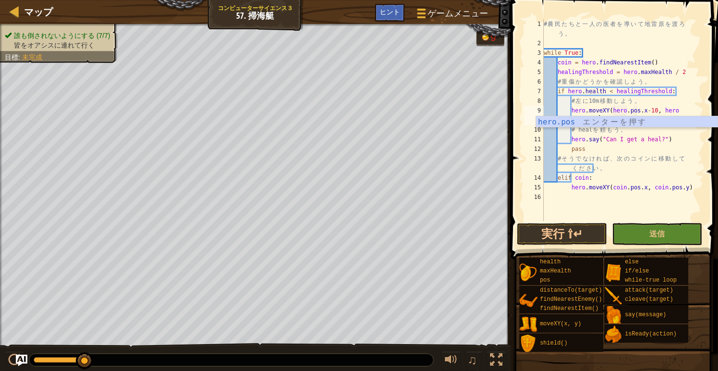
scroll to position [4, 12]
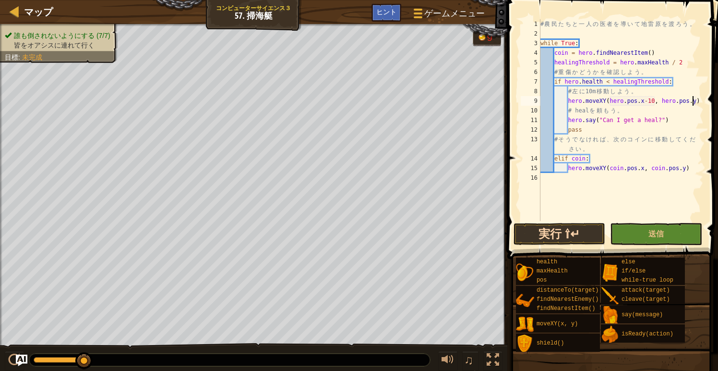
type textarea "hero.moveXY(hero.pos.x-10, hero.pos.y)"
click at [571, 232] on button "実行 ⇧↵" at bounding box center [560, 234] width 92 height 22
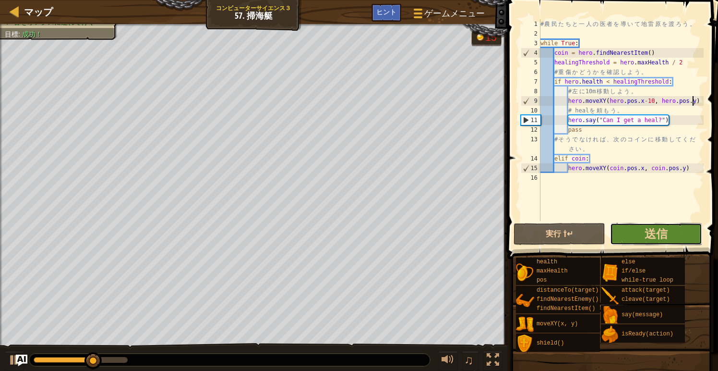
click at [643, 229] on button "送信" at bounding box center [656, 234] width 92 height 22
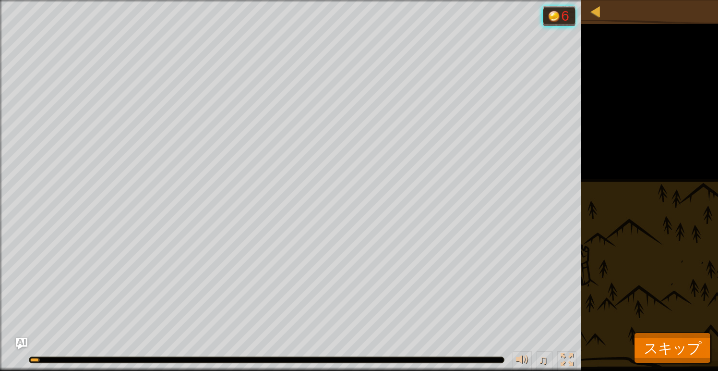
click at [653, 339] on button "スキップ" at bounding box center [672, 347] width 77 height 31
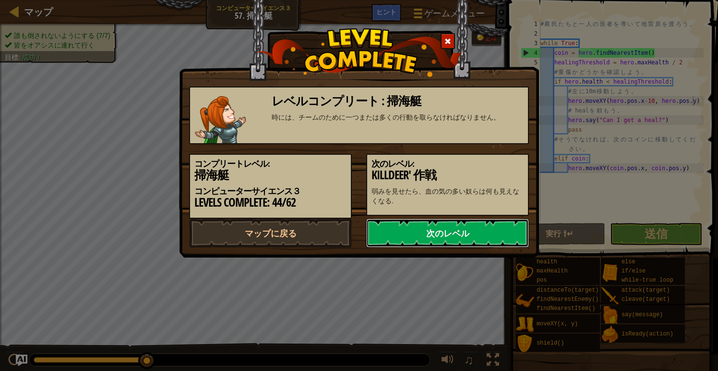
click at [475, 245] on link "次のレベル" at bounding box center [447, 233] width 163 height 29
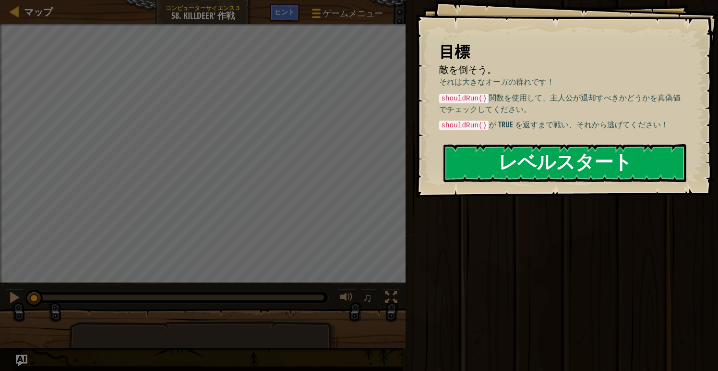
click at [562, 164] on button "レベルスタート" at bounding box center [565, 163] width 243 height 38
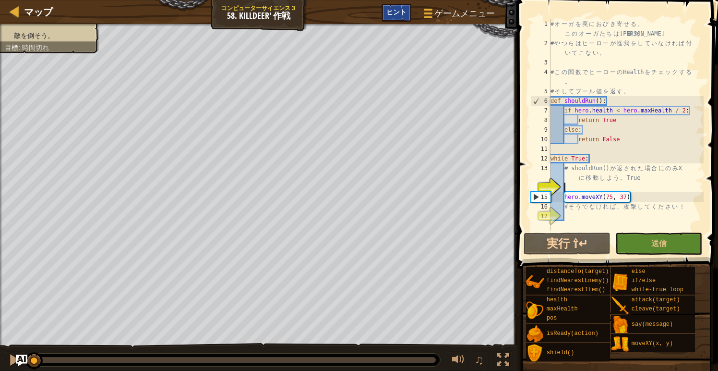
click at [406, 15] on span "ヒント" at bounding box center [397, 11] width 20 height 9
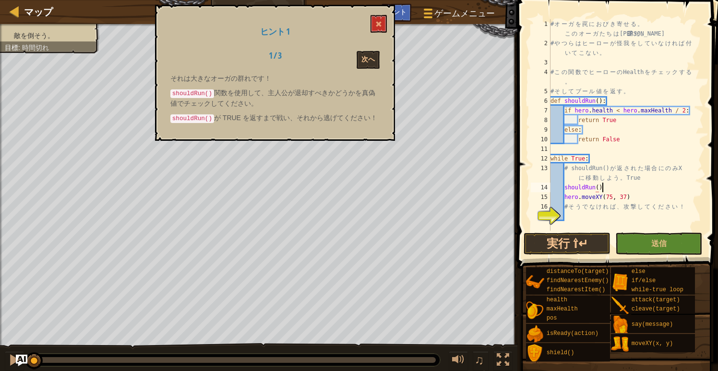
scroll to position [4, 4]
click at [565, 191] on div "# オ ー ガ を 罠 に お び き 寄 せ る 。 こ の オ ー ガ た ち は 慎 重 だ 。 # や つ ら は ヒ ー ロ ー が 怪 我 を し…" at bounding box center [626, 139] width 155 height 240
type textarea "shouldRun()"
click at [352, 49] on div "ヒント 1 1 / 3 次へ それは大きなオーガの群れです！ shouldRun() 関数を使用して、主人公が退却すべきかどうかを真偽値でチェックしてください…" at bounding box center [275, 73] width 240 height 136
click at [366, 57] on button "次へ" at bounding box center [368, 60] width 23 height 18
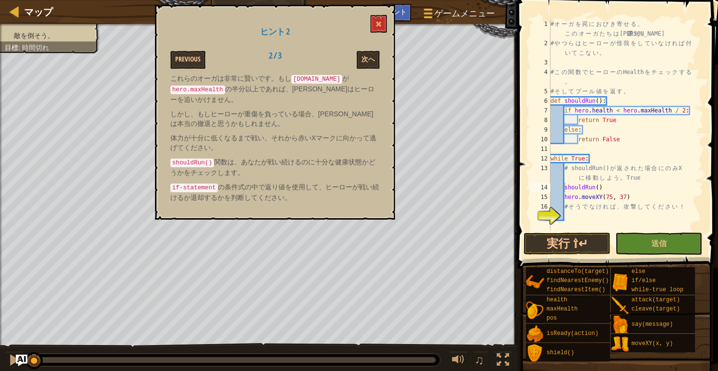
click at [569, 217] on div "# オ ー ガ を 罠 に お び き 寄 せ る 。 こ の オ ー ガ た ち は 慎 重 だ 。 # や つ ら は ヒ ー ロ ー が 怪 我 を し…" at bounding box center [626, 139] width 155 height 240
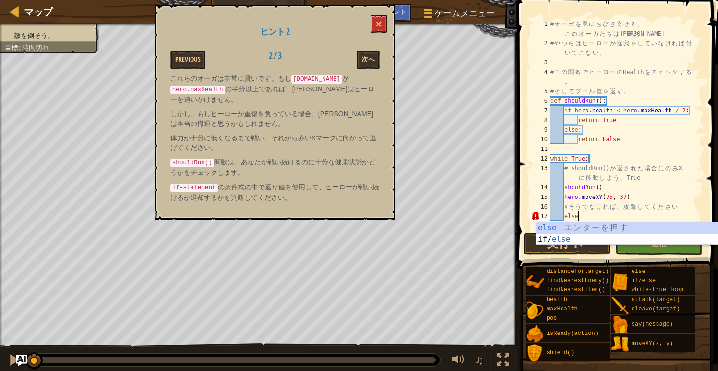
type textarea "else:"
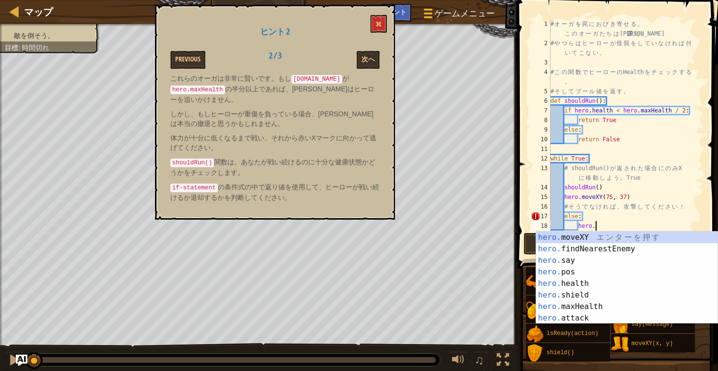
scroll to position [4, 3]
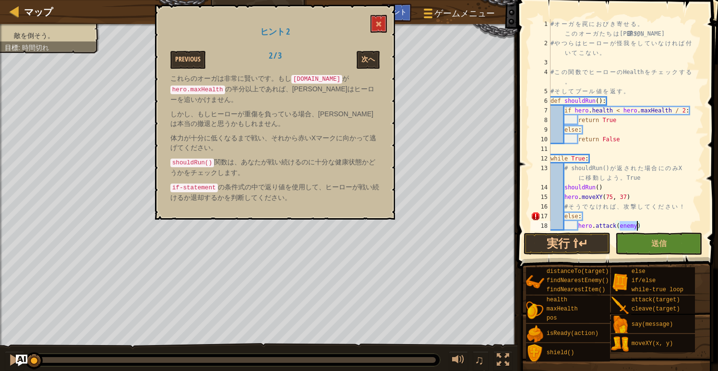
click at [627, 188] on div "# オ ー ガ を 罠 に お び き 寄 せ る 。 こ の オ ー ガ た ち は 慎 重 だ 。 # や つ ら は ヒ ー ロ ー が 怪 我 を し…" at bounding box center [626, 139] width 155 height 240
click at [566, 187] on div "# オ ー ガ を 罠 に お び き 寄 せ る 。 こ の オ ー ガ た ち は 慎 重 だ 。 # や つ ら は ヒ ー ロ ー が 怪 我 を し…" at bounding box center [626, 139] width 155 height 240
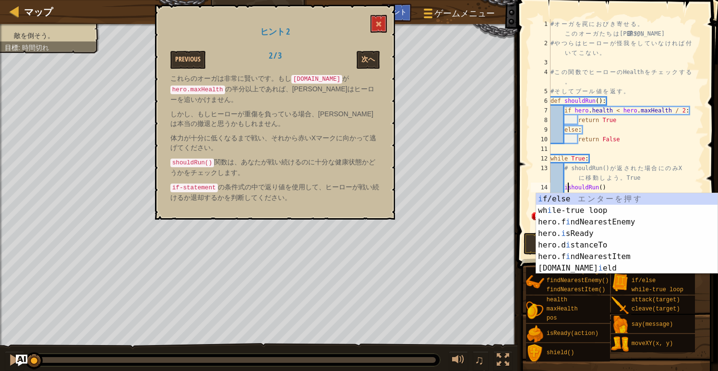
scroll to position [4, 1]
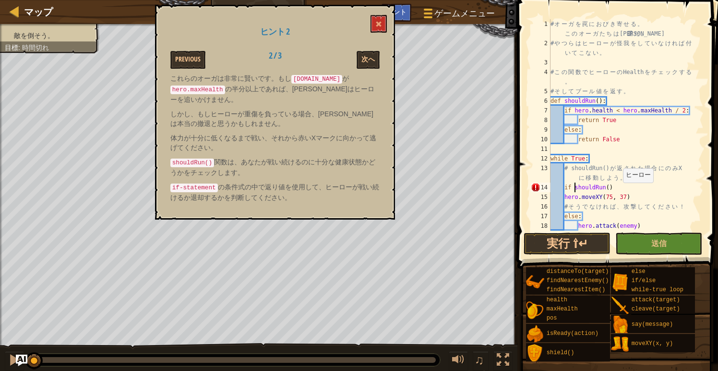
click at [619, 192] on div "# オ ー ガ を 罠 に お び き 寄 せ る 。 こ の オ ー ガ た ち は 慎 重 だ 。 # や つ ら は ヒ ー ロ ー が 怪 我 を し…" at bounding box center [626, 139] width 155 height 240
click at [616, 185] on div "# オ ー ガ を 罠 に お び き 寄 せ る 。 こ の オ ー ガ た ち は 慎 重 だ 。 # や つ ら は ヒ ー ロ ー が 怪 我 を し…" at bounding box center [626, 139] width 155 height 240
type textarea "if shouldRun():"
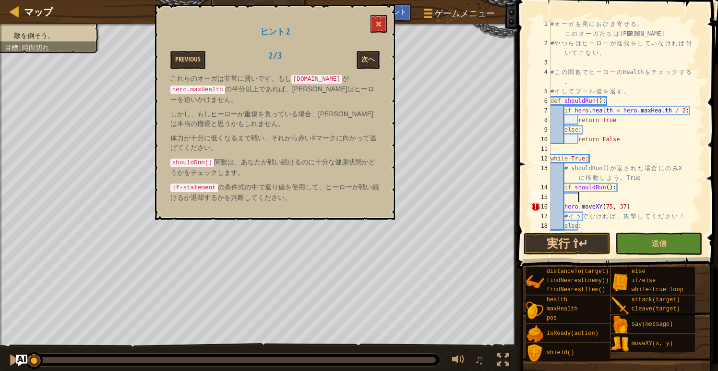
scroll to position [4, 2]
click at [566, 205] on div "# オ ー ガ を 罠 に お び き 寄 せ る 。 こ の オ ー ガ た ち は 慎 重 だ 。 # や つ ら は ヒ ー ロ ー が 怪 我 を し…" at bounding box center [626, 139] width 155 height 240
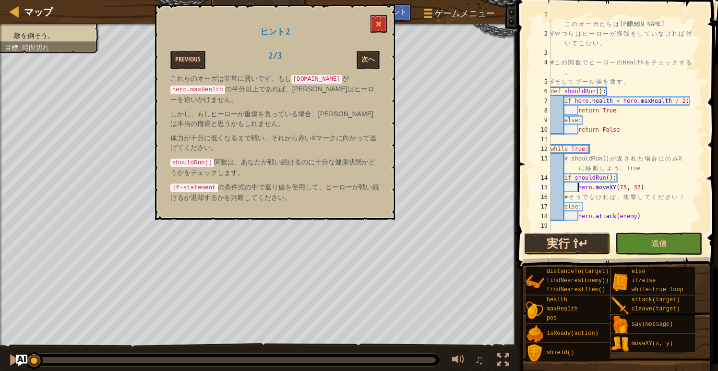
click at [572, 238] on button "実行 ⇧↵" at bounding box center [567, 243] width 87 height 22
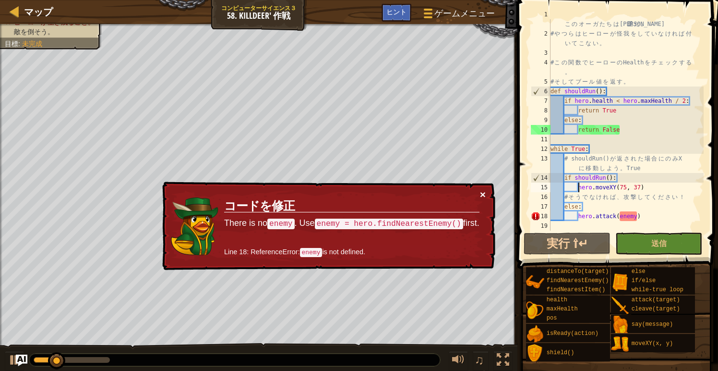
click at [481, 196] on button "×" at bounding box center [483, 194] width 6 height 10
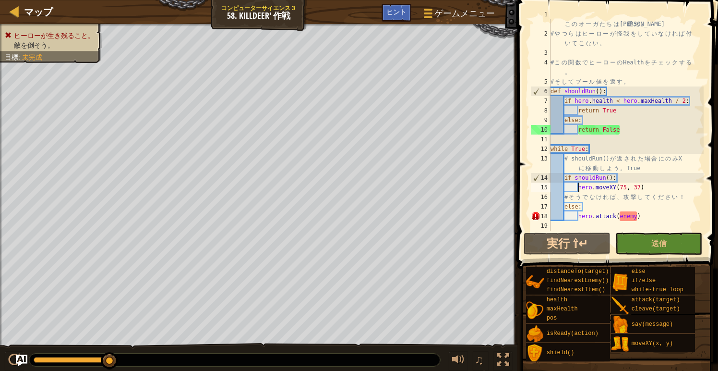
click at [638, 219] on div "# オ ー ガ を 罠 に お び き 寄 せ る 。 こ の オ ー ガ た ち は 慎 重 だ 。 # や つ ら は ヒ ー ロ ー が 怪 我 を し…" at bounding box center [626, 130] width 155 height 240
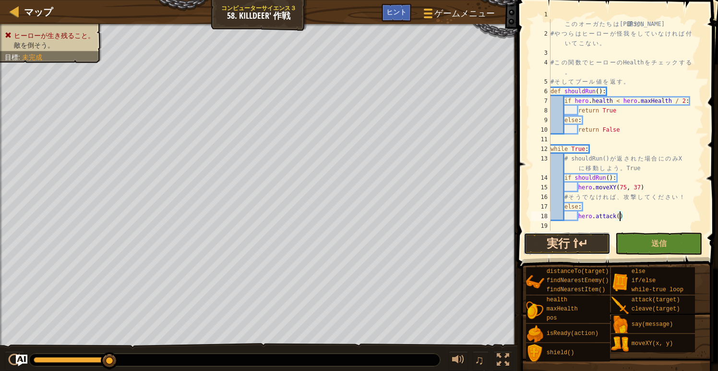
click at [593, 242] on button "実行 ⇧↵" at bounding box center [567, 243] width 87 height 22
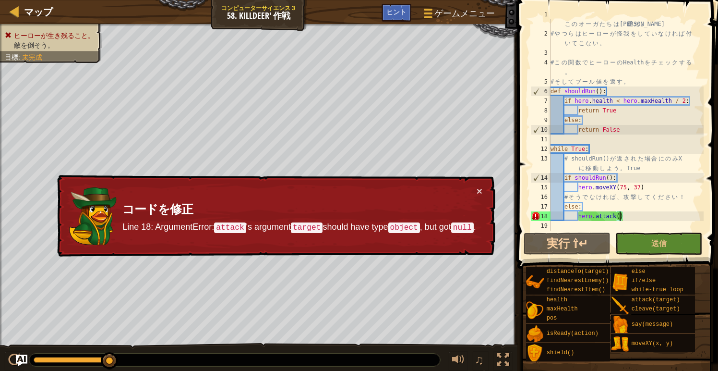
click at [609, 150] on div "# オ ー ガ を 罠 に お び き 寄 せ る 。 こ の オ ー ガ た ち は 慎 重 だ 。 # や つ ら は ヒ ー ロ ー が 怪 我 を し…" at bounding box center [626, 130] width 155 height 240
type textarea "while True:"
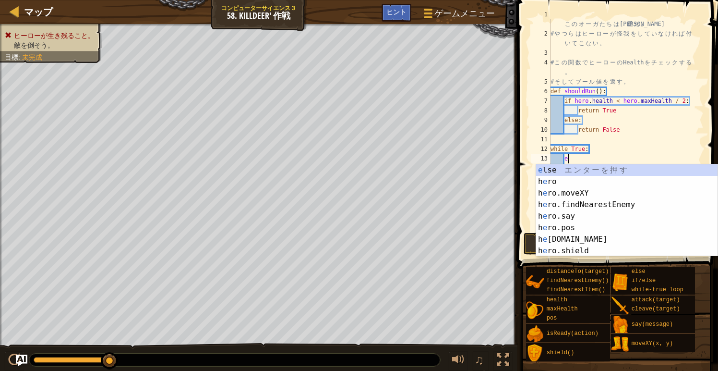
scroll to position [4, 1]
type textarea "ene"
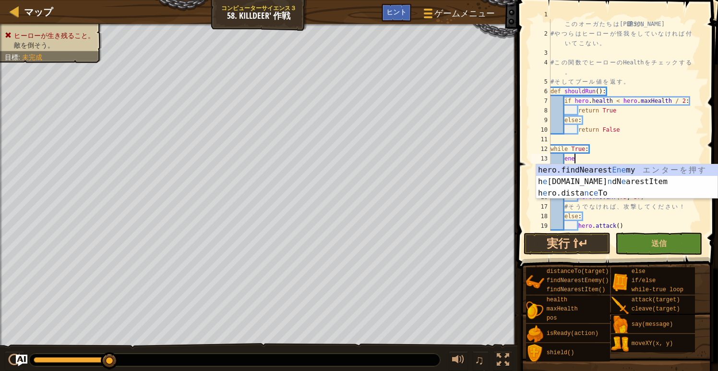
scroll to position [4, 1]
click at [606, 170] on div "hero.findNearest Ene my エ ン タ ー を 押 す h e ro.fi n dN e arestItem エ ン タ ー を 押 す …" at bounding box center [627, 193] width 182 height 58
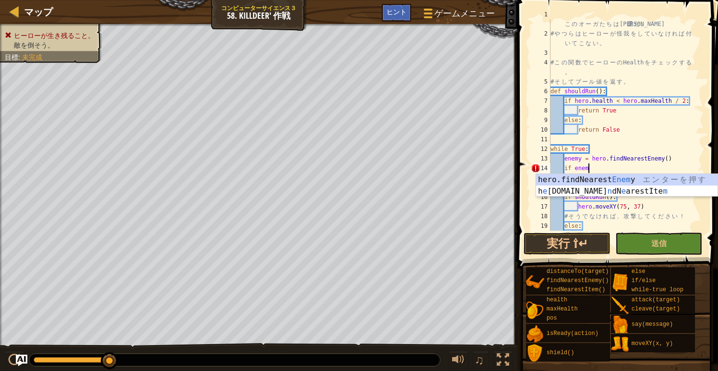
scroll to position [4, 3]
type textarea "if enemy:"
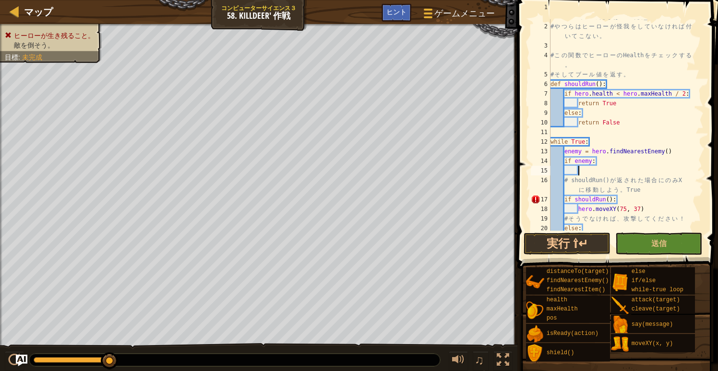
scroll to position [30, 0]
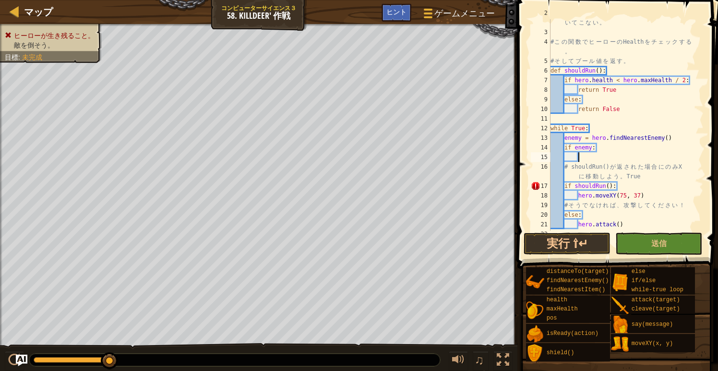
click at [577, 186] on div "# や つ ら は ヒ ー ロ ー が 怪 我 を し て い な け れ ば 付 い て こ な い 。 # こ の 関 数 で ヒ ー ロ ー の Hea…" at bounding box center [626, 128] width 155 height 240
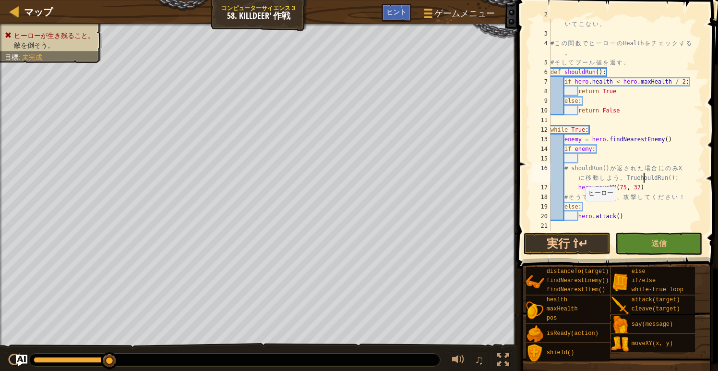
scroll to position [29, 0]
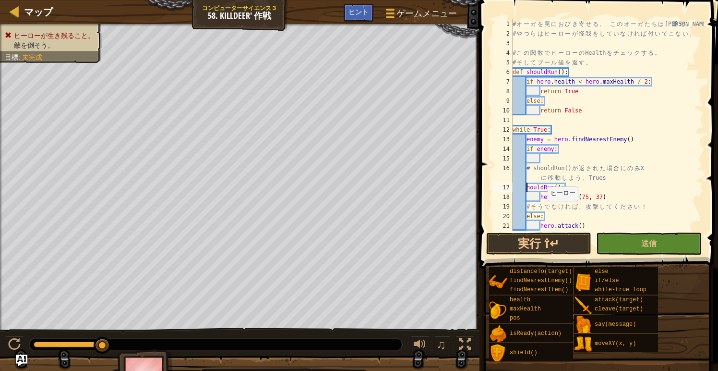
type textarea "houldRun():"
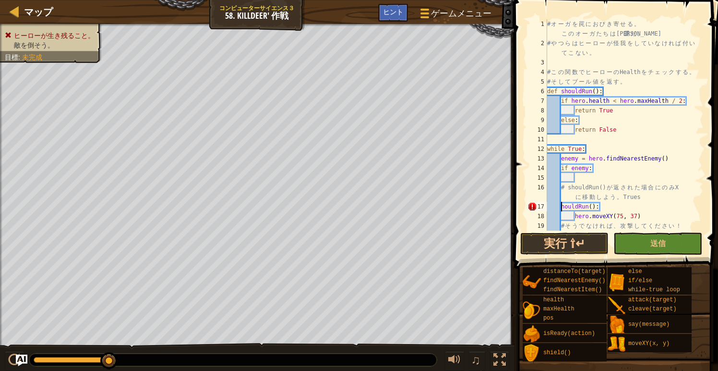
scroll to position [19, 0]
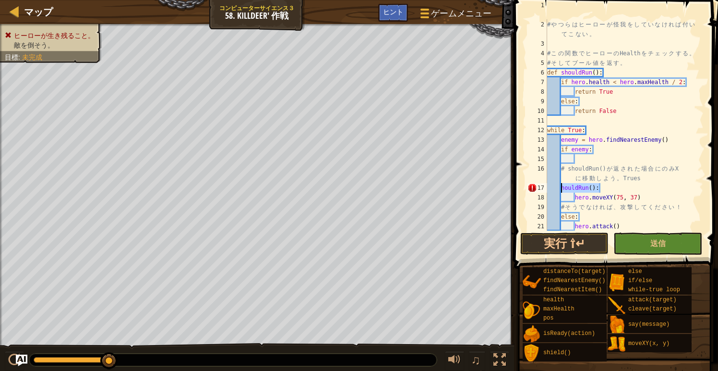
drag, startPoint x: 600, startPoint y: 188, endPoint x: 562, endPoint y: 187, distance: 37.9
click at [562, 187] on div "# オ ー ガ を 罠 に お び き 寄 せ る 。 こ の オ ー ガ た ち は 慎 重 だ 。 # や つ ら は ヒ ー ロ ー が 怪 我 を し…" at bounding box center [625, 120] width 158 height 240
click at [575, 195] on div "# オ ー ガ を 罠 に お び き 寄 せ る 。 こ の オ ー ガ た ち は 慎 重 だ 。 # や つ ら は ヒ ー ロ ー が 怪 我 を し…" at bounding box center [625, 120] width 158 height 240
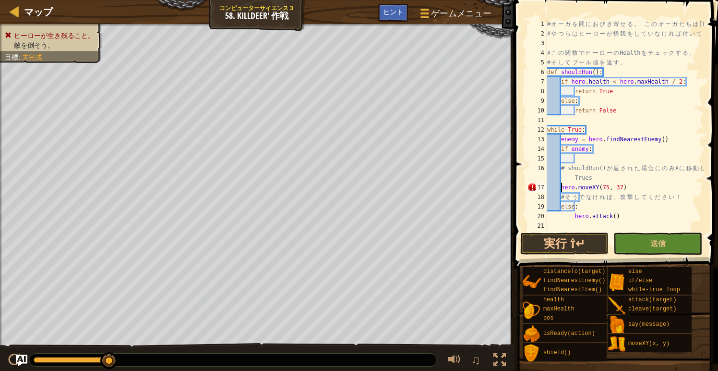
scroll to position [0, 0]
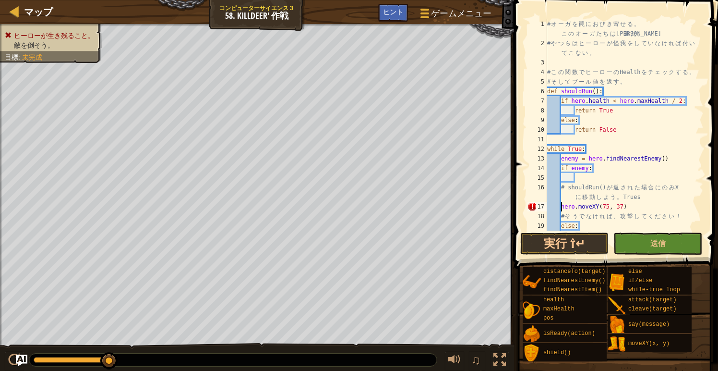
click at [582, 183] on div "# オ ー ガ を 罠 に お び き 寄 せ る 。 こ の オ ー ガ た ち は 慎 重 だ 。 # や つ ら は ヒ ー ロ ー が 怪 我 を し…" at bounding box center [625, 139] width 158 height 240
type textarea "# shouldRun() が返された場合にのみ X に移動しよう。 Trues"
click at [578, 178] on div "# オ ー ガ を 罠 に お び き 寄 せ る 。 こ の オ ー ガ た ち は 慎 重 だ 。 # や つ ら は ヒ ー ロ ー が 怪 我 を し…" at bounding box center [625, 139] width 158 height 240
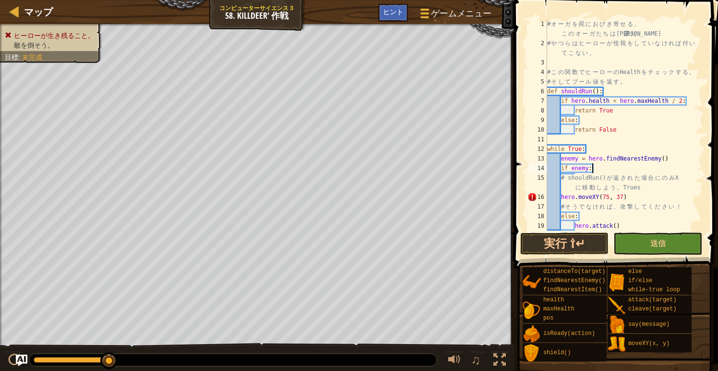
click at [562, 197] on div "# オ ー ガ を 罠 に お び き 寄 せ る 。 こ の オ ー ガ た ち は 慎 重 だ 。 # や つ ら は ヒ ー ロ ー が 怪 我 を し…" at bounding box center [625, 139] width 158 height 240
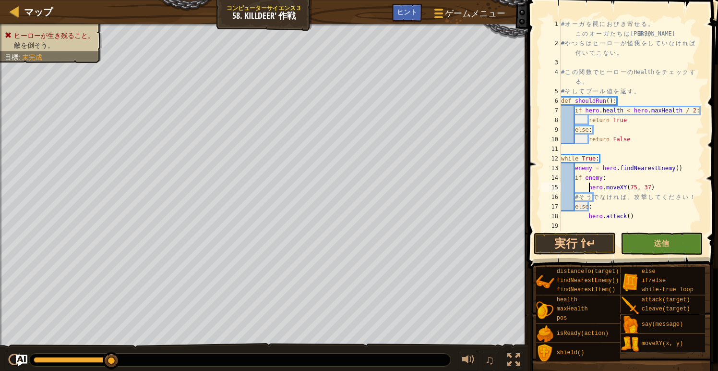
click at [662, 187] on div "# オ ー ガ を 罠 に お び き 寄 せ る 。 こ の オ ー ガ た ち は 慎 重 だ 。 # や つ ら は ヒ ー ロ ー が 怪 我 を し…" at bounding box center [631, 139] width 145 height 240
click at [614, 179] on div "# オ ー ガ を 罠 に お び き 寄 せ る 。 こ の オ ー ガ た ち は 慎 重 だ 。 # や つ ら は ヒ ー ロ ー が 怪 我 を し…" at bounding box center [631, 139] width 145 height 240
type textarea "if enemy:"
type textarea "s"
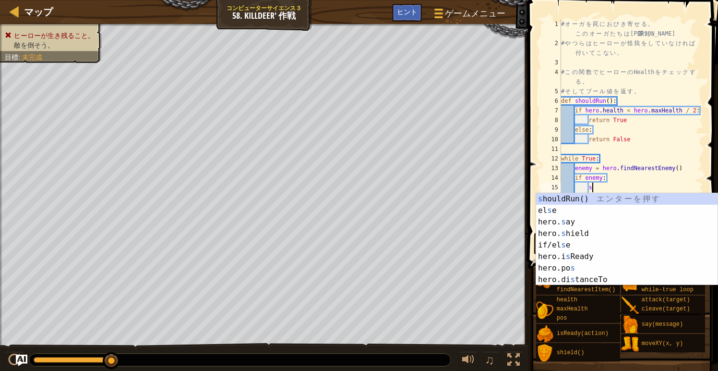
scroll to position [4, 2]
click at [629, 197] on div "s houldRun() エ ン タ ー を 押 す el s e エ ン タ ー を 押 す hero. s ay エ ン タ ー を 押 す hero. …" at bounding box center [627, 250] width 182 height 115
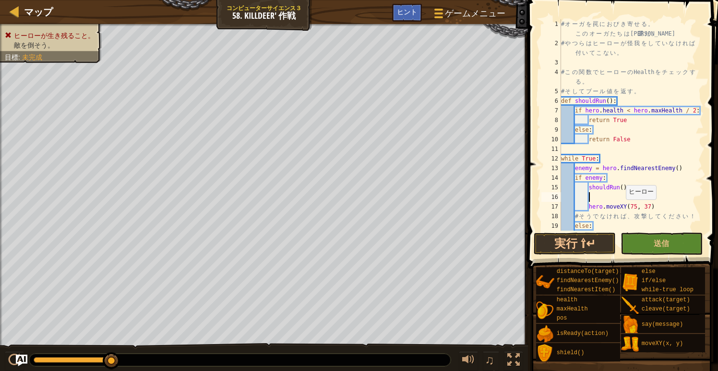
scroll to position [19, 0]
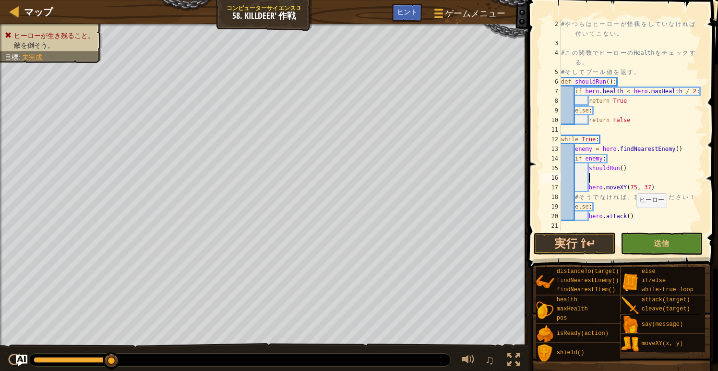
click at [632, 217] on div "# や つ ら は ヒ ー ロ ー が 怪 我 を し て い な け れ ば 付 い て こ な い 。 # こ の 関 数 で ヒ ー ロ ー の Hea…" at bounding box center [631, 139] width 145 height 240
click at [572, 242] on button "実行 ⇧↵" at bounding box center [575, 243] width 82 height 22
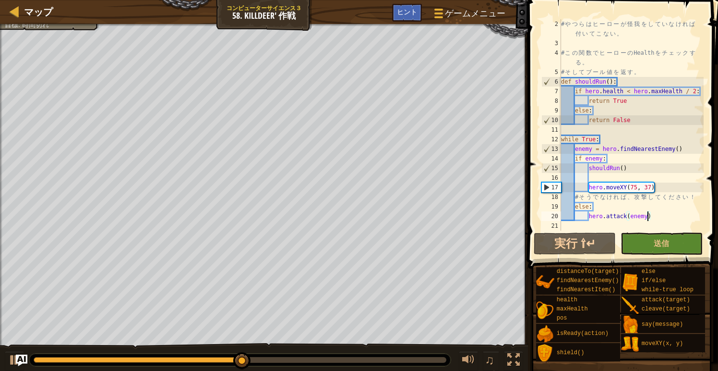
click at [603, 158] on div "# や つ ら は ヒ ー ロ ー が 怪 我 を し て い な け れ ば 付 い て こ な い 。 # こ の 関 数 で ヒ ー ロ ー の Hea…" at bounding box center [631, 139] width 145 height 240
type textarea "if enemy:"
click at [603, 157] on div "# や つ ら は ヒ ー ロ ー が 怪 我 を し て い な け れ ば 付 い て こ な い 。 # こ の 関 数 で ヒ ー ロ ー の Hea…" at bounding box center [631, 139] width 145 height 240
click at [458, 10] on span "ゲームメニュー" at bounding box center [475, 13] width 63 height 13
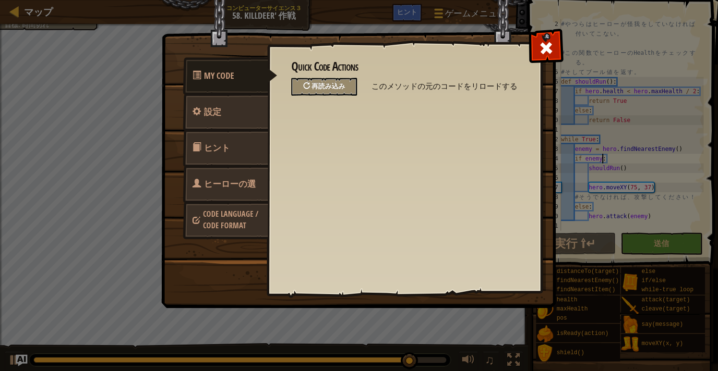
click at [338, 90] on span "再読み込み" at bounding box center [329, 85] width 34 height 9
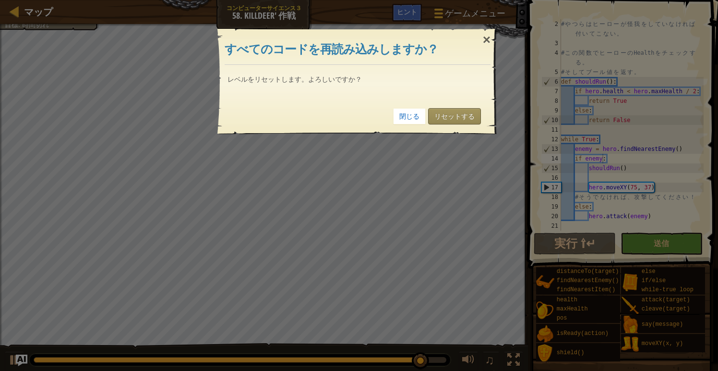
click at [448, 117] on link "リセットする" at bounding box center [454, 116] width 53 height 16
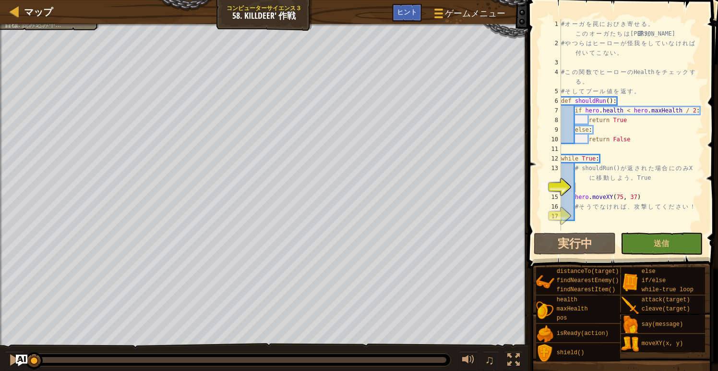
scroll to position [4, 0]
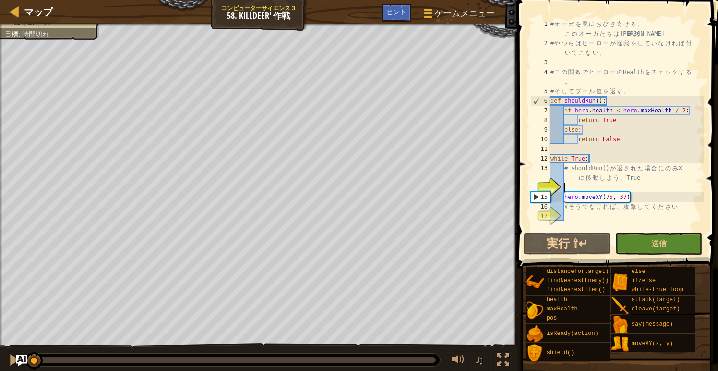
click at [615, 219] on div "# オ ー ガ を 罠 に お び き 寄 せ る 。 こ の オ ー ガ た ち は 慎 重 だ 。 # や つ ら は ヒ ー ロ ー が 怪 我 を し…" at bounding box center [626, 139] width 155 height 240
click at [617, 221] on div "# オ ー ガ を 罠 に お び き 寄 せ る 。 こ の オ ー ガ た ち は 慎 重 だ 。 # や つ ら は ヒ ー ロ ー が 怪 我 を し…" at bounding box center [626, 139] width 155 height 240
click at [564, 217] on div "# オ ー ガ を 罠 に お び き 寄 せ る 。 こ の オ ー ガ た ち は 慎 重 だ 。 # や つ ら は ヒ ー ロ ー が 怪 我 を し…" at bounding box center [626, 139] width 155 height 240
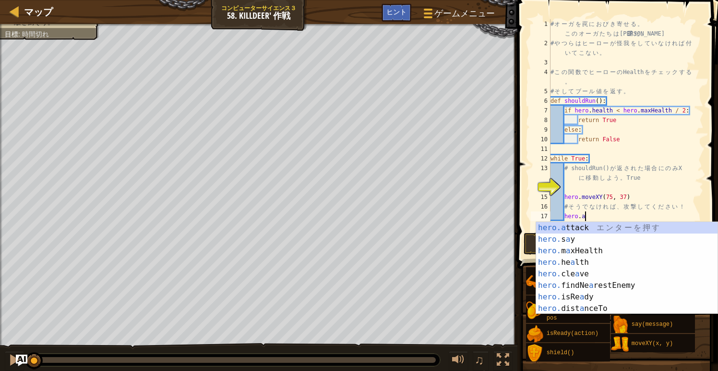
scroll to position [4, 2]
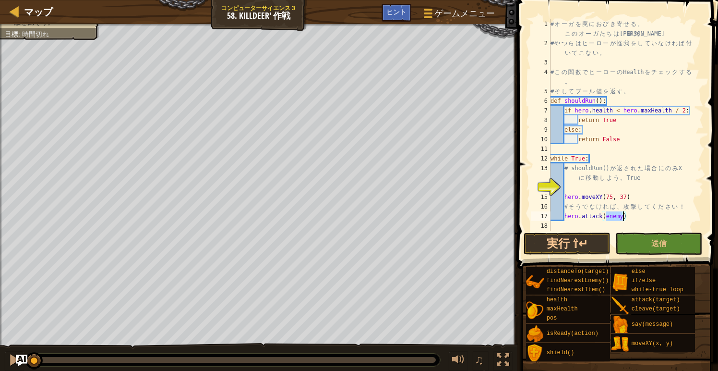
click at [611, 158] on div "# オ ー ガ を 罠 に お び き 寄 せ る 。 こ の オ ー ガ た ち は 慎 重 だ 。 # や つ ら は ヒ ー ロ ー が 怪 我 を し…" at bounding box center [626, 139] width 155 height 240
type textarea "while True:"
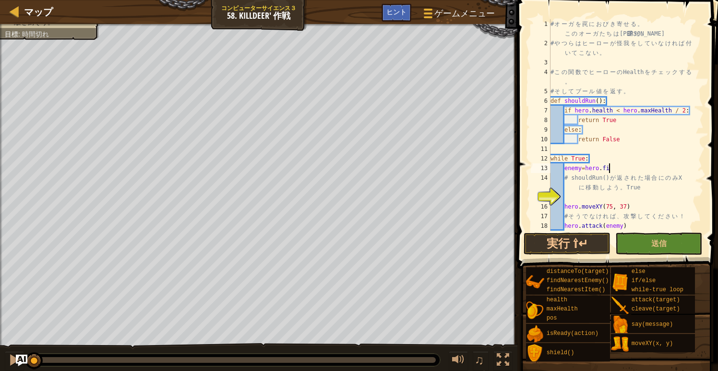
scroll to position [4, 4]
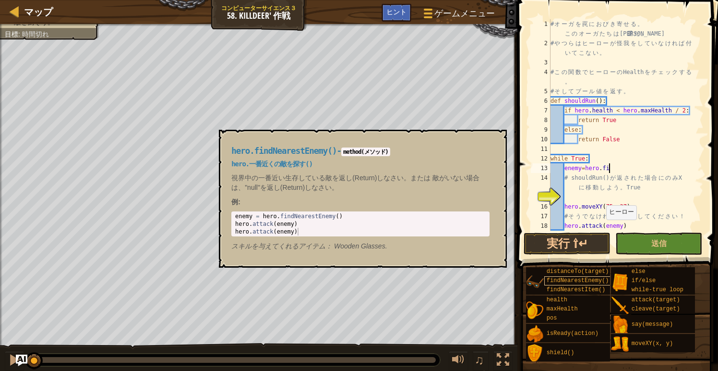
click at [571, 278] on span "findNearestEnemy()" at bounding box center [578, 280] width 62 height 7
click at [616, 168] on div "# オ ー ガ を 罠 に お び き 寄 せ る 。 こ の オ ー ガ た ち は 慎 重 だ 。 # や つ ら は ヒ ー ロ ー が 怪 我 を し…" at bounding box center [626, 139] width 155 height 240
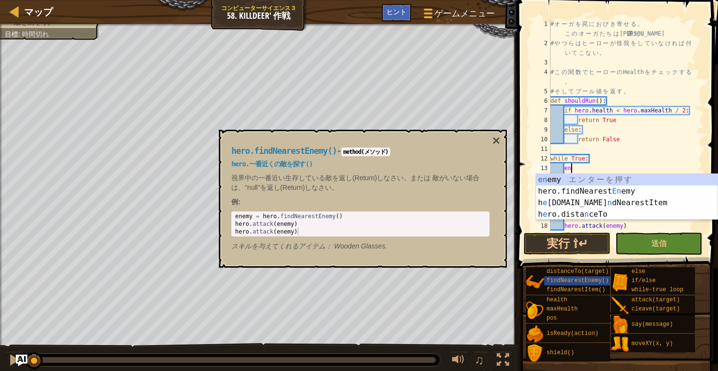
type textarea "e"
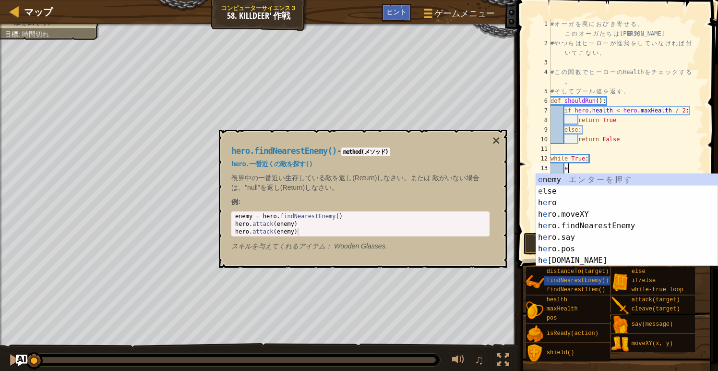
scroll to position [4, 0]
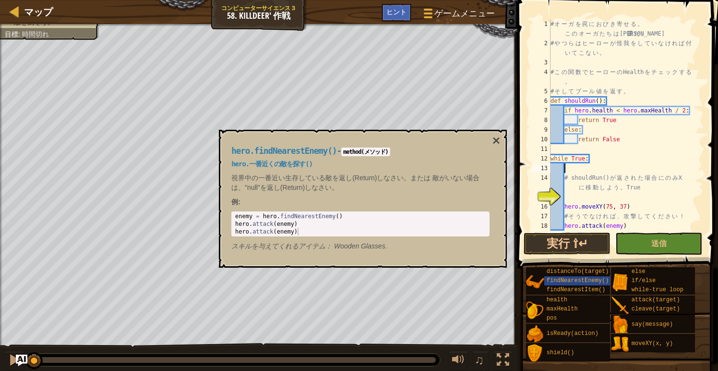
type textarea "f"
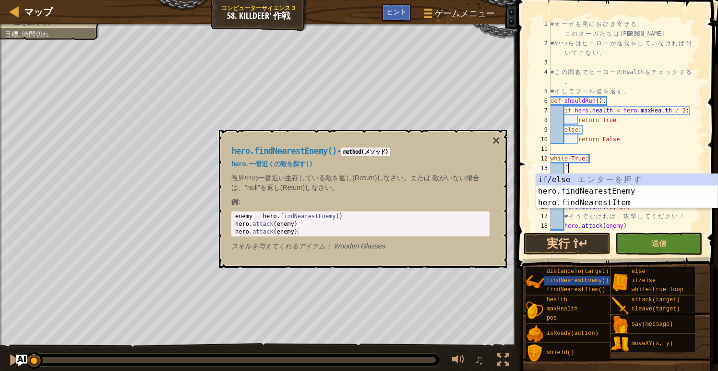
scroll to position [4, 1]
click at [620, 192] on div "i f /else エ ン タ ー を 押 す hero. f indNearestEnemy エ ン タ ー を 押 す hero. f indNeares…" at bounding box center [627, 203] width 182 height 58
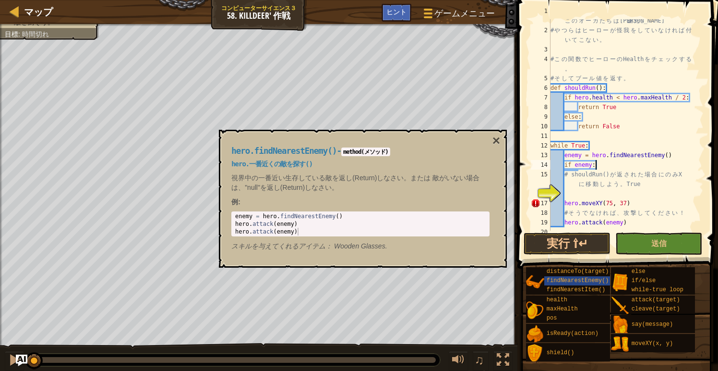
scroll to position [13, 0]
drag, startPoint x: 565, startPoint y: 203, endPoint x: 636, endPoint y: 200, distance: 71.1
click at [636, 200] on div "# オ ー ガ を 罠 に お び き 寄 せ る 。 こ の オ ー ガ た ち は 慎 重 だ 。 # や つ ら は ヒ ー ロ ー が 怪 我 を し…" at bounding box center [626, 126] width 155 height 240
click at [608, 164] on div "# オ ー ガ を 罠 に お び き 寄 せ る 。 こ の オ ー ガ た ち は 慎 重 だ 。 # や つ ら は ヒ ー ロ ー が 怪 我 を し…" at bounding box center [626, 126] width 155 height 240
type textarea "if enemy:"
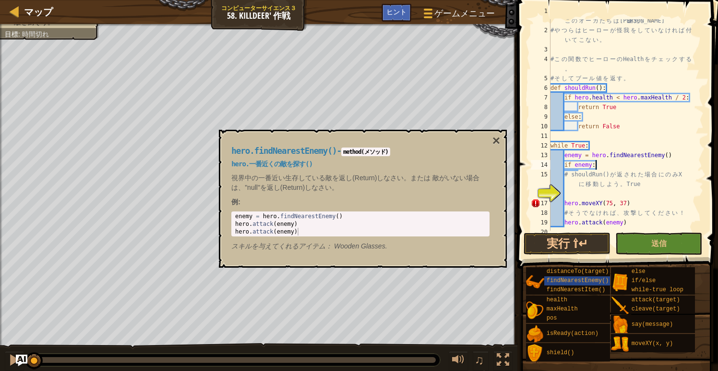
click at [598, 165] on div "# オ ー ガ を 罠 に お び き 寄 せ る 。 こ の オ ー ガ た ち は 慎 重 だ 。 # や つ ら は ヒ ー ロ ー が 怪 我 を し…" at bounding box center [626, 126] width 155 height 240
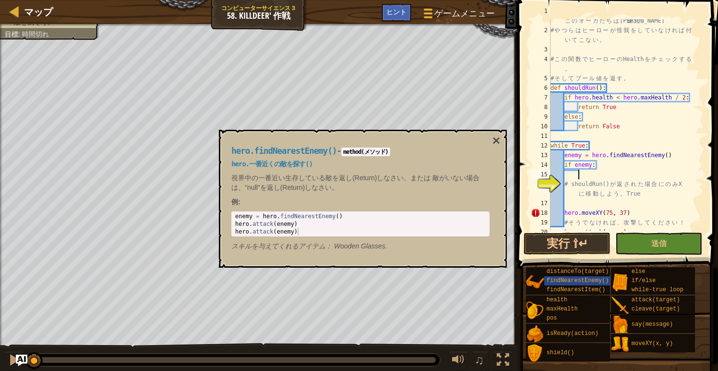
scroll to position [4, 2]
paste textarea "hero.moveXY(75, 37)"
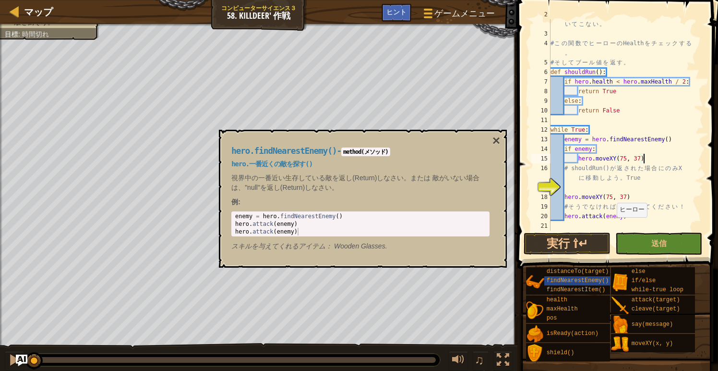
scroll to position [29, 0]
click at [578, 242] on button "実行 ⇧↵" at bounding box center [567, 243] width 87 height 22
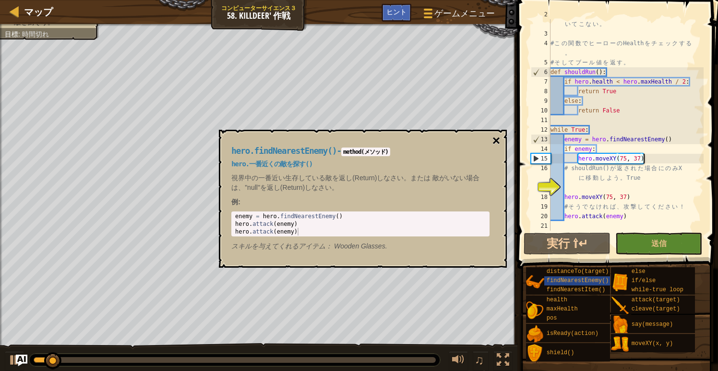
click at [497, 141] on button "×" at bounding box center [497, 140] width 8 height 13
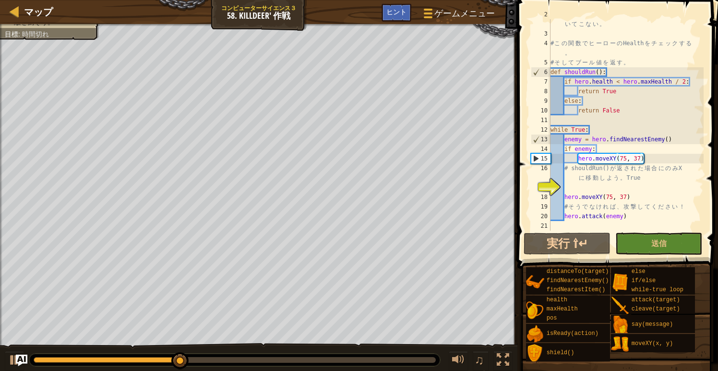
click at [599, 149] on div "# や つ ら は ヒ ー ロ ー が 怪 我 を し て い な け れ ば 付 い て こ な い 。 # こ の 関 数 で ヒ ー ロ ー の Hea…" at bounding box center [626, 130] width 155 height 240
click at [635, 195] on div "# や つ ら は ヒ ー ロ ー が 怪 我 を し て い な け れ ば 付 い て こ な い 。 # こ の 関 数 で ヒ ー ロ ー の Hea…" at bounding box center [626, 130] width 155 height 240
type textarea "hero.moveXY(75, 37)"
click at [638, 199] on div "# や つ ら は ヒ ー ロ ー が 怪 我 を し て い な け れ ば 付 い て こ な い 。 # こ の 関 数 で ヒ ー ロ ー の Hea…" at bounding box center [626, 130] width 155 height 240
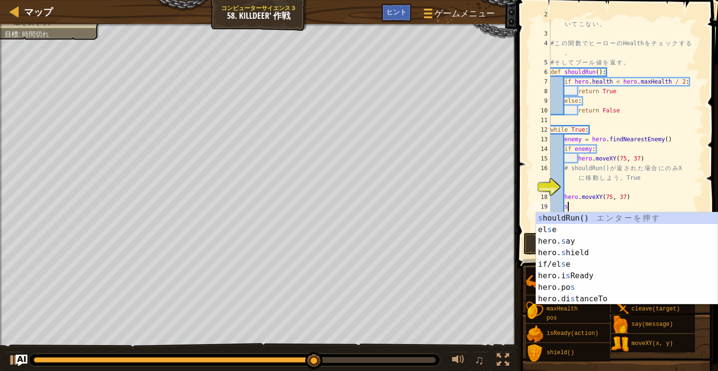
type textarea "sh"
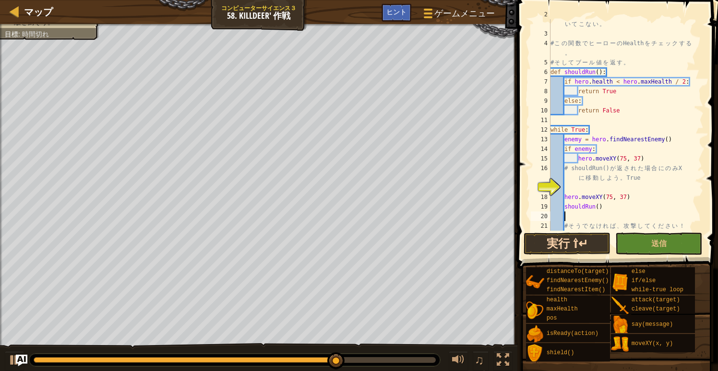
click at [561, 240] on button "実行 ⇧↵" at bounding box center [567, 243] width 87 height 22
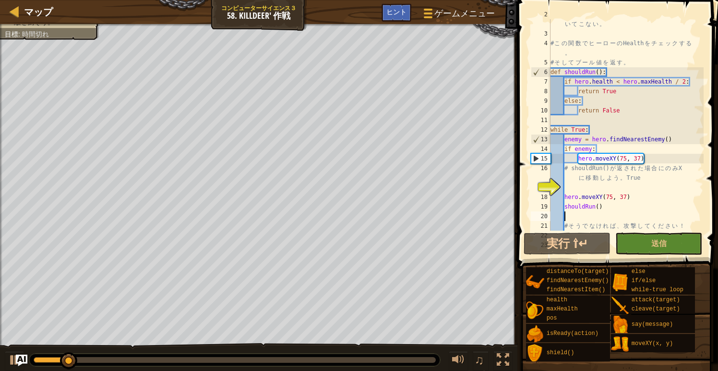
scroll to position [48, 0]
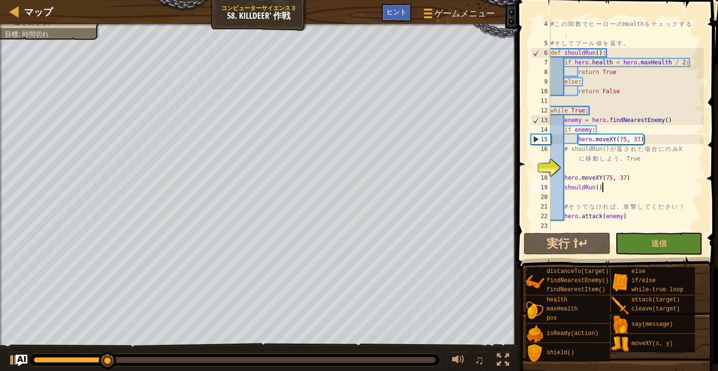
drag, startPoint x: 604, startPoint y: 190, endPoint x: 592, endPoint y: 190, distance: 12.5
click at [603, 190] on div "# こ の 関 数 で ヒ ー ロ ー の Health を チ ェ ッ ク す る 。 # そ し て ブ ー ル 値 を 返 す 。 def should…" at bounding box center [626, 139] width 155 height 240
type textarea "shouldRun()"
drag, startPoint x: 566, startPoint y: 187, endPoint x: 604, endPoint y: 185, distance: 37.5
click at [604, 185] on div "# こ の 関 数 で ヒ ー ロ ー の Health を チ ェ ッ ク す る 。 # そ し て ブ ー ル 値 を 返 す 。 def should…" at bounding box center [626, 139] width 155 height 240
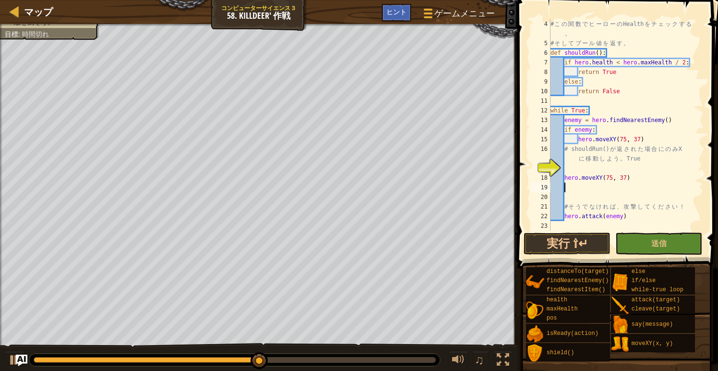
click at [632, 214] on div "# こ の 関 数 で ヒ ー ロ ー の Health を チ ェ ッ ク す る 。 # そ し て ブ ー ル 値 を 返 す 。 def should…" at bounding box center [626, 139] width 155 height 240
type textarea "hero.attack(enemy)"
paste textarea "shouldRun()"
type textarea "shouldRun()"
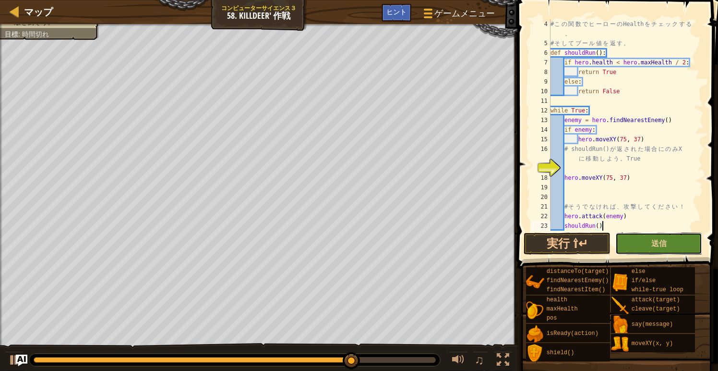
click at [667, 240] on button "送信" at bounding box center [659, 243] width 87 height 22
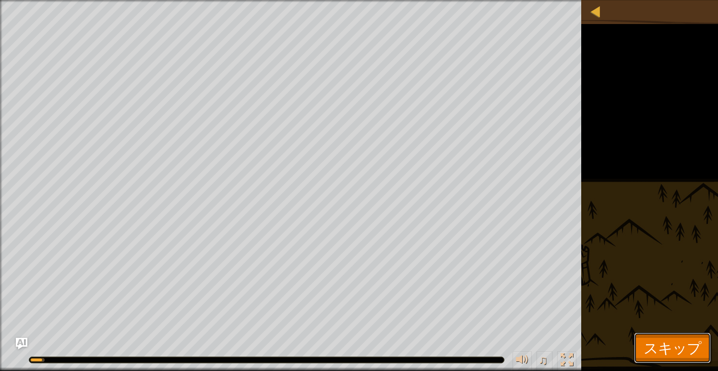
click at [655, 343] on span "スキップ" at bounding box center [673, 348] width 58 height 20
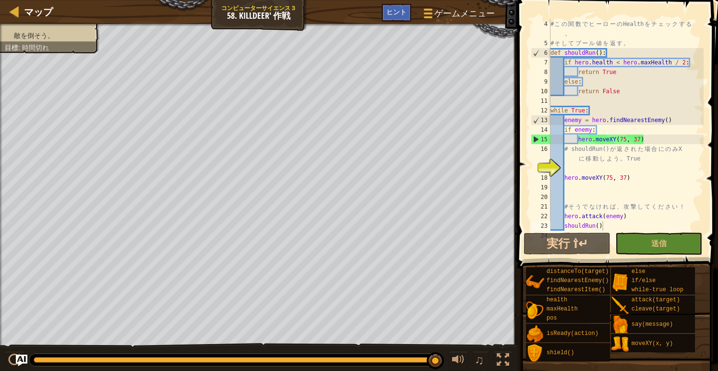
click at [632, 185] on div "# こ の 関 数 で ヒ ー ロ ー の Health を チ ェ ッ ク す る 。 # そ し て ブ ー ル 値 を 返 す 。 def should…" at bounding box center [626, 139] width 155 height 240
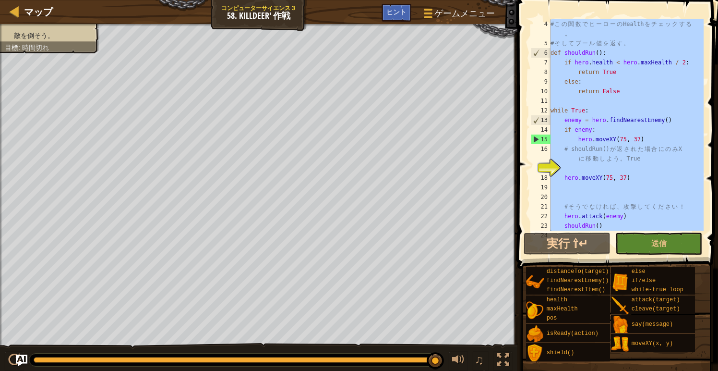
click at [597, 130] on div "# こ の 関 数 で ヒ ー ロ ー の Health を チ ェ ッ ク す る 。 # そ し て ブ ー ル 値 を 返 す 。 def should…" at bounding box center [626, 139] width 155 height 240
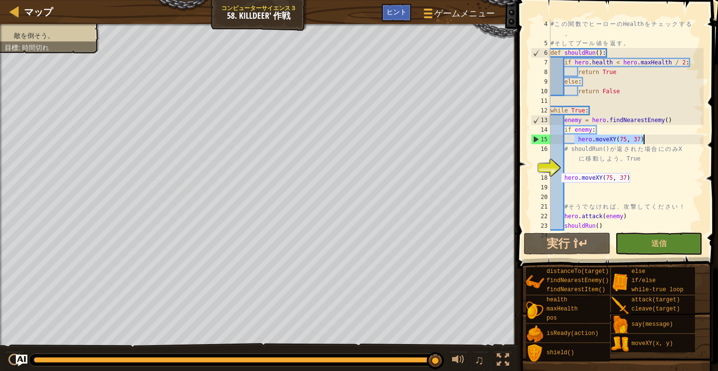
drag, startPoint x: 576, startPoint y: 139, endPoint x: 650, endPoint y: 141, distance: 74.0
click at [650, 141] on div "# こ の 関 数 で ヒ ー ロ ー の Health を チ ェ ッ ク す る 。 # そ し て ブ ー ル 値 を 返 す 。 def should…" at bounding box center [626, 139] width 155 height 240
type textarea "hero.moveXY(75, 37)"
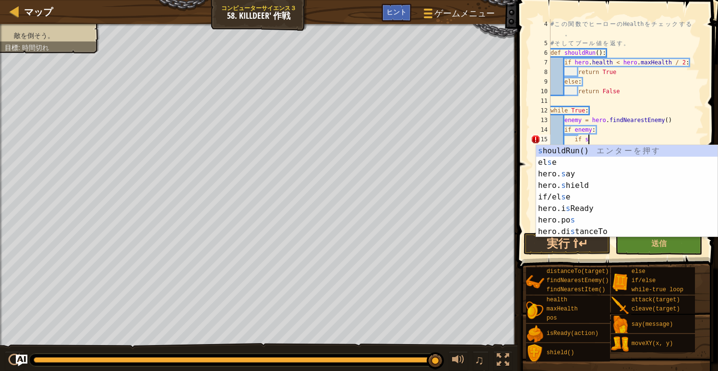
scroll to position [4, 3]
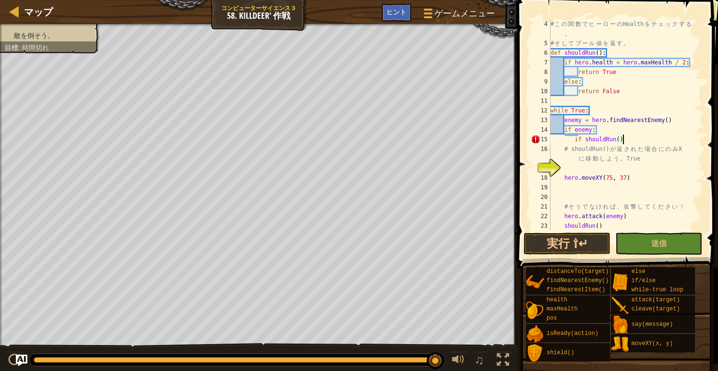
type textarea "if shouldRun():"
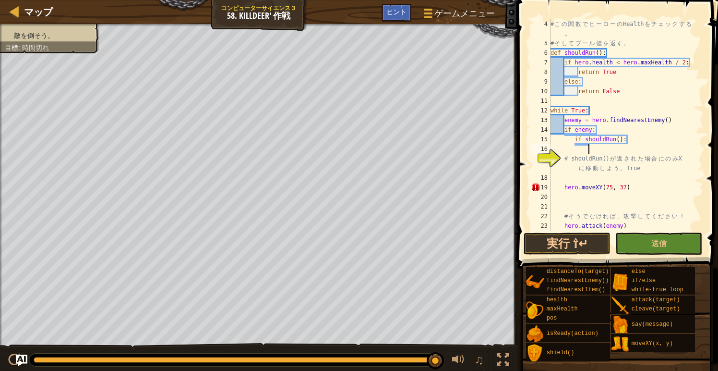
scroll to position [4, 2]
paste textarea "hero.moveXY(75, 37)"
drag, startPoint x: 565, startPoint y: 188, endPoint x: 634, endPoint y: 185, distance: 68.7
click at [634, 185] on div "# こ の 関 数 で ヒ ー ロ ー の Health を チ ェ ッ ク す る 。 # そ し て ブ ー ル 値 を 返 す 。 def should…" at bounding box center [626, 139] width 155 height 240
type textarea "hero.moveXY(75, 37)"
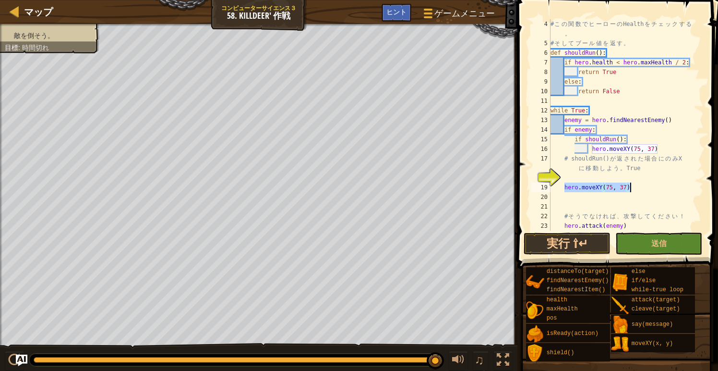
scroll to position [4, 0]
drag, startPoint x: 564, startPoint y: 224, endPoint x: 630, endPoint y: 225, distance: 65.8
click at [630, 225] on div "# こ の 関 数 で ヒ ー ロ ー の Health を チ ェ ッ ク す る 。 # そ し て ブ ー ル 値 を 返 す 。 def should…" at bounding box center [626, 139] width 155 height 240
type textarea "hero.attack(enemy)"
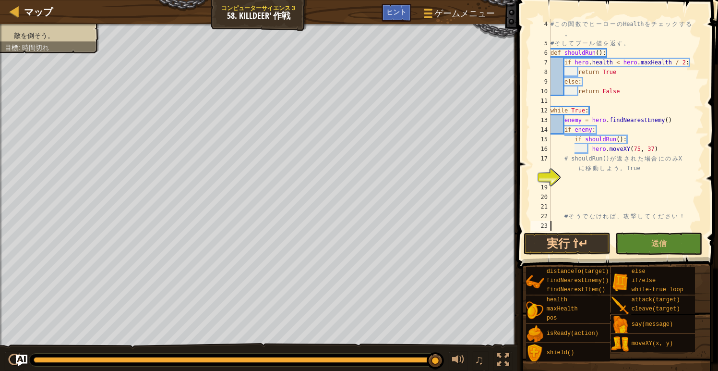
click at [665, 147] on div "# こ の 関 数 で ヒ ー ロ ー の Health を チ ェ ッ ク す る 。 # そ し て ブ ー ル 値 を 返 す 。 def should…" at bounding box center [626, 139] width 155 height 240
type textarea "hero.moveXY(75, 37)"
click at [574, 140] on div "# こ の 関 数 で ヒ ー ロ ー の Health を チ ェ ッ ク す る 。 # そ し て ブ ー ル 値 を 返 す 。 def should…" at bounding box center [626, 139] width 155 height 240
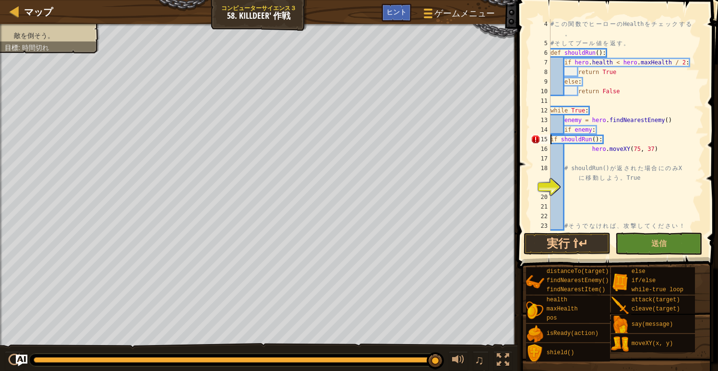
click at [596, 130] on div "# こ の 関 数 で ヒ ー ロ ー の Health を チ ェ ッ ク す る 。 # そ し て ブ ー ル 値 を 返 す 。 def should…" at bounding box center [626, 139] width 155 height 240
type textarea "if enemy:"
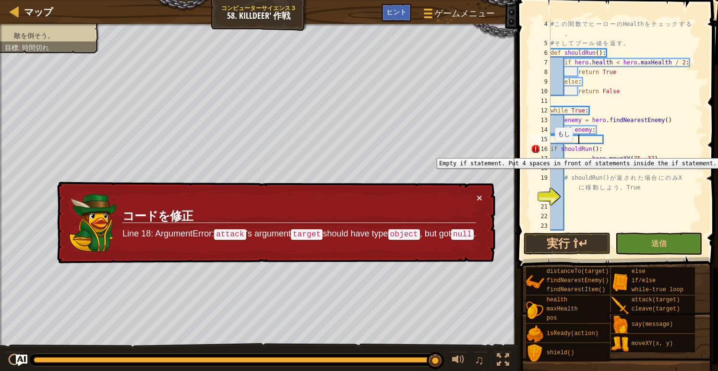
click at [550, 151] on div "16" at bounding box center [541, 149] width 20 height 10
type textarea "if shouldRun():"
click at [550, 151] on div "16" at bounding box center [541, 149] width 20 height 10
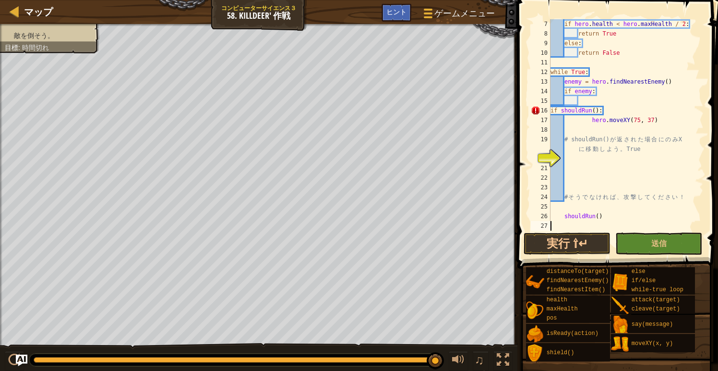
type textarea "if enemy:"
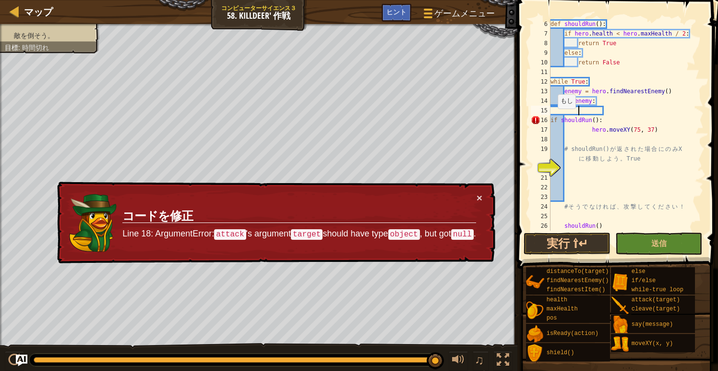
click at [553, 118] on div "def shouldRun ( ) : if hero . health < hero . maxHealth / 2 : return True else …" at bounding box center [626, 134] width 155 height 231
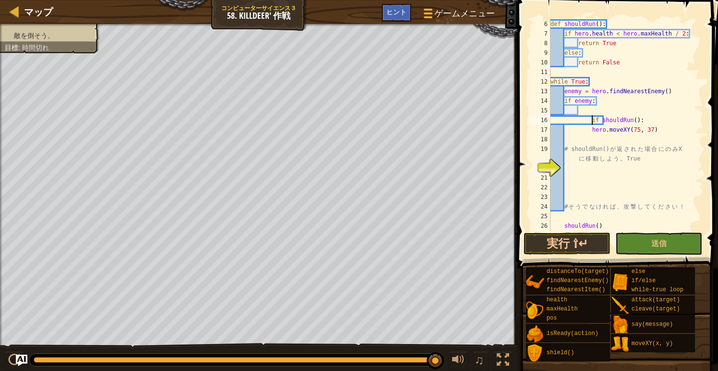
type textarea "if shouldRun():"
click at [581, 112] on div "def shouldRun ( ) : if hero . health < hero . maxHealth / 2 : return True else …" at bounding box center [626, 134] width 155 height 231
click at [605, 121] on div "def shouldRun ( ) : if hero . health < hero . maxHealth / 2 : return True else …" at bounding box center [626, 134] width 155 height 231
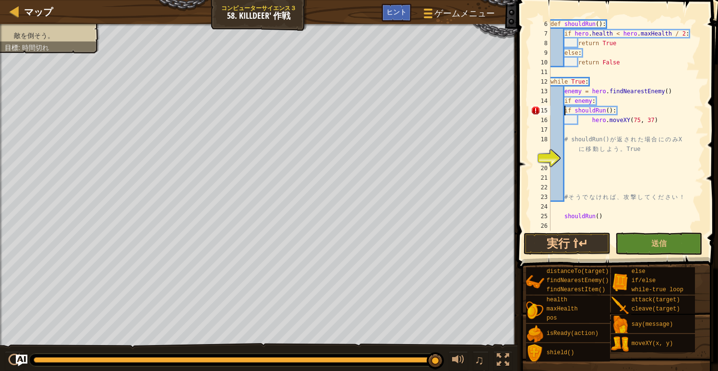
click at [601, 103] on div "def shouldRun ( ) : if hero . health < hero . maxHealth / 2 : return True else …" at bounding box center [626, 134] width 155 height 231
type textarea "if enemy:"
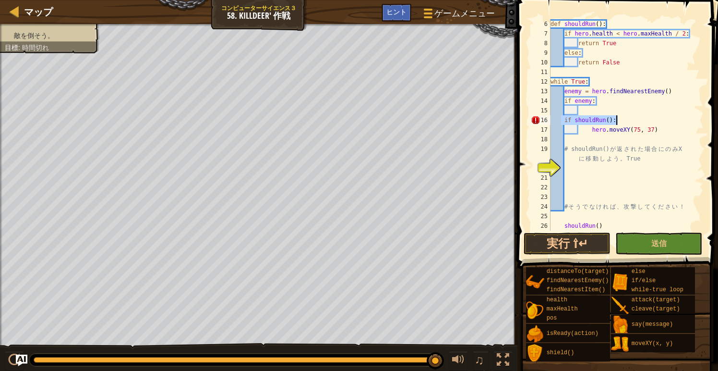
drag, startPoint x: 563, startPoint y: 122, endPoint x: 618, endPoint y: 123, distance: 54.8
click at [618, 123] on div "def shouldRun ( ) : if hero . health < hero . maxHealth / 2 : return True else …" at bounding box center [626, 134] width 155 height 231
type textarea "if shouldRun():"
click at [578, 110] on div "def shouldRun ( ) : if hero . health < hero . maxHealth / 2 : return True else …" at bounding box center [626, 134] width 155 height 231
paste textarea "if shouldRun():"
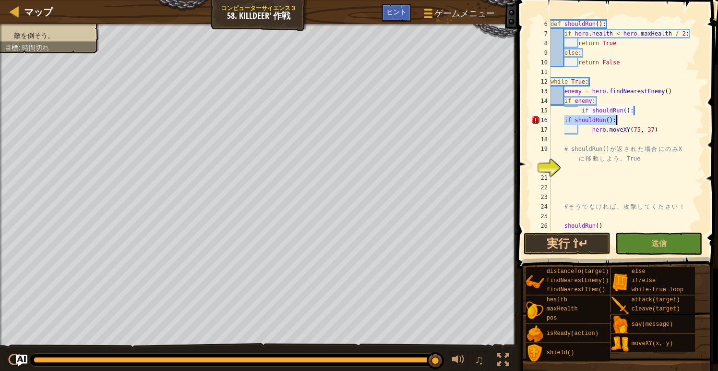
drag, startPoint x: 564, startPoint y: 120, endPoint x: 617, endPoint y: 122, distance: 52.8
click at [617, 122] on div "def shouldRun ( ) : if hero . health < hero . maxHealth / 2 : return True else …" at bounding box center [626, 134] width 155 height 231
type textarea "if shouldRun():"
click at [599, 117] on div "def shouldRun ( ) : if hero . health < hero . maxHealth / 2 : return True else …" at bounding box center [626, 134] width 155 height 231
drag, startPoint x: 593, startPoint y: 130, endPoint x: 660, endPoint y: 130, distance: 67.2
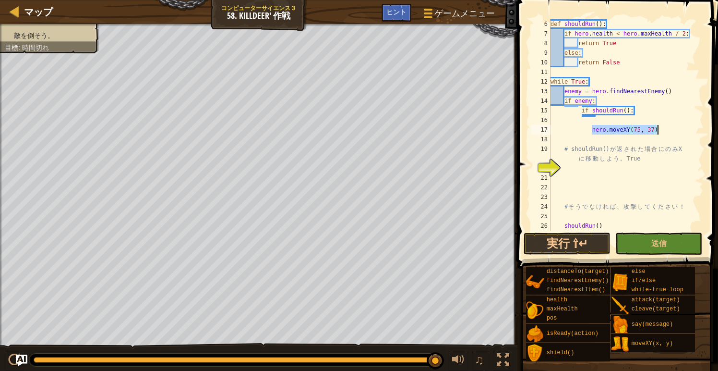
click at [660, 130] on div "def shouldRun ( ) : if hero . health < hero . maxHealth / 2 : return True else …" at bounding box center [626, 134] width 155 height 231
type textarea "hero.moveXY(75, 37)"
click at [632, 109] on div "def shouldRun ( ) : if hero . health < hero . maxHealth / 2 : return True else …" at bounding box center [626, 134] width 155 height 231
type textarea "if shouldRun():"
click at [634, 109] on div "def shouldRun ( ) : if hero . health < hero . maxHealth / 2 : return True else …" at bounding box center [626, 134] width 155 height 231
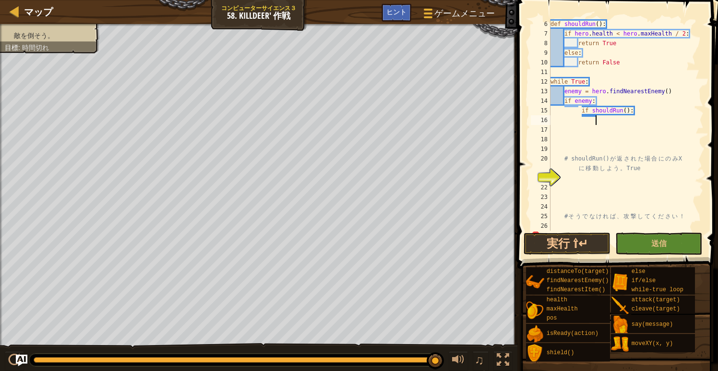
paste textarea "hero.moveXY(75, 37)"
type textarea "hero.moveXY(75, 37)"
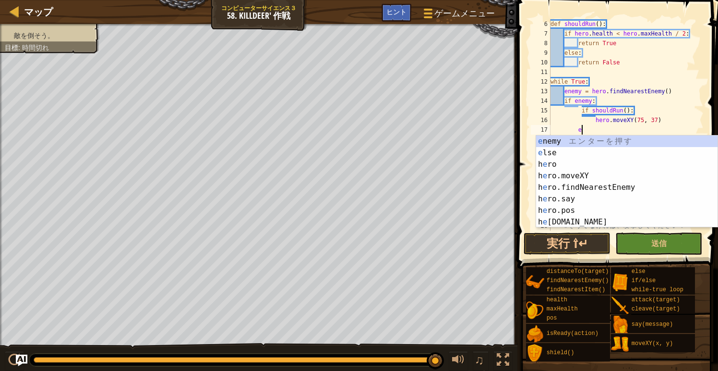
scroll to position [4, 2]
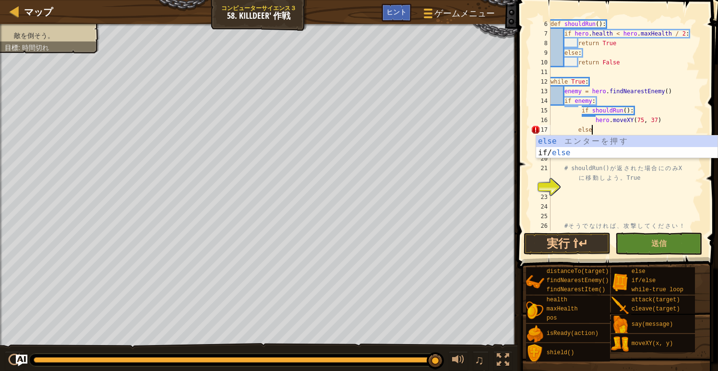
type textarea "else:"
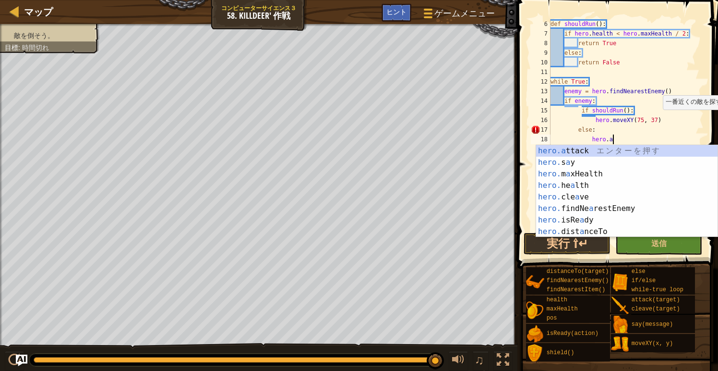
scroll to position [4, 5]
type textarea "hero.attack(enemy)"
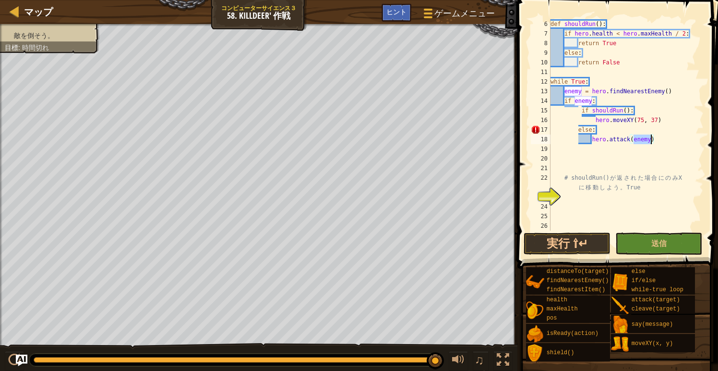
click at [647, 165] on div "def shouldRun ( ) : if hero . health < hero . maxHealth / 2 : return True else …" at bounding box center [626, 134] width 155 height 231
click at [579, 130] on div "def shouldRun ( ) : if hero . health < hero . maxHealth / 2 : return True else …" at bounding box center [626, 134] width 155 height 231
click at [592, 140] on div "def shouldRun ( ) : if hero . health < hero . maxHealth / 2 : return True else …" at bounding box center [626, 134] width 155 height 231
click at [596, 121] on div "def shouldRun ( ) : if hero . health < hero . maxHealth / 2 : return True else …" at bounding box center [626, 134] width 155 height 231
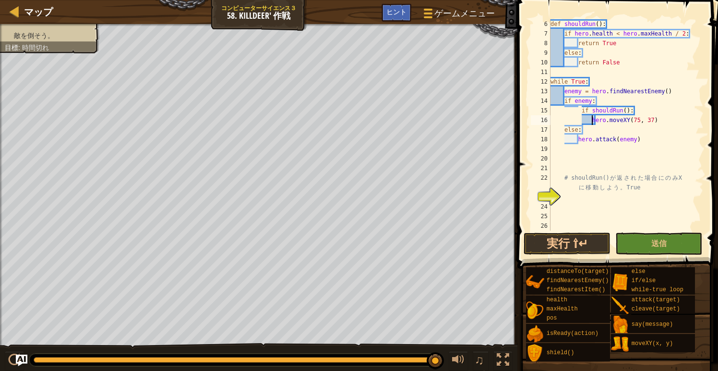
click at [582, 111] on div "def shouldRun ( ) : if hero . health < hero . maxHealth / 2 : return True else …" at bounding box center [626, 134] width 155 height 231
type textarea "if shouldRun():"
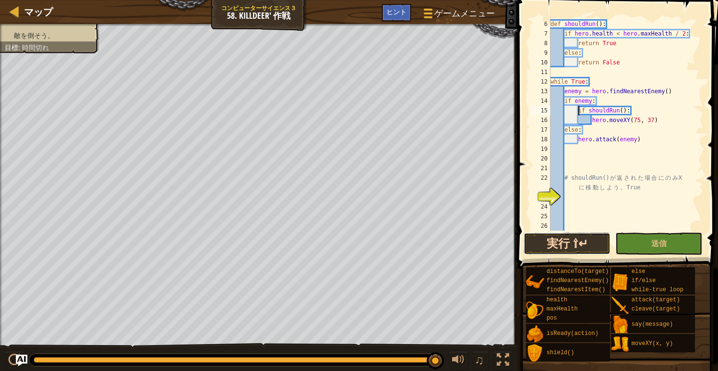
click at [562, 246] on button "実行 ⇧↵" at bounding box center [567, 243] width 87 height 22
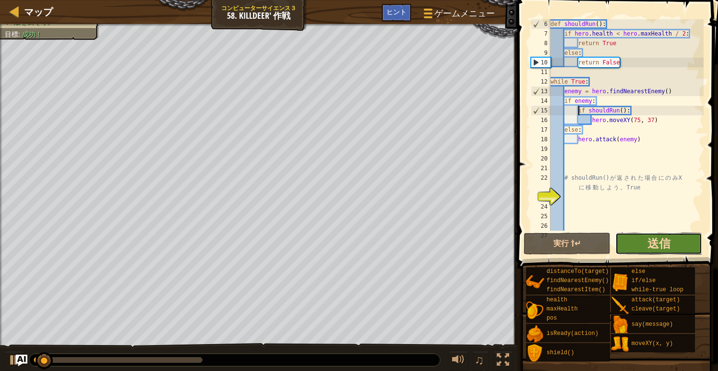
click at [668, 246] on span "送信" at bounding box center [659, 242] width 23 height 15
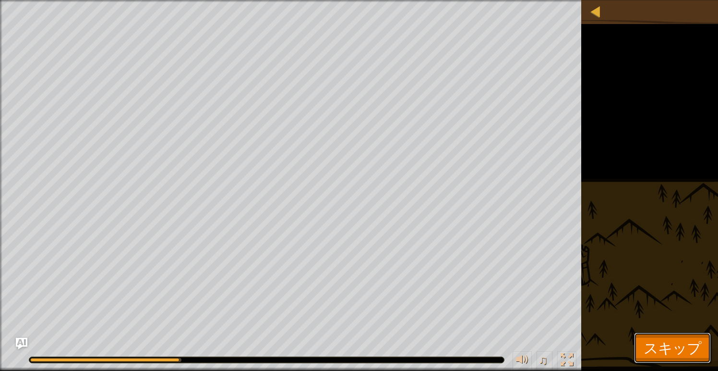
click at [690, 348] on span "スキップ" at bounding box center [673, 348] width 58 height 20
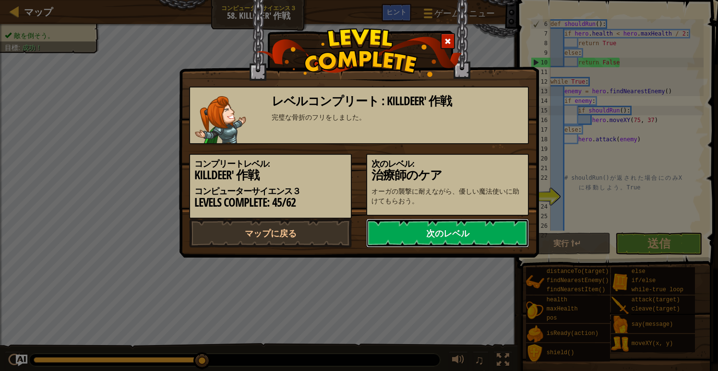
click at [479, 247] on link "次のレベル" at bounding box center [447, 233] width 163 height 29
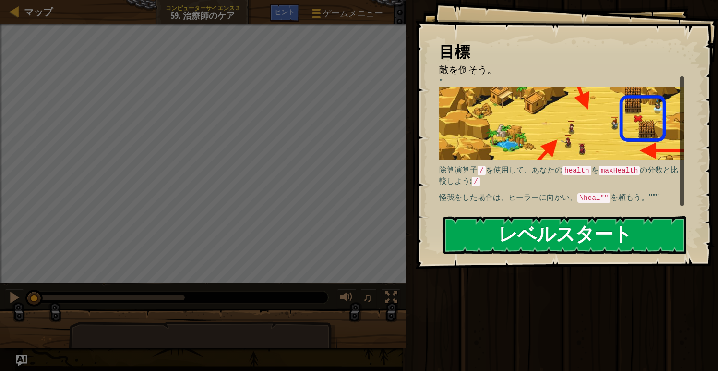
click at [556, 238] on button "レベルスタート" at bounding box center [565, 235] width 243 height 38
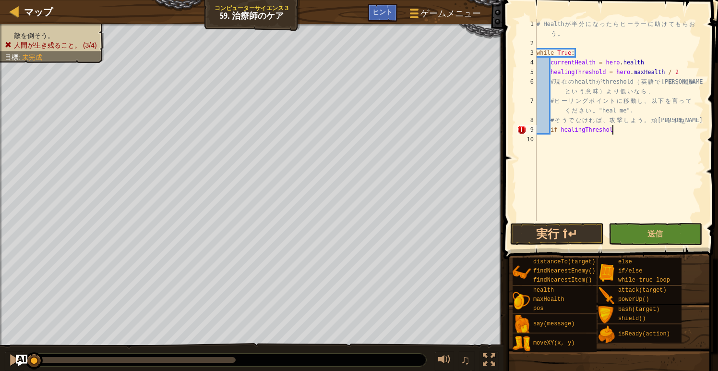
scroll to position [4, 6]
click at [560, 129] on div "# Health が 半 分 に な っ た ら ヒ ー ラ ー に 助 け て も ら お う 。 while True : currentHealth =…" at bounding box center [619, 134] width 169 height 231
click at [678, 131] on div "# Health が 半 分 に な っ た ら ヒ ー ラ ー に 助 け て も ら お う 。 while True : currentHealth =…" at bounding box center [619, 134] width 169 height 231
type textarea "if currentHealth < healingThreshold:"
type textarea "hero.moveXY(65, 47)"
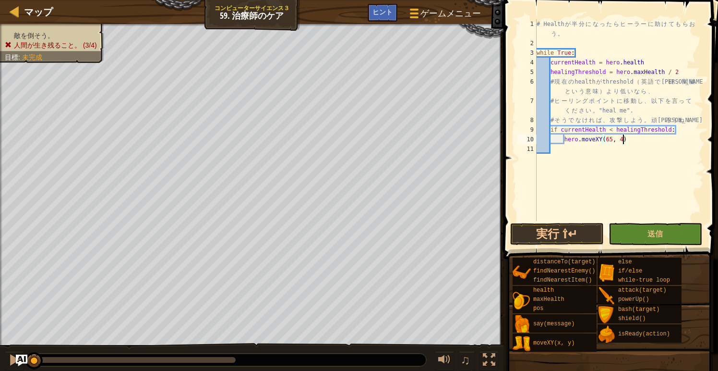
scroll to position [4, 7]
click at [555, 150] on div "# Health が 半 分 に な っ た ら ヒ ー ラ ー に 助 け て も ら お う 。 while True : currentHealth =…" at bounding box center [619, 134] width 169 height 231
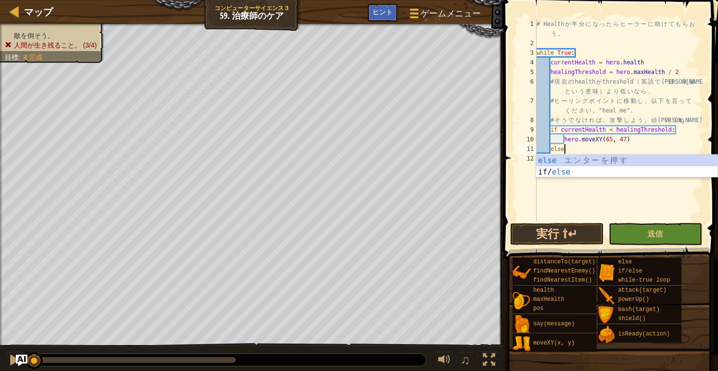
type textarea "else:"
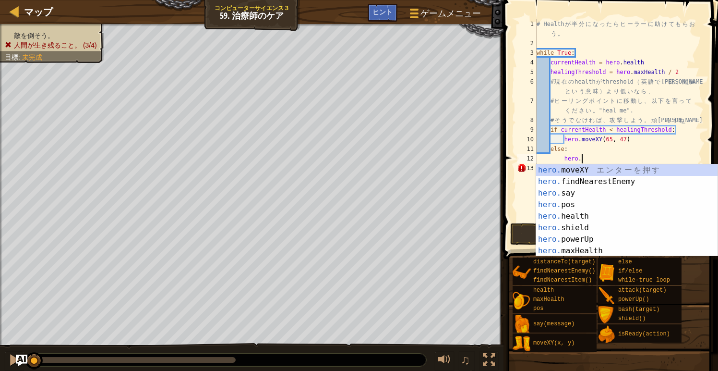
scroll to position [4, 3]
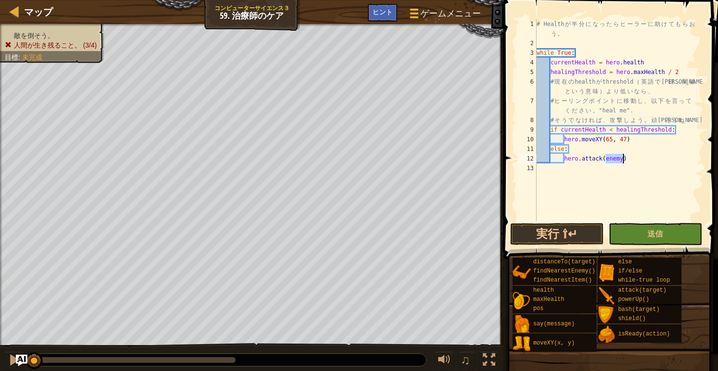
click at [651, 161] on div "# Health が 半 分 に な っ た ら ヒ ー ラ ー に 助 け て も ら お う 。 while True : currentHealth =…" at bounding box center [619, 134] width 169 height 231
click at [589, 53] on div "# Health が 半 分 に な っ た ら ヒ ー ラ ー に 助 け て も ら お う 。 while True : currentHealth =…" at bounding box center [619, 134] width 169 height 231
type textarea "while True:"
click at [552, 232] on button "実行 ⇧↵" at bounding box center [557, 234] width 94 height 22
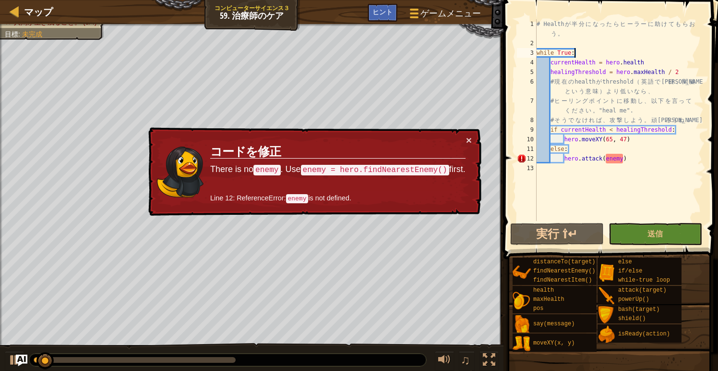
click at [582, 52] on div "# Health が 半 分 に な っ た ら ヒ ー ラ ー に 助 け て も ら お う 。 while True : currentHealth =…" at bounding box center [619, 134] width 169 height 231
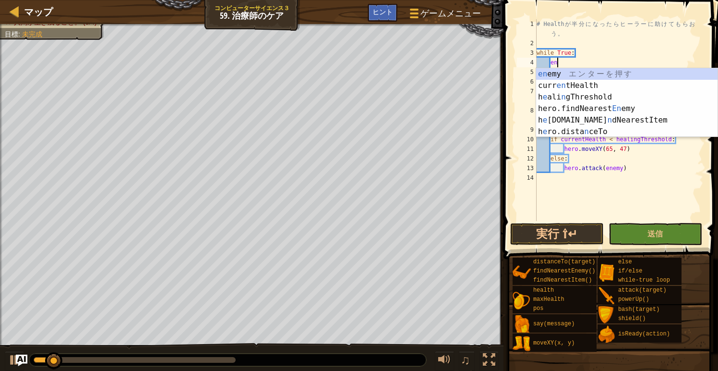
scroll to position [4, 1]
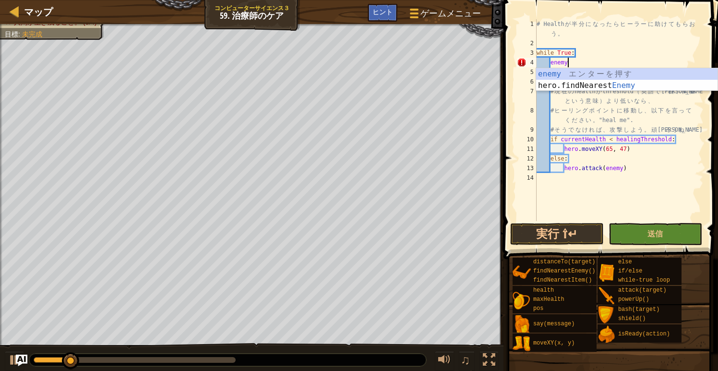
type textarea "enem"
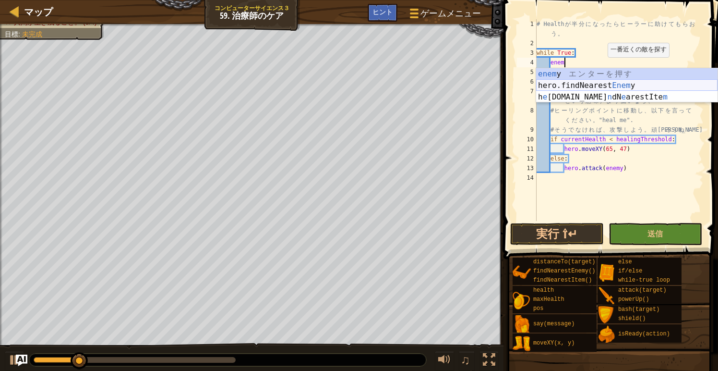
click at [598, 83] on div "enem y エ ン タ ー を 押 す hero.findNearest Enem y エ ン タ ー を 押 す h e ro.fi n dN e are…" at bounding box center [627, 97] width 182 height 58
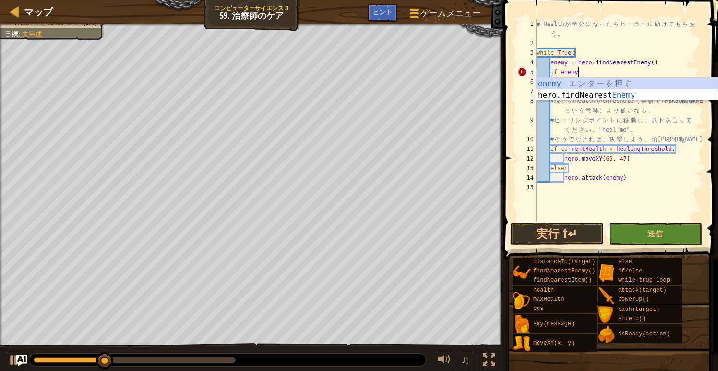
type textarea "if enemy:"
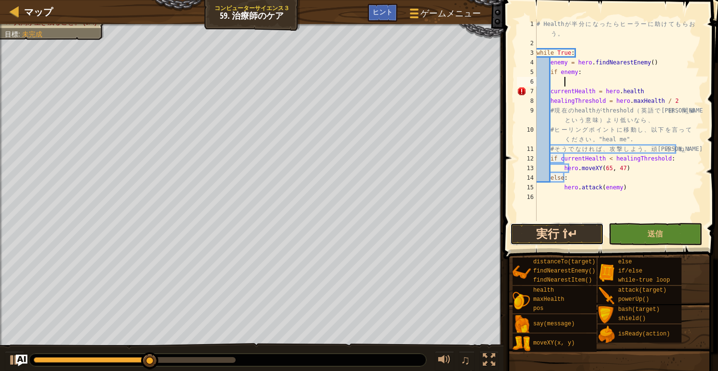
click at [550, 236] on button "実行 ⇧↵" at bounding box center [557, 234] width 94 height 22
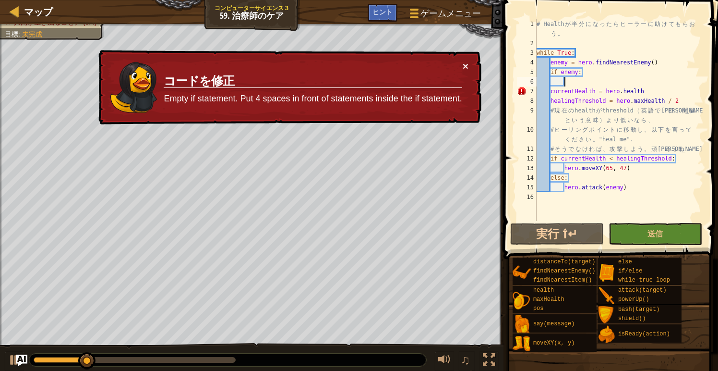
click at [466, 65] on button "×" at bounding box center [466, 66] width 6 height 10
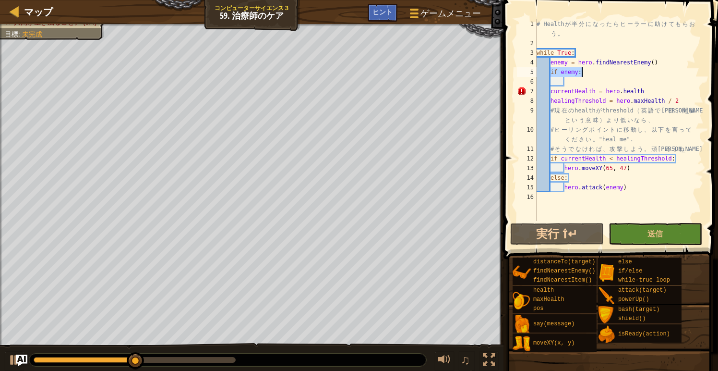
drag, startPoint x: 551, startPoint y: 73, endPoint x: 584, endPoint y: 72, distance: 33.2
click at [584, 72] on div "# Health が 半 分 に な っ た ら ヒ ー ラ ー に 助 け て も ら お う 。 while True : enemy = hero . …" at bounding box center [619, 134] width 169 height 231
type textarea "if enemy:"
click at [695, 153] on div "# Health が 半 分 に な っ た ら ヒ ー ラ ー に 助 け て も ら お う 。 while True : enemy = hero . …" at bounding box center [619, 134] width 169 height 231
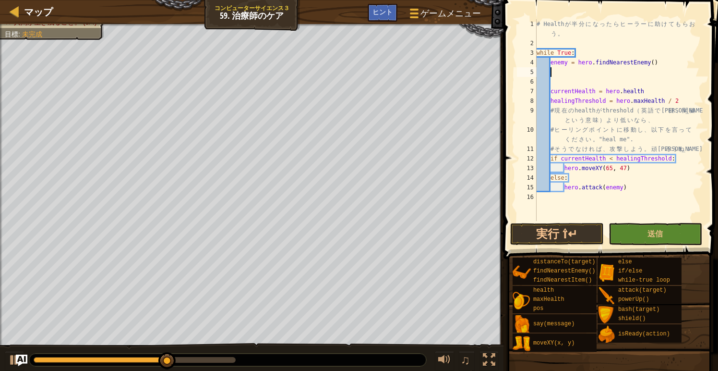
type textarea "# そうでなければ、攻撃しよう。頑張ろうね！"
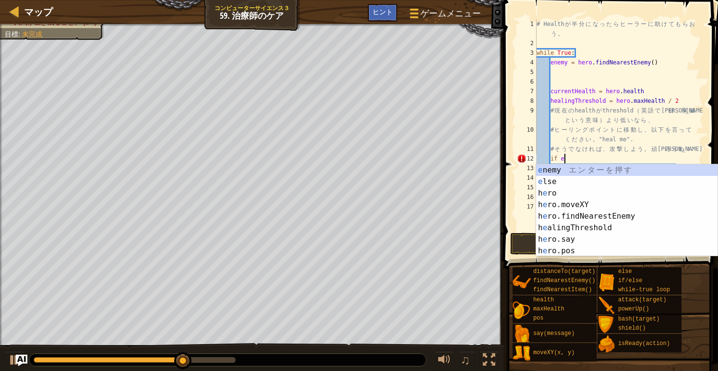
scroll to position [4, 2]
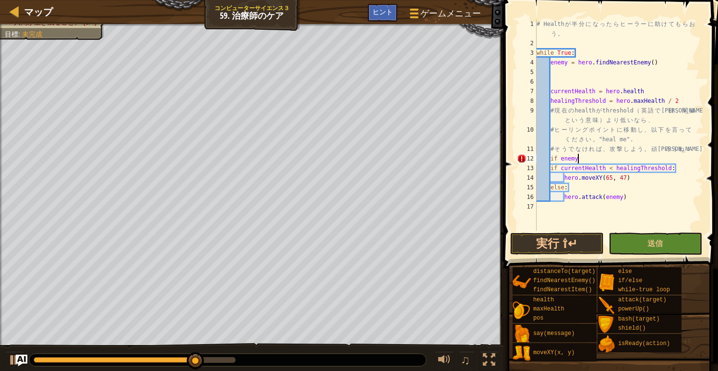
type textarea "if enemy:"
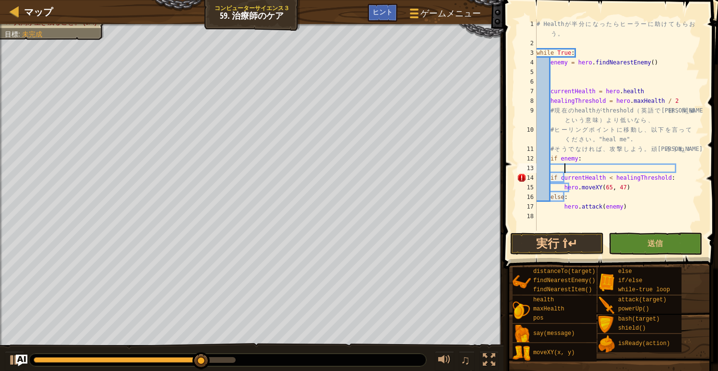
scroll to position [4, 2]
click at [552, 180] on div "# Health が 半 分 に な っ た ら ヒ ー ラ ー に 助 け て も ら お う 。 while True : enemy = hero . …" at bounding box center [619, 139] width 169 height 240
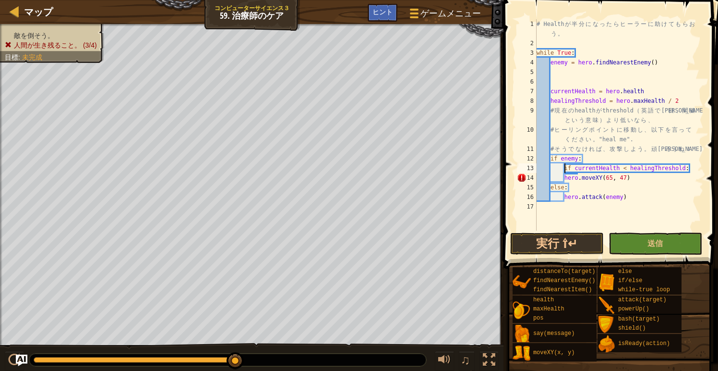
click at [566, 180] on div "# Health が 半 分 に な っ た ら ヒ ー ラ ー に 助 け て も ら お う 。 while True : enemy = hero . …" at bounding box center [619, 139] width 169 height 240
click at [692, 168] on div "# Health が 半 分 に な っ た ら ヒ ー ラ ー に 助 け て も ら お う 。 while True : enemy = hero . …" at bounding box center [619, 139] width 169 height 240
type textarea "if currentHealth < healingThreshold:"
click at [551, 190] on div "# Health が 半 分 に な っ た ら ヒ ー ラ ー に 助 け て も ら お う 。 while True : enemy = hero . …" at bounding box center [619, 139] width 169 height 240
click at [552, 189] on div "# Health が 半 分 に な っ た ら ヒ ー ラ ー に 助 け て も ら お う 。 while True : enemy = hero . …" at bounding box center [619, 139] width 169 height 240
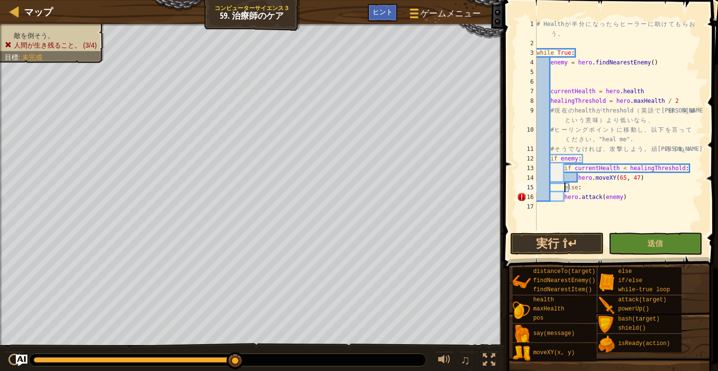
click at [566, 196] on div "# Health が 半 分 に な っ た ら ヒ ー ラ ー に 助 け て も ら お う 。 while True : enemy = hero . …" at bounding box center [619, 139] width 169 height 240
click at [581, 188] on div "# Health が 半 分 に な っ た ら ヒ ー ラ ー に 助 け て も ら お う 。 while True : enemy = hero . …" at bounding box center [619, 139] width 169 height 240
type textarea "else:"
click at [581, 189] on div "# Health が 半 分 に な っ た ら ヒ ー ラ ー に 助 け て も ら お う 。 while True : enemy = hero . …" at bounding box center [619, 139] width 169 height 240
click at [564, 208] on div "# Health が 半 分 に な っ た ら ヒ ー ラ ー に 助 け て も ら お う 。 while True : enemy = hero . …" at bounding box center [619, 139] width 169 height 240
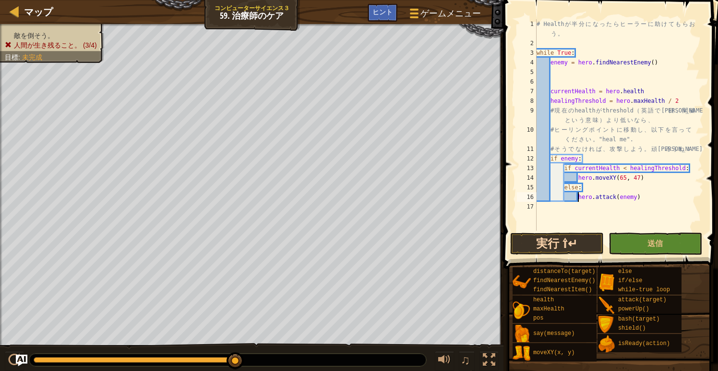
type textarea "hero.attack(enemy)"
click at [569, 246] on button "実行 ⇧↵" at bounding box center [557, 243] width 94 height 22
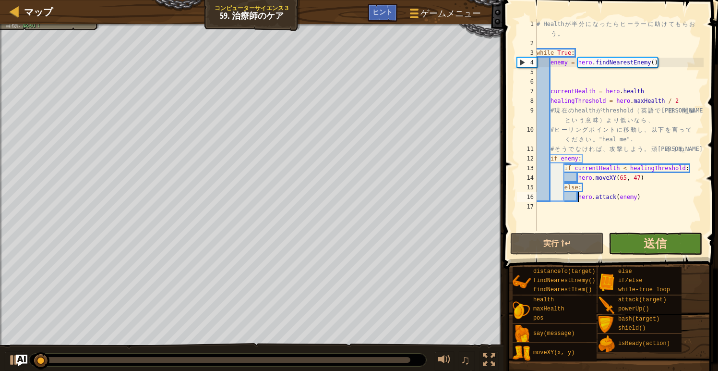
click at [659, 239] on span "送信" at bounding box center [655, 242] width 23 height 15
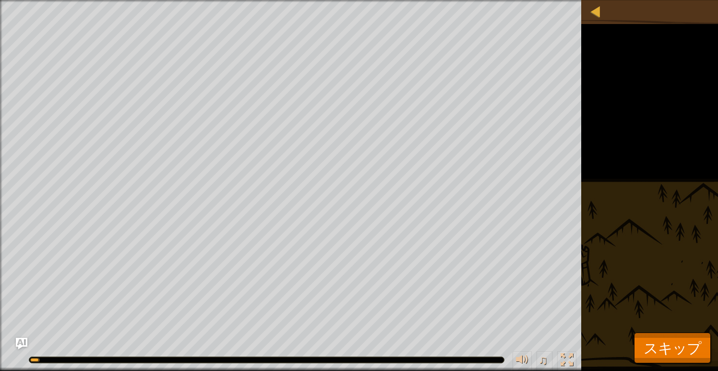
click at [666, 353] on span "スキップ" at bounding box center [673, 348] width 58 height 20
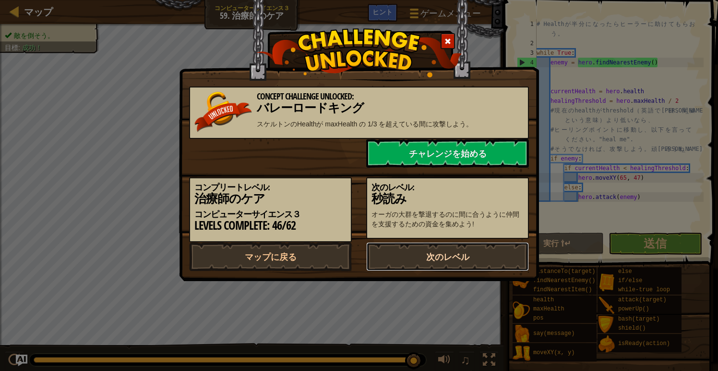
click at [488, 271] on link "次のレベル" at bounding box center [447, 256] width 163 height 29
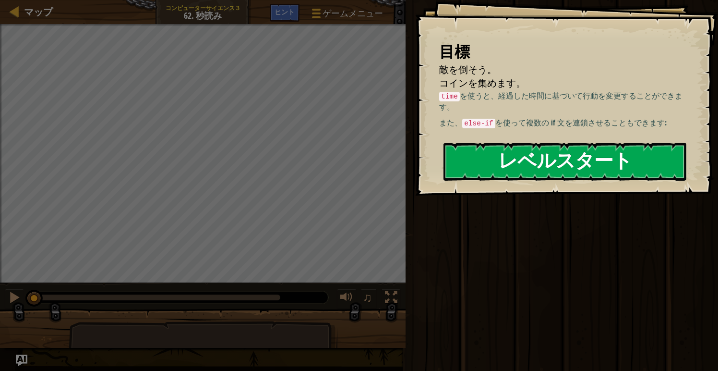
click at [603, 160] on button "レベルスタート" at bounding box center [565, 162] width 243 height 38
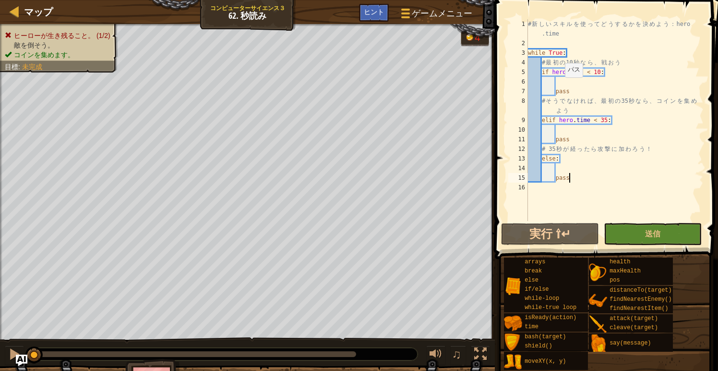
click at [561, 86] on div "# 新 し い ス キ ル を 使 っ て ど う す る か を 決 め よ う ： hero .time while True : # 最 初 の 10 …" at bounding box center [615, 134] width 178 height 231
click at [556, 80] on div "# 新 し い ス キ ル を 使 っ て ど う す る か を 決 め よ う ： hero .time while True : # 最 初 の 10 …" at bounding box center [615, 134] width 178 height 231
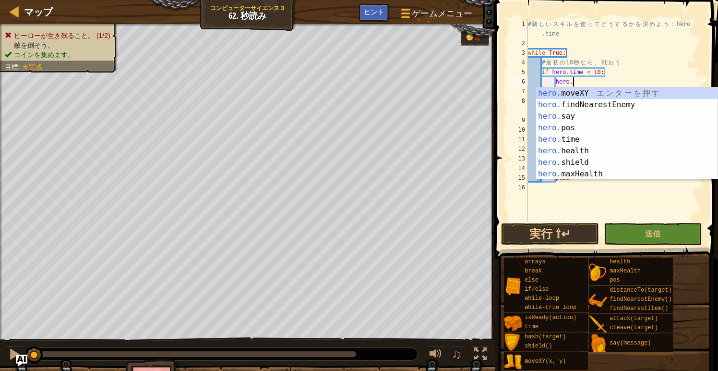
scroll to position [4, 3]
type textarea "hero.attack(enemy)"
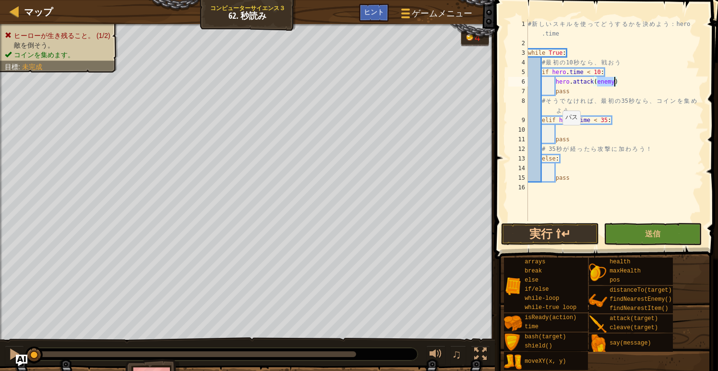
click at [559, 134] on div "# 新 し い ス キ ル を 使 っ て ど う す る か を 決 め よ う ： hero .time while True : # 最 初 の 10 …" at bounding box center [615, 134] width 178 height 231
type textarea "hero.moveXY(coin,pos.x,coin.pos.y)"
click at [562, 172] on div "# 新 し い ス キ ル を 使 っ て ど う す る か を 決 め よ う ： hero .time while True : # 最 初 の 10 …" at bounding box center [615, 134] width 178 height 231
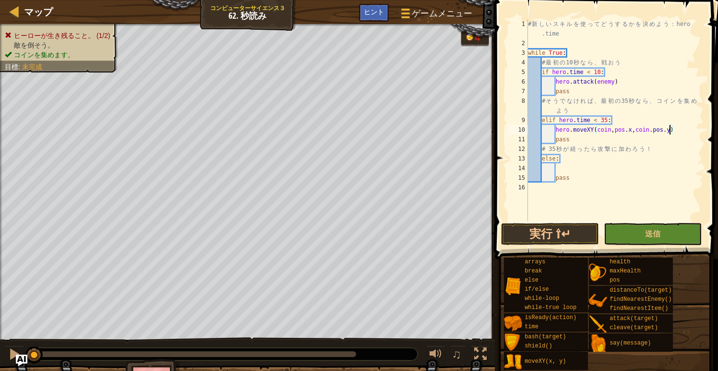
scroll to position [4, 2]
click at [580, 52] on div "# 新 し い ス キ ル を 使 っ て ど う す る か を 決 め よ う ： hero .time while True : # 最 初 の 10 …" at bounding box center [615, 134] width 178 height 231
type textarea "while True:"
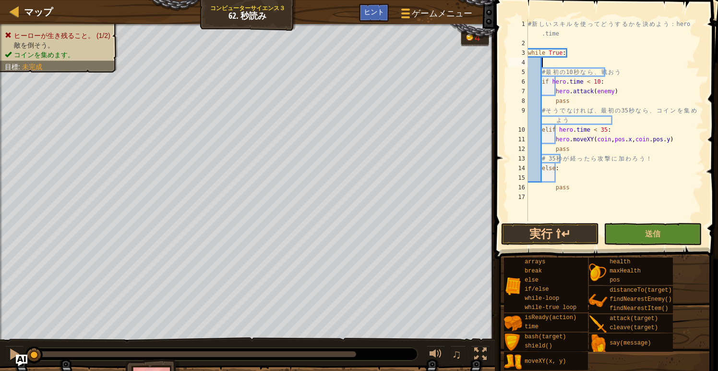
type textarea "e"
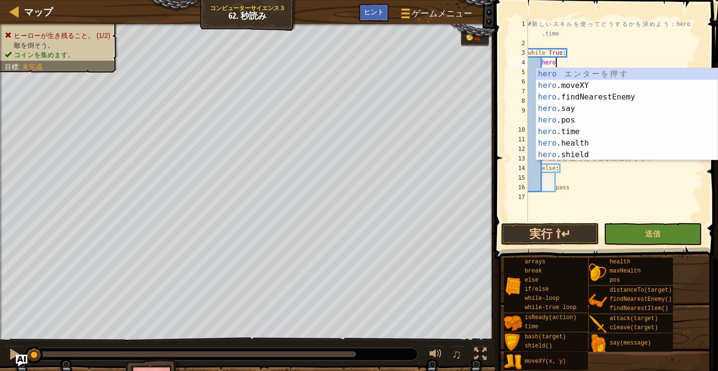
type textarea "hero."
type textarea "hero.f"
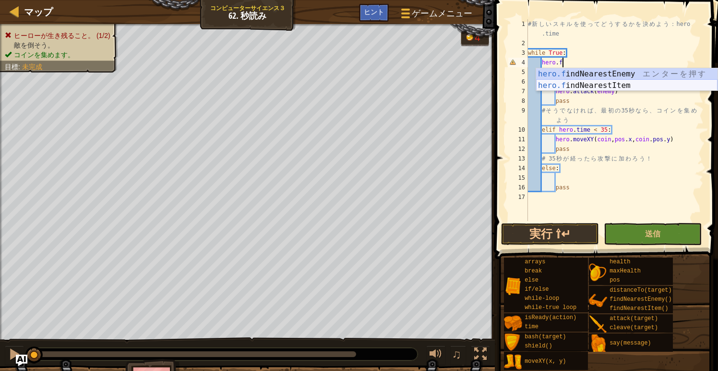
click at [593, 84] on div "hero.f indNearestEnemy エ ン タ ー を 押 す hero.f indNearestItem エ ン タ ー を 押 す" at bounding box center [627, 91] width 182 height 46
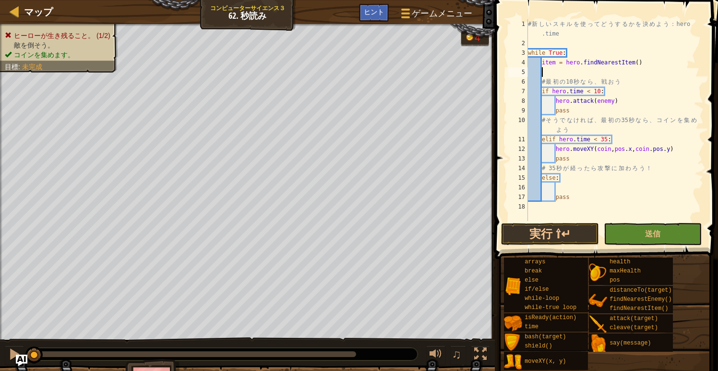
scroll to position [4, 0]
click at [557, 62] on div "# 新 し い ス キ ル を 使 っ て ど う す る か を 決 め よ う ： hero .time while True : item = hero…" at bounding box center [615, 134] width 178 height 231
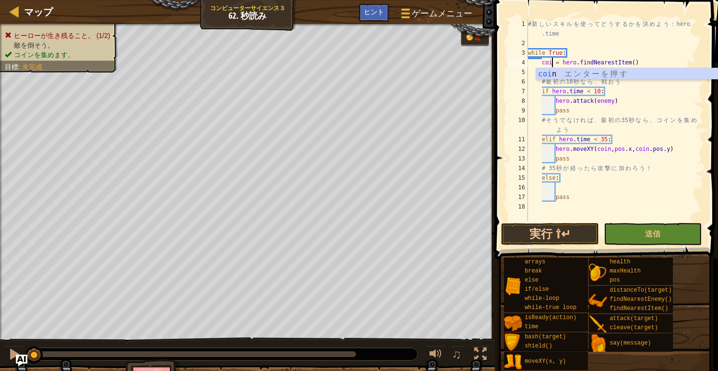
type textarea "coin = hero.findNearestItem()"
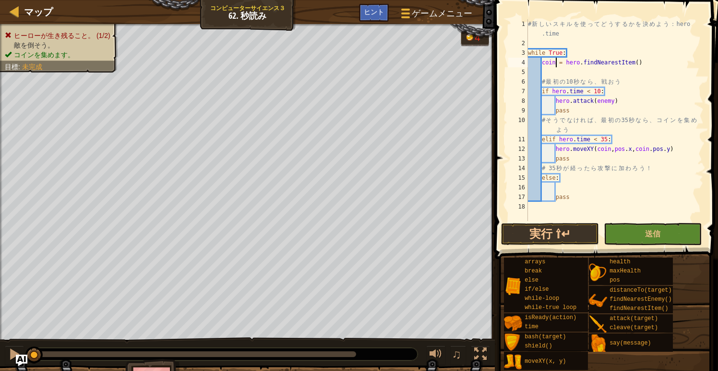
click at [654, 62] on div "# 新 し い ス キ ル を 使 っ て ど う す る か を 決 め よ う ： hero .time while True : coin = hero…" at bounding box center [615, 134] width 178 height 231
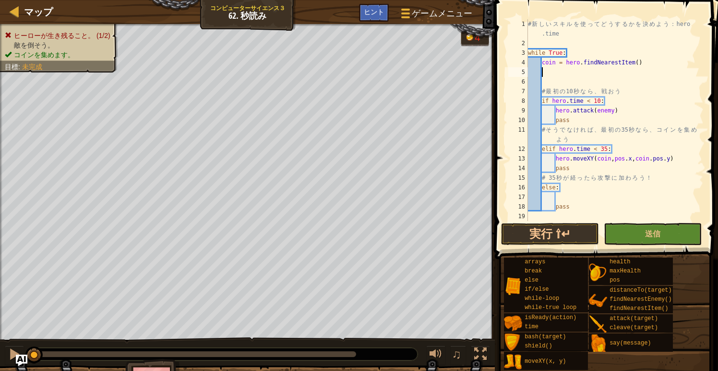
scroll to position [4, 1]
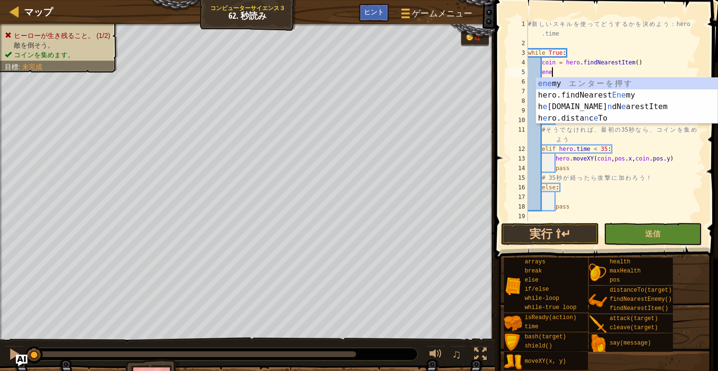
type textarea "e"
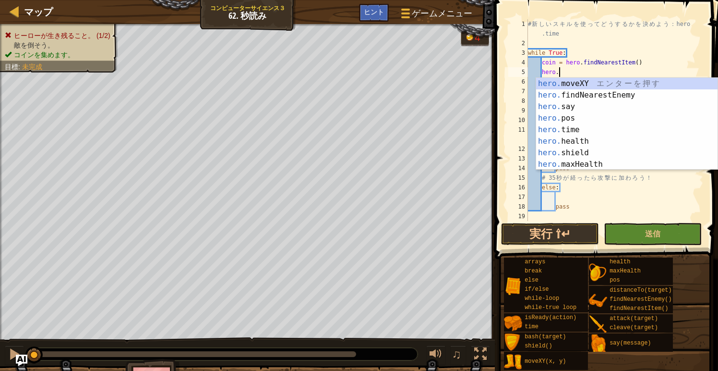
type textarea "hero.f"
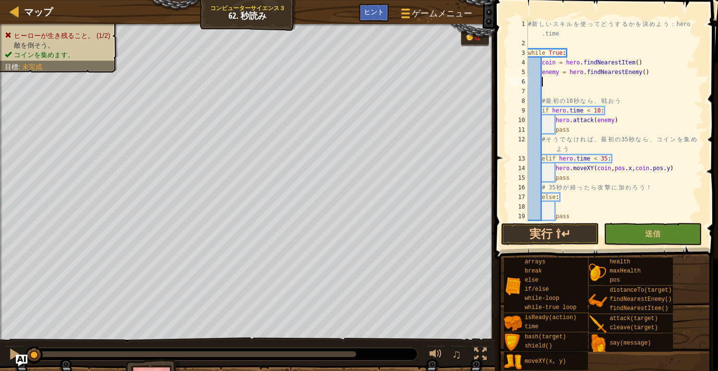
scroll to position [10, 0]
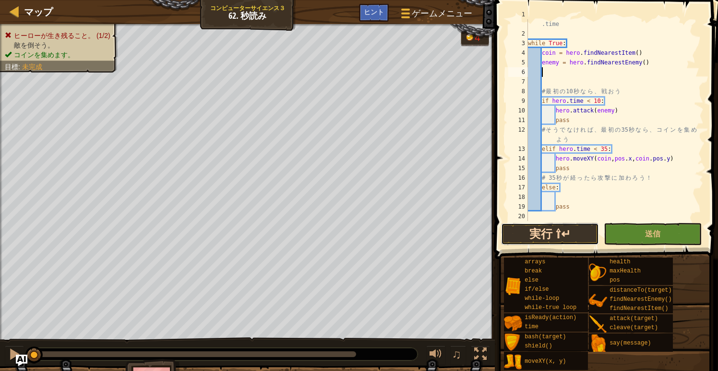
click at [554, 232] on button "実行 ⇧↵" at bounding box center [550, 234] width 98 height 22
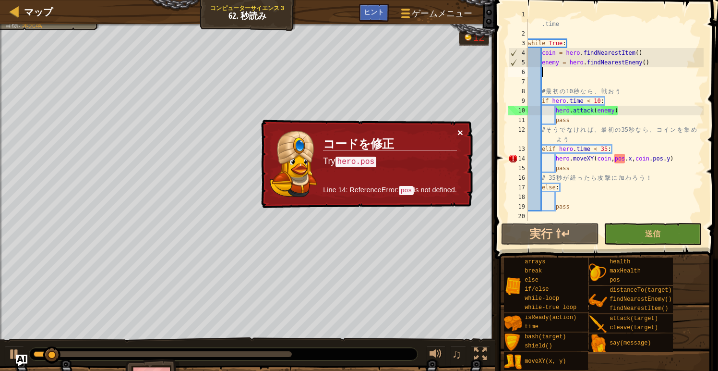
click at [459, 134] on button "×" at bounding box center [461, 132] width 6 height 10
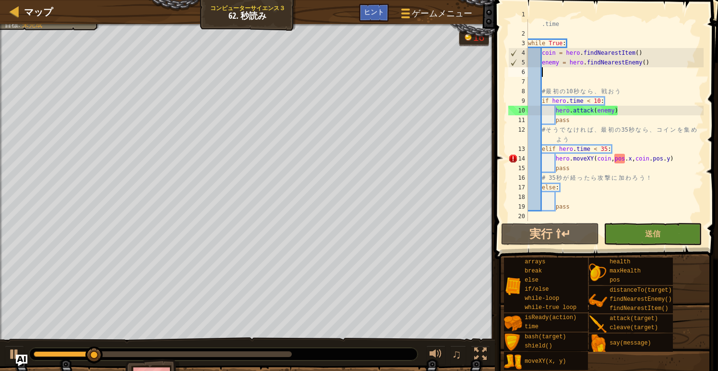
click at [615, 160] on div "# 新 し い ス キ ル を 使 っ て ど う す る か を 決 め よ う ： hero .time while True : coin = hero…" at bounding box center [615, 125] width 178 height 231
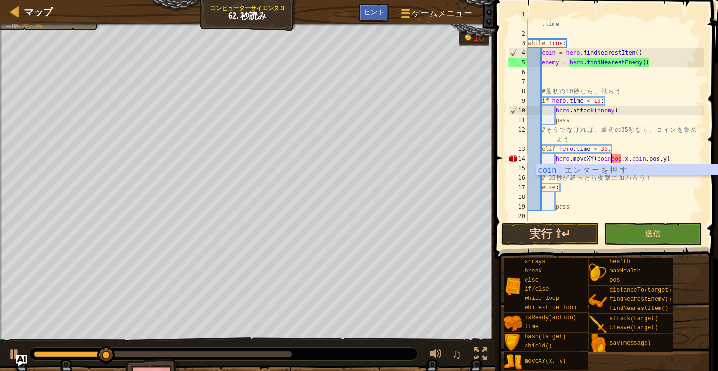
type textarea "hero.moveXY(coin.pos.x,coin.pos.y)"
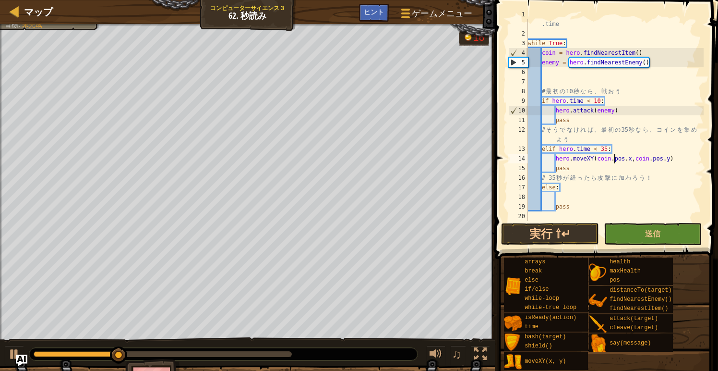
click at [578, 196] on div "# 新 し い ス キ ル を 使 っ て ど う す る か を 決 め よ う ： hero .time while True : coin = hero…" at bounding box center [615, 125] width 178 height 231
click at [542, 230] on button "実行 ⇧↵" at bounding box center [550, 234] width 98 height 22
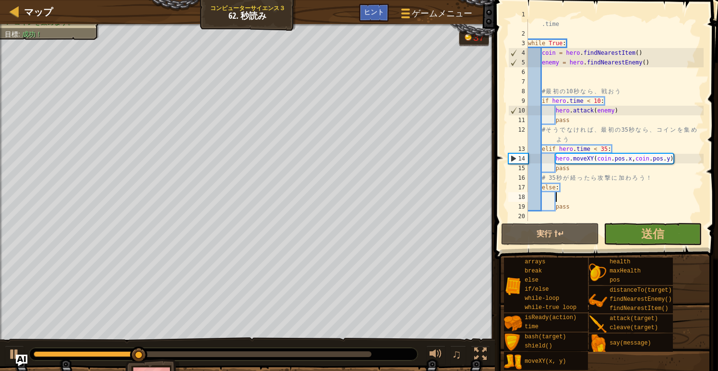
click at [649, 238] on span "送信" at bounding box center [653, 233] width 23 height 15
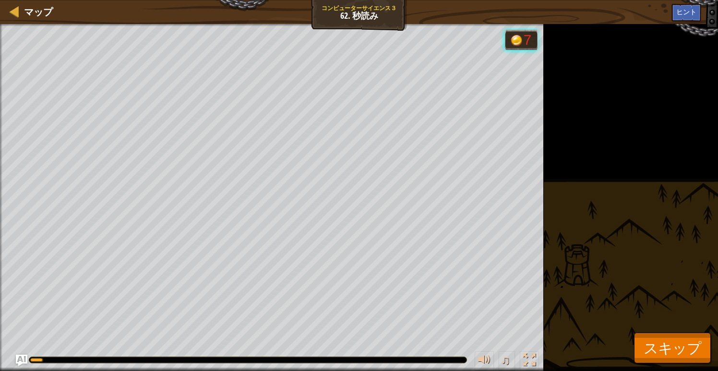
click at [656, 334] on button "スキップ" at bounding box center [672, 347] width 77 height 31
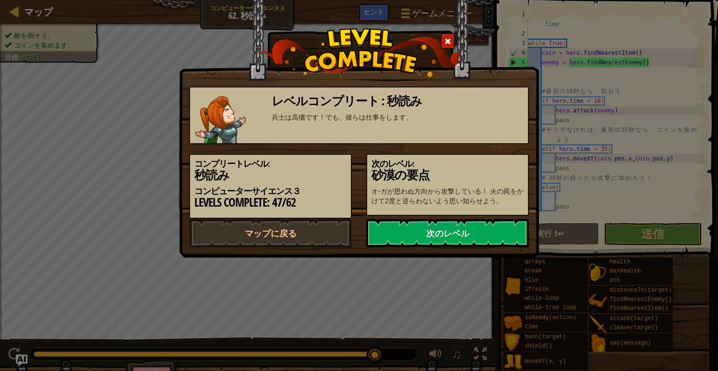
click at [510, 247] on link "次のレベル" at bounding box center [447, 233] width 163 height 29
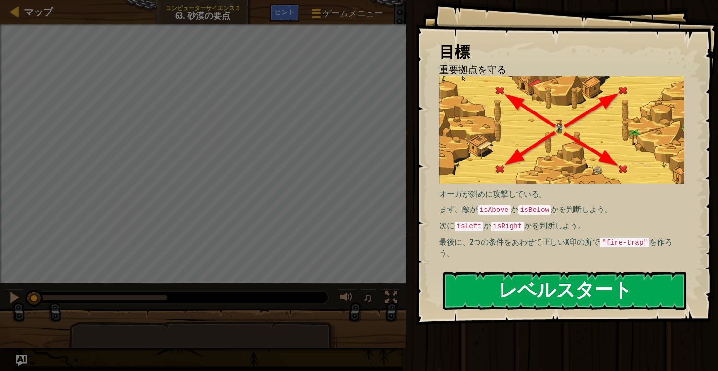
click at [526, 288] on button "レベルスタート" at bounding box center [565, 291] width 243 height 38
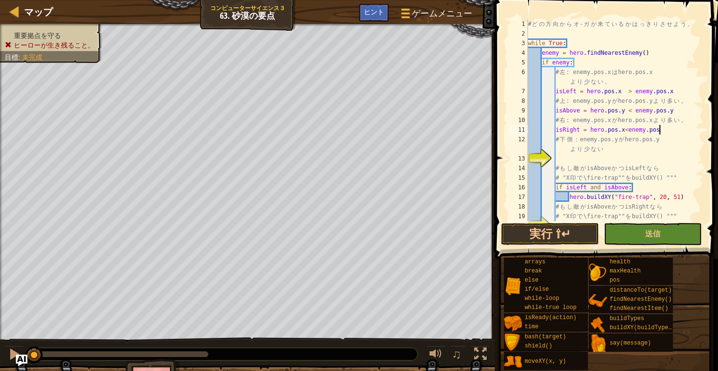
scroll to position [4, 11]
type textarea "isRight = hero.pos.x<enemy.pos.x"
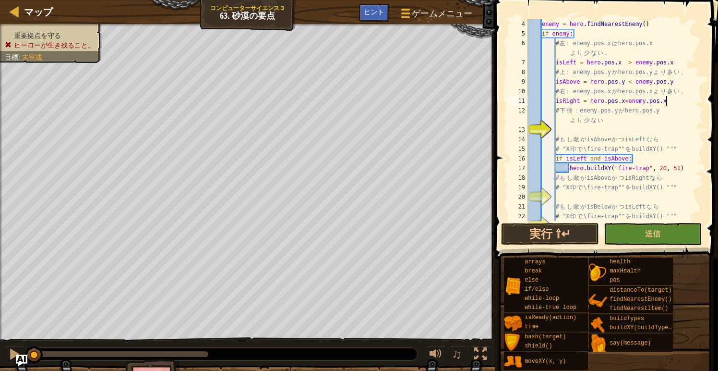
scroll to position [43, 0]
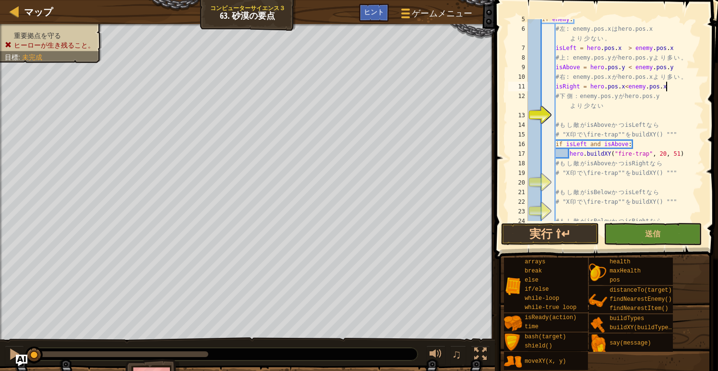
click at [567, 119] on div "if enemy : # 左 : enemy.pos.x は hero.pos.x よ り 少 な い 。 isLeft = hero . pos . x >…" at bounding box center [615, 124] width 178 height 221
type textarea "isDown = hero.pos.y > enemy.pos.y"
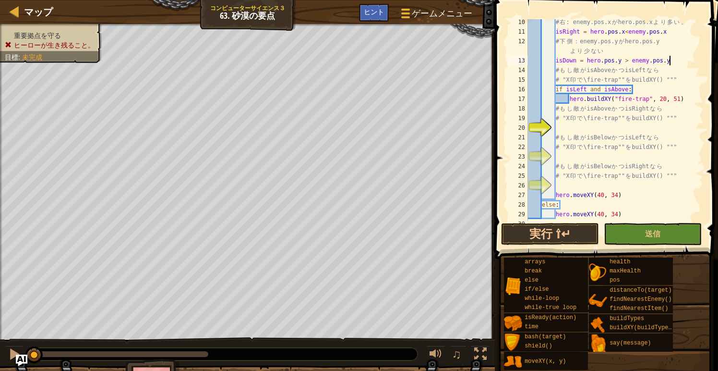
scroll to position [106, 0]
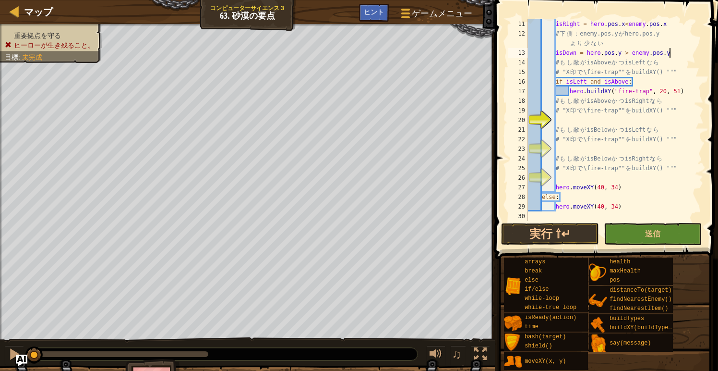
click at [570, 120] on div "isRight = hero . pos . x < enemy . pos . x # 下 側 ： enemy.pos.y が hero.pos.y よ り…" at bounding box center [615, 129] width 178 height 221
click at [564, 232] on button "実行 ⇧↵" at bounding box center [550, 234] width 98 height 22
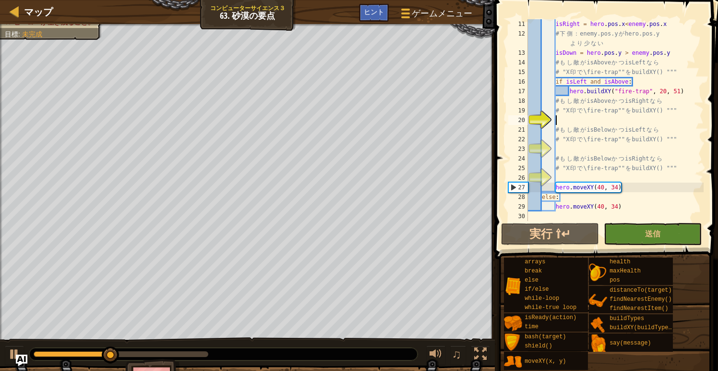
click at [560, 120] on div "isRight = hero . pos . x < enemy . pos . x # 下 側 ： enemy.pos.y が hero.pos.y よ り…" at bounding box center [615, 129] width 178 height 221
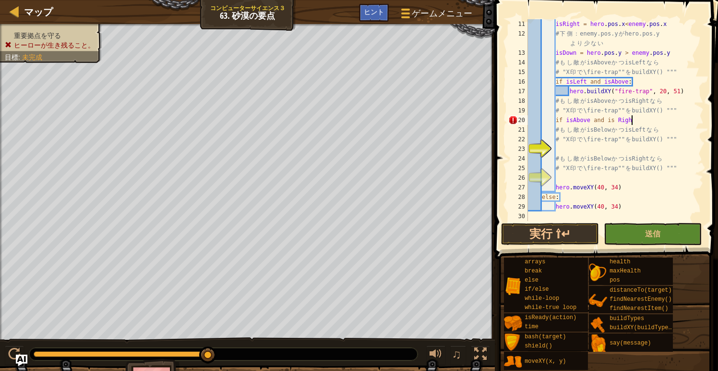
scroll to position [4, 8]
type textarea "if isAbove and is Right:"
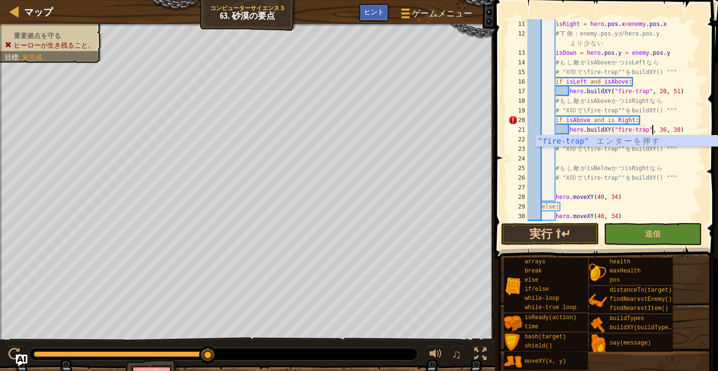
scroll to position [4, 10]
click at [667, 127] on div "isRight = hero . pos . x < enemy . pos . x # 下 側 ： enemy.pos.y が hero.pos.y よ り…" at bounding box center [615, 129] width 178 height 221
click at [13, 352] on div at bounding box center [14, 354] width 12 height 12
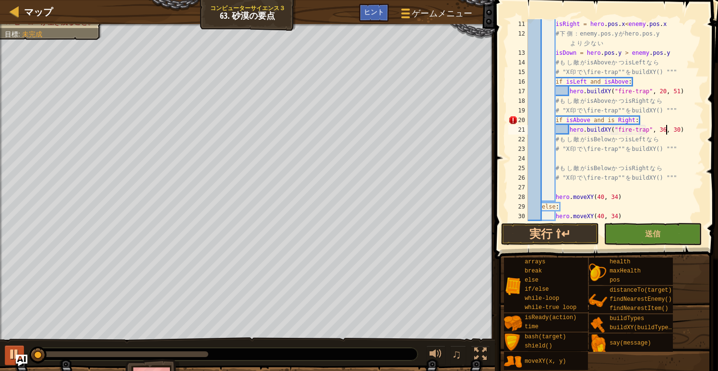
click at [13, 352] on div at bounding box center [14, 354] width 12 height 12
click at [572, 164] on div "isRight = hero . pos . x < enemy . pos . x # 下 側 ： enemy.pos.y が hero.pos.y よ り…" at bounding box center [615, 129] width 178 height 221
type textarea "# もし敵が isBelow かつ isRight なら"
click at [557, 158] on div "isRight = hero . pos . x < enemy . pos . x # 下 側 ： enemy.pos.y が hero.pos.y よ り…" at bounding box center [615, 129] width 178 height 221
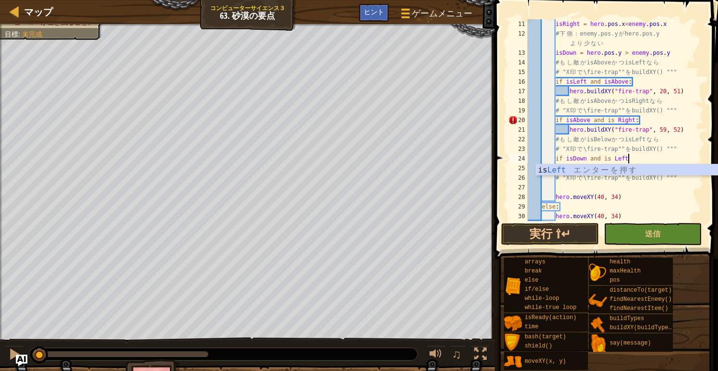
scroll to position [4, 8]
click at [614, 157] on div "isRight = hero . pos . x < enemy . pos . x # 下 側 ： enemy.pos.y が hero.pos.y よ り…" at bounding box center [615, 129] width 178 height 221
type textarea "if isDown and isLeft:"
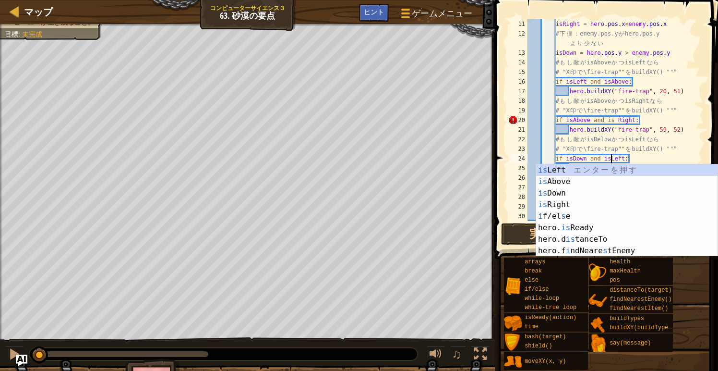
click at [636, 157] on div "isRight = hero . pos . x < enemy . pos . x # 下 側 ： enemy.pos.y が hero.pos.y よ り…" at bounding box center [615, 129] width 178 height 221
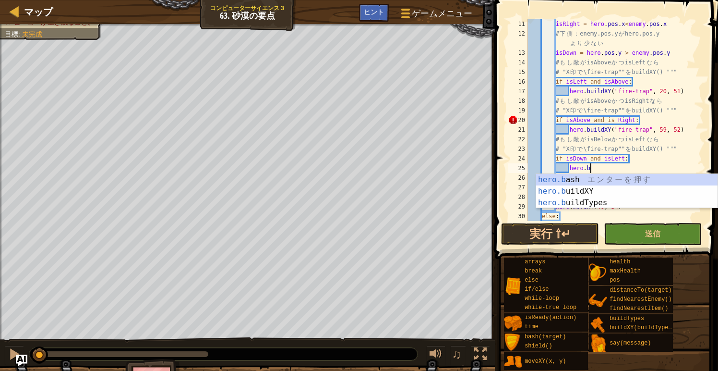
scroll to position [4, 5]
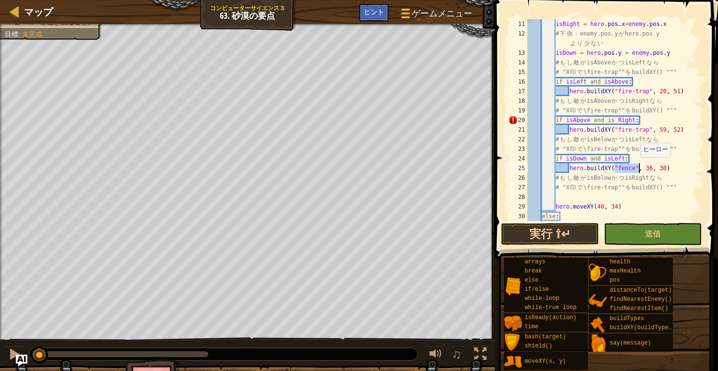
click at [636, 167] on div "isRight = hero . pos . x < enemy . pos . x # 下 側 ： enemy.pos.y が hero.pos.y よ り…" at bounding box center [615, 129] width 178 height 221
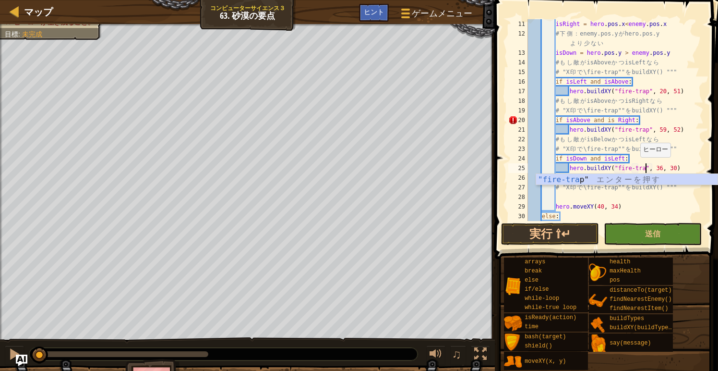
scroll to position [4, 10]
click at [667, 167] on div "isRight = hero . pos . x < enemy . pos . x # 下 側 ： enemy.pos.y が hero.pos.y よ り…" at bounding box center [615, 129] width 178 height 221
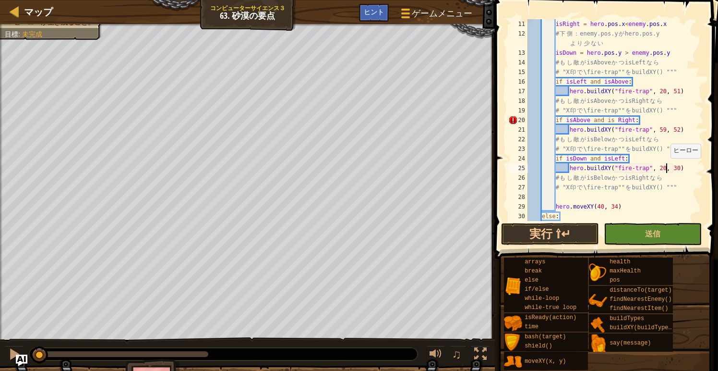
scroll to position [4, 11]
type textarea "hero.buildXY("fire-trap", 20, 17)"
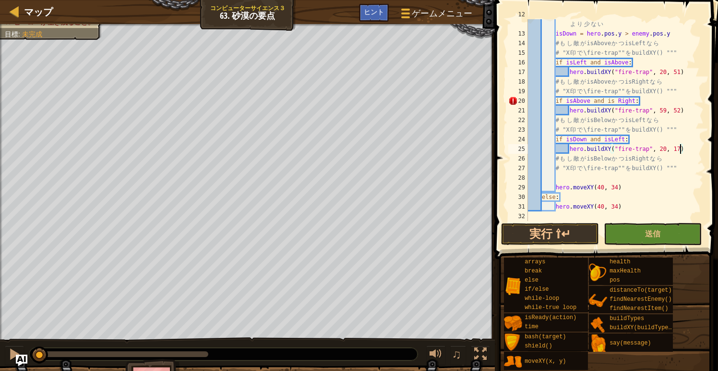
click at [557, 176] on div "# 下 側 ： enemy.pos.y が hero.pos.y よ り 少 な い isDown = hero . pos . y > enemy . po…" at bounding box center [615, 125] width 178 height 231
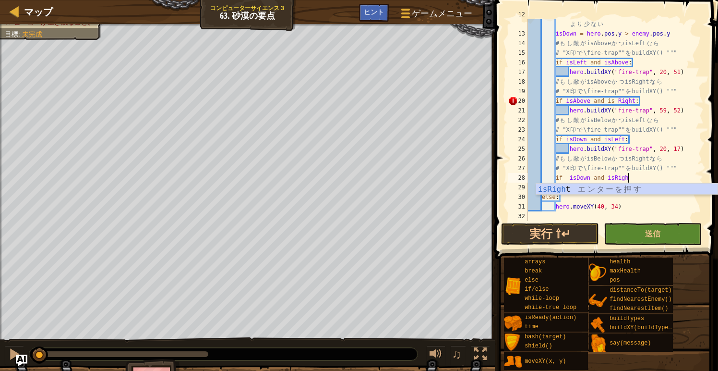
scroll to position [4, 8]
type textarea "if isDown and isRight:"
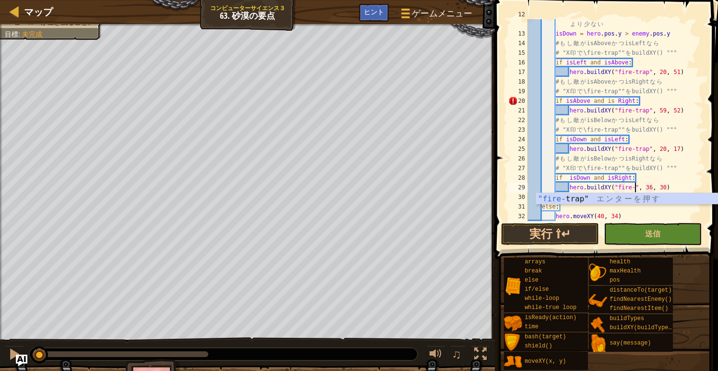
scroll to position [4, 9]
click at [666, 189] on div "# 下 側 ： enemy.pos.y が hero.pos.y よ り 少 な い isDown = hero . pos . y > enemy . po…" at bounding box center [615, 125] width 178 height 231
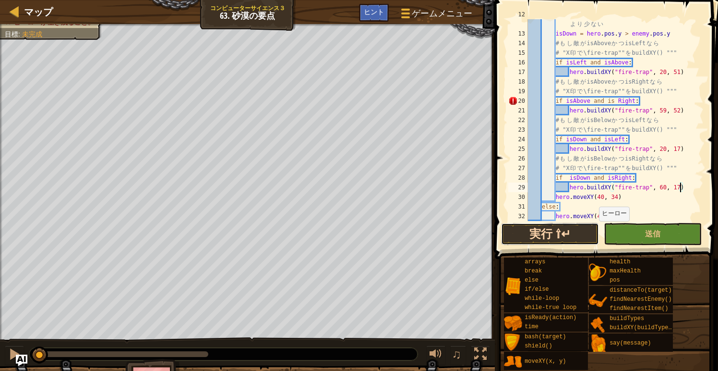
click at [571, 231] on button "実行 ⇧↵" at bounding box center [550, 234] width 98 height 22
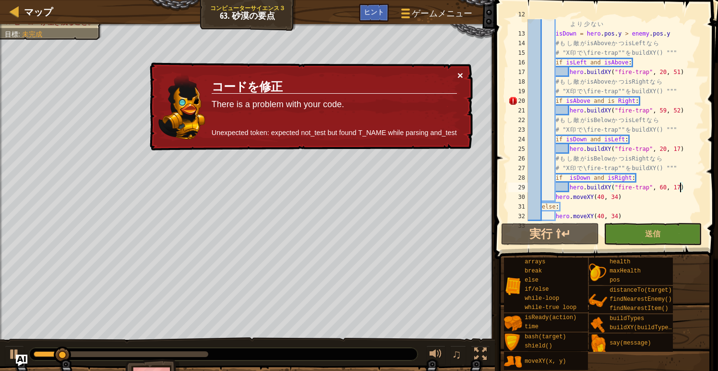
click at [461, 78] on button "×" at bounding box center [461, 75] width 6 height 10
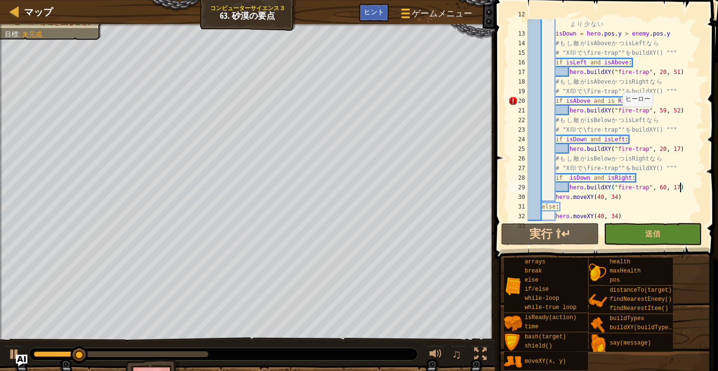
click at [619, 106] on div "# 下 側 ： enemy.pos.y が hero.pos.y よ り 少 な い isDown = hero . pos . y > enemy . po…" at bounding box center [615, 125] width 178 height 231
click at [619, 105] on div "# 下 側 ： enemy.pos.y が hero.pos.y よ り 少 な い isDown = hero . pos . y > enemy . po…" at bounding box center [615, 125] width 178 height 231
type textarea "if isAbove and isRight:"
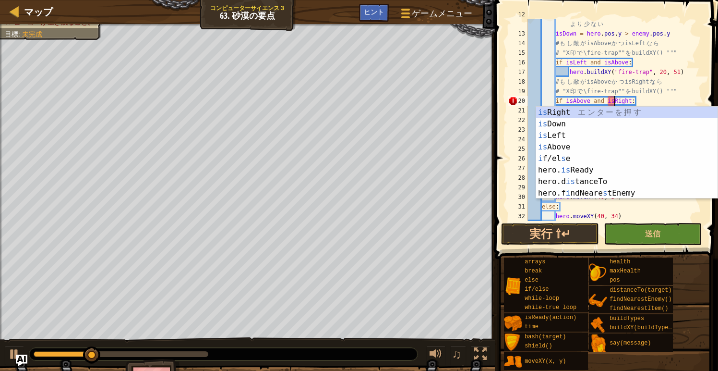
scroll to position [4, 8]
click at [561, 234] on button "実行 ⇧↵" at bounding box center [550, 234] width 98 height 22
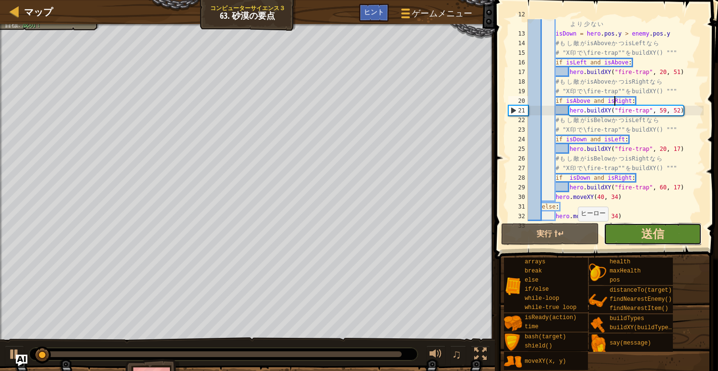
click at [656, 234] on span "送信" at bounding box center [653, 233] width 23 height 15
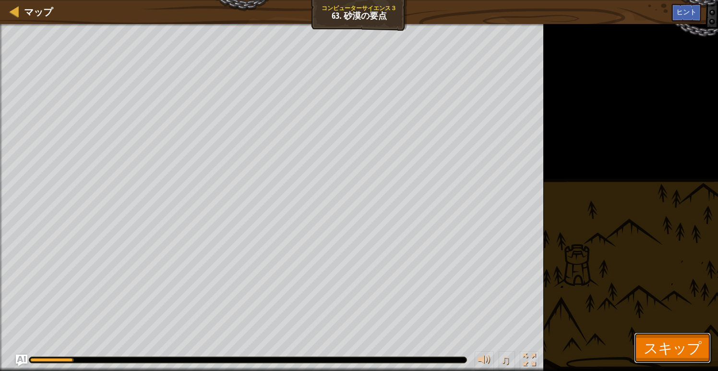
click at [671, 336] on button "スキップ" at bounding box center [672, 347] width 77 height 31
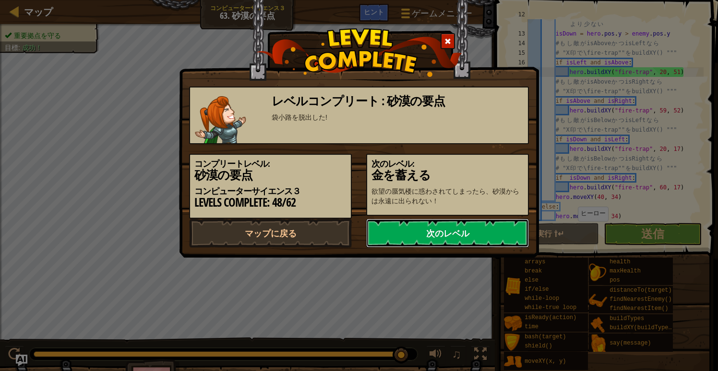
click at [463, 243] on link "次のレベル" at bounding box center [447, 233] width 163 height 29
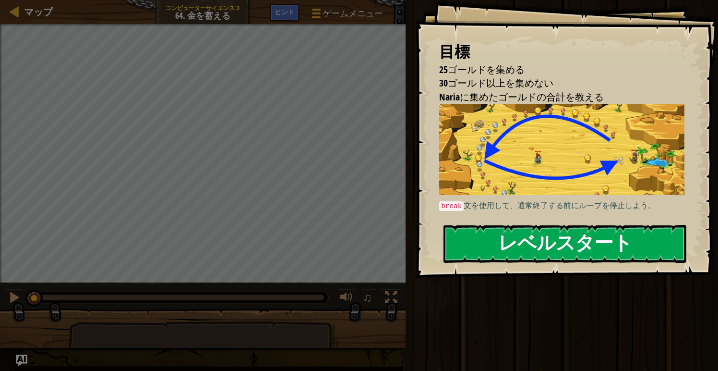
click at [541, 246] on button "レベルスタート" at bounding box center [565, 244] width 243 height 38
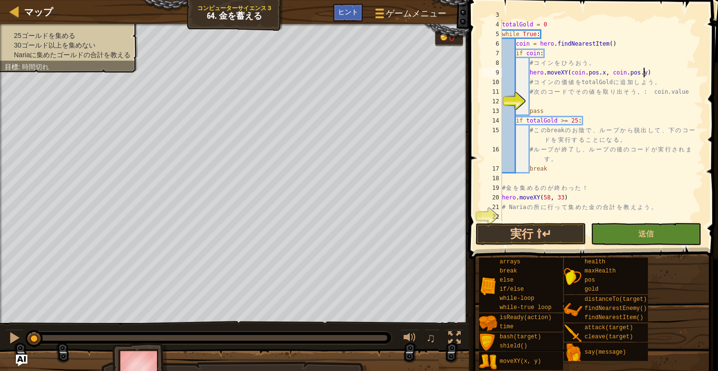
scroll to position [48, 0]
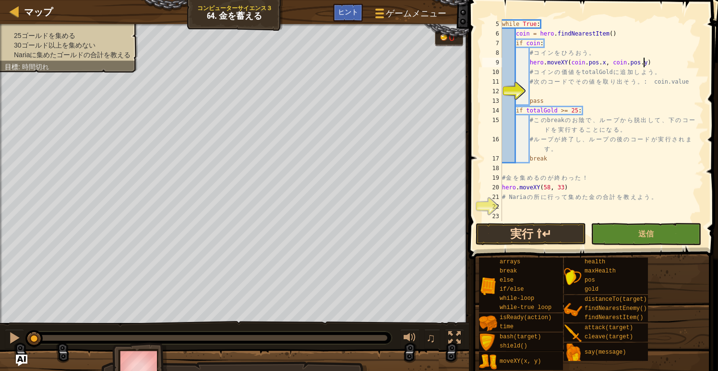
type textarea "hero.moveXY(coin.pos.x, coin.pos.y)"
click at [507, 229] on button "実行 ⇧↵" at bounding box center [531, 234] width 110 height 22
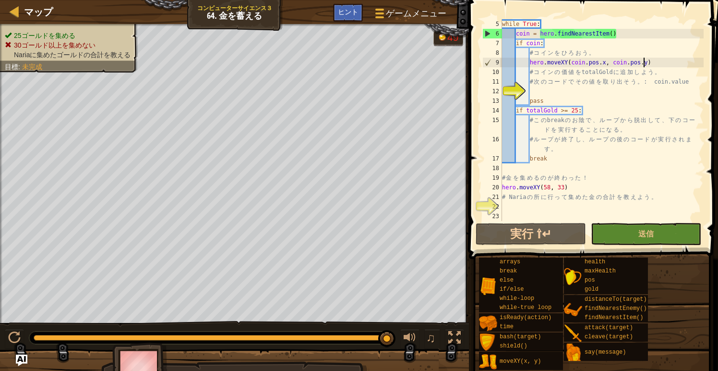
click at [504, 205] on div "while True : coin = hero . findNearestItem ( ) if coin : # コ イ ン を ひ ろ お う 。 he…" at bounding box center [602, 129] width 204 height 221
click at [351, 13] on span "ヒント" at bounding box center [348, 11] width 20 height 9
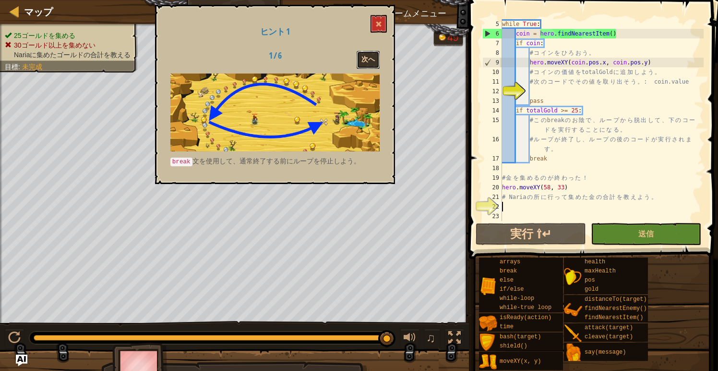
click at [372, 60] on button "次へ" at bounding box center [368, 60] width 23 height 18
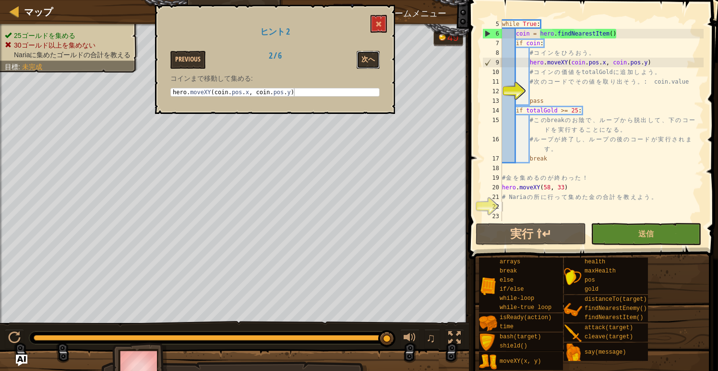
click at [372, 60] on button "次へ" at bounding box center [368, 60] width 23 height 18
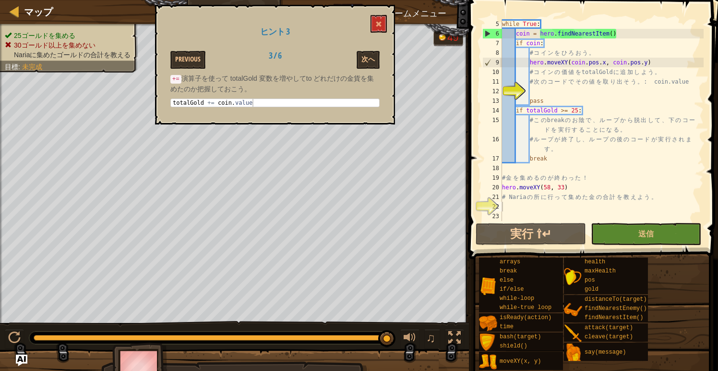
click at [535, 168] on div "while True : coin = hero . findNearestItem ( ) if coin : # コ イ ン を ひ ろ お う 。 he…" at bounding box center [602, 129] width 204 height 221
click at [511, 206] on div "while True : coin = hero . findNearestItem ( ) if coin : # コ イ ン を ひ ろ お う 。 he…" at bounding box center [602, 129] width 204 height 221
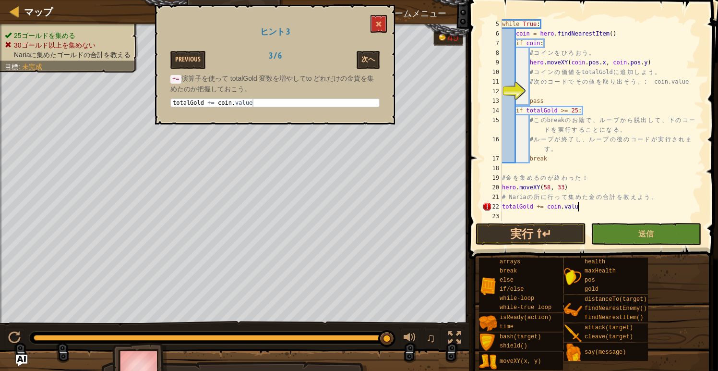
scroll to position [4, 6]
click at [367, 57] on button "次へ" at bounding box center [368, 60] width 23 height 18
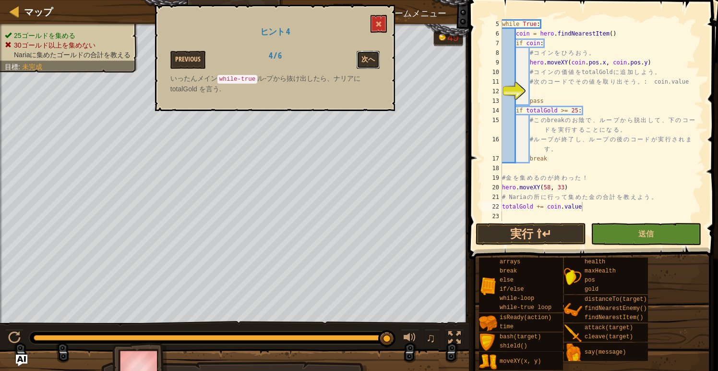
click at [367, 57] on button "次へ" at bounding box center [368, 60] width 23 height 18
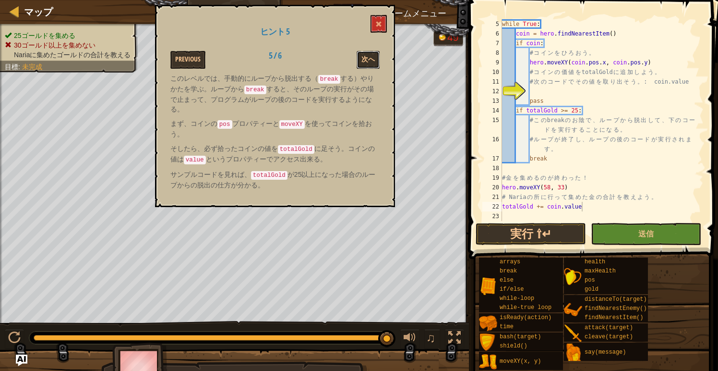
click at [367, 57] on button "次へ" at bounding box center [368, 60] width 23 height 18
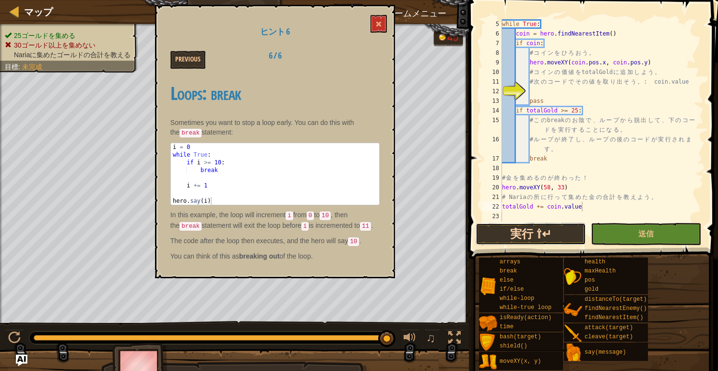
click at [506, 232] on button "実行 ⇧↵" at bounding box center [531, 234] width 110 height 22
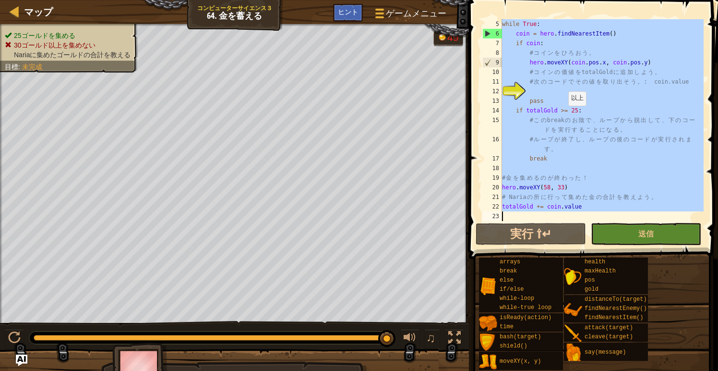
click at [564, 115] on div "while True : coin = hero . findNearestItem ( ) if coin : # コ イ ン を ひ ろ お う 。 he…" at bounding box center [602, 129] width 204 height 221
type textarea "if totalGold >= 25:"
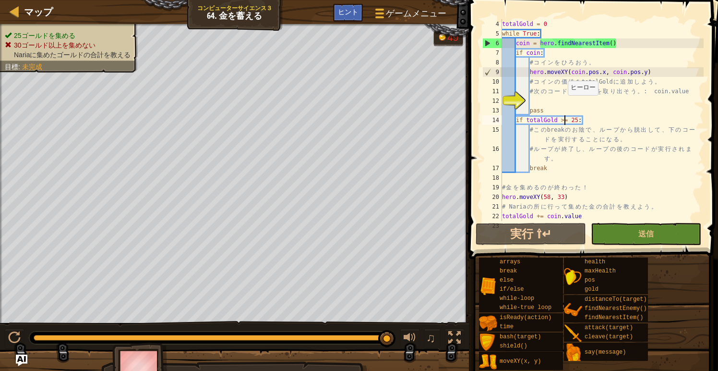
scroll to position [38, 0]
click at [550, 101] on div "totalGold = 0 while True : coin = hero . findNearestItem ( ) if coin : # コ イ ン …" at bounding box center [602, 129] width 204 height 221
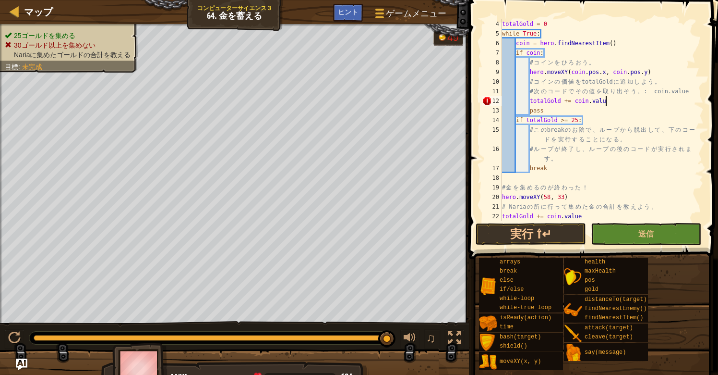
scroll to position [4, 8]
click at [571, 164] on div "totalGold = 0 while True : coin = hero . findNearestItem ( ) if coin : # コ イ ン …" at bounding box center [602, 129] width 204 height 221
type textarea "break"
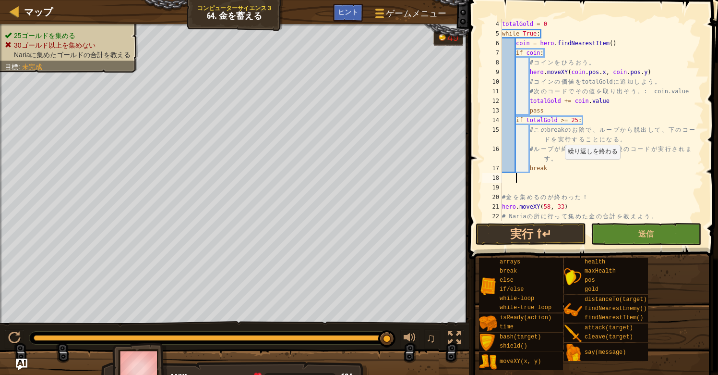
click at [561, 169] on div "totalGold = 0 while True : coin = hero . findNearestItem ( ) if coin : # コ イ ン …" at bounding box center [602, 129] width 204 height 221
type textarea "b"
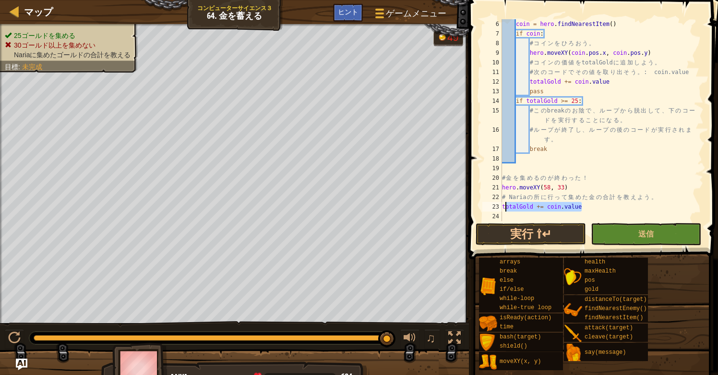
drag, startPoint x: 585, startPoint y: 209, endPoint x: 504, endPoint y: 205, distance: 81.3
click at [504, 205] on div "coin = hero . findNearestItem ( ) if coin : # コ イ ン を ひ ろ お う 。 hero . moveXY (…" at bounding box center [602, 129] width 204 height 221
type textarea "totalGold += coin.value"
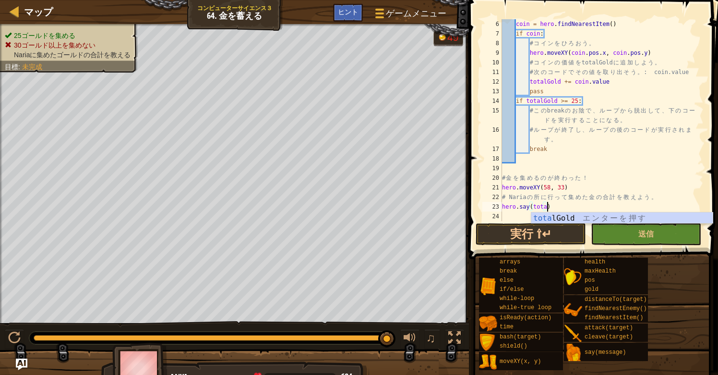
scroll to position [4, 4]
type textarea "hero.say(totalGold)"
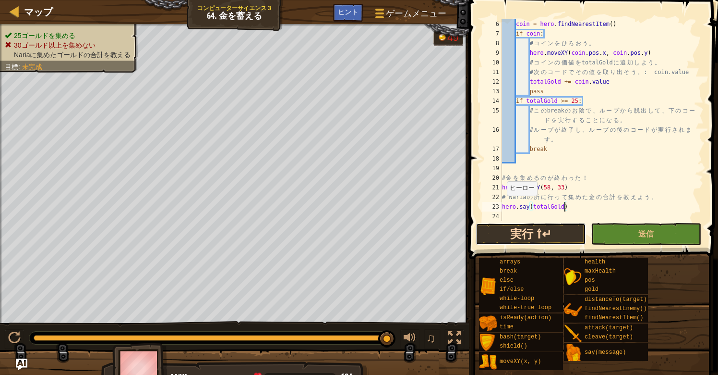
click at [505, 233] on button "実行 ⇧↵" at bounding box center [531, 234] width 110 height 22
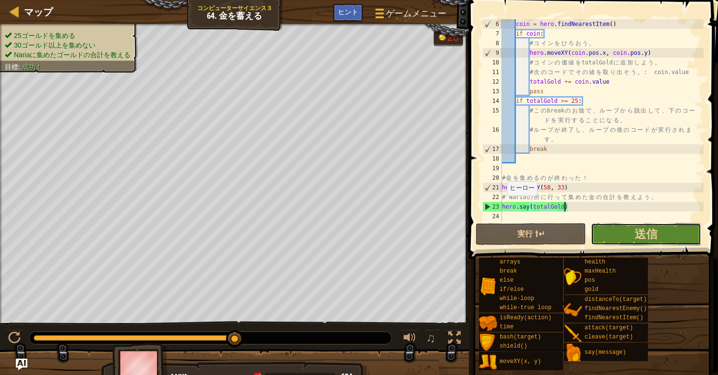
click at [625, 241] on button "送信" at bounding box center [646, 234] width 110 height 22
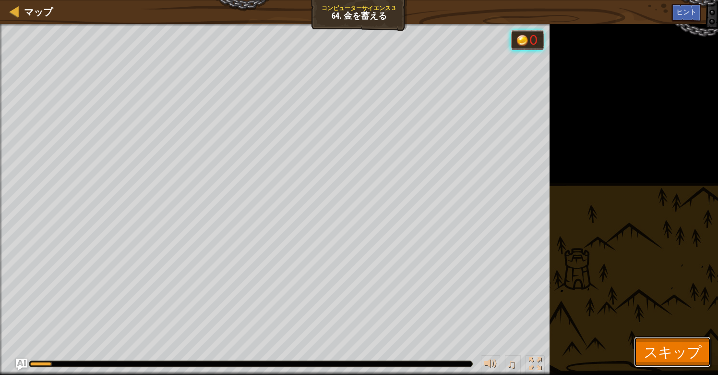
click at [671, 359] on button "スキップ" at bounding box center [672, 351] width 77 height 31
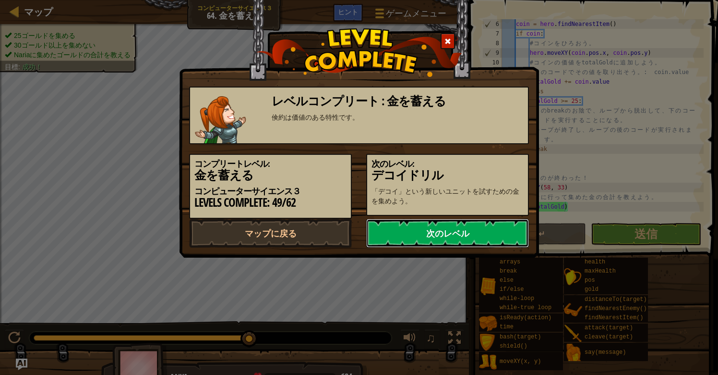
click at [448, 240] on link "次のレベル" at bounding box center [447, 233] width 163 height 29
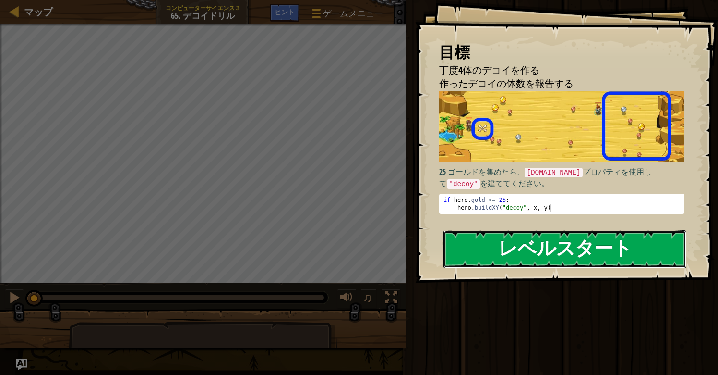
click at [494, 248] on button "レベルスタート" at bounding box center [565, 249] width 243 height 38
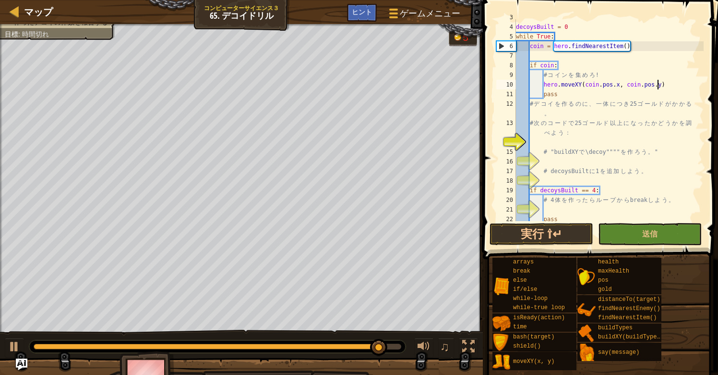
scroll to position [30, 0]
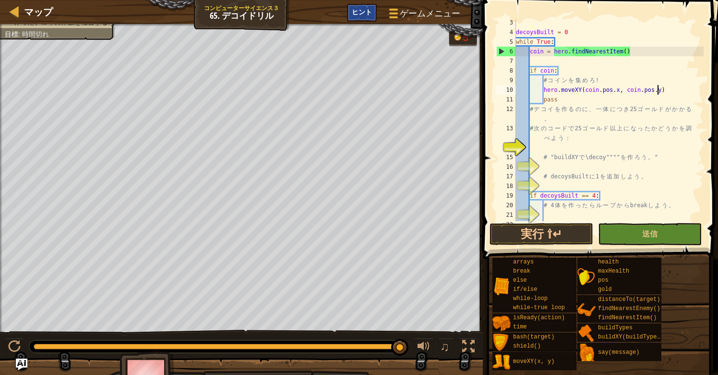
click at [364, 13] on span "ヒント" at bounding box center [362, 11] width 20 height 9
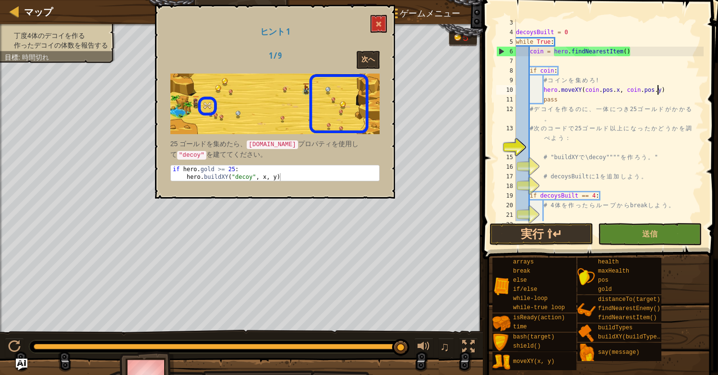
click at [531, 121] on div "decoysBuilt = 0 while True : coin = hero . findNearestItem ( ) if coin : # コ イ …" at bounding box center [609, 128] width 190 height 221
type textarea "# デコイを作るのに、一体につき25ゴールドがかかる。"
click at [532, 144] on div "decoysBuilt = 0 while True : coin = hero . findNearestItem ( ) if coin : # コ イ …" at bounding box center [609, 128] width 190 height 221
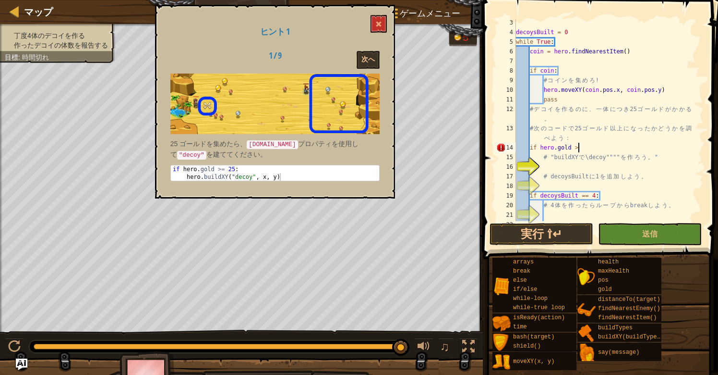
scroll to position [4, 5]
type textarea "if hero.gold >= 25:"
click at [546, 167] on div "decoysBuilt = 0 while True : coin = hero . findNearestItem ( ) if coin : # コ イ …" at bounding box center [609, 128] width 190 height 221
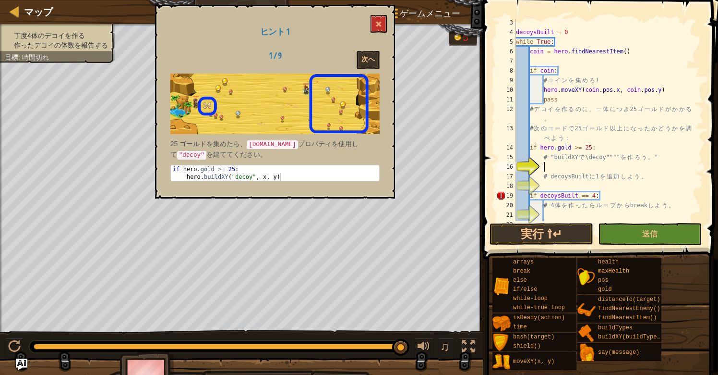
click at [599, 146] on div "decoysBuilt = 0 while True : coin = hero . findNearestItem ( ) if coin : # コ イ …" at bounding box center [609, 128] width 190 height 221
type textarea "if hero.gold >= 25:"
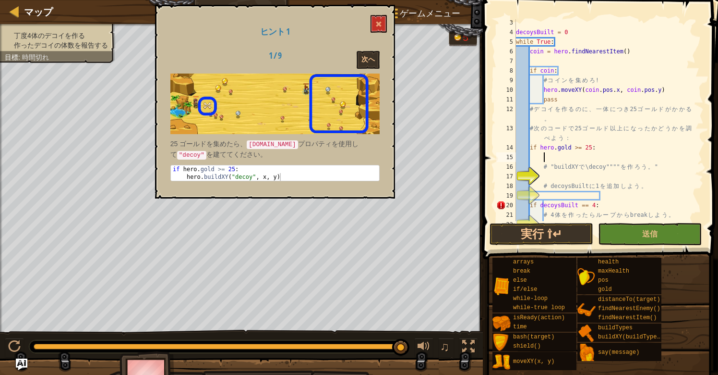
scroll to position [4, 0]
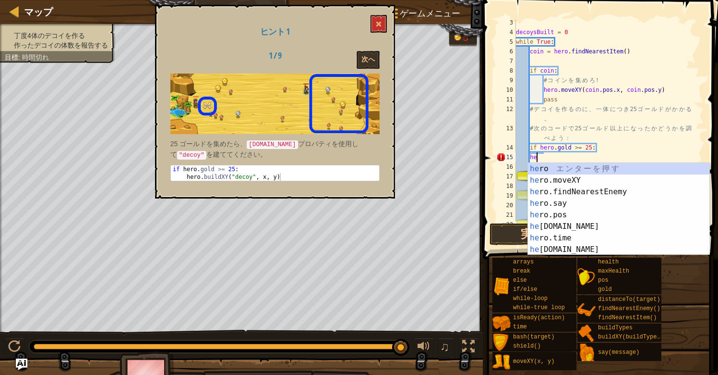
type textarea "h"
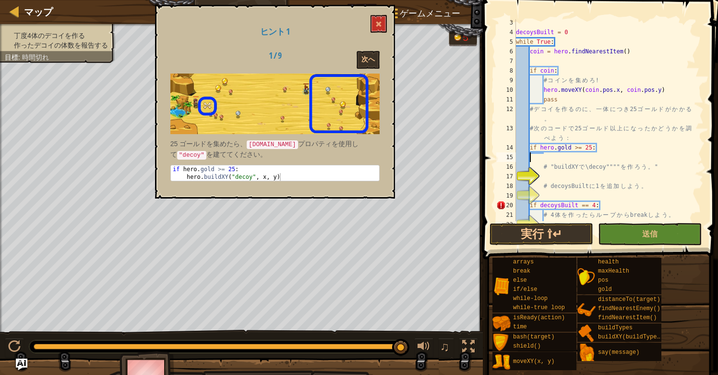
scroll to position [4, 0]
type textarea "if hero.gold >= 25:"
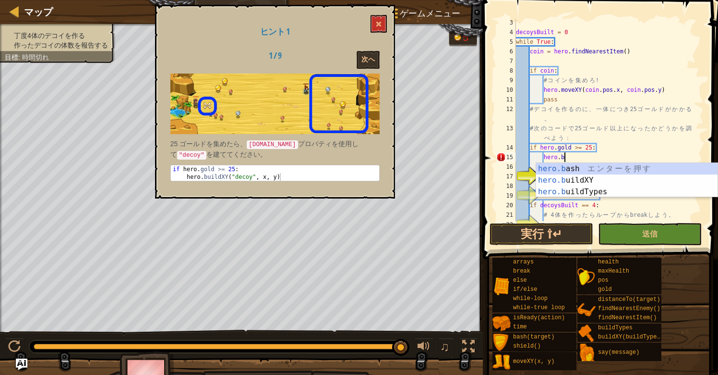
scroll to position [4, 4]
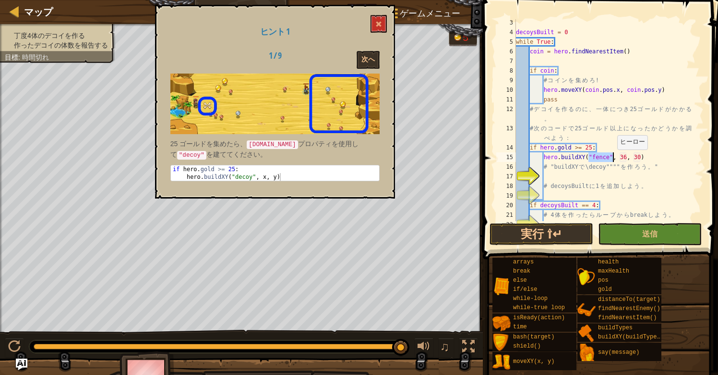
click at [613, 158] on div "decoysBuilt = 0 while True : coin = hero . findNearestItem ( ) if coin : # コ イ …" at bounding box center [609, 128] width 190 height 221
click at [609, 157] on div "decoysBuilt = 0 while True : coin = hero . findNearestItem ( ) if coin : # コ イ …" at bounding box center [609, 128] width 190 height 221
click at [626, 157] on div "decoysBuilt = 0 while True : coin = hero . findNearestItem ( ) if coin : # コ イ …" at bounding box center [609, 128] width 190 height 221
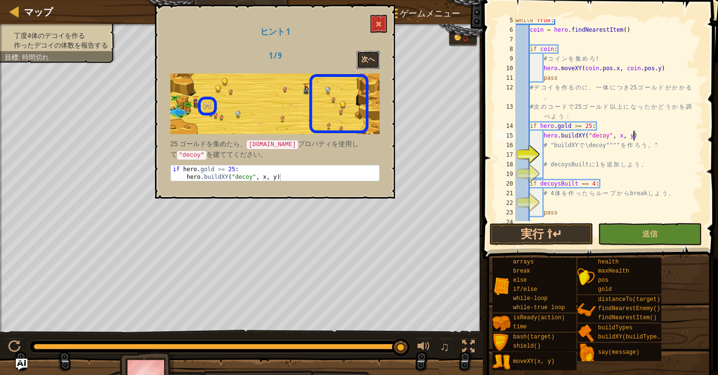
click at [368, 60] on button "次へ" at bounding box center [368, 60] width 23 height 18
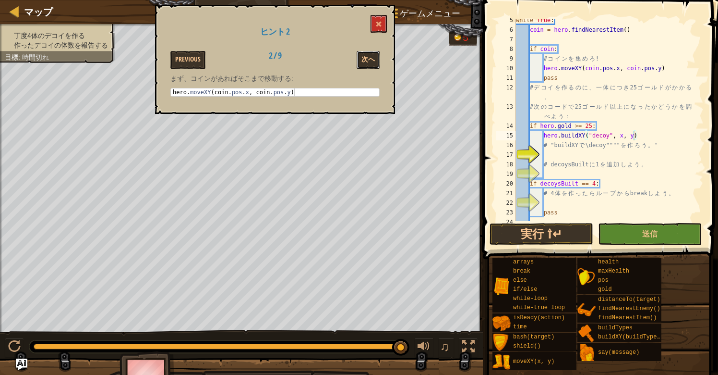
click at [368, 60] on button "次へ" at bounding box center [368, 60] width 23 height 18
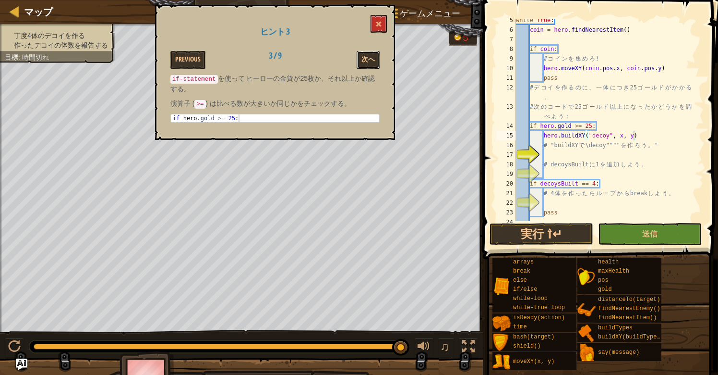
click at [368, 60] on button "次へ" at bounding box center [368, 60] width 23 height 18
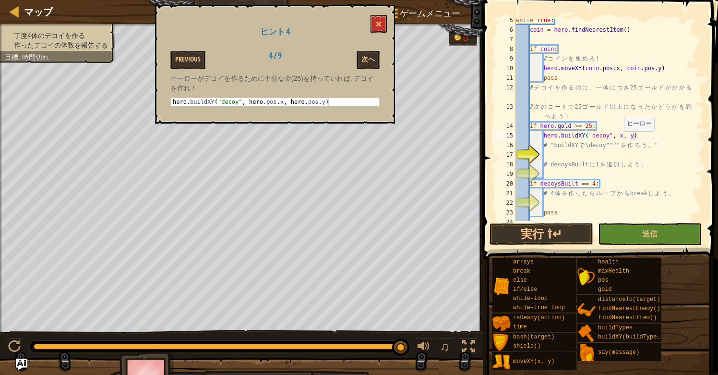
click at [620, 137] on div "while True : coin = hero . findNearestItem ( ) if coin : # コ イ ン を 集 め ろ ! hero…" at bounding box center [609, 125] width 190 height 221
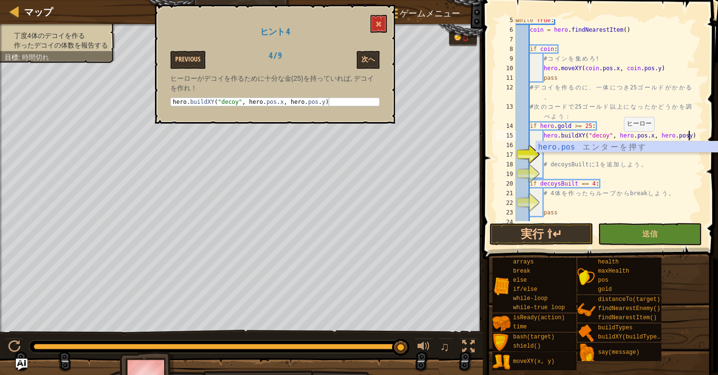
scroll to position [4, 14]
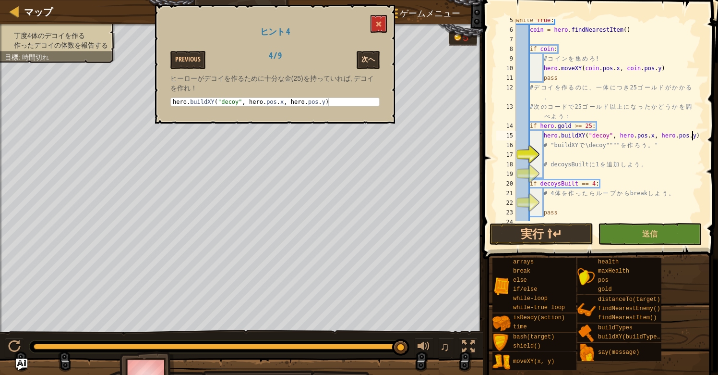
type textarea "hero.buildXY("decoy", hero.pos.x, hero.pos.y)"
click at [374, 57] on button "次へ" at bounding box center [368, 60] width 23 height 18
click at [548, 171] on div "while True : coin = hero . findNearestItem ( ) if coin : # コ イ ン を 集 め ろ ! hero…" at bounding box center [609, 125] width 190 height 221
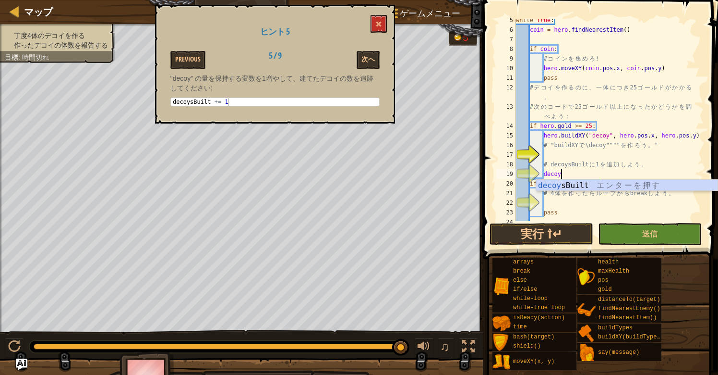
scroll to position [4, 3]
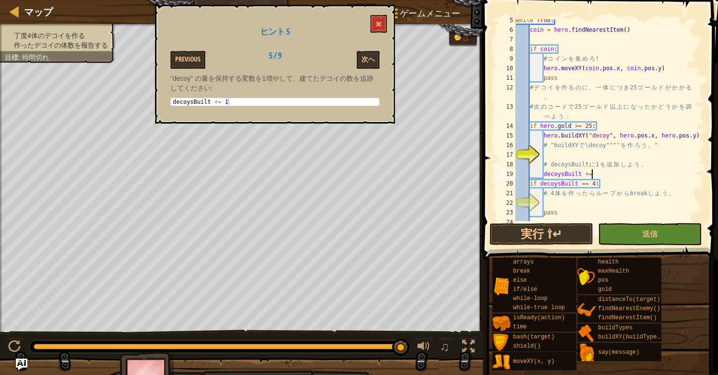
type textarea "decoysBuilt +=1"
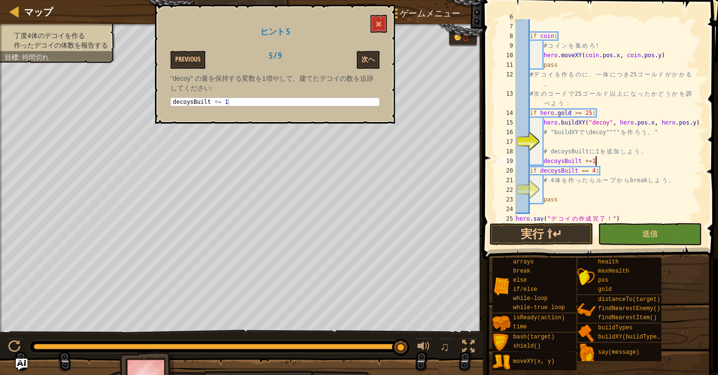
scroll to position [66, 0]
click at [554, 190] on div "coin = hero . findNearestItem ( ) if coin : # コ イ ン を 集 め ろ ! hero . moveXY ( c…" at bounding box center [609, 121] width 190 height 221
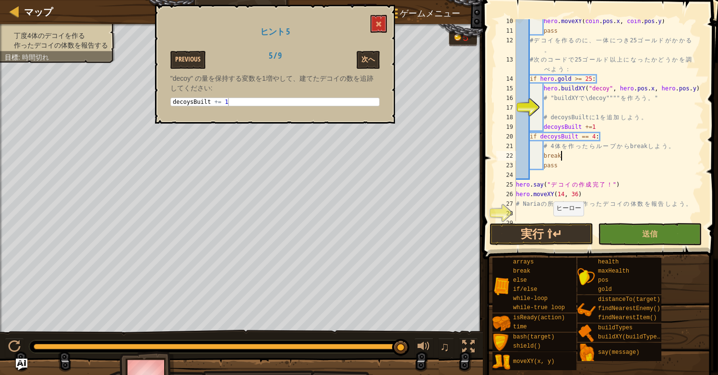
scroll to position [106, 0]
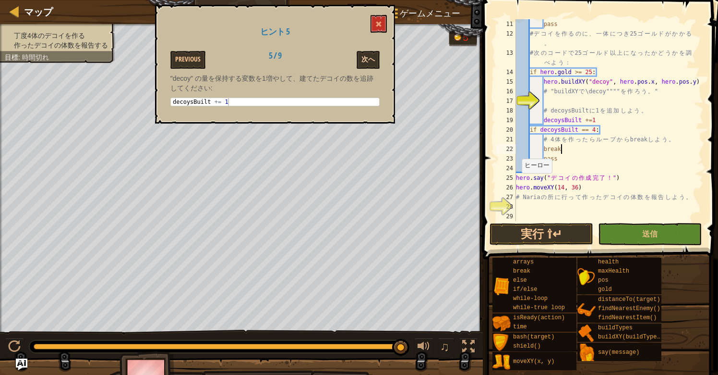
type textarea "break"
click at [370, 57] on button "次へ" at bounding box center [368, 60] width 23 height 18
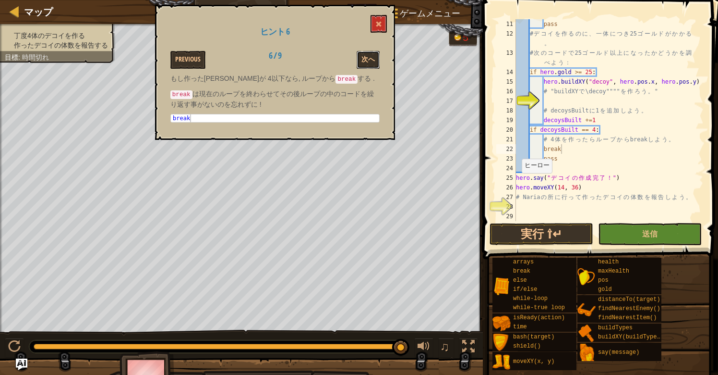
click at [370, 57] on button "次へ" at bounding box center [368, 60] width 23 height 18
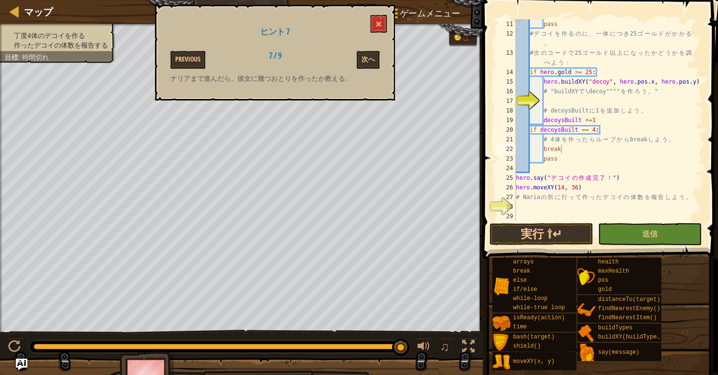
click at [522, 205] on div "pass # デ コ イ を 作 る の に 、 一 体 に つ き 25 ゴ ー ル ド が か か る 。 # 次 の コ ー ド で 25 ゴ ー ル …" at bounding box center [609, 129] width 190 height 221
click at [577, 207] on div "pass # デ コ イ を 作 る の に 、 一 体 に つ き 25 ゴ ー ル ド が か か る 。 # 次 の コ ー ド で 25 ゴ ー ル …" at bounding box center [609, 129] width 190 height 221
click at [596, 216] on div "decoy sBuilt エ ン タ ー を 押 す" at bounding box center [627, 229] width 182 height 35
type textarea "hero.say(decoysBuilt)"
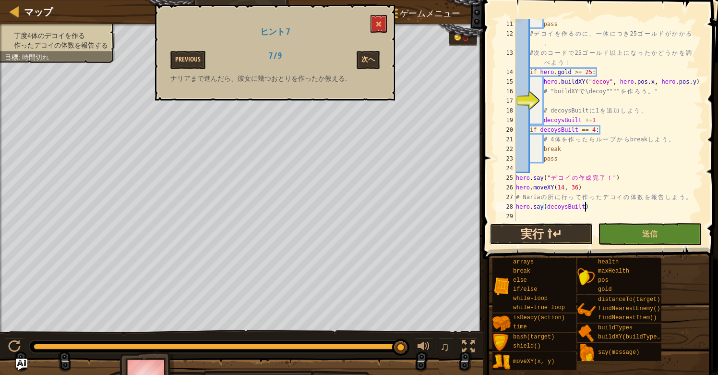
click at [566, 232] on button "実行 ⇧↵" at bounding box center [542, 234] width 104 height 22
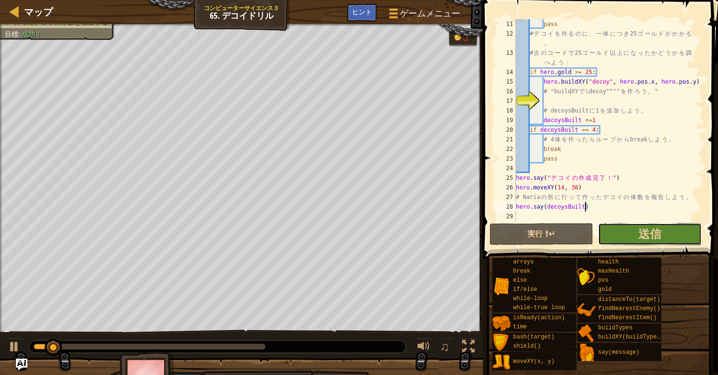
click at [633, 231] on button "送信" at bounding box center [650, 234] width 104 height 22
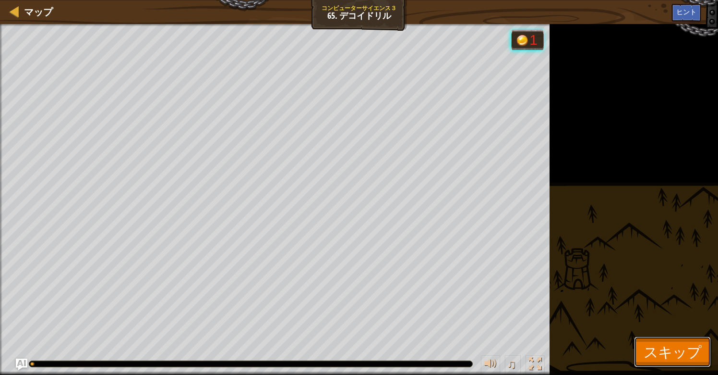
click at [664, 342] on button "スキップ" at bounding box center [672, 351] width 77 height 31
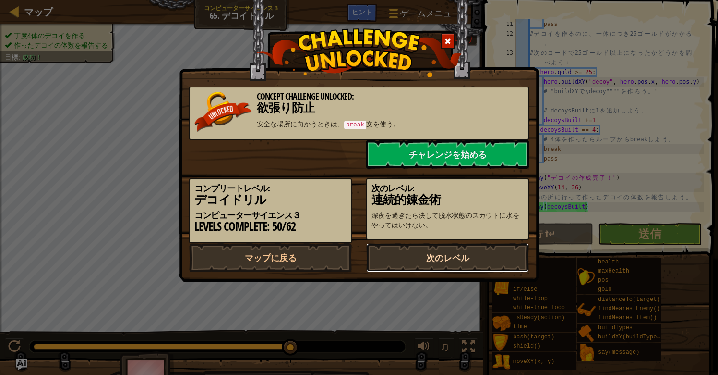
click at [429, 272] on link "次のレベル" at bounding box center [447, 257] width 163 height 29
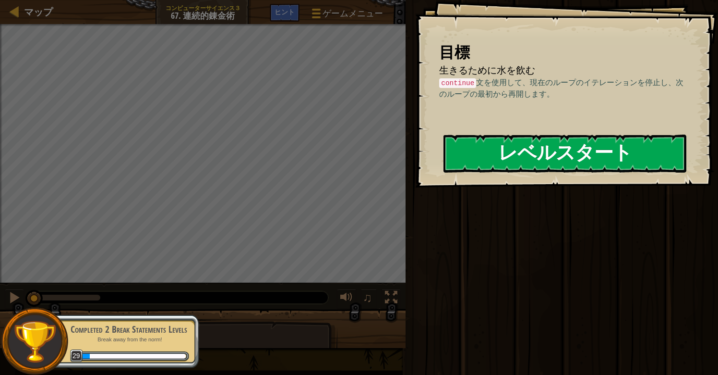
click at [534, 158] on button "レベルスタート" at bounding box center [565, 153] width 243 height 38
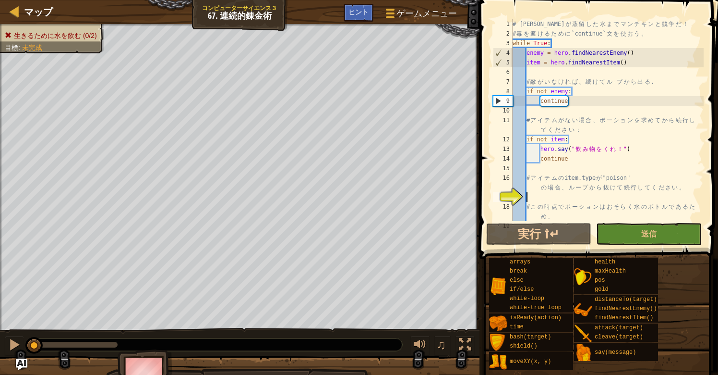
scroll to position [29, 0]
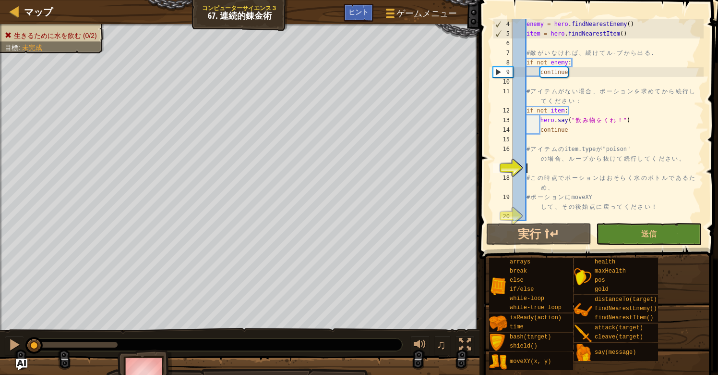
click at [535, 168] on div "enemy = hero . findNearestEnemy ( ) item = hero . findNearestItem ( ) # 敵 が い な…" at bounding box center [607, 129] width 193 height 221
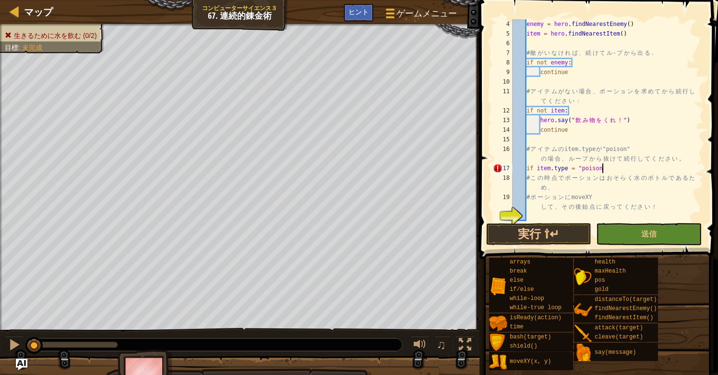
scroll to position [4, 7]
type textarea "if item.type = "poison":"
click at [363, 11] on span "ヒント" at bounding box center [359, 11] width 20 height 9
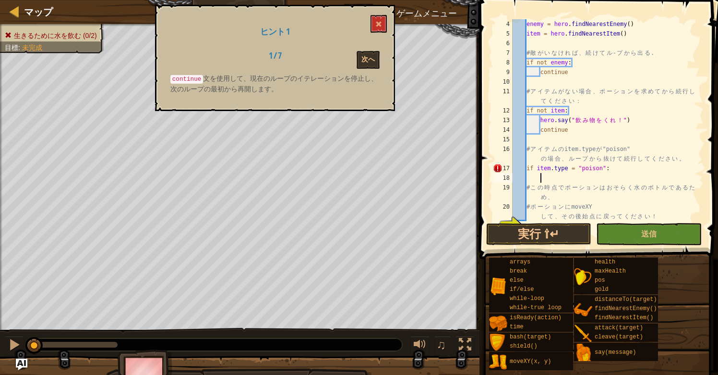
click at [363, 11] on div "ヒント 1 1 / 7 次へ continue 文を使用して、現在のループのイテレーションを停止し、次のループの最初から再開します。" at bounding box center [275, 58] width 240 height 106
click at [367, 62] on button "次へ" at bounding box center [368, 60] width 23 height 18
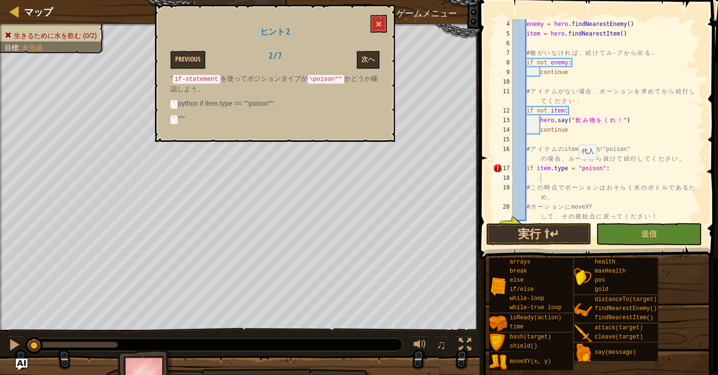
click at [575, 168] on div "enemy = hero . findNearestEnemy ( ) item = hero . findNearestItem ( ) # 敵 が い な…" at bounding box center [607, 129] width 193 height 221
type textarea "if item.type == "poison":"
click at [618, 170] on div "enemy = hero . findNearestEnemy ( ) item = hero . findNearestItem ( ) # 敵 が い な…" at bounding box center [607, 129] width 193 height 221
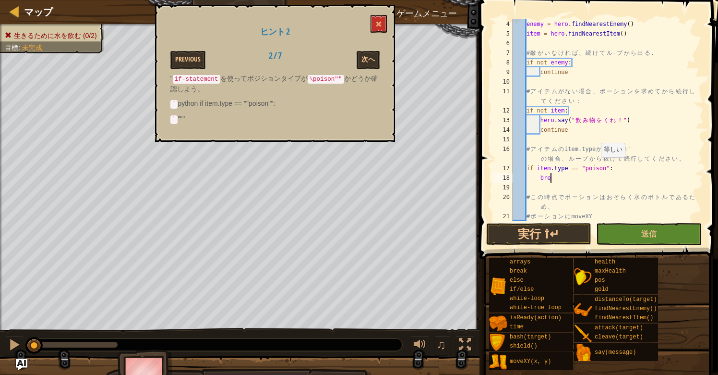
type textarea "breal"
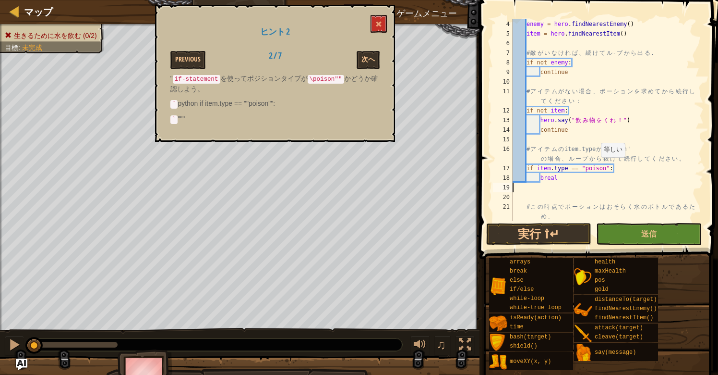
scroll to position [4, 0]
click at [572, 181] on div "enemy = hero . findNearestEnemy ( ) item = hero . findNearestItem ( ) # 敵 が い な…" at bounding box center [607, 134] width 193 height 231
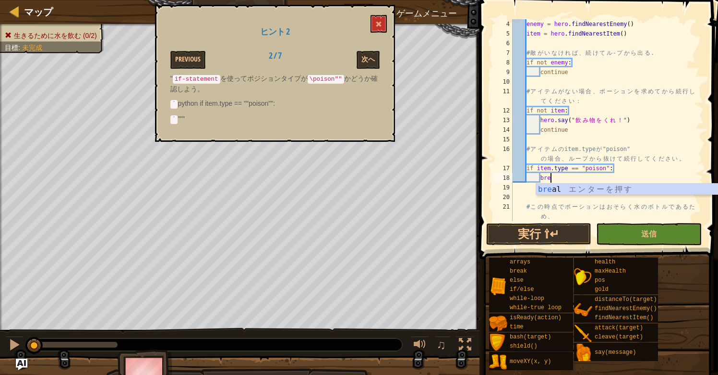
type textarea "brek"
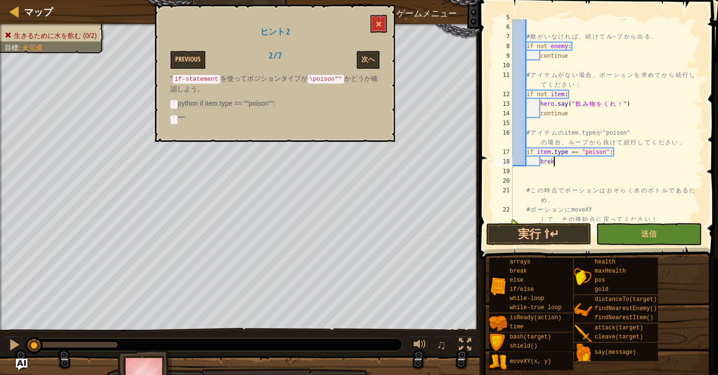
scroll to position [58, 0]
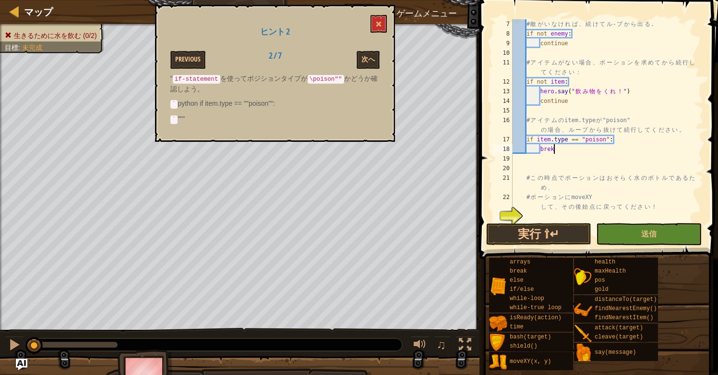
click at [528, 212] on div "# 敵 が い な け れ ば 、 続 け て ル - プ か ら 出 る . if not enemy : continue # ア イ テ ム が な い…" at bounding box center [607, 129] width 193 height 221
click at [524, 215] on div "# 敵 が い な け れ ば 、 続 け て ル - プ か ら 出 る . if not enemy : continue # ア イ テ ム が な い…" at bounding box center [607, 129] width 193 height 221
click at [375, 51] on button "次へ" at bounding box center [368, 60] width 23 height 18
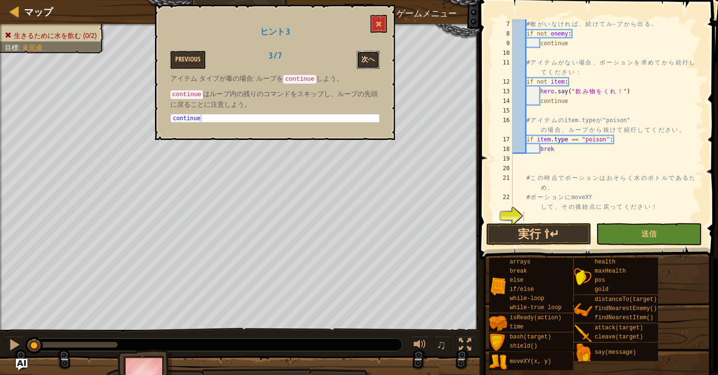
click at [364, 61] on button "次へ" at bounding box center [368, 60] width 23 height 18
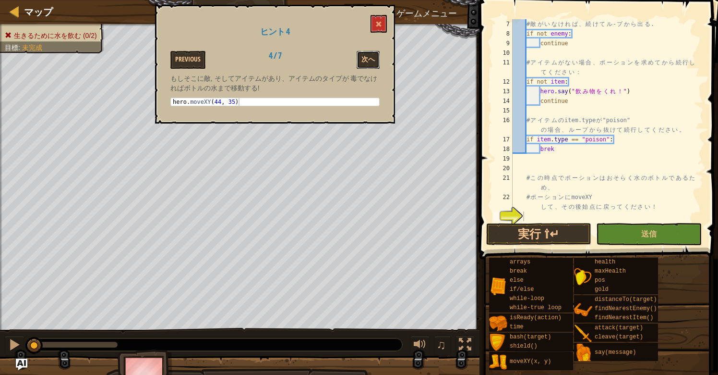
click at [364, 61] on button "次へ" at bounding box center [368, 60] width 23 height 18
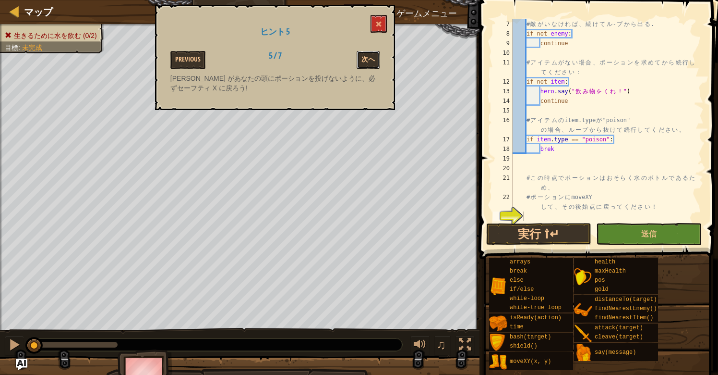
click at [364, 61] on button "次へ" at bounding box center [368, 60] width 23 height 18
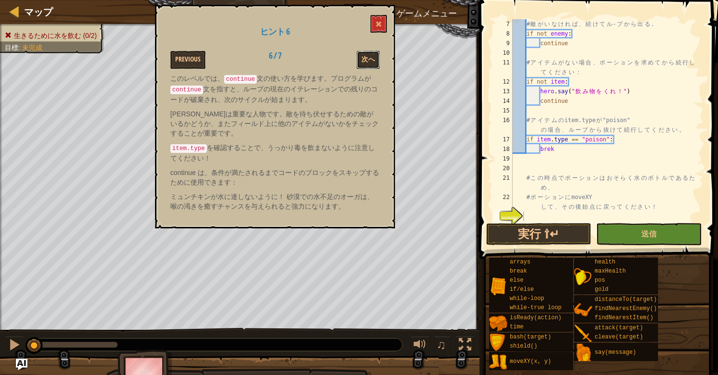
click at [364, 61] on button "次へ" at bounding box center [368, 60] width 23 height 18
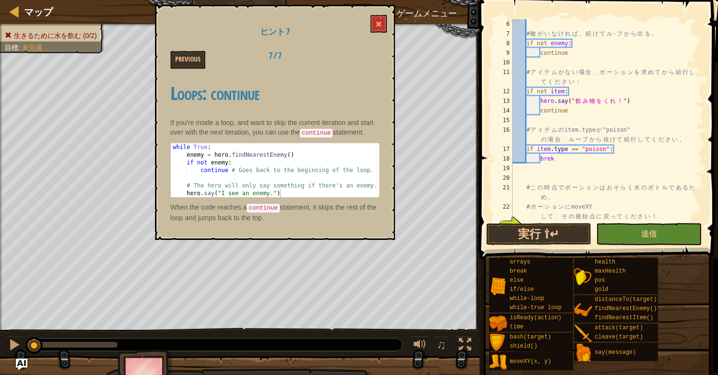
scroll to position [58, 0]
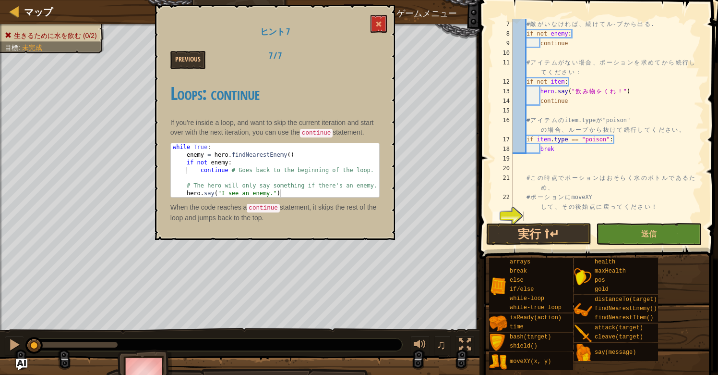
click at [552, 145] on div "# 敵 が い な け れ ば 、 続 け て ル - プ か ら 出 る . if not enemy : continue # ア イ テ ム が な い…" at bounding box center [607, 129] width 193 height 221
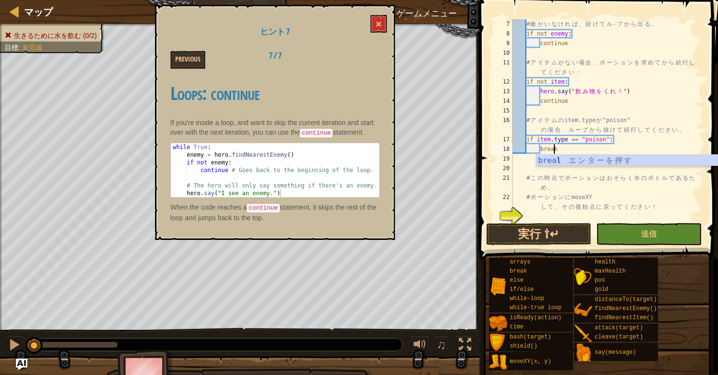
click at [521, 177] on div "# 敵 が い な け れ ば 、 続 け て ル - プ か ら 出 る . if not enemy : continue # ア イ テ ム が な い…" at bounding box center [607, 129] width 193 height 221
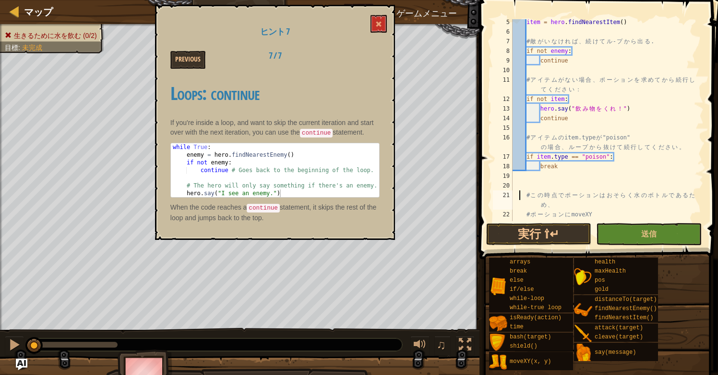
scroll to position [58, 0]
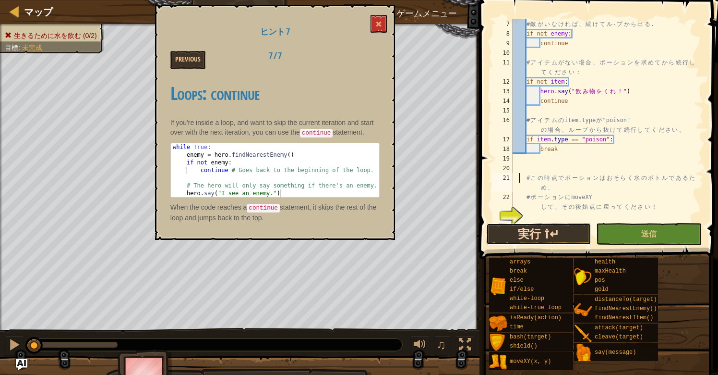
click at [537, 241] on button "実行 ⇧↵" at bounding box center [538, 234] width 105 height 22
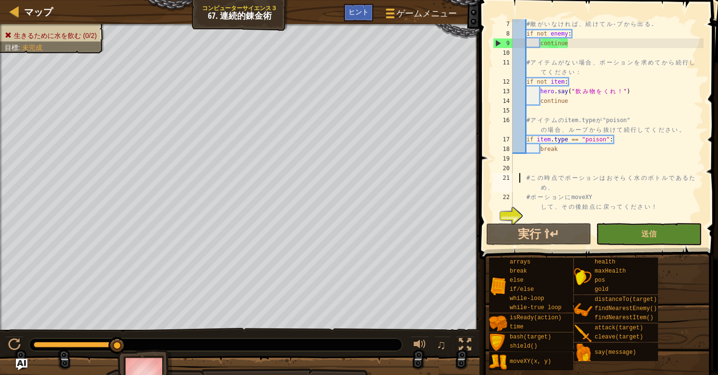
click at [524, 210] on div "# 敵 が い な け れ ば 、 続 け て ル - プ か ら 出 る . if not enemy : continue # ア イ テ ム が な い…" at bounding box center [607, 129] width 193 height 221
click at [549, 202] on div "# 敵 が い な け れ ば 、 続 け て ル - プ か ら 出 る . if not enemy : continue # ア イ テ ム が な い…" at bounding box center [607, 129] width 193 height 221
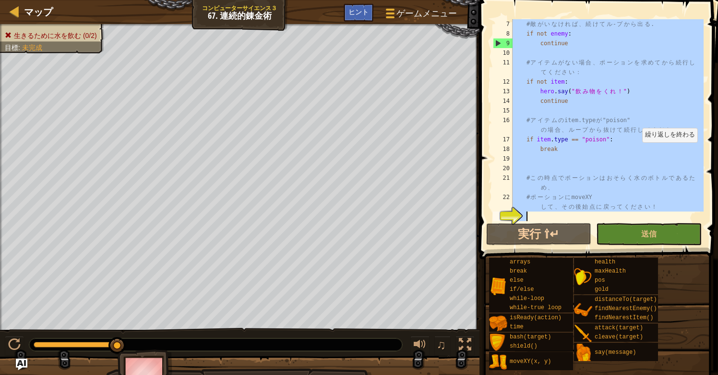
click at [638, 151] on div "# 敵 が い な け れ ば 、 続 け て ル - プ か ら 出 る . if not enemy : continue # ア イ テ ム が な い…" at bounding box center [607, 129] width 193 height 221
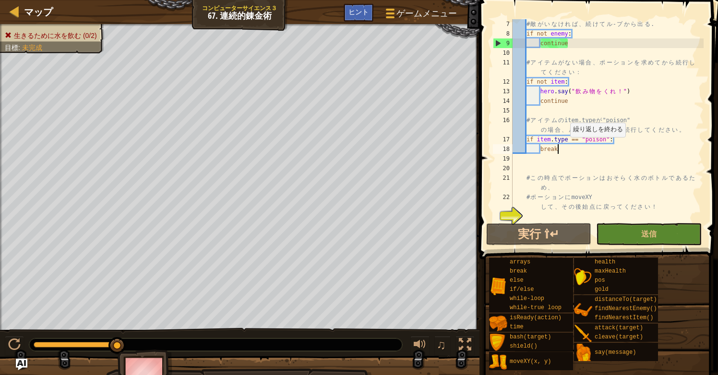
click at [566, 146] on div "# 敵 が い な け れ ば 、 続 け て ル - プ か ら 出 る . if not enemy : continue # ア イ テ ム が な い…" at bounding box center [607, 129] width 193 height 221
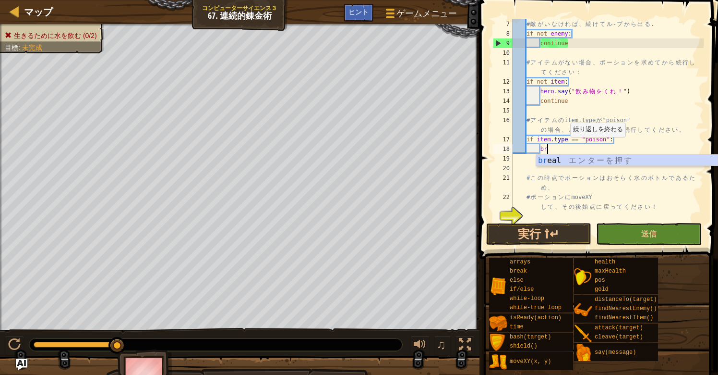
type textarea "b"
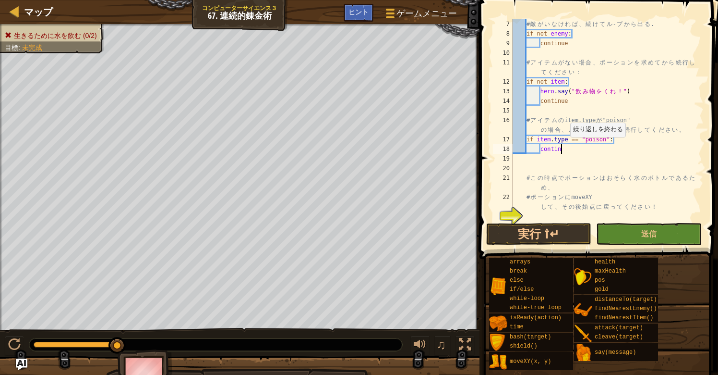
type textarea "continue"
click at [523, 212] on div "# 敵 が い な け れ ば 、 続 け て ル - プ か ら 出 る . if not enemy : continue # ア イ テ ム が な い…" at bounding box center [607, 129] width 193 height 221
paste textarea "hero.moveXY(startX, startY)"
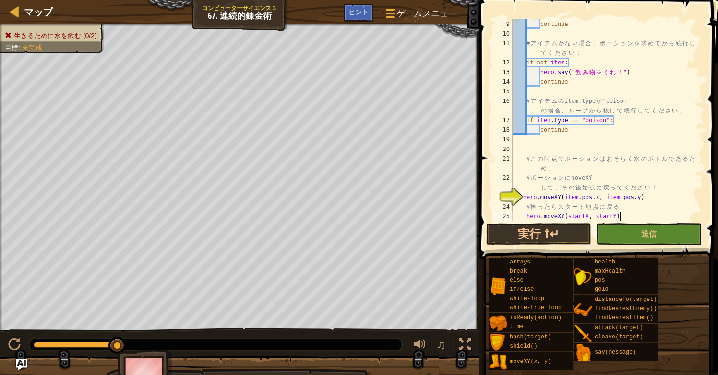
scroll to position [77, 0]
click at [523, 195] on div "continue # ア イ テ ム が な い 場 合 、 ポ ー シ ョ ン を 求 め て か ら 続 行 し て く だ さ い ： if not i…" at bounding box center [607, 129] width 193 height 221
click at [525, 216] on div "continue # ア イ テ ム が な い 場 合 、 ポ ー シ ョ ン を 求 め て か ら 続 行 し て く だ さ い ： if not i…" at bounding box center [607, 129] width 193 height 221
click at [552, 230] on button "実行 ⇧↵" at bounding box center [538, 234] width 105 height 22
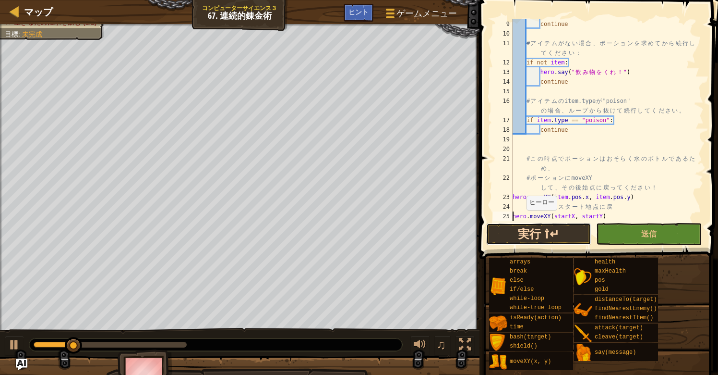
click at [516, 239] on button "実行 ⇧↵" at bounding box center [538, 234] width 105 height 22
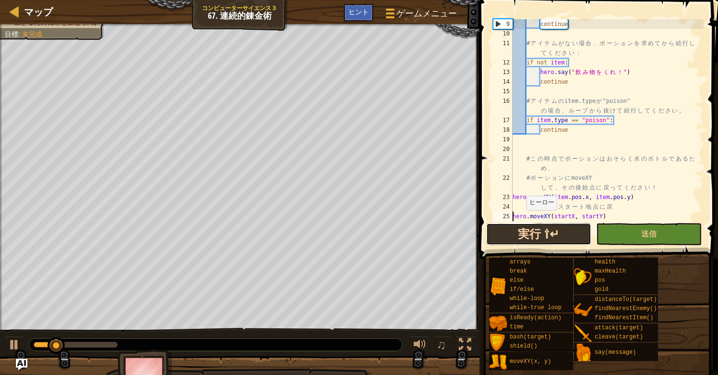
click at [536, 236] on button "実行 ⇧↵" at bounding box center [538, 234] width 105 height 22
click at [574, 128] on div "continue # ア イ テ ム が な い 場 合 、 ポ ー シ ョ ン を 求 め て か ら 続 行 し て く だ さ い ： if not i…" at bounding box center [607, 129] width 193 height 221
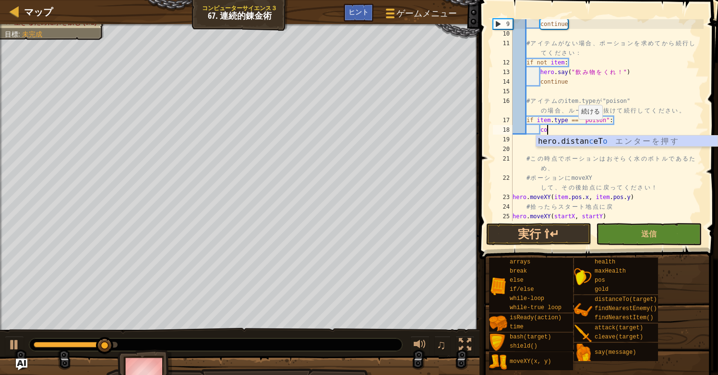
type textarea "c"
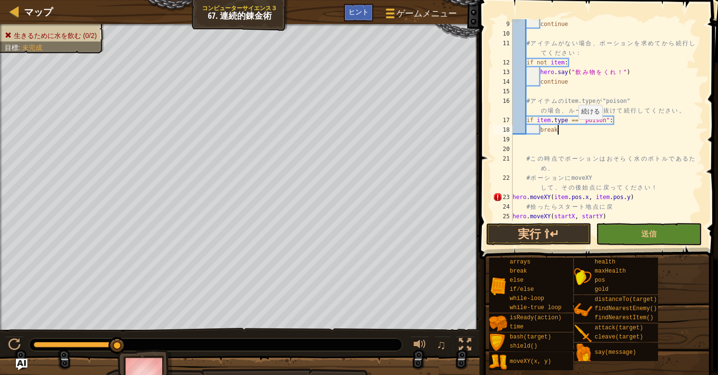
scroll to position [4, 3]
click at [535, 228] on button "実行 ⇧↵" at bounding box center [538, 234] width 105 height 22
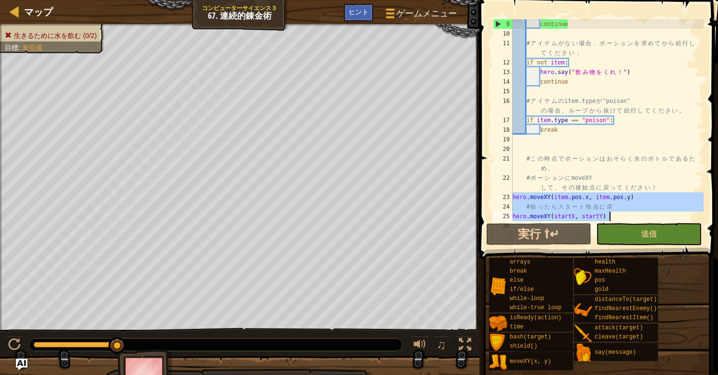
drag, startPoint x: 514, startPoint y: 197, endPoint x: 618, endPoint y: 216, distance: 105.5
click at [618, 216] on div "continue # ア イ テ ム が な い 場 合 、 ポ ー シ ョ ン を 求 め て か ら 続 行 し て く だ さ い ： if not i…" at bounding box center [607, 129] width 193 height 221
type textarea "# 拾ったらスタート地点に戻 hero.moveXY(startX, startY)"
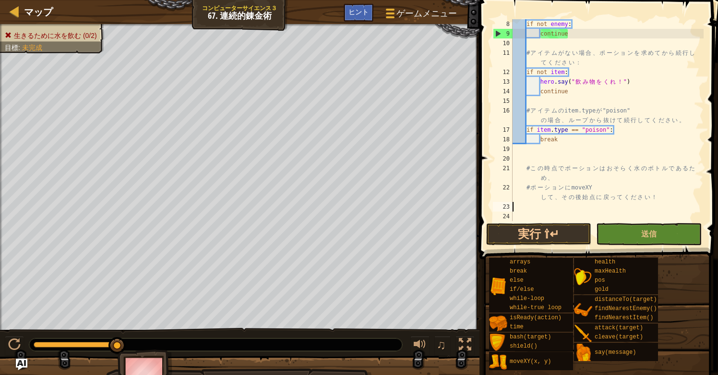
scroll to position [67, 0]
click at [569, 141] on div "if not enemy : continue # ア イ テ ム が な い 場 合 、 ポ ー シ ョ ン を 求 め て か ら 続 行 し て く だ…" at bounding box center [607, 129] width 193 height 221
type textarea "break"
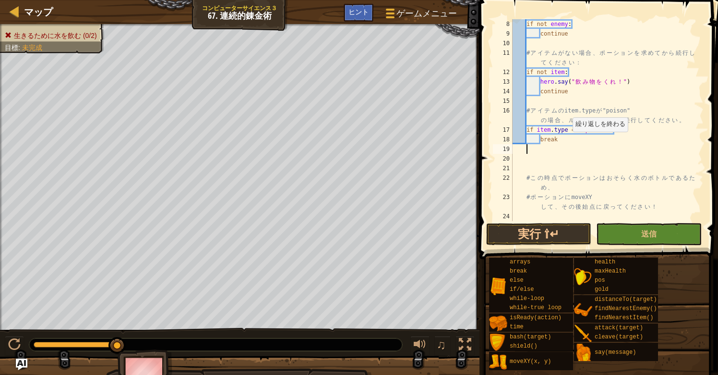
paste textarea "hero.moveXY(startX, startY)"
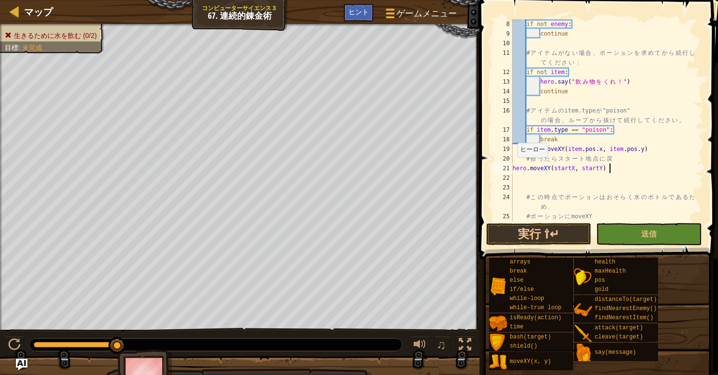
click at [513, 167] on div "if not enemy : continue # ア イ テ ム が な い 場 合 、 ポ ー シ ョ ン を 求 め て か ら 続 行 し て く だ…" at bounding box center [607, 134] width 193 height 231
click at [619, 231] on button "送信" at bounding box center [648, 234] width 105 height 22
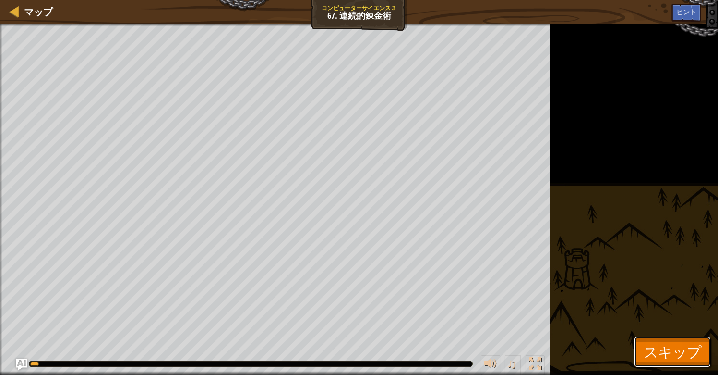
click at [649, 348] on span "スキップ" at bounding box center [673, 351] width 58 height 20
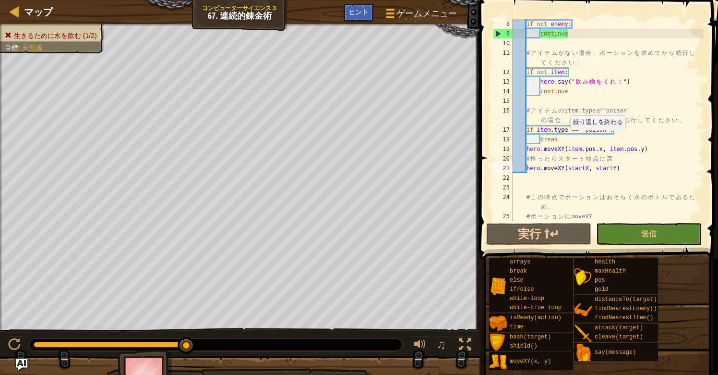
click at [566, 139] on div "if not enemy : continue # ア イ テ ム が な い 場 合 、 ポ ー シ ョ ン を 求 め て か ら 続 行 し て く だ…" at bounding box center [607, 134] width 193 height 231
type textarea "b"
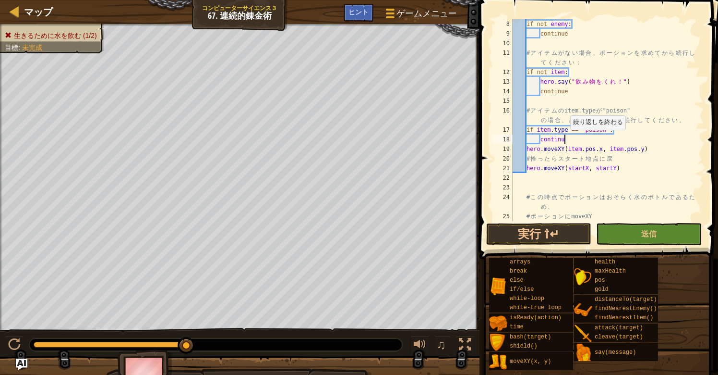
scroll to position [4, 4]
click at [547, 232] on button "実行 ⇧↵" at bounding box center [538, 234] width 105 height 22
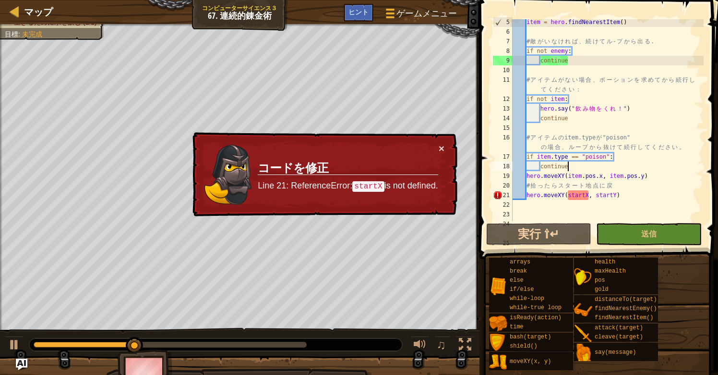
scroll to position [96, 0]
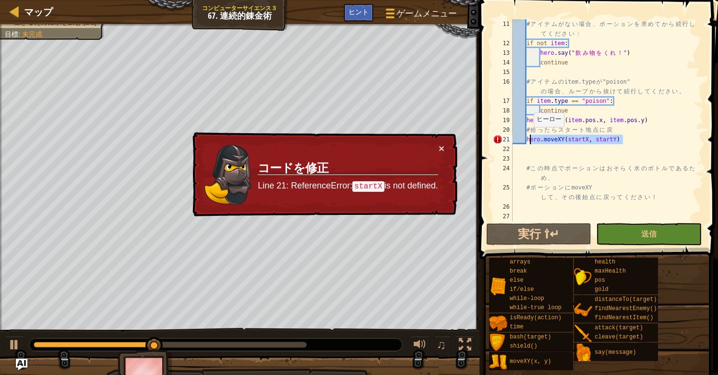
drag, startPoint x: 623, startPoint y: 140, endPoint x: 529, endPoint y: 136, distance: 94.7
click at [529, 136] on div "# ア イ テ ム が な い 場 合 、 ポ ー シ ョ ン を 求 め て か ら 続 行 し て く だ さ い ： if not item : her…" at bounding box center [607, 134] width 193 height 231
type textarea "h"
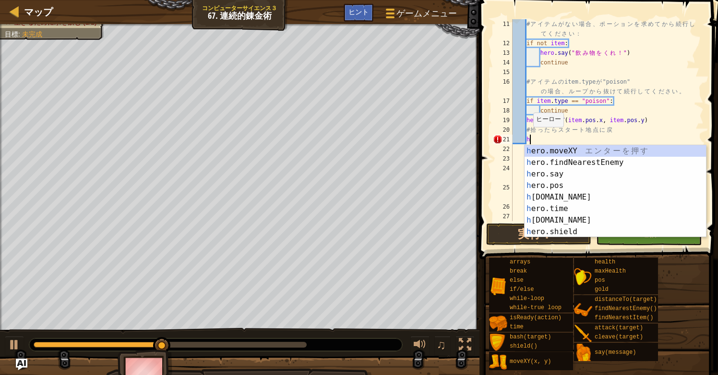
scroll to position [4, 0]
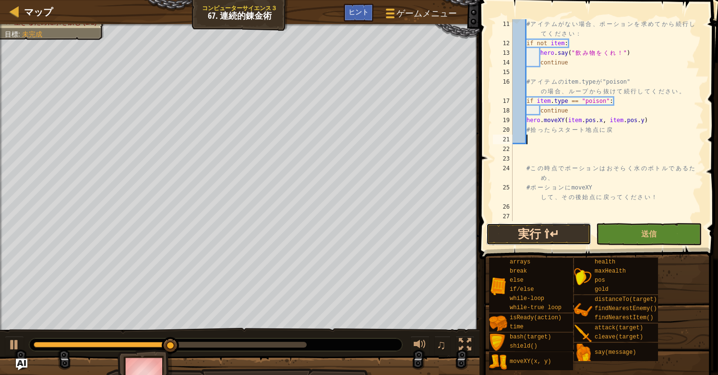
click at [525, 227] on button "実行 ⇧↵" at bounding box center [538, 234] width 105 height 22
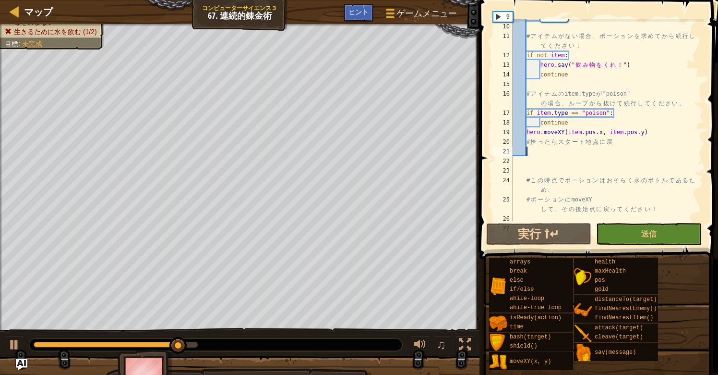
scroll to position [4, 0]
